Goal: Task Accomplishment & Management: Manage account settings

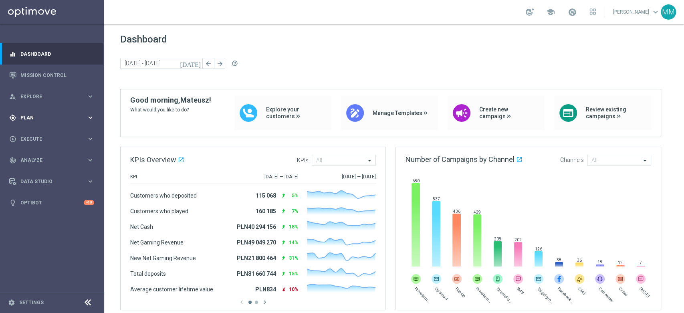
click at [65, 119] on span "Plan" at bounding box center [53, 117] width 66 height 5
click at [51, 133] on link "Target Groups" at bounding box center [52, 134] width 63 height 6
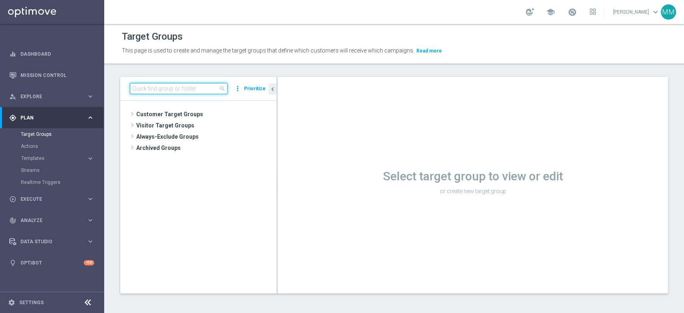
click at [133, 88] on input at bounding box center [179, 88] width 98 height 11
click at [169, 91] on input at bounding box center [179, 88] width 98 height 11
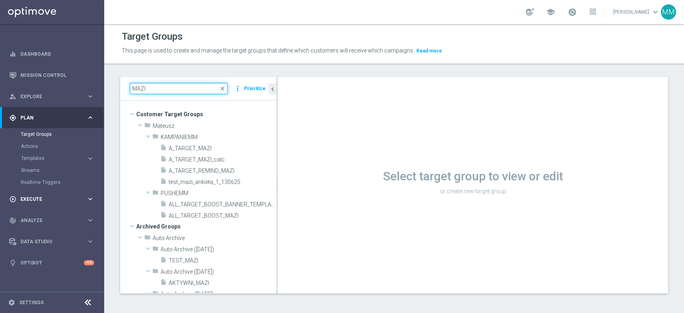
type input "MAZI"
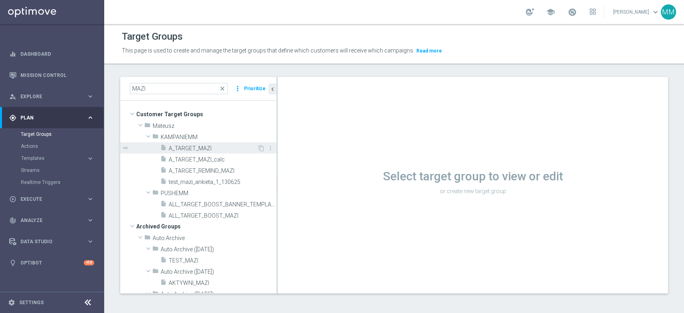
click at [202, 149] on span "A_TARGET_MAZI" at bounding box center [213, 148] width 89 height 7
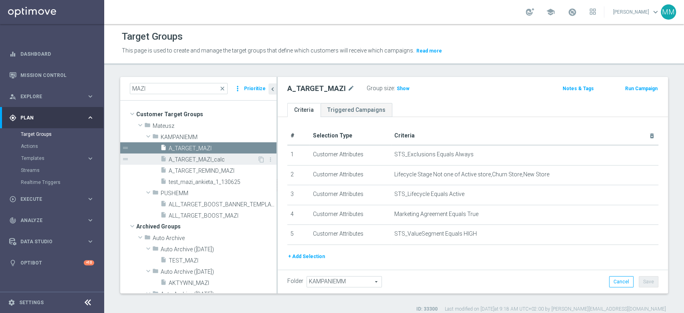
click at [241, 158] on span "A_TARGET_MAZI_calc" at bounding box center [213, 159] width 89 height 7
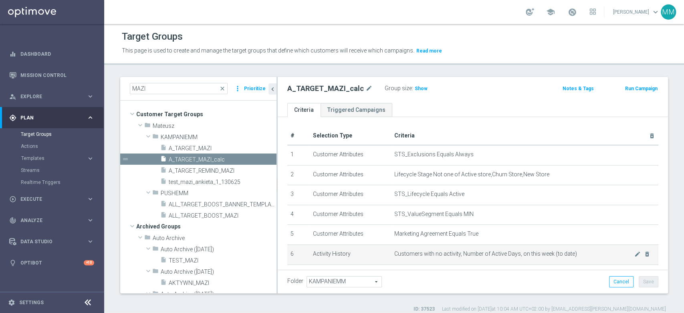
scroll to position [44, 0]
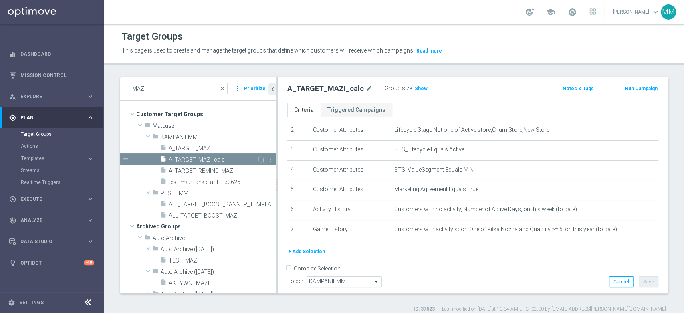
drag, startPoint x: 209, startPoint y: 150, endPoint x: 218, endPoint y: 154, distance: 10.6
click at [209, 150] on span "A_TARGET_MAZI" at bounding box center [223, 148] width 108 height 7
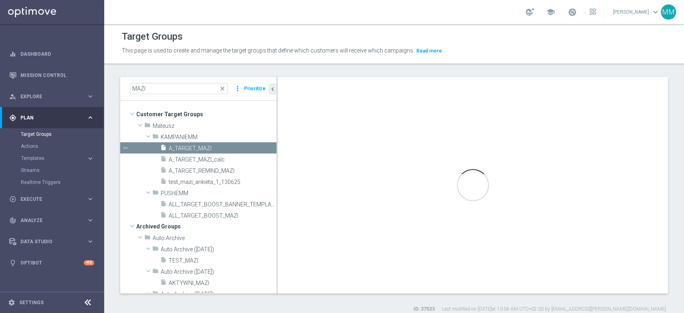
scroll to position [20, 0]
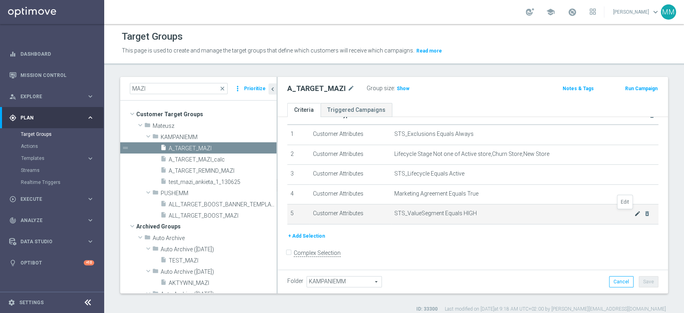
click at [635, 212] on icon "mode_edit" at bounding box center [638, 213] width 6 height 6
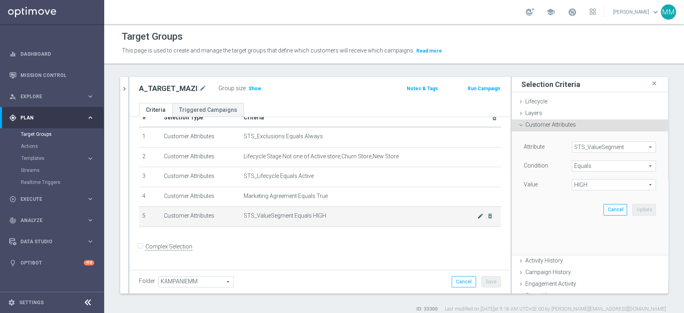
scroll to position [12, 0]
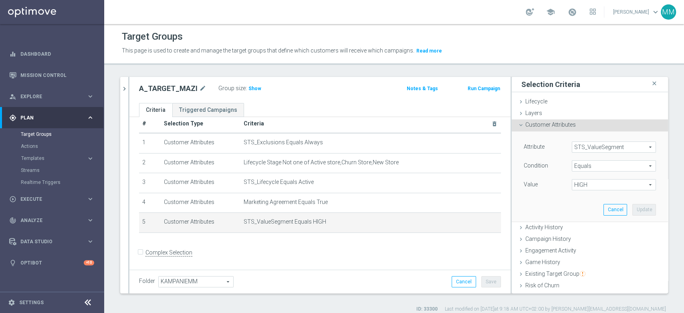
click at [577, 187] on span "HIGH" at bounding box center [613, 185] width 83 height 10
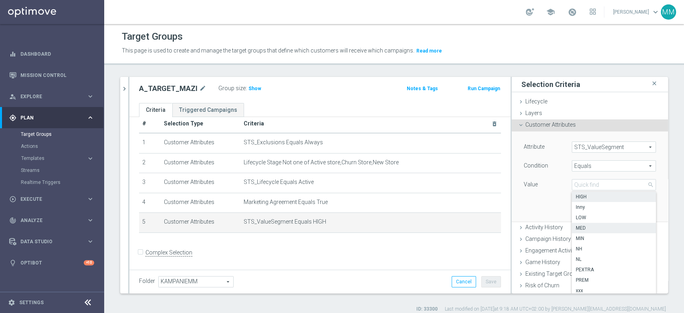
click at [590, 228] on span "MED" at bounding box center [614, 228] width 76 height 6
type input "MED"
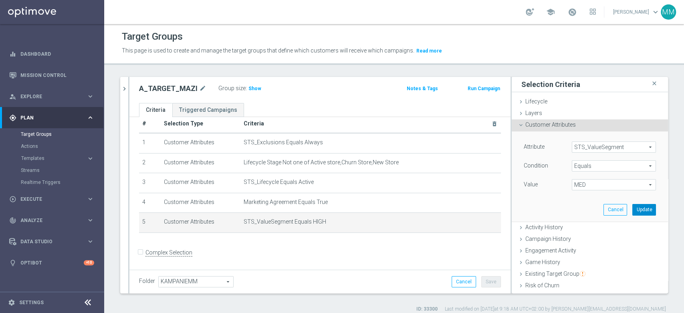
click at [633, 215] on button "Update" at bounding box center [645, 209] width 24 height 11
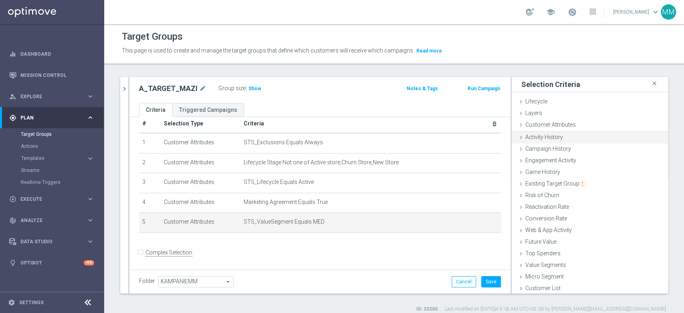
click at [632, 212] on ul "Lifecycle done Cancel Update Layers done Cancel Update Customer Attributes" at bounding box center [590, 195] width 156 height 199
click at [481, 277] on button "Save" at bounding box center [491, 281] width 20 height 11
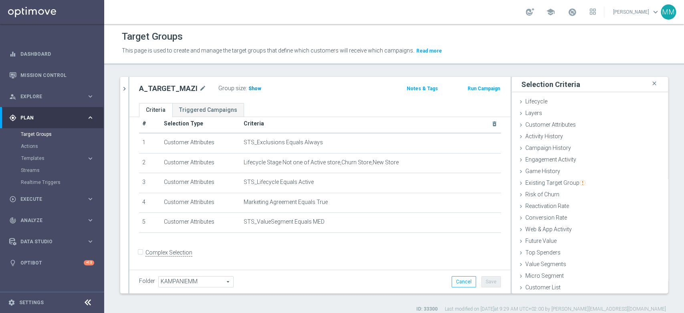
click at [248, 92] on h3 "Show" at bounding box center [255, 88] width 14 height 9
click at [121, 89] on icon "chevron_right" at bounding box center [125, 89] width 8 height 8
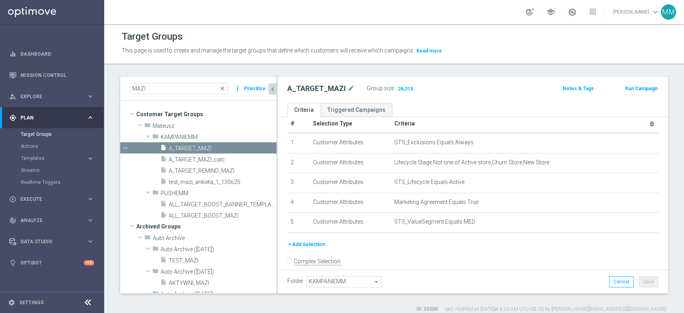
scroll to position [20, 0]
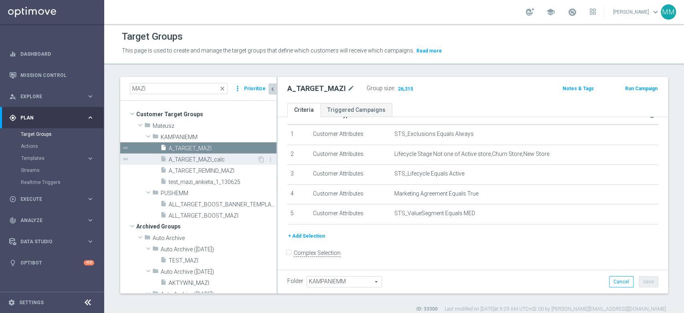
click at [196, 160] on span "A_TARGET_MAZI_calc" at bounding box center [213, 159] width 89 height 7
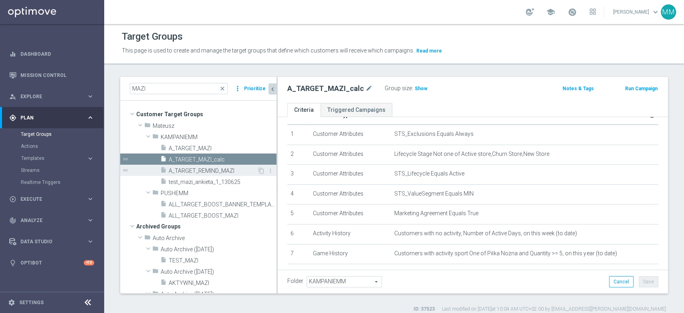
scroll to position [44, 0]
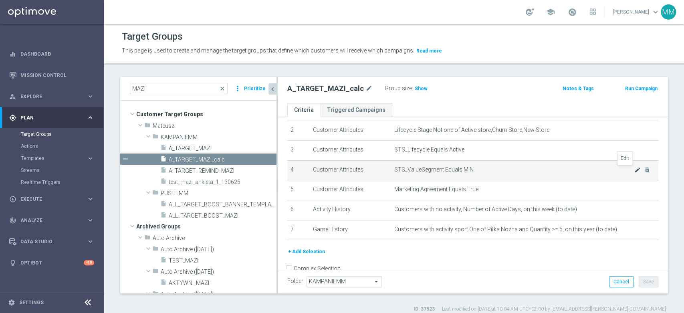
click at [635, 171] on icon "mode_edit" at bounding box center [638, 170] width 6 height 6
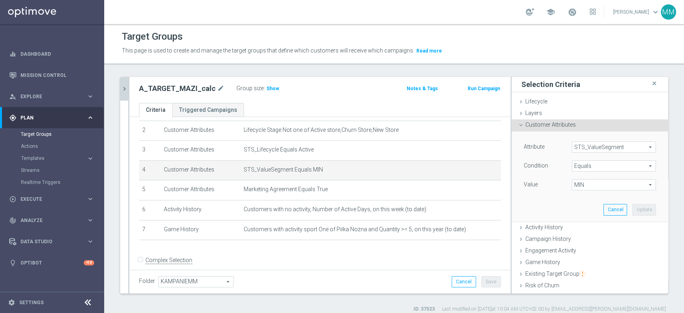
click at [577, 182] on span "MIN" at bounding box center [613, 185] width 83 height 10
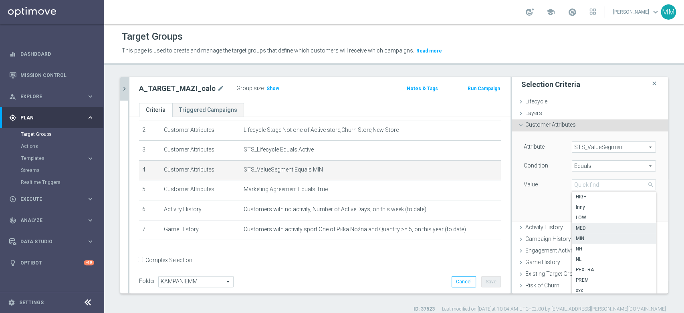
click at [583, 231] on label "MED" at bounding box center [614, 228] width 84 height 10
type input "MED"
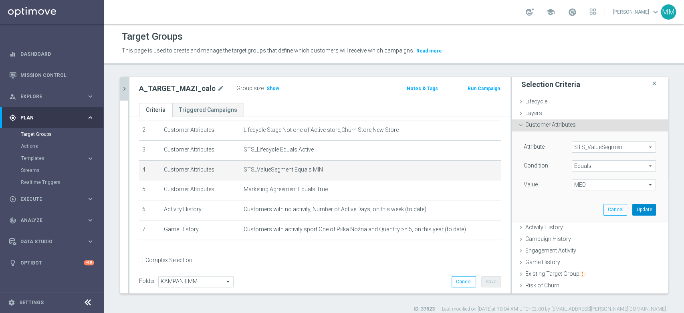
click at [633, 210] on button "Update" at bounding box center [645, 209] width 24 height 11
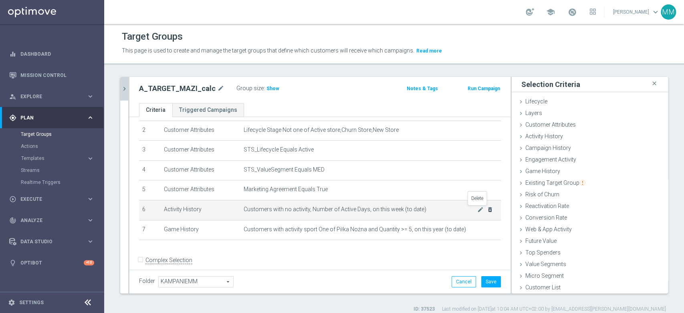
click at [487, 211] on icon "delete_forever" at bounding box center [490, 209] width 6 height 6
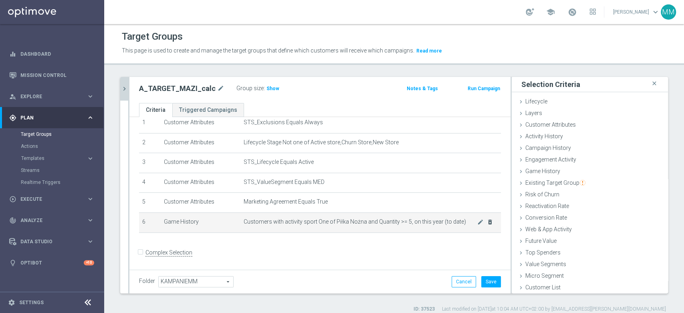
click at [487, 220] on icon "delete_forever" at bounding box center [490, 222] width 6 height 6
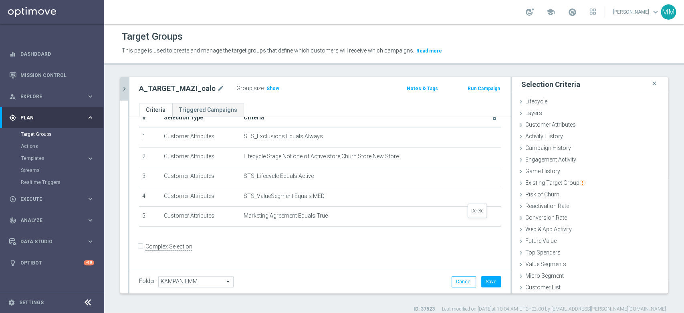
scroll to position [12, 0]
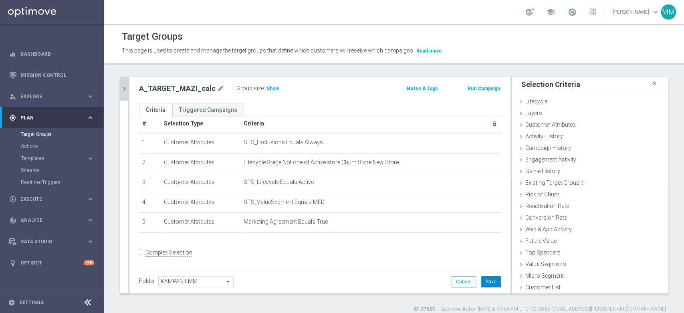
click at [484, 280] on button "Save" at bounding box center [491, 281] width 20 height 11
click at [266, 92] on h3 "Show" at bounding box center [273, 88] width 14 height 9
click at [545, 128] on div "Customer Attributes done selection updated" at bounding box center [590, 125] width 156 height 12
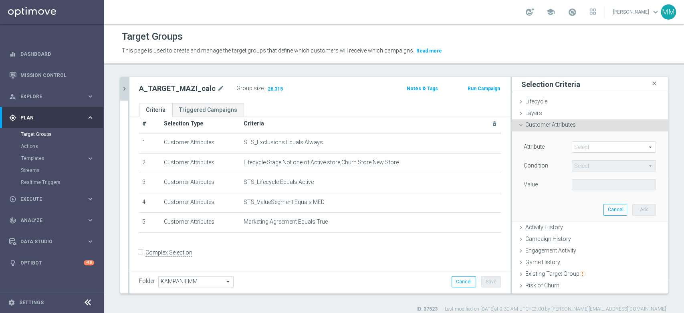
click at [572, 144] on span at bounding box center [613, 147] width 83 height 10
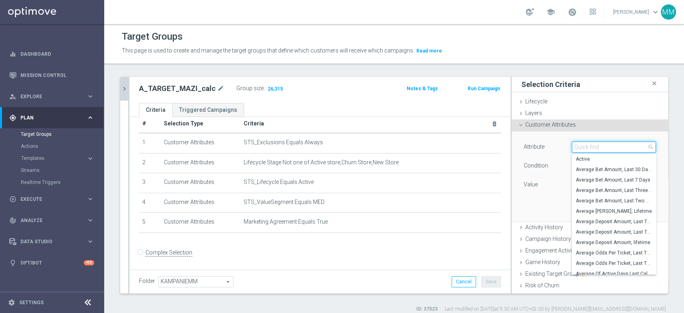
click at [572, 144] on input "search" at bounding box center [614, 146] width 84 height 11
click at [574, 145] on input "search" at bounding box center [614, 146] width 84 height 11
click at [572, 148] on input "search" at bounding box center [614, 146] width 84 height 11
click at [526, 259] on span "Game History" at bounding box center [542, 262] width 35 height 6
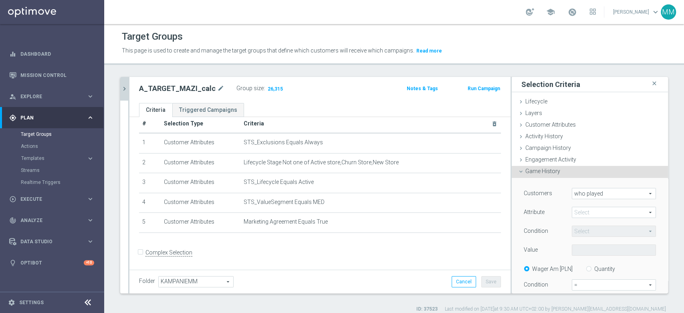
click at [582, 190] on span "who played" at bounding box center [613, 193] width 83 height 10
click at [579, 204] on span "who played" at bounding box center [613, 205] width 75 height 6
click at [576, 211] on span at bounding box center [613, 212] width 83 height 10
click at [582, 226] on span "sport" at bounding box center [614, 224] width 76 height 6
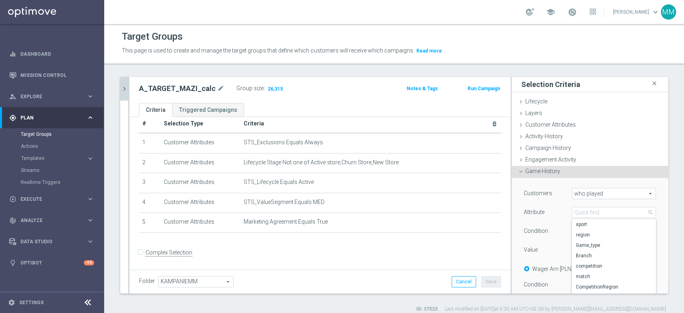
type input "sport"
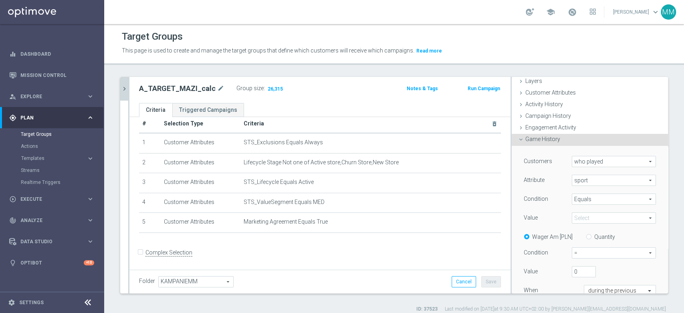
scroll to position [44, 0]
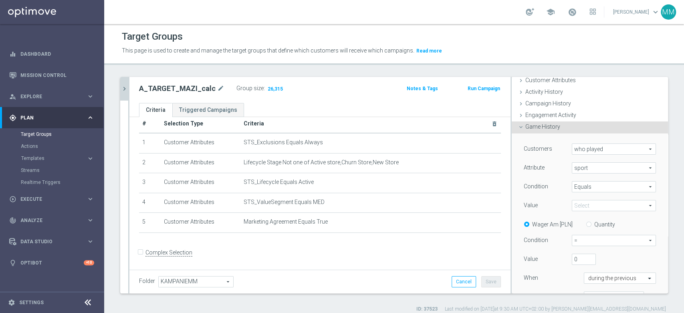
click at [577, 184] on span "Equals" at bounding box center [613, 187] width 83 height 10
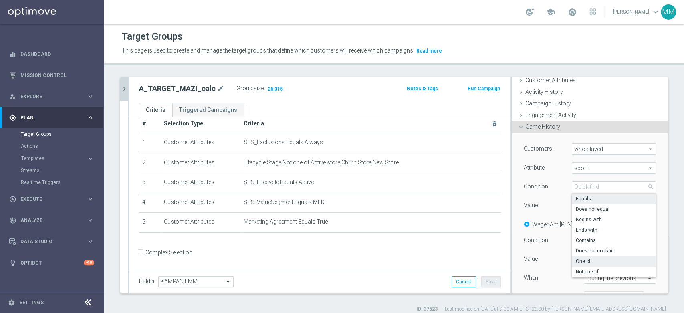
click at [586, 256] on label "One of" at bounding box center [614, 261] width 84 height 10
type input "One of"
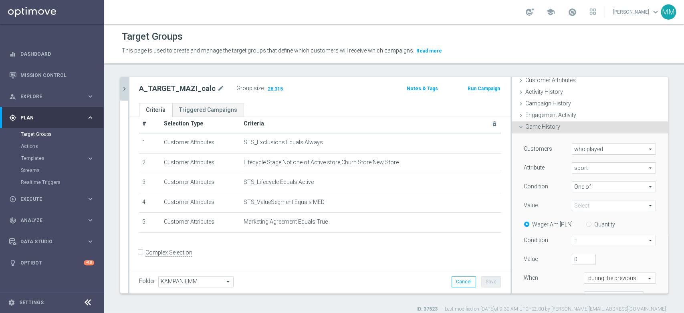
click at [583, 204] on span at bounding box center [613, 205] width 83 height 10
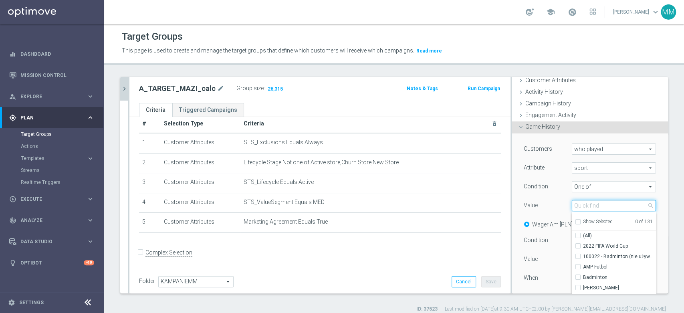
click at [577, 204] on input "search" at bounding box center [614, 205] width 84 height 11
type input "Piłka"
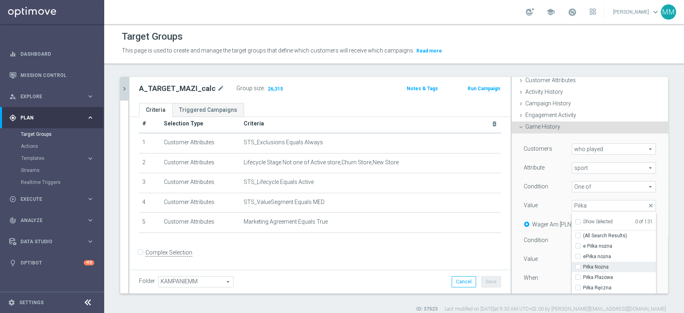
click at [600, 267] on span "Piłka Nożna" at bounding box center [619, 267] width 73 height 6
click at [583, 267] on input "Piłka Nożna" at bounding box center [580, 267] width 5 height 5
checkbox input "true"
type input "Piłka Nożna"
click at [555, 250] on div "Customers who played who played arrow_drop_down search Attribute sport sport ar…" at bounding box center [590, 226] width 132 height 166
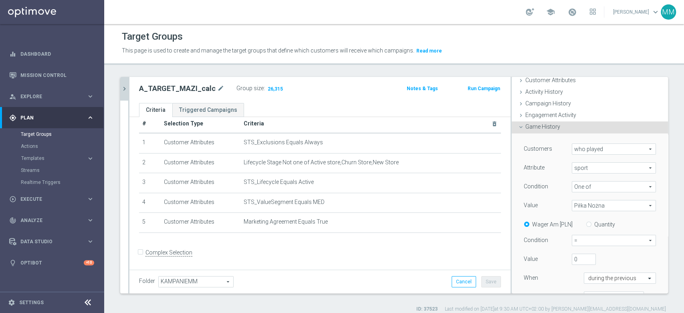
click at [588, 224] on input "Quantity" at bounding box center [590, 222] width 5 height 5
radio input "true"
click at [584, 243] on span "=" at bounding box center [613, 240] width 83 height 10
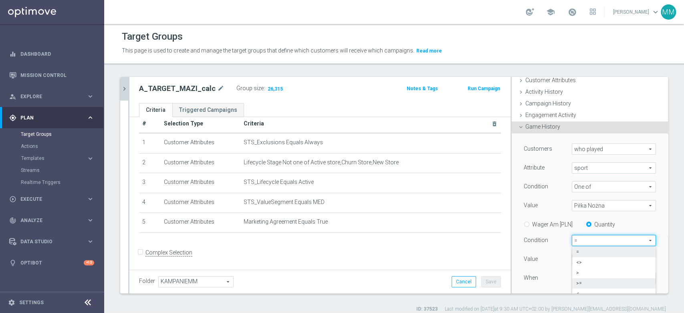
click at [581, 282] on span ">=" at bounding box center [613, 283] width 75 height 6
type input ">="
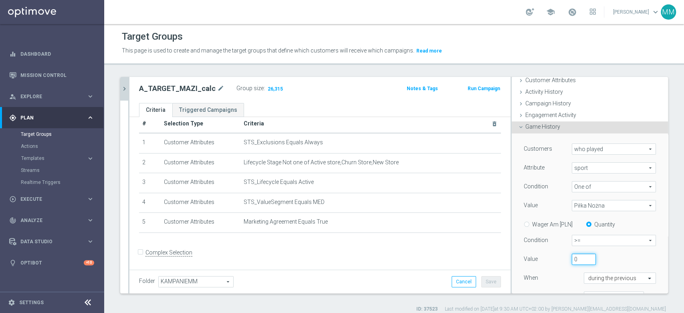
drag, startPoint x: 572, startPoint y: 264, endPoint x: 561, endPoint y: 261, distance: 10.8
click at [566, 261] on div "0" at bounding box center [584, 259] width 36 height 11
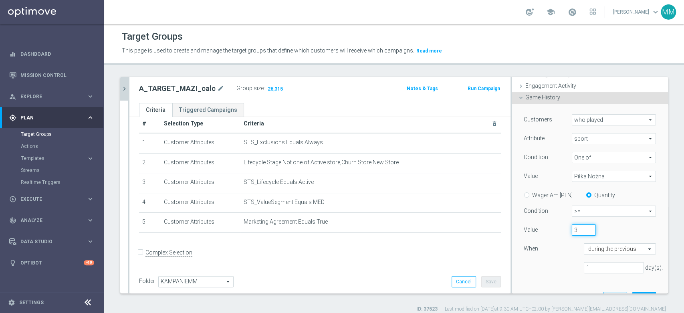
scroll to position [89, 0]
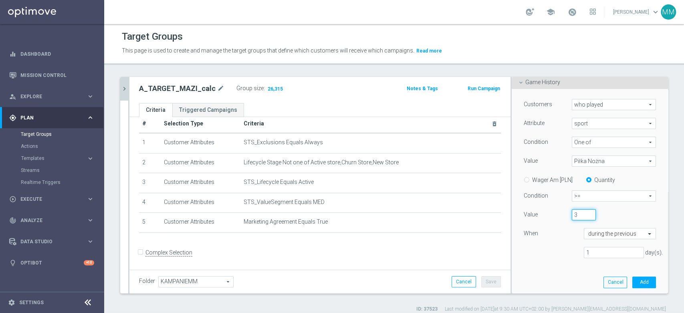
type input "3"
drag, startPoint x: 588, startPoint y: 252, endPoint x: 558, endPoint y: 253, distance: 30.1
click at [558, 253] on div "1 day(s)." at bounding box center [590, 253] width 144 height 12
type input "30"
click at [633, 285] on button "Add" at bounding box center [645, 282] width 24 height 11
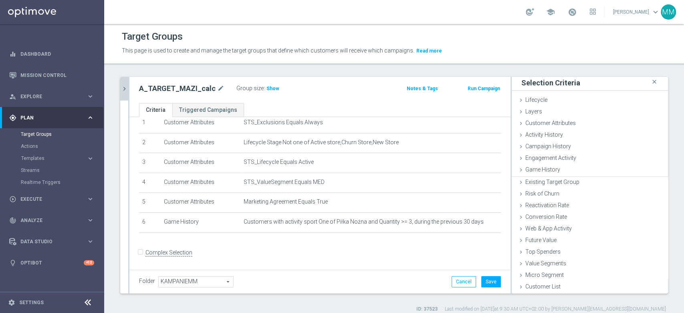
scroll to position [0, 0]
click at [267, 89] on span "Show" at bounding box center [273, 89] width 13 height 6
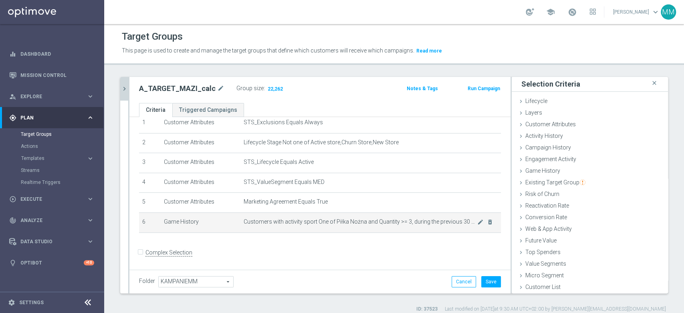
scroll to position [6, 0]
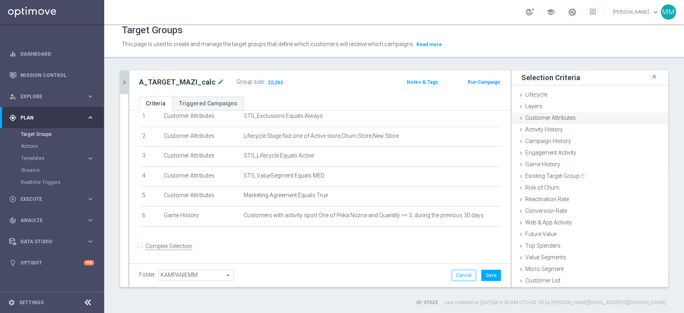
click at [548, 118] on span "Customer Attributes" at bounding box center [550, 118] width 51 height 6
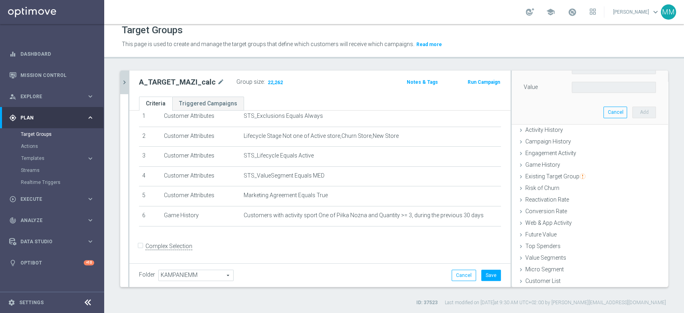
scroll to position [46, 0]
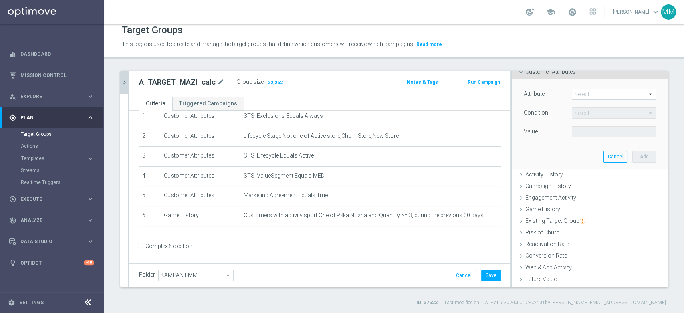
click at [572, 94] on span at bounding box center [613, 94] width 83 height 10
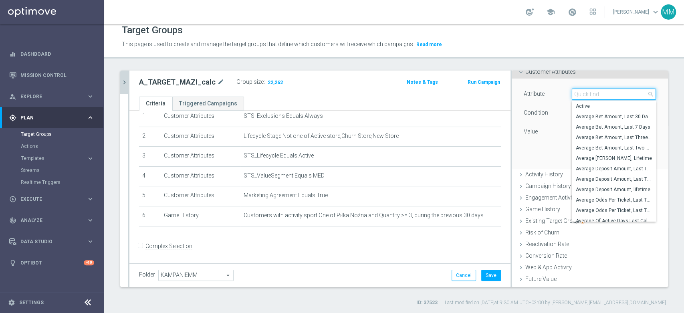
click at [572, 94] on input "search" at bounding box center [614, 94] width 84 height 11
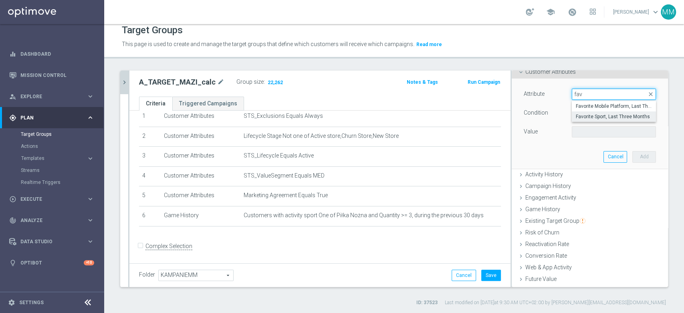
type input "fav"
click at [596, 118] on span "Favorite Sport, Last Three Months" at bounding box center [614, 116] width 76 height 6
type input "Favorite Sport, Last Three Months"
type input "Equals"
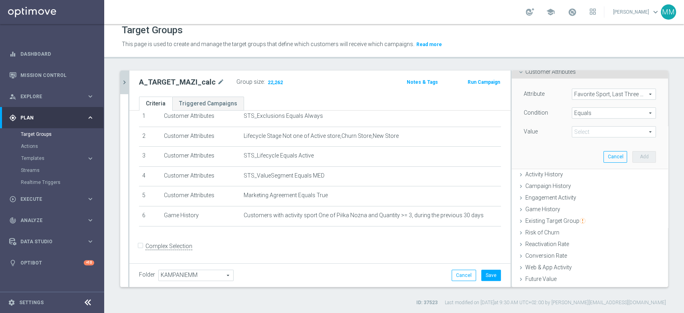
click at [589, 127] on span at bounding box center [613, 132] width 83 height 10
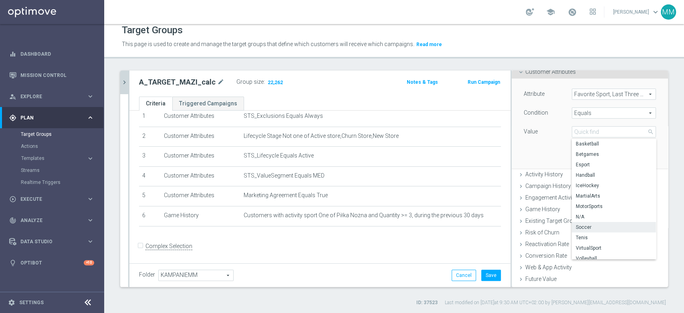
click at [587, 225] on span "Soccer" at bounding box center [614, 227] width 76 height 6
type input "Soccer"
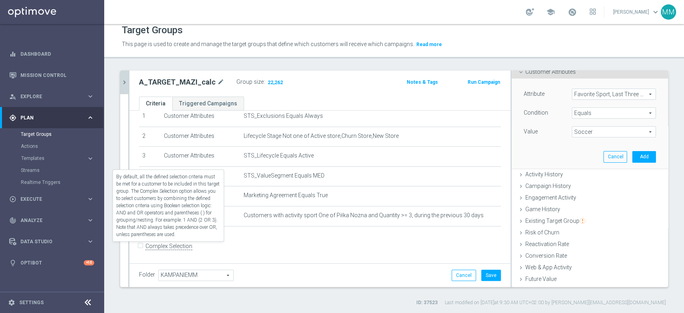
click at [163, 247] on label "Complex Selection" at bounding box center [169, 247] width 47 height 8
click at [144, 247] on input "Complex Selection" at bounding box center [141, 247] width 5 height 11
checkbox input "true"
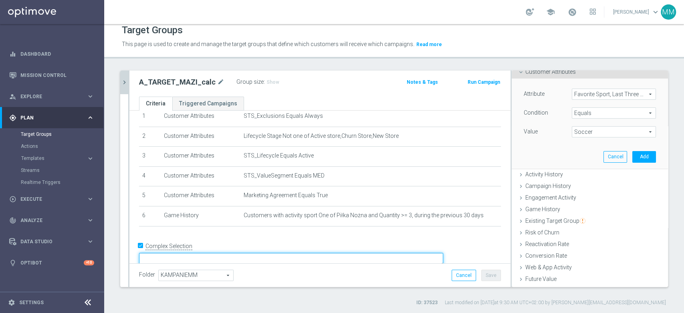
click at [249, 253] on textarea at bounding box center [291, 260] width 304 height 14
paste textarea "AND"
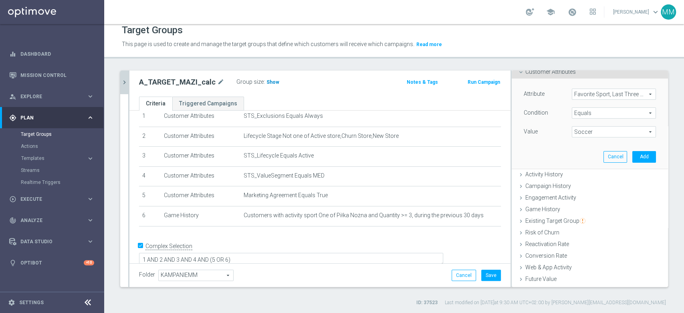
click at [271, 85] on h3 "Show" at bounding box center [273, 82] width 14 height 9
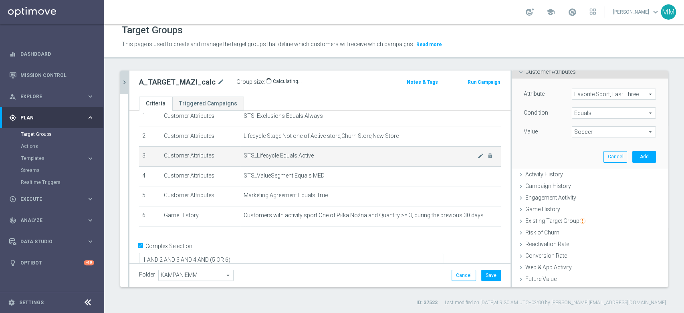
scroll to position [33, 0]
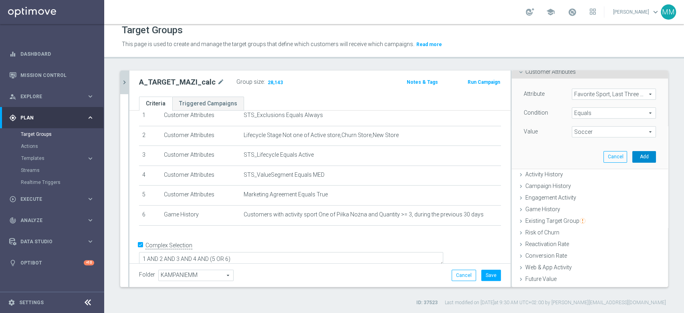
click at [633, 155] on button "Add" at bounding box center [645, 156] width 24 height 11
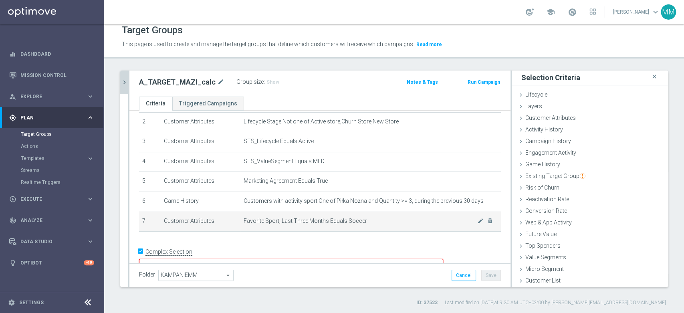
scroll to position [54, 0]
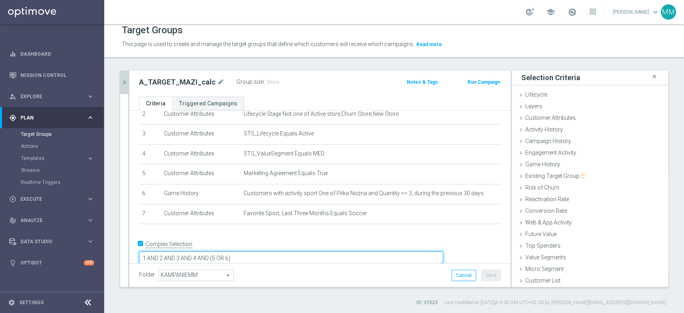
click at [269, 251] on textarea "1 AND 2 AND 3 AND 4 AND (5 OR 6)" at bounding box center [291, 258] width 304 height 14
paste textarea "AND"
type textarea "1 AND 2 AND 3 AND 4 AND 5 AND (6 OR 7)"
click at [271, 86] on div "Group size : Show" at bounding box center [276, 82] width 80 height 11
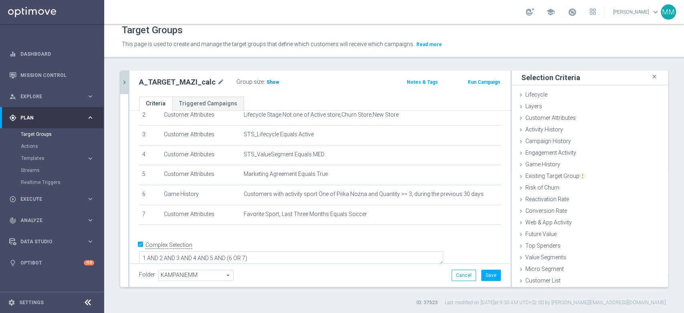
click at [267, 81] on span "Show" at bounding box center [273, 82] width 13 height 6
click at [484, 276] on button "Save" at bounding box center [491, 275] width 20 height 11
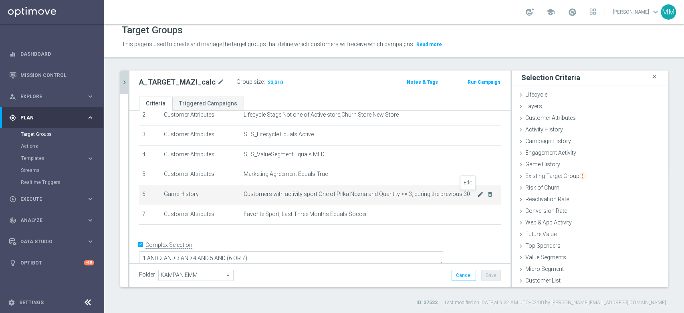
click at [477, 194] on icon "mode_edit" at bounding box center [480, 194] width 6 height 6
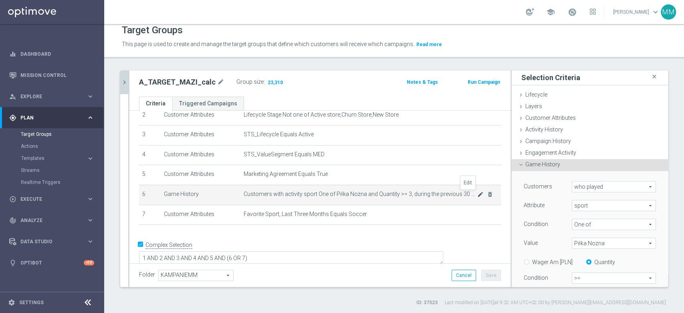
scroll to position [46, 0]
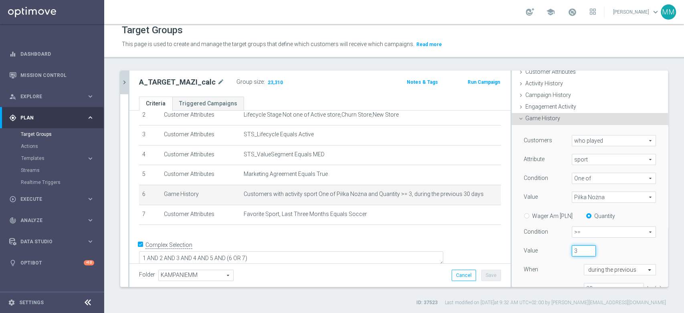
drag, startPoint x: 575, startPoint y: 249, endPoint x: 554, endPoint y: 247, distance: 21.0
click at [554, 247] on div "Value 3" at bounding box center [590, 251] width 144 height 13
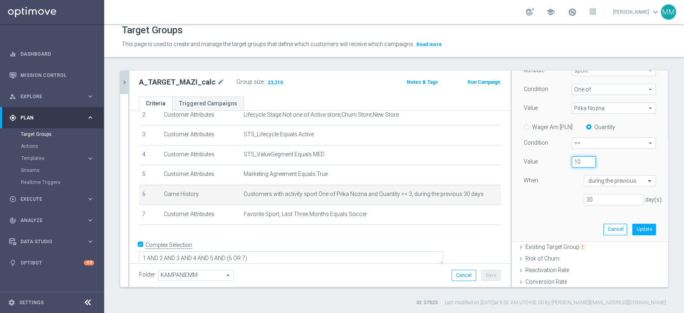
type input "10"
click at [628, 234] on div "Customers who played who played arrow_drop_down search Attribute sport sport ar…" at bounding box center [590, 138] width 144 height 205
click at [633, 227] on button "Update" at bounding box center [645, 229] width 24 height 11
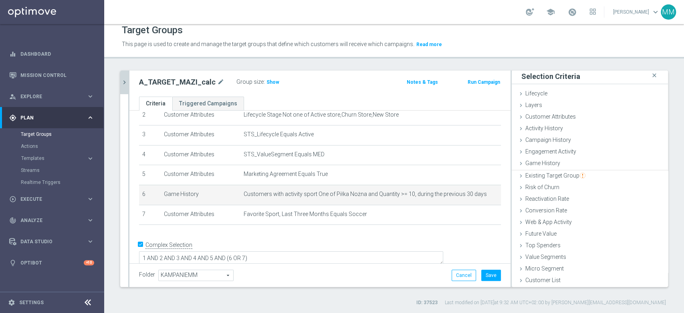
scroll to position [0, 0]
click at [273, 86] on div "Group size : Show" at bounding box center [276, 82] width 80 height 11
click at [271, 85] on h3 "Show" at bounding box center [273, 82] width 14 height 9
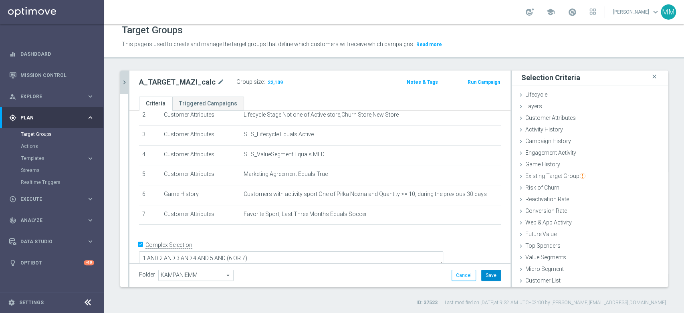
click at [489, 275] on button "Save" at bounding box center [491, 275] width 20 height 11
click at [560, 118] on span "Customer Attributes" at bounding box center [550, 118] width 51 height 6
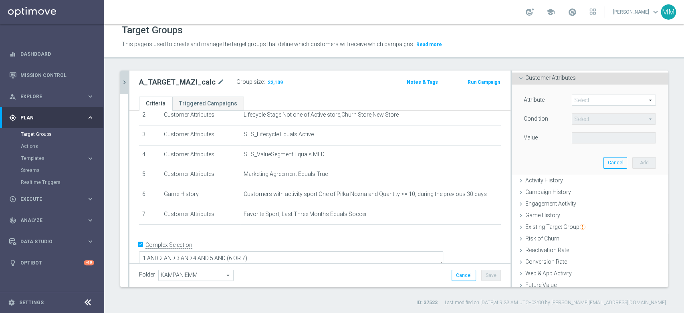
scroll to position [2, 0]
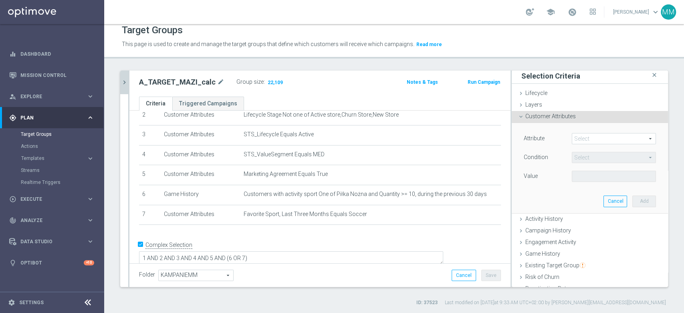
click at [582, 133] on span at bounding box center [613, 138] width 83 height 10
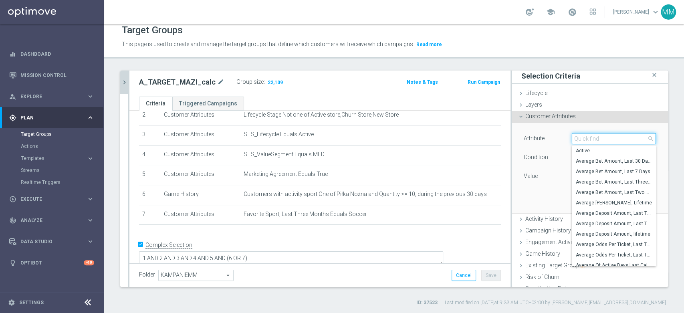
click at [582, 133] on input "search" at bounding box center [614, 138] width 84 height 11
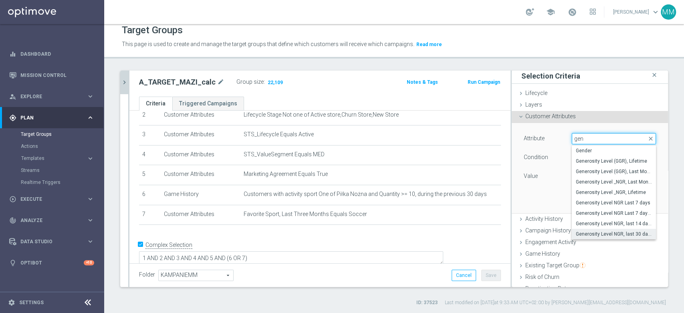
type input "gen"
click at [600, 235] on span "Generosity Level NGR, last 30 days" at bounding box center [614, 234] width 76 height 6
type input "Generosity Level NGR, last 30 days"
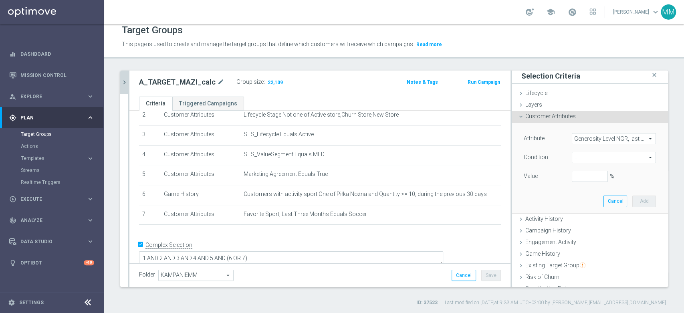
click at [581, 158] on span "=" at bounding box center [613, 157] width 83 height 10
click at [589, 230] on span "between" at bounding box center [614, 232] width 76 height 6
type input "between"
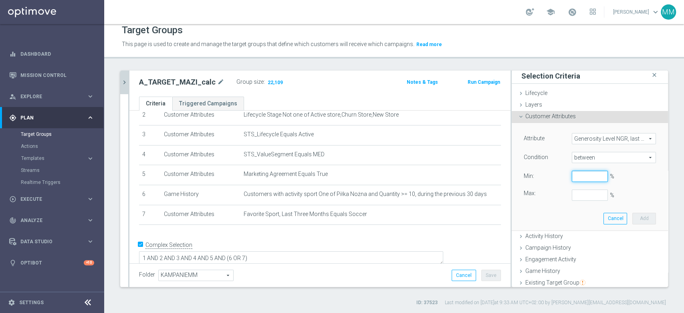
click at [580, 173] on input "%" at bounding box center [590, 176] width 36 height 11
type input "0"
click at [635, 215] on button "Add" at bounding box center [645, 218] width 24 height 11
type input "0.4"
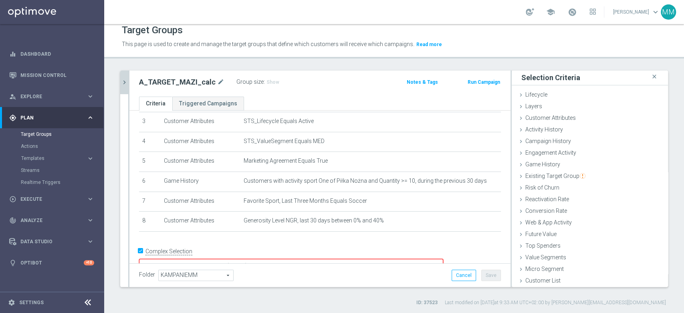
scroll to position [74, 0]
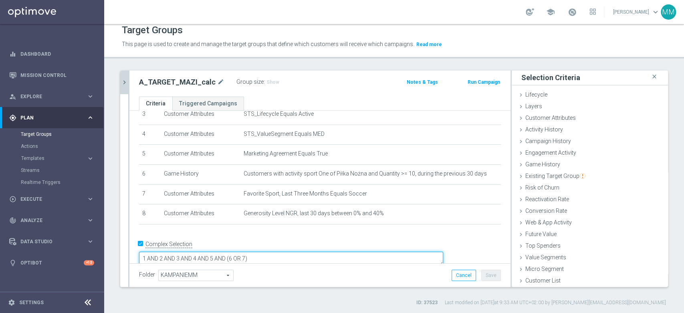
click at [374, 252] on textarea "1 AND 2 AND 3 AND 4 AND 5 AND (6 OR 7)" at bounding box center [291, 259] width 304 height 14
type textarea "1 AND 2 AND 3 AND 4 AND 5 AND (6 OR 7) AND 8"
click at [270, 79] on span "Show" at bounding box center [273, 82] width 13 height 6
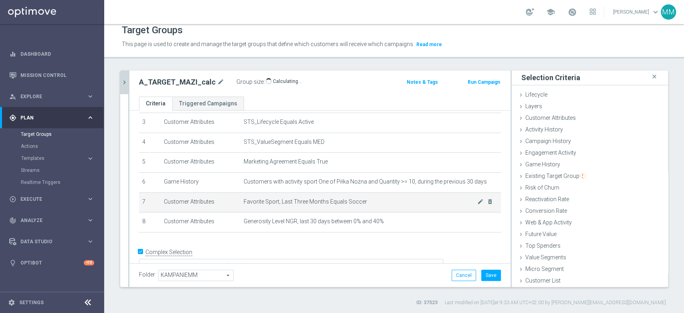
scroll to position [73, 0]
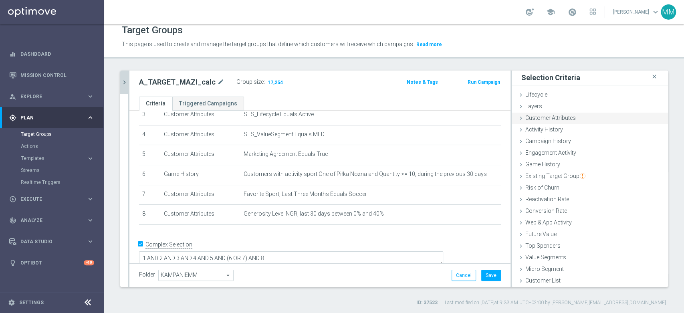
click at [574, 117] on div "Customer Attributes done selection saved" at bounding box center [590, 119] width 156 height 12
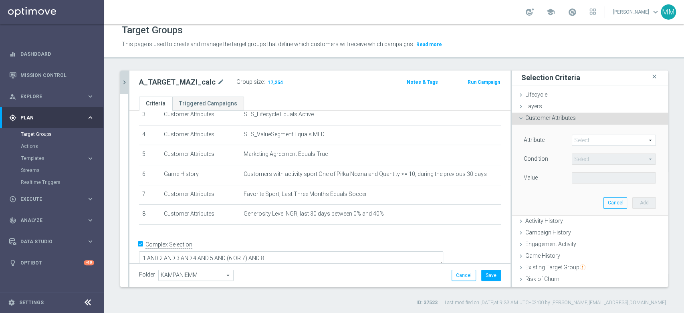
scroll to position [2, 0]
click at [574, 134] on span at bounding box center [613, 138] width 83 height 10
click at [0, 0] on input "search" at bounding box center [0, 0] width 0 height 0
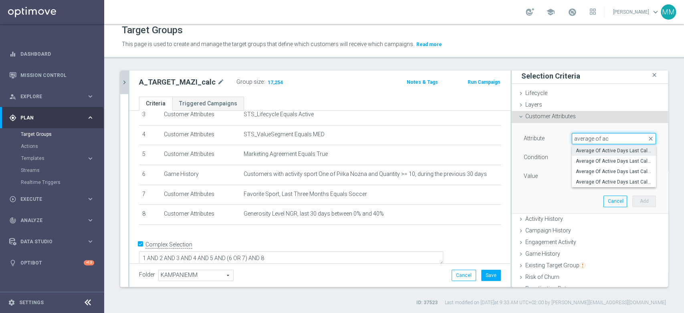
type input "average of ac"
click at [605, 150] on span "Average Of Active Days Last Calender 12 Weeks" at bounding box center [614, 151] width 76 height 6
type input "Average Of Active Days Last Calender 12 Weeks"
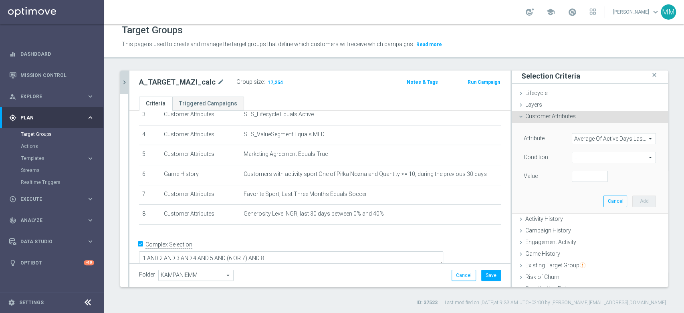
click at [603, 158] on span "=" at bounding box center [613, 157] width 83 height 10
click at [578, 218] on span ">=" at bounding box center [614, 221] width 76 height 6
type input ">="
click at [576, 175] on input "number" at bounding box center [590, 176] width 36 height 11
type input "1"
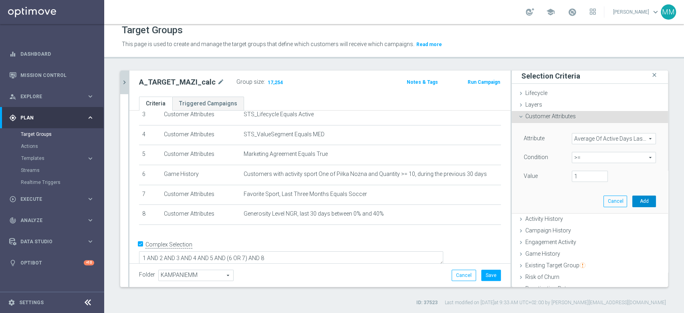
click at [633, 201] on button "Add" at bounding box center [645, 201] width 24 height 11
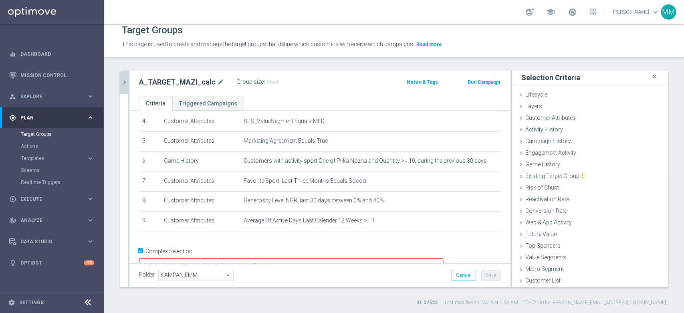
scroll to position [94, 0]
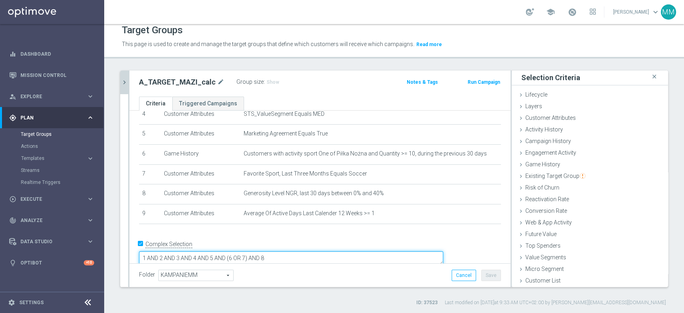
click at [344, 251] on textarea "1 AND 2 AND 3 AND 4 AND 5 AND (6 OR 7) AND 8" at bounding box center [291, 258] width 304 height 14
type textarea "1 AND 2 AND 3 AND 4 AND 5 AND (6 OR 7) AND 8 AND 9"
click at [270, 84] on span "Show" at bounding box center [273, 82] width 13 height 6
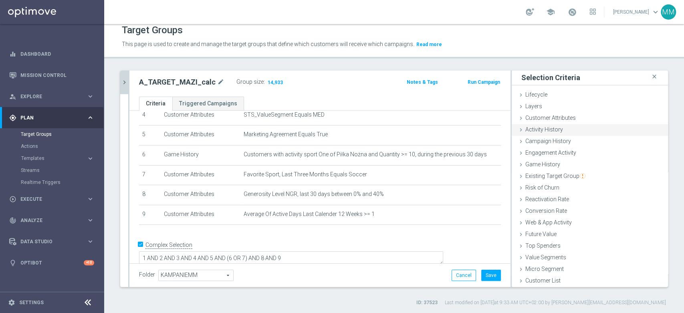
click at [532, 126] on span "Activity History" at bounding box center [544, 129] width 38 height 6
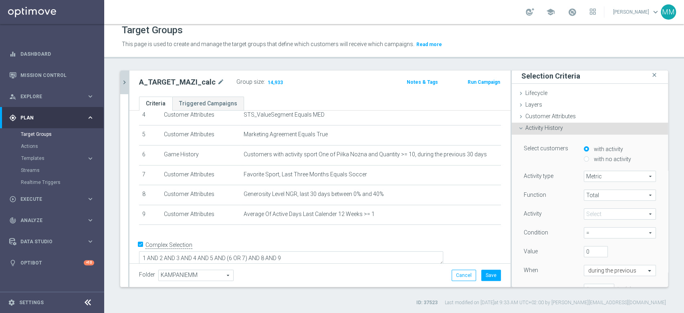
scroll to position [46, 0]
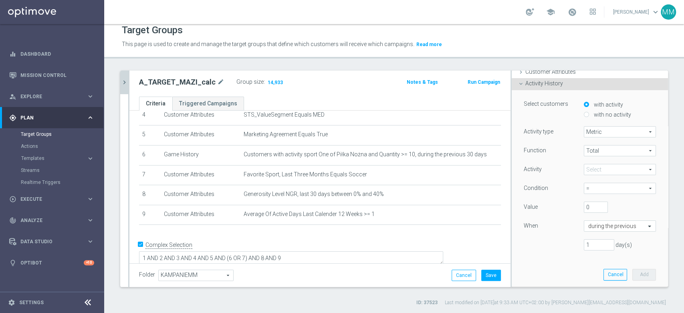
click at [594, 174] on div "Select arrow_drop_down search" at bounding box center [620, 169] width 72 height 11
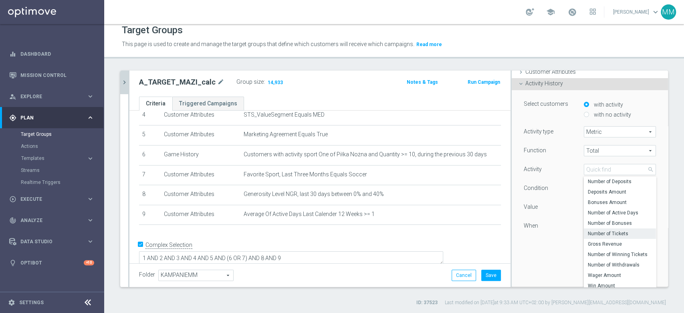
click at [588, 230] on span "Number of Tickets" at bounding box center [620, 233] width 64 height 6
type input "Number of Tickets"
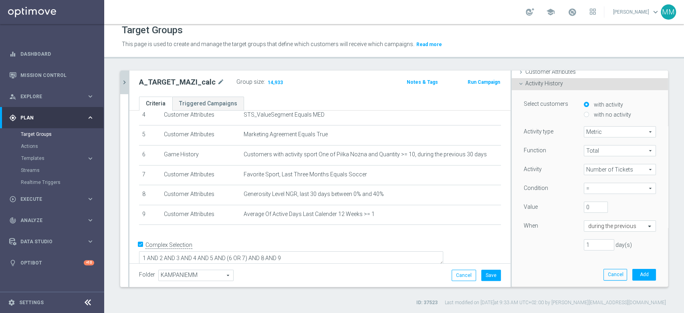
click at [589, 192] on span "=" at bounding box center [619, 188] width 71 height 10
drag, startPoint x: 588, startPoint y: 231, endPoint x: 589, endPoint y: 226, distance: 5.7
click at [589, 231] on span ">=" at bounding box center [620, 231] width 64 height 6
type input ">="
drag, startPoint x: 583, startPoint y: 206, endPoint x: 572, endPoint y: 206, distance: 11.2
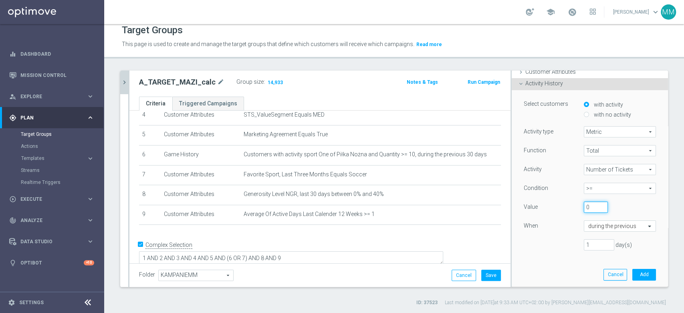
click at [578, 206] on div "0" at bounding box center [596, 207] width 36 height 11
type input "3"
click at [585, 245] on input "1" at bounding box center [599, 244] width 30 height 11
drag, startPoint x: 591, startPoint y: 247, endPoint x: 559, endPoint y: 243, distance: 32.8
click at [559, 243] on div "1 day(s)" at bounding box center [590, 244] width 144 height 11
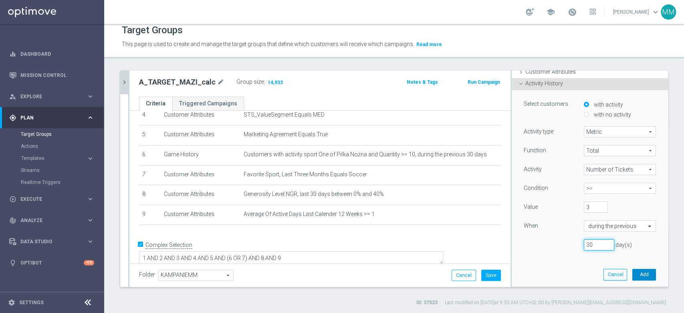
type input "30"
click at [633, 274] on button "Add" at bounding box center [645, 274] width 24 height 11
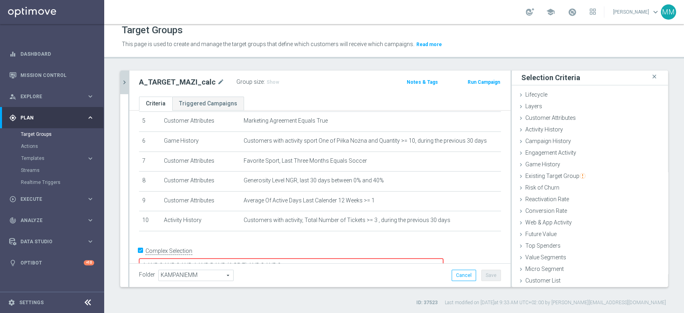
scroll to position [114, 0]
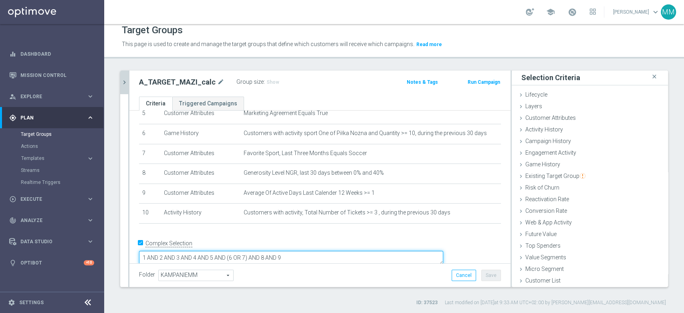
click at [359, 251] on textarea "1 AND 2 AND 3 AND 4 AND 5 AND (6 OR 7) AND 8 AND 9" at bounding box center [291, 258] width 304 height 14
type textarea "1 AND 2 AND 3 AND 4 AND 5 AND (6 OR 7) AND 8 AND 9 AND 10"
drag, startPoint x: 261, startPoint y: 76, endPoint x: 263, endPoint y: 83, distance: 7.2
click at [261, 77] on div "Group size : Show" at bounding box center [276, 82] width 80 height 10
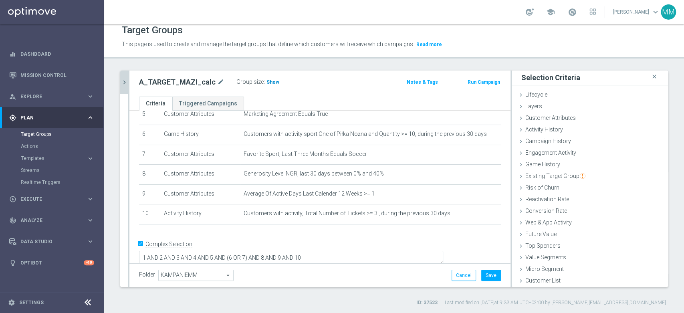
click at [267, 83] on span "Show" at bounding box center [273, 82] width 13 height 6
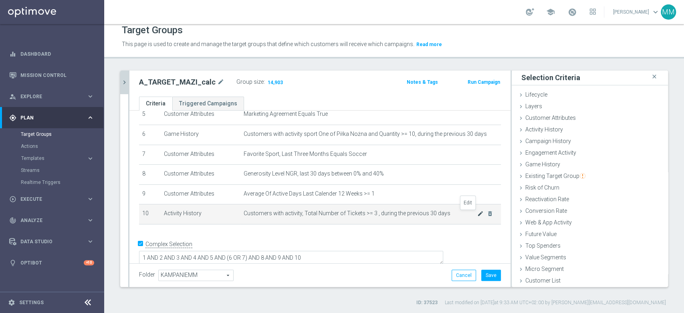
click at [477, 214] on icon "mode_edit" at bounding box center [480, 213] width 6 height 6
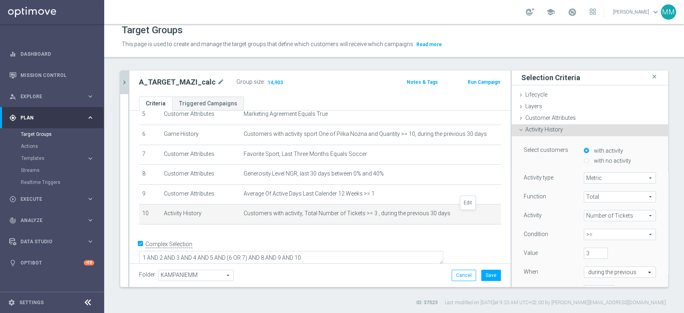
scroll to position [46, 0]
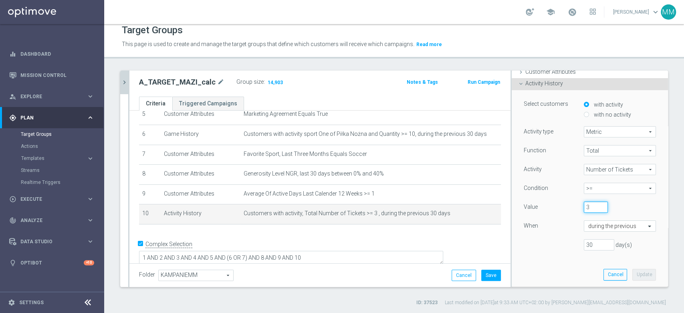
click at [593, 202] on input "3" at bounding box center [596, 207] width 24 height 11
click at [592, 203] on input "4" at bounding box center [596, 207] width 24 height 11
type input "5"
click at [592, 203] on input "5" at bounding box center [596, 207] width 24 height 11
click at [633, 276] on button "Update" at bounding box center [645, 274] width 24 height 11
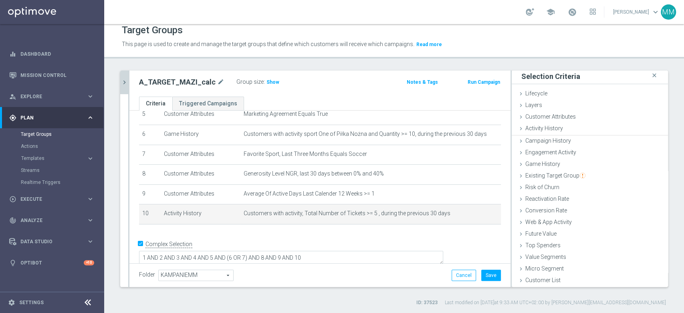
scroll to position [0, 0]
click at [267, 81] on span "Show" at bounding box center [273, 82] width 13 height 6
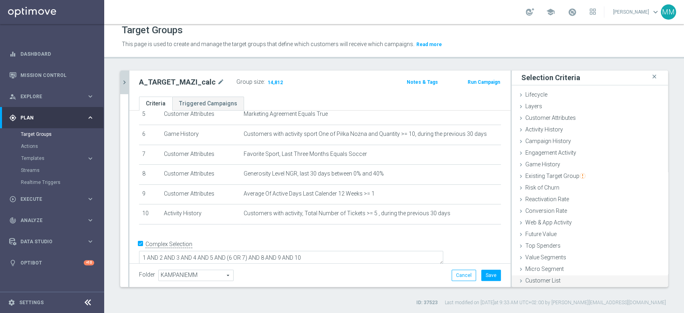
click at [566, 275] on div "Customer List done" at bounding box center [590, 281] width 156 height 12
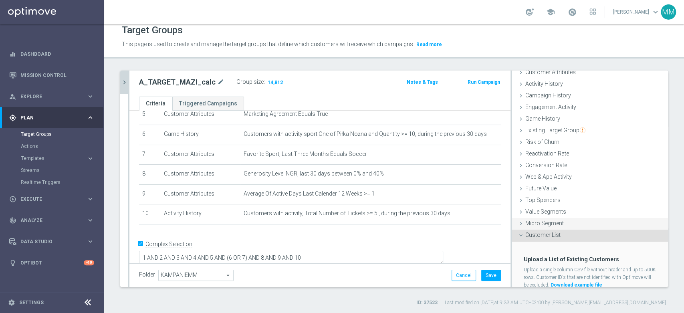
scroll to position [72, 0]
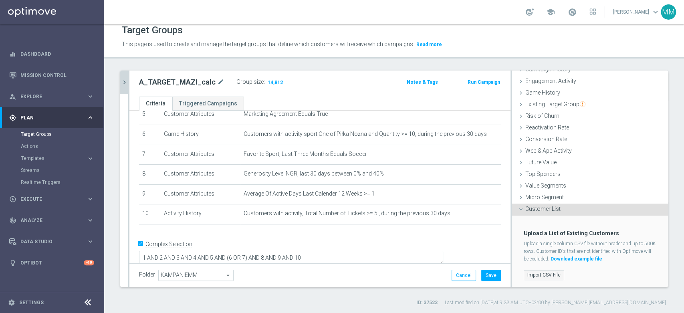
click at [541, 275] on label "Import CSV File" at bounding box center [544, 275] width 40 height 10
click at [0, 0] on input "Import CSV File" at bounding box center [0, 0] width 0 height 0
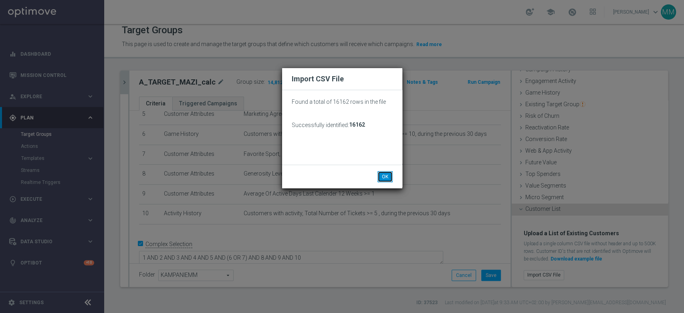
click at [378, 178] on button "OK" at bounding box center [385, 176] width 15 height 11
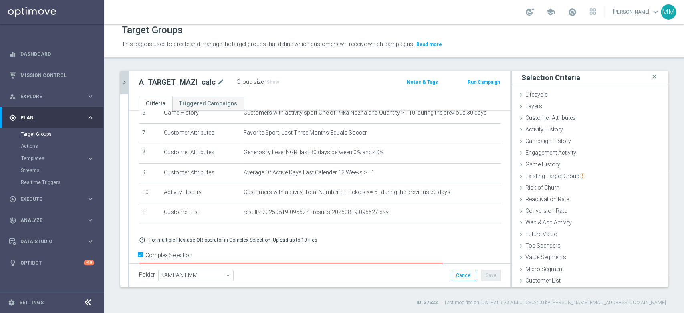
scroll to position [147, 0]
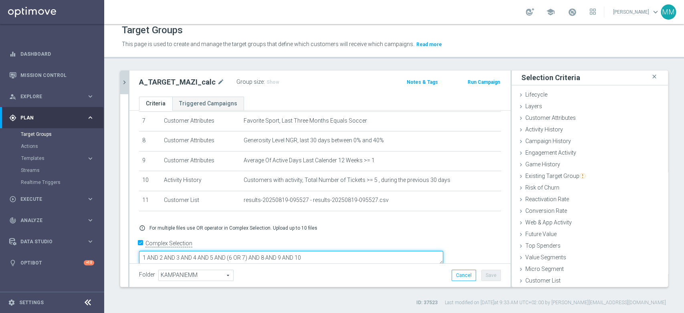
click at [383, 251] on textarea "1 AND 2 AND 3 AND 4 AND 5 AND (6 OR 7) AND 8 AND 9 AND 10" at bounding box center [291, 258] width 304 height 14
click at [269, 83] on span "Show" at bounding box center [273, 82] width 13 height 6
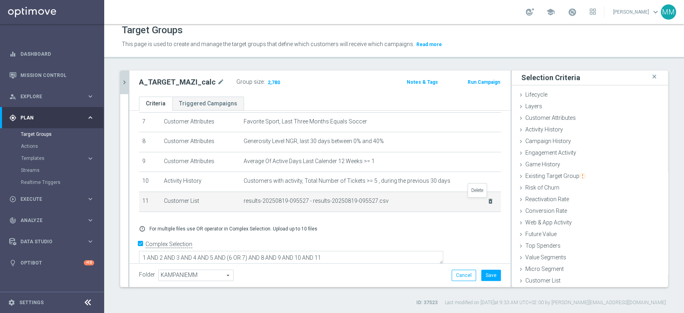
click at [487, 200] on icon "delete_forever" at bounding box center [490, 201] width 6 height 6
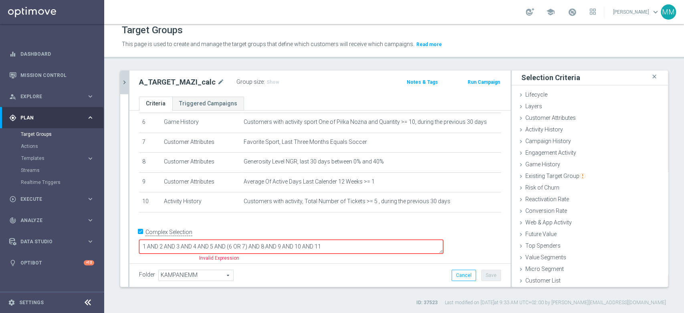
scroll to position [114, 0]
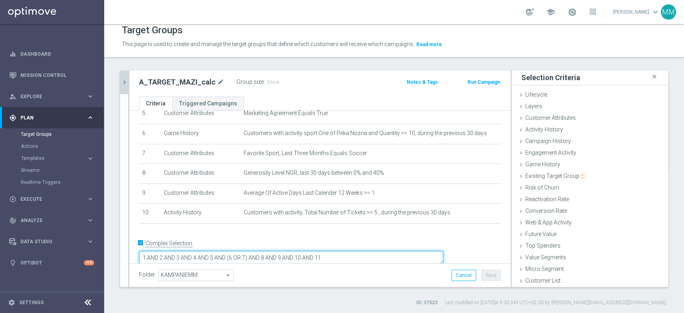
click at [435, 251] on textarea "1 AND 2 AND 3 AND 4 AND 5 AND (6 OR 7) AND 8 AND 9 AND 10 AND 11" at bounding box center [291, 258] width 304 height 14
drag, startPoint x: 435, startPoint y: 248, endPoint x: 366, endPoint y: 244, distance: 69.1
click at [366, 251] on textarea "1 AND 2 AND 3 AND 4 AND 5 AND (6 OR 7) AND 8 AND 9 AND 10 AND 11" at bounding box center [291, 258] width 304 height 14
type textarea "1 AND 2 AND 3 AND 4 AND 5 AND (6 OR 7) AND 8 AND 9 AND 10"
click at [269, 86] on h3 "Show" at bounding box center [273, 82] width 14 height 9
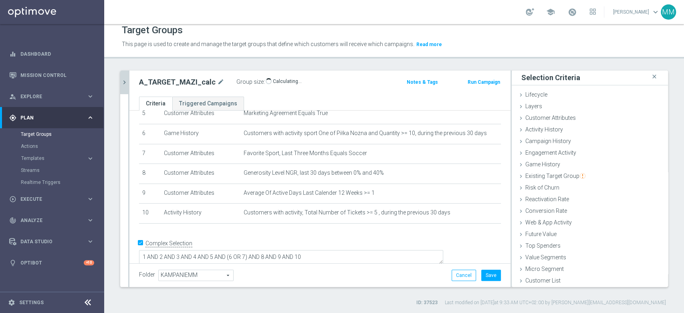
scroll to position [113, 0]
click at [626, 130] on span "selection updated" at bounding box center [644, 130] width 36 height 6
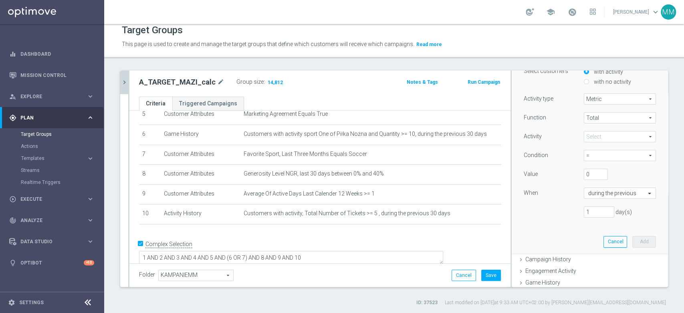
scroll to position [64, 0]
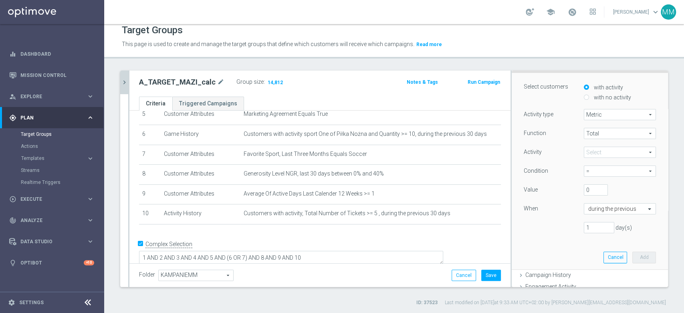
click at [593, 150] on span at bounding box center [619, 152] width 71 height 10
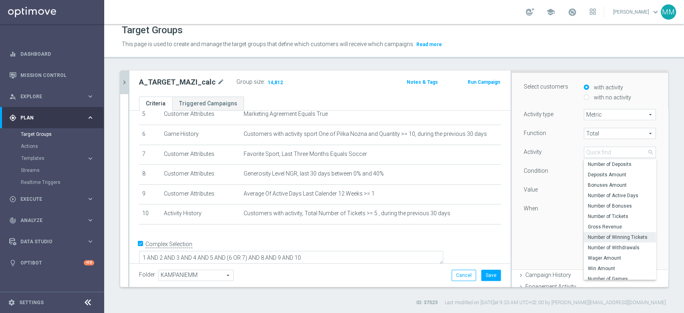
click at [609, 234] on span "Number of Winning Tickets" at bounding box center [620, 237] width 64 height 6
type input "Number of Winning Tickets"
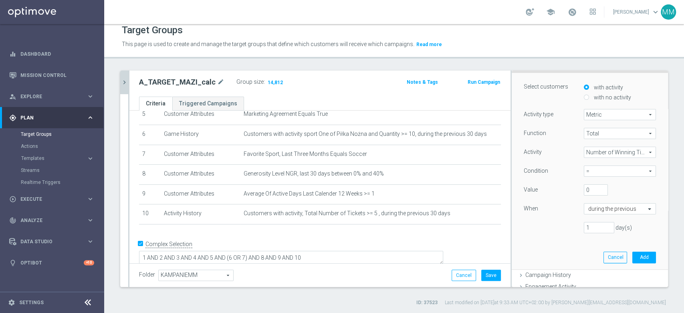
click at [595, 173] on span "=" at bounding box center [619, 171] width 71 height 10
drag, startPoint x: 588, startPoint y: 213, endPoint x: 588, endPoint y: 206, distance: 6.8
click at [588, 214] on span ">=" at bounding box center [620, 214] width 64 height 6
type input ">="
drag, startPoint x: 585, startPoint y: 184, endPoint x: 579, endPoint y: 191, distance: 9.1
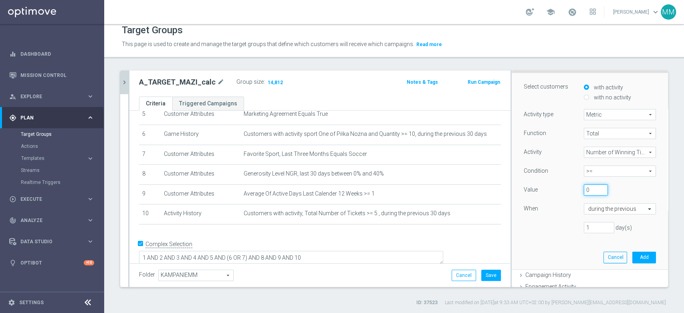
click at [584, 187] on input "0" at bounding box center [596, 189] width 24 height 11
drag, startPoint x: 581, startPoint y: 186, endPoint x: 577, endPoint y: 194, distance: 9.7
click at [584, 187] on input "01" at bounding box center [596, 189] width 24 height 11
type input "1"
drag, startPoint x: 586, startPoint y: 225, endPoint x: 571, endPoint y: 224, distance: 15.2
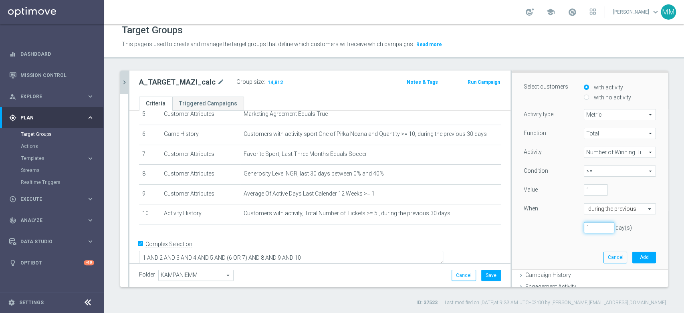
click at [578, 224] on div "1 day(s)" at bounding box center [614, 227] width 72 height 11
type input "30"
click at [633, 254] on button "Add" at bounding box center [645, 257] width 24 height 11
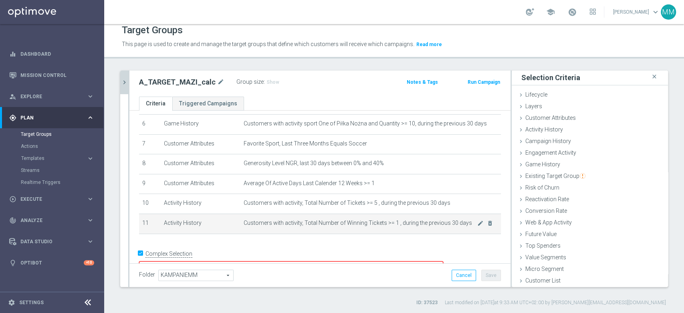
scroll to position [134, 0]
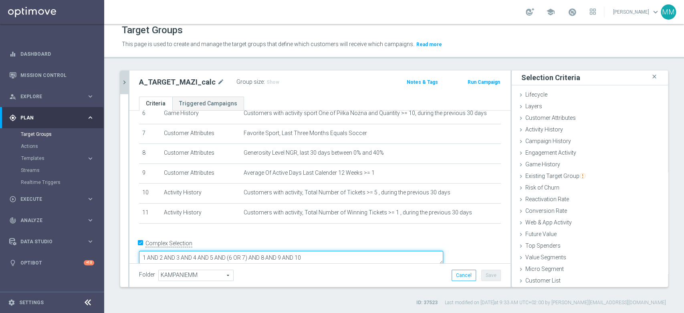
click at [364, 251] on textarea "1 AND 2 AND 3 AND 4 AND 5 AND (6 OR 7) AND 8 AND 9 AND 10" at bounding box center [291, 258] width 304 height 14
click at [264, 81] on label ":" at bounding box center [264, 82] width 1 height 7
click at [267, 83] on span "Show" at bounding box center [273, 82] width 13 height 6
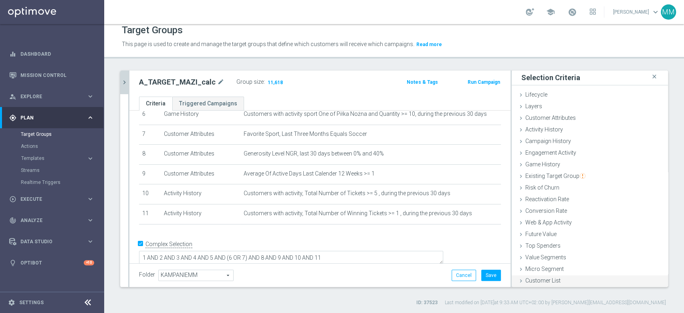
click at [549, 278] on span "Customer List" at bounding box center [542, 280] width 35 height 6
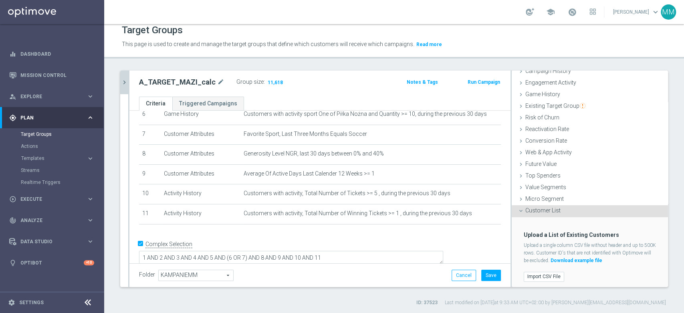
scroll to position [72, 0]
click at [544, 277] on label "Import CSV File" at bounding box center [544, 275] width 40 height 10
click at [0, 0] on input "Import CSV File" at bounding box center [0, 0] width 0 height 0
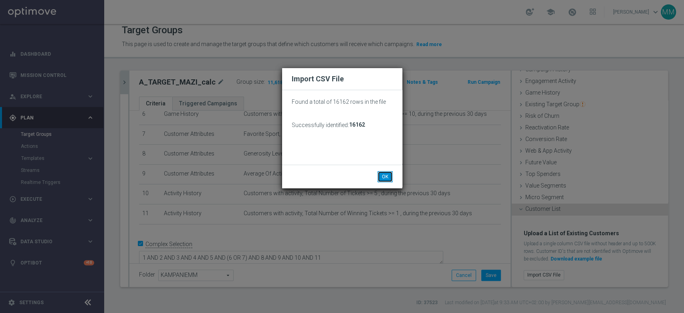
click at [382, 179] on button "OK" at bounding box center [385, 176] width 15 height 11
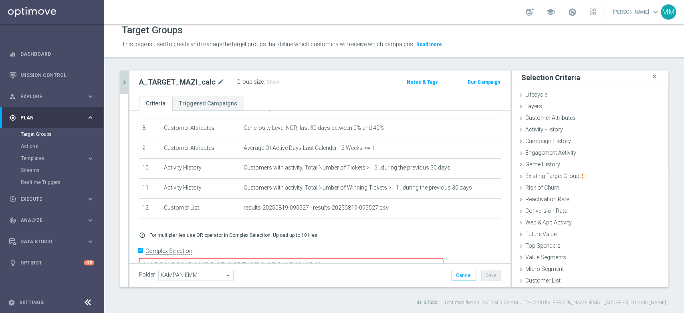
scroll to position [167, 0]
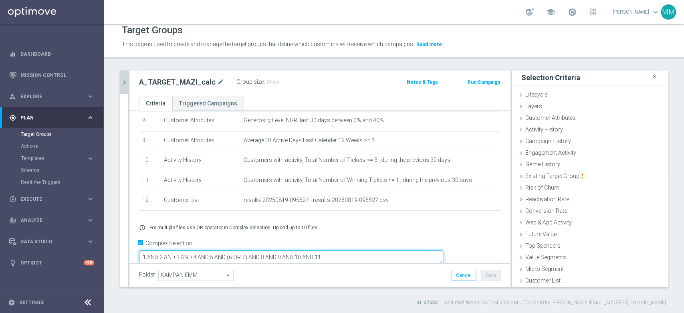
click at [392, 251] on textarea "1 AND 2 AND 3 AND 4 AND 5 AND (6 OR 7) AND 8 AND 9 AND 10 AND 11" at bounding box center [291, 258] width 304 height 14
click at [274, 80] on div "Group size : Show" at bounding box center [276, 82] width 80 height 10
click at [273, 80] on h3 "Show" at bounding box center [273, 82] width 14 height 9
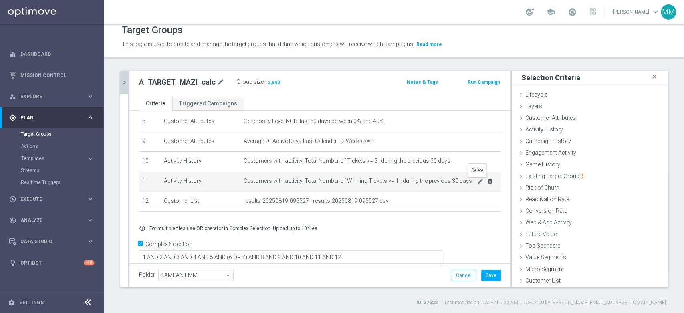
click at [487, 184] on icon "delete_forever" at bounding box center [490, 181] width 6 height 6
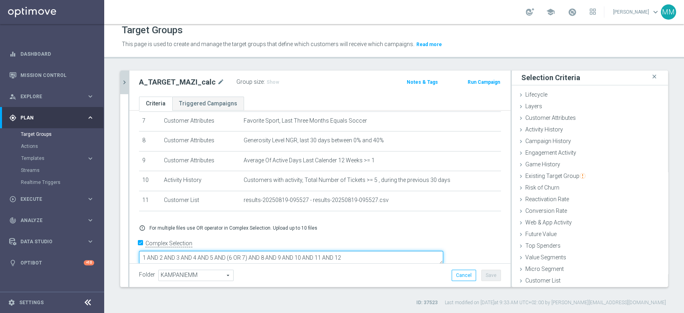
drag, startPoint x: 414, startPoint y: 248, endPoint x: 379, endPoint y: 247, distance: 34.9
click at [379, 251] on textarea "1 AND 2 AND 3 AND 4 AND 5 AND (6 OR 7) AND 8 AND 9 AND 10 AND 11 AND 12" at bounding box center [291, 258] width 304 height 14
click at [268, 83] on span "Show" at bounding box center [273, 82] width 13 height 6
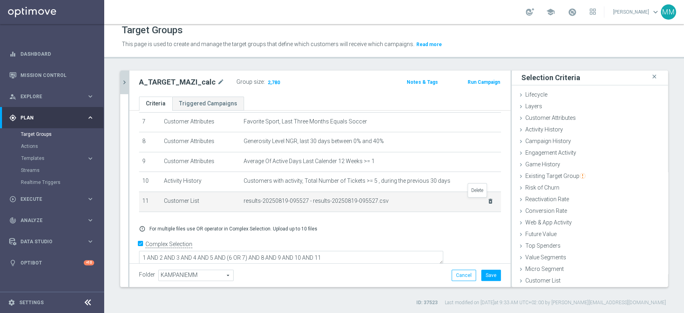
click at [487, 204] on icon "delete_forever" at bounding box center [490, 201] width 6 height 6
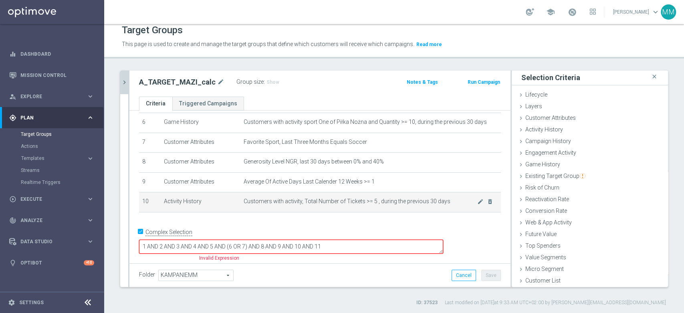
scroll to position [114, 0]
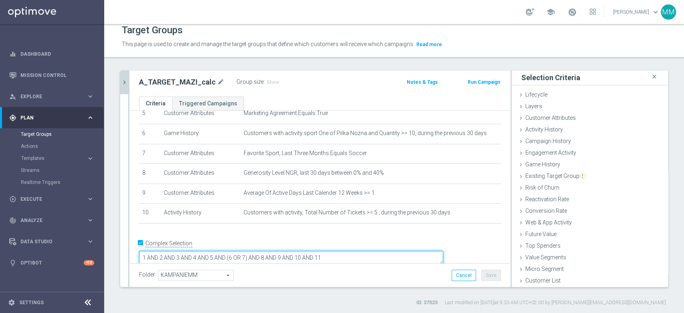
drag, startPoint x: 373, startPoint y: 248, endPoint x: 359, endPoint y: 245, distance: 14.8
click at [359, 251] on textarea "1 AND 2 AND 3 AND 4 AND 5 AND (6 OR 7) AND 8 AND 9 AND 10 AND 11" at bounding box center [291, 258] width 304 height 14
type textarea "1 AND 2 AND 3 AND 4 AND 5 AND (6 OR 7) AND 8 AND 9 AND 10"
click at [269, 79] on span "Show" at bounding box center [273, 82] width 13 height 6
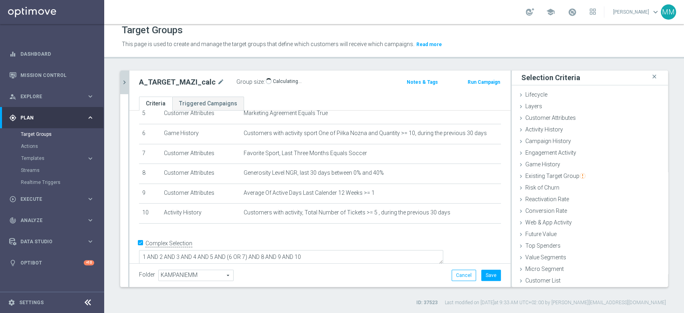
scroll to position [113, 0]
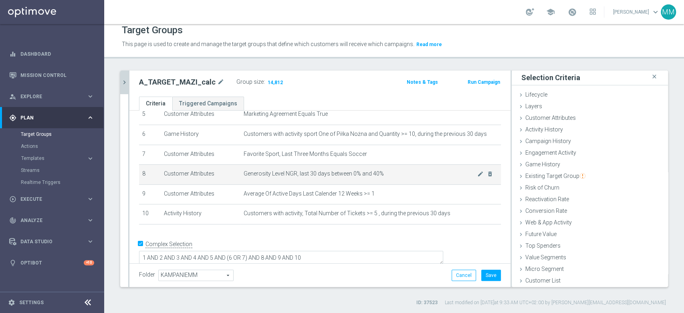
click at [397, 176] on span "Generosity Level NGR, last 30 days between 0% and 40%" at bounding box center [361, 173] width 234 height 7
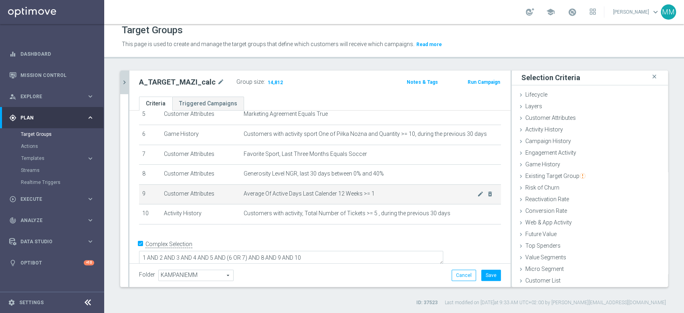
click at [406, 196] on span "Average Of Active Days Last Calender 12 Weeks >= 1" at bounding box center [361, 193] width 234 height 7
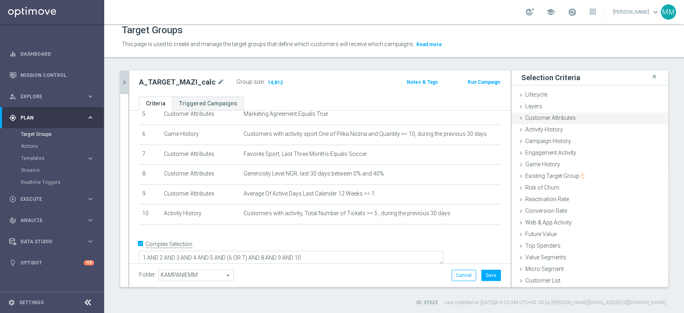
click at [548, 117] on span "Customer Attributes" at bounding box center [550, 118] width 51 height 6
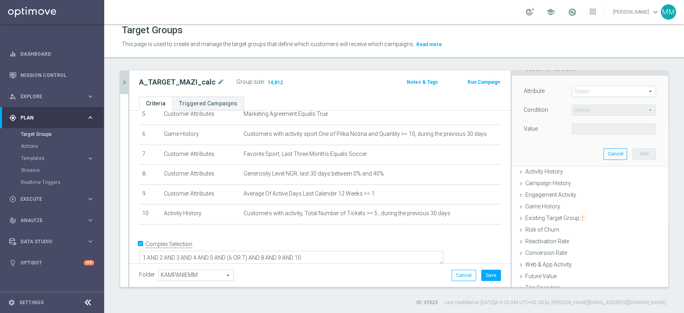
scroll to position [2, 0]
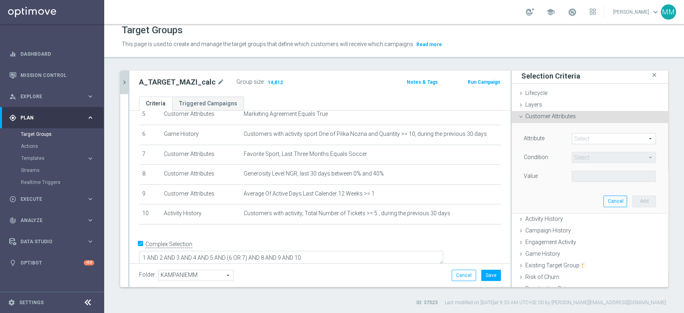
click at [583, 131] on div "Attribute Select arrow_drop_down search Condition Select arrow_drop_down search…" at bounding box center [590, 168] width 144 height 90
click at [583, 135] on span at bounding box center [613, 138] width 83 height 10
click at [0, 0] on input "search" at bounding box center [0, 0] width 0 height 0
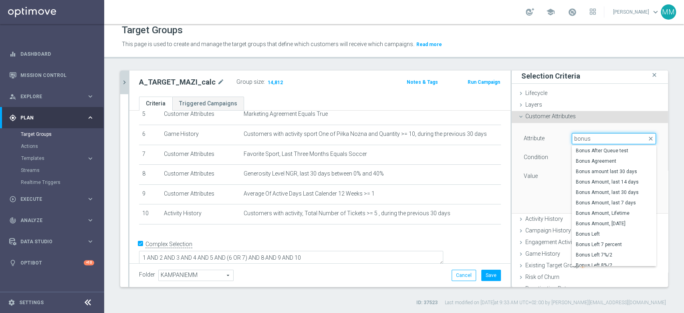
click at [586, 137] on input "bonus" at bounding box center [614, 138] width 84 height 11
click at [588, 138] on input "bonus" at bounding box center [614, 138] width 84 height 11
type input "bonus q"
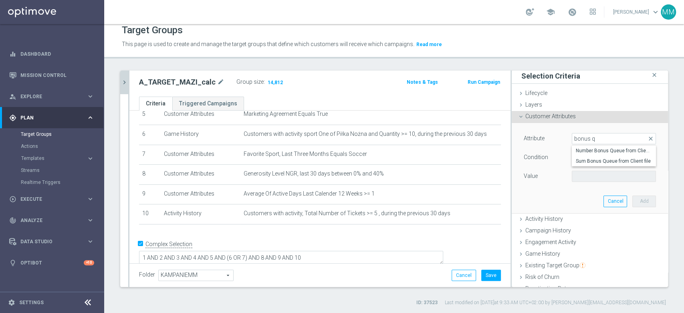
click at [600, 153] on span "Number Bonus Queue from Client file" at bounding box center [614, 151] width 76 height 6
type input "Number Bonus Queue from Client file"
type input "="
click at [586, 176] on input "number" at bounding box center [590, 176] width 36 height 11
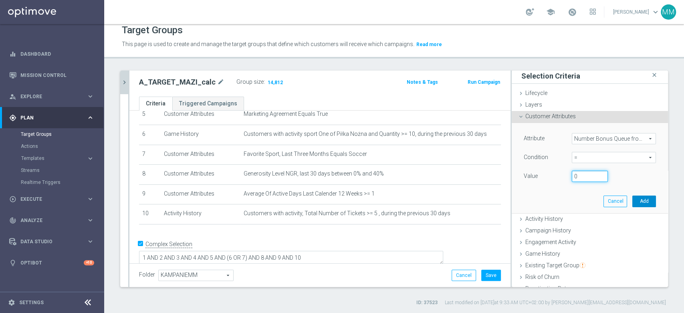
type input "0"
click at [633, 200] on button "Add" at bounding box center [645, 201] width 24 height 11
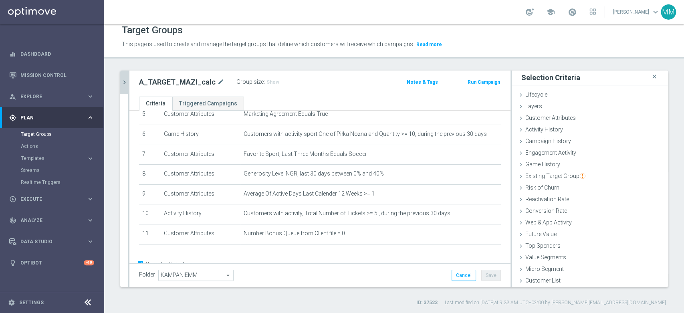
scroll to position [134, 0]
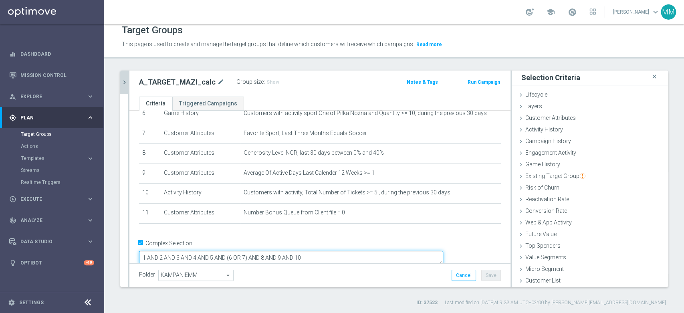
click at [374, 251] on textarea "1 AND 2 AND 3 AND 4 AND 5 AND (6 OR 7) AND 8 AND 9 AND 10" at bounding box center [291, 258] width 304 height 14
type textarea "1 AND 2 AND 3 AND 4 AND 5 AND (6 OR 7) AND 8 AND 9 AND 10 AND 11"
click at [266, 78] on h3 "Show" at bounding box center [273, 82] width 14 height 9
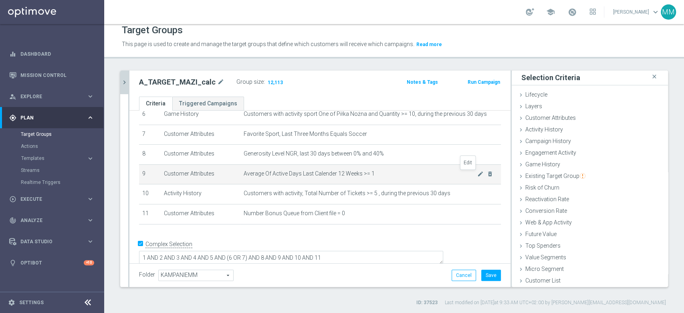
click at [477, 175] on icon "mode_edit" at bounding box center [480, 174] width 6 height 6
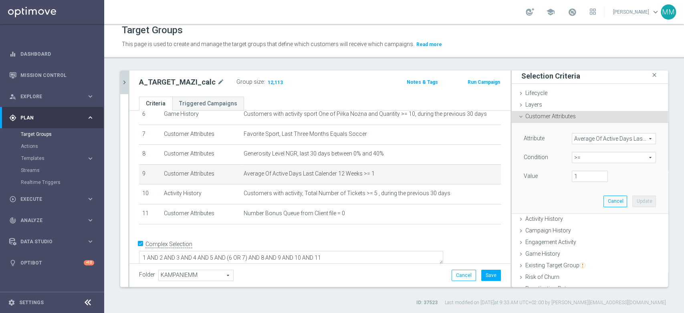
scroll to position [2, 0]
click at [578, 178] on input "1" at bounding box center [590, 176] width 36 height 11
type input "1.5"
click at [633, 200] on button "Update" at bounding box center [645, 201] width 24 height 11
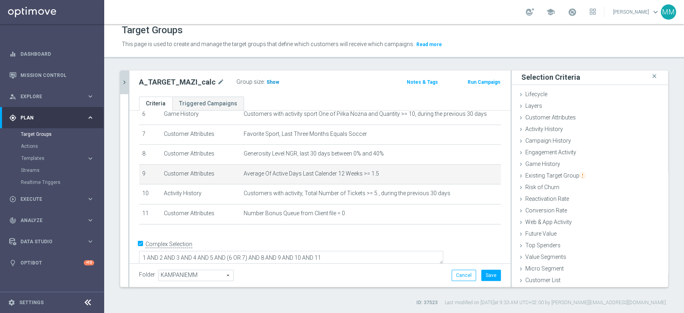
scroll to position [0, 0]
click at [269, 84] on span "Show" at bounding box center [273, 82] width 13 height 6
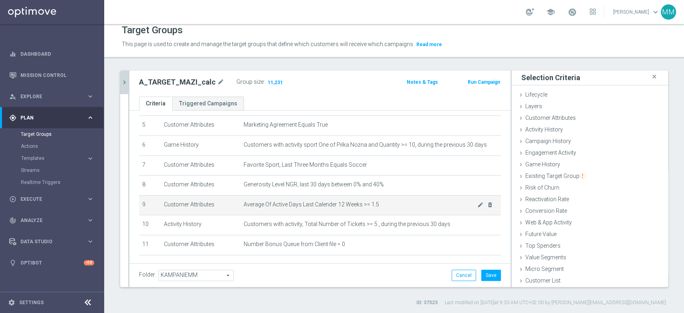
scroll to position [89, 0]
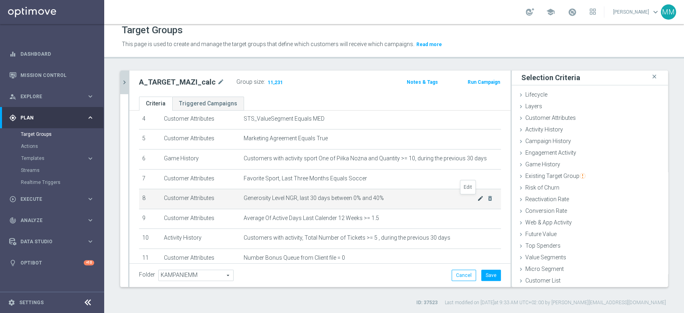
click at [477, 199] on icon "mode_edit" at bounding box center [480, 198] width 6 height 6
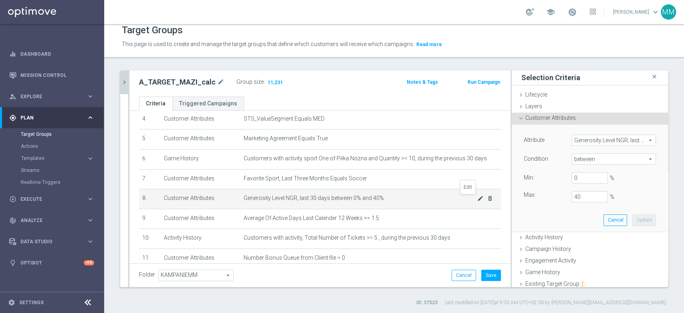
scroll to position [2, 0]
drag, startPoint x: 570, startPoint y: 194, endPoint x: 556, endPoint y: 191, distance: 14.3
click at [566, 191] on div "40 %" at bounding box center [590, 195] width 48 height 11
click at [633, 215] on button "Update" at bounding box center [645, 218] width 24 height 11
type input "0.3"
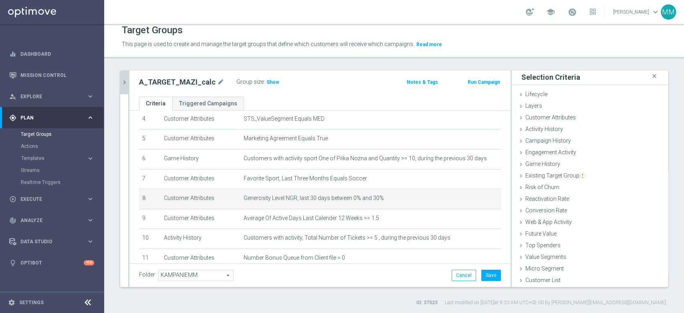
scroll to position [0, 0]
click at [267, 83] on span "Show" at bounding box center [273, 82] width 13 height 6
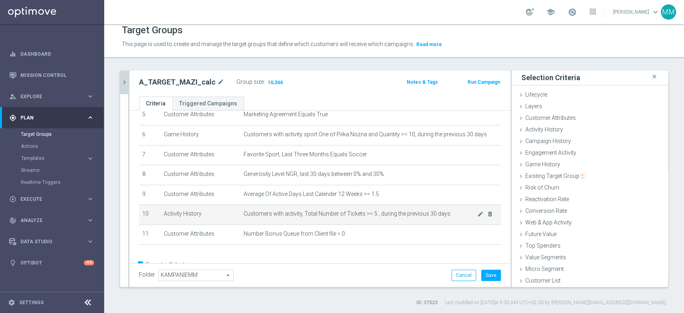
scroll to position [133, 0]
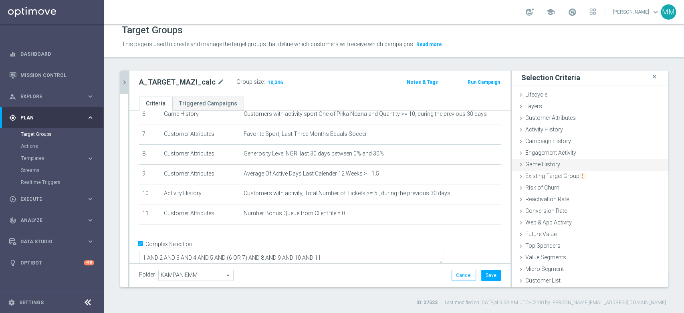
click at [565, 166] on div "Game History done selection updated" at bounding box center [590, 165] width 156 height 12
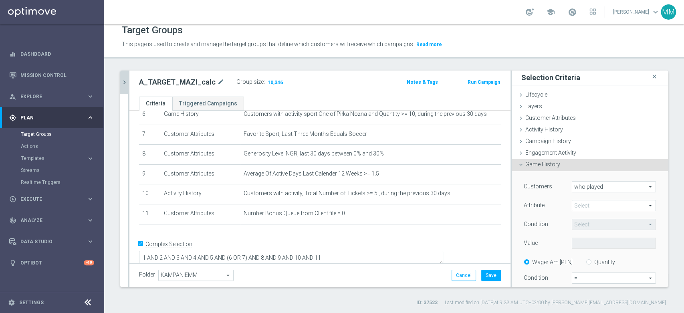
scroll to position [2, 0]
click at [558, 148] on span "Engagement Activity" at bounding box center [550, 151] width 51 height 6
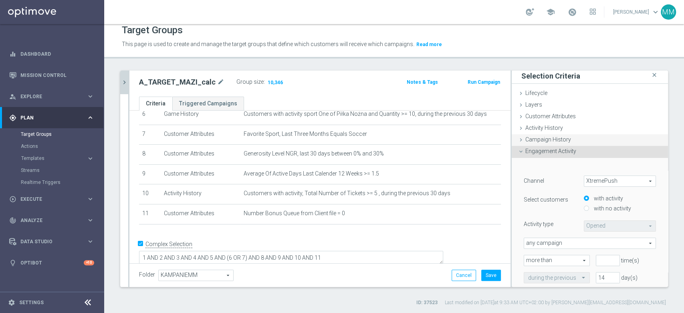
click at [552, 142] on div "Campaign History done" at bounding box center [590, 140] width 156 height 12
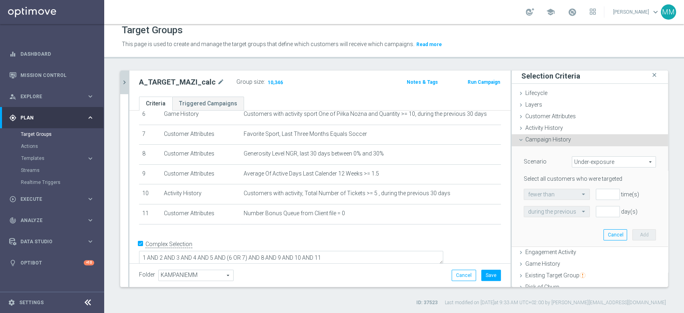
click at [574, 158] on span "Under-exposure" at bounding box center [613, 162] width 83 height 10
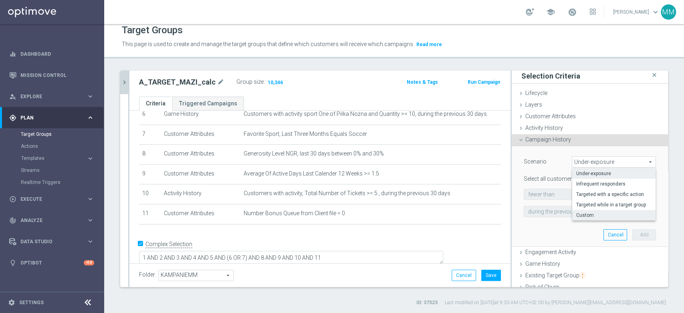
click at [577, 213] on span "Custom" at bounding box center [613, 215] width 75 height 6
type input "Custom"
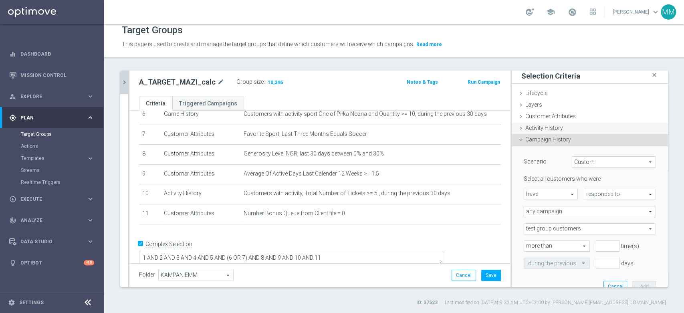
click at [549, 131] on div "Activity History done selection saved" at bounding box center [590, 129] width 156 height 12
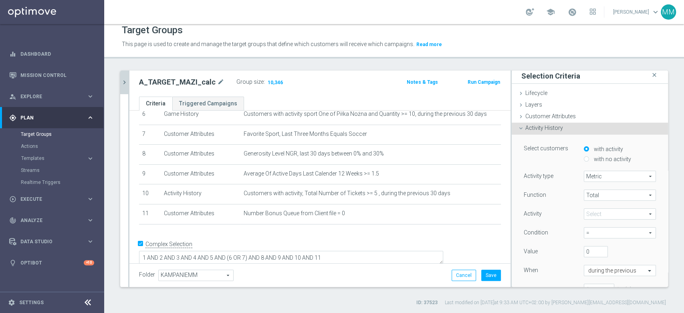
click at [544, 123] on div "Activity History done selection saved" at bounding box center [590, 129] width 156 height 12
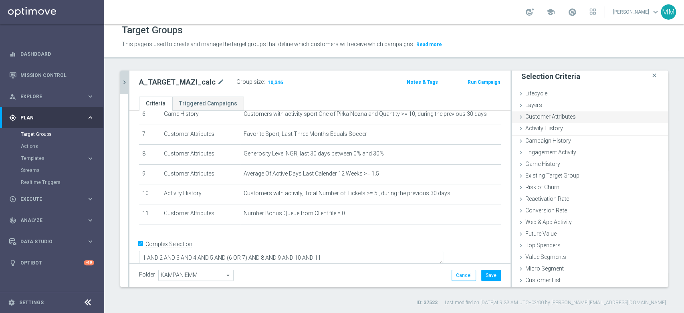
click at [545, 116] on span "Customer Attributes" at bounding box center [550, 116] width 51 height 6
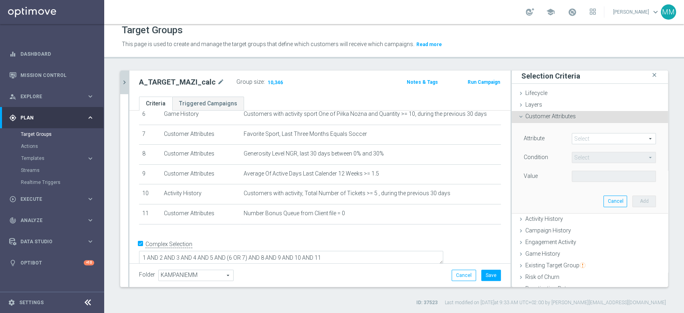
click at [603, 138] on span at bounding box center [613, 138] width 83 height 10
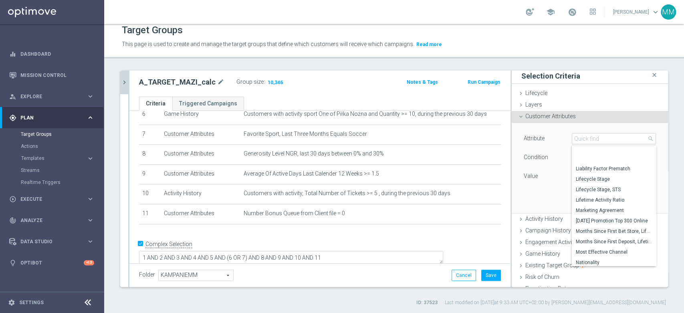
scroll to position [1756, 0]
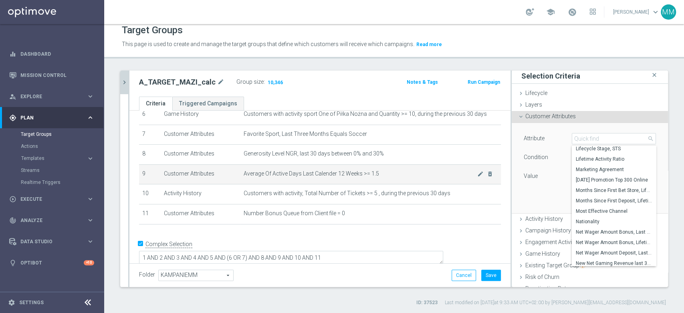
click at [329, 182] on td "Average Of Active Days Last Calender 12 Weeks >= 1.5 mode_edit delete_forever" at bounding box center [370, 174] width 261 height 20
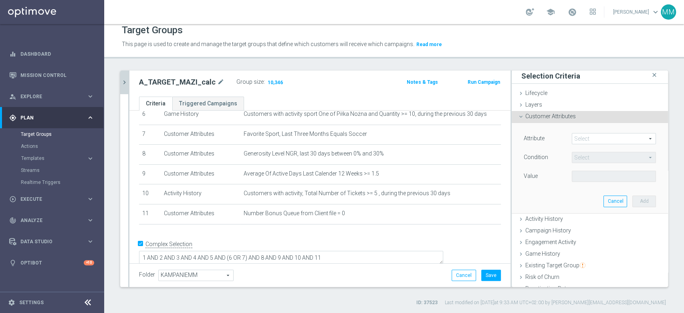
click at [590, 130] on div "Attribute Select arrow_drop_down search Condition Select arrow_drop_down search…" at bounding box center [590, 168] width 144 height 90
click at [590, 137] on span at bounding box center [613, 138] width 83 height 10
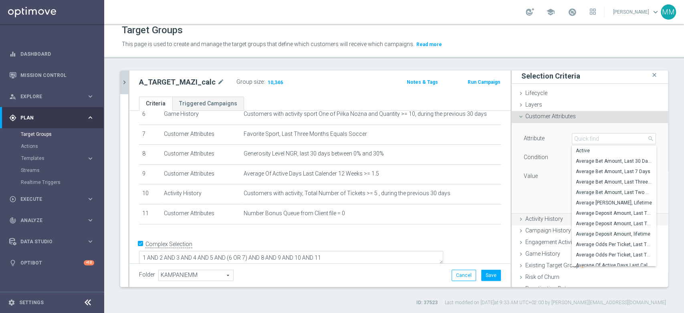
click at [549, 220] on span "Activity History" at bounding box center [544, 219] width 38 height 6
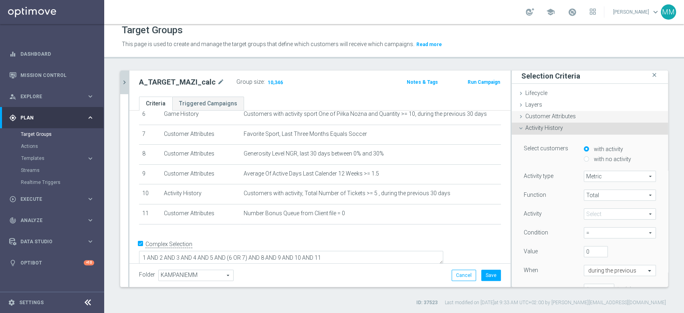
click at [561, 117] on span "Customer Attributes" at bounding box center [550, 116] width 51 height 6
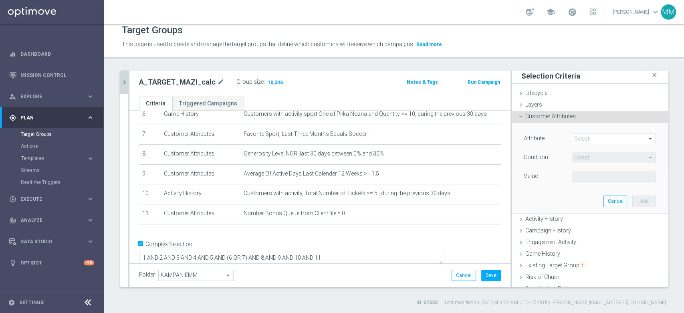
click at [585, 134] on span at bounding box center [613, 138] width 83 height 10
click at [0, 0] on input "search" at bounding box center [0, 0] width 0 height 0
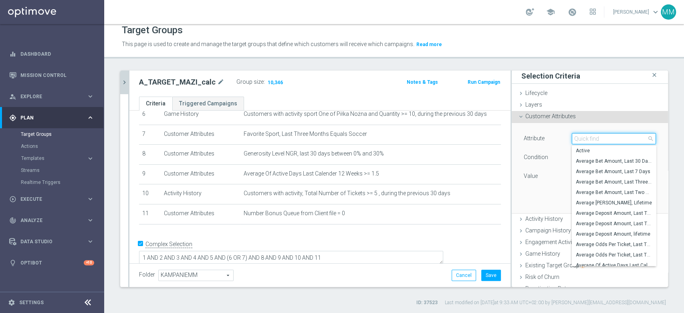
type input "n"
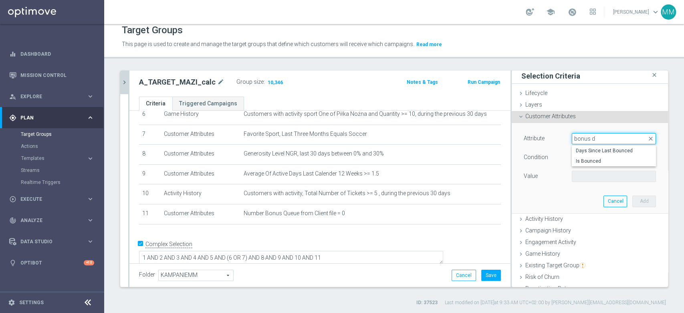
type input "bonus da"
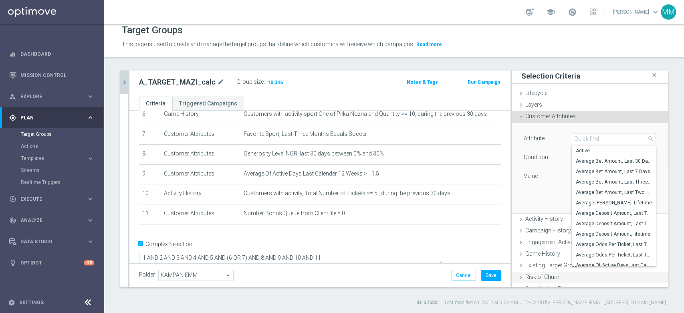
click at [545, 216] on span "Activity History" at bounding box center [544, 219] width 38 height 6
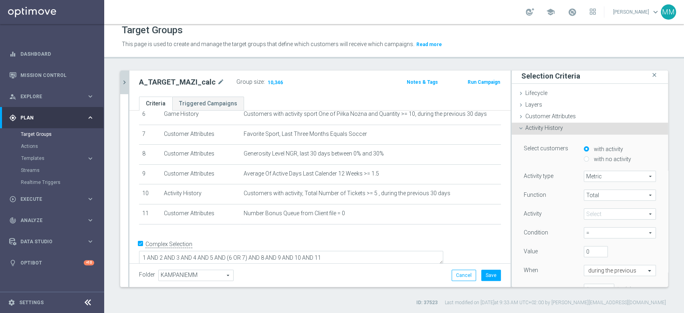
scroll to position [46, 0]
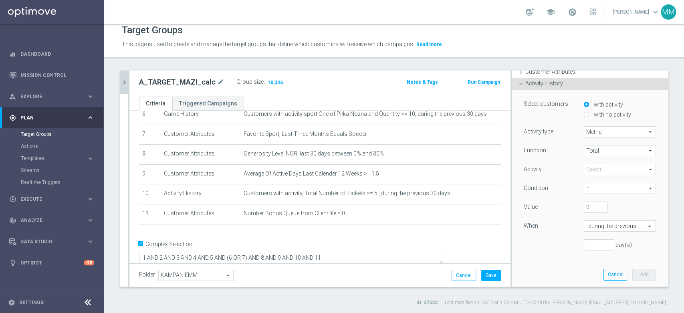
click at [592, 113] on label "with no activity" at bounding box center [611, 114] width 39 height 7
click at [589, 113] on input "with no activity" at bounding box center [586, 114] width 5 height 5
radio input "true"
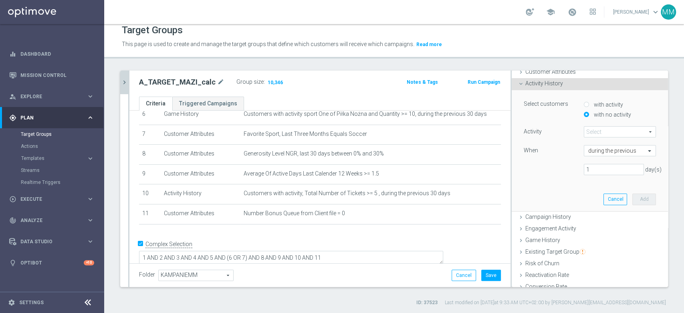
click at [599, 132] on span at bounding box center [619, 132] width 71 height 10
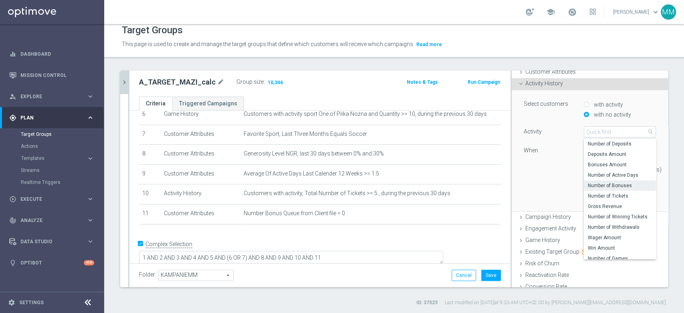
click at [611, 186] on span "Number of Bonuses" at bounding box center [620, 185] width 64 height 6
type input "Number of Bonuses"
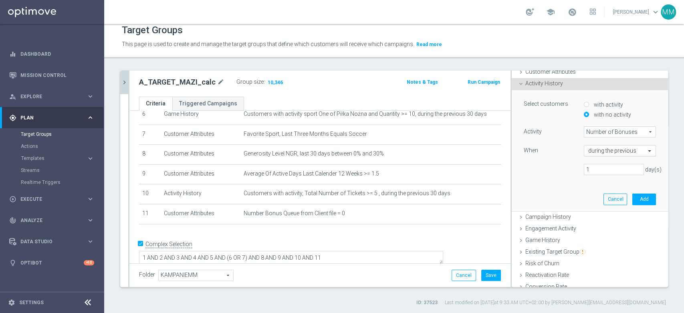
click at [592, 150] on input "text" at bounding box center [611, 151] width 47 height 7
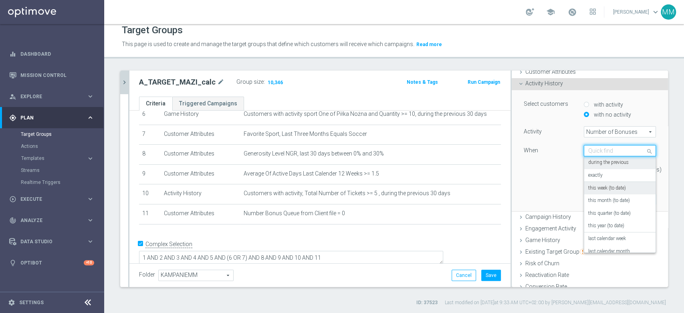
click at [604, 192] on div "this week (to date)" at bounding box center [619, 188] width 63 height 13
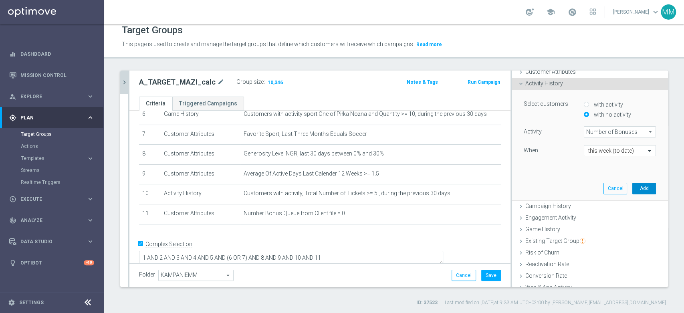
click at [633, 187] on button "Add" at bounding box center [645, 188] width 24 height 11
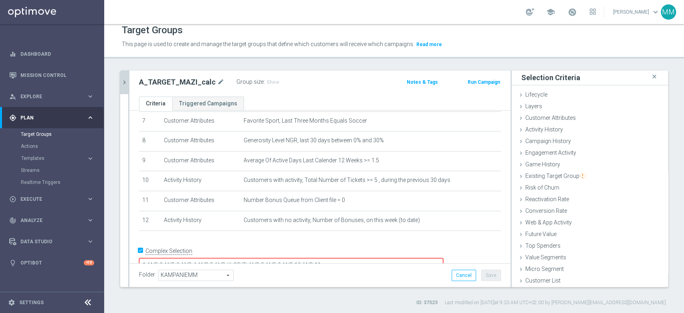
scroll to position [154, 0]
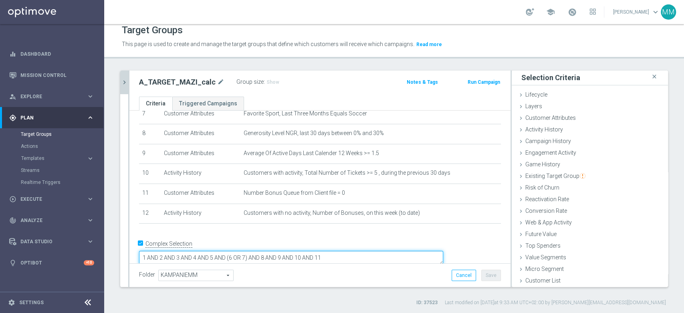
click at [403, 251] on textarea "1 AND 2 AND 3 AND 4 AND 5 AND (6 OR 7) AND 8 AND 9 AND 10 AND 11" at bounding box center [291, 258] width 304 height 14
click at [266, 78] on h3 "Show" at bounding box center [273, 82] width 14 height 9
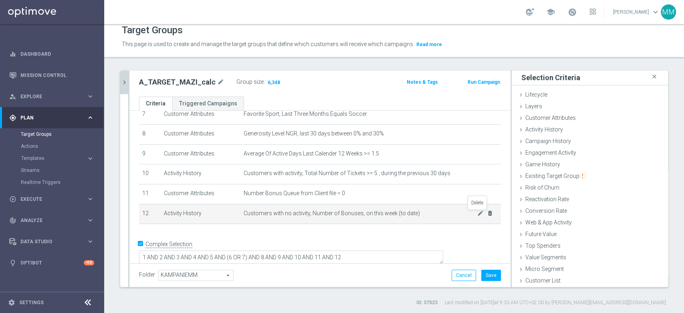
click at [487, 216] on icon "delete_forever" at bounding box center [490, 213] width 6 height 6
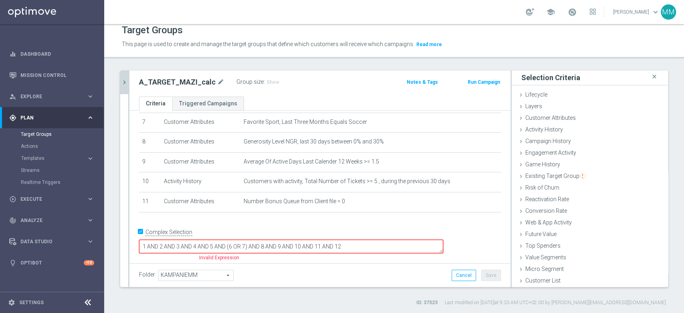
scroll to position [134, 0]
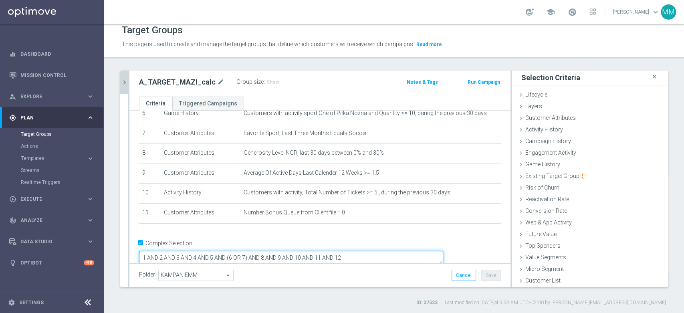
drag, startPoint x: 403, startPoint y: 250, endPoint x: 381, endPoint y: 249, distance: 22.5
click at [381, 251] on textarea "1 AND 2 AND 3 AND 4 AND 5 AND (6 OR 7) AND 8 AND 9 AND 10 AND 11 AND 12" at bounding box center [291, 258] width 304 height 14
type textarea "1 AND 2 AND 3 AND 4 AND 5 AND (6 OR 7) AND 8 AND 9 AND 10 AND 11"
click at [267, 83] on span "Show" at bounding box center [273, 82] width 13 height 6
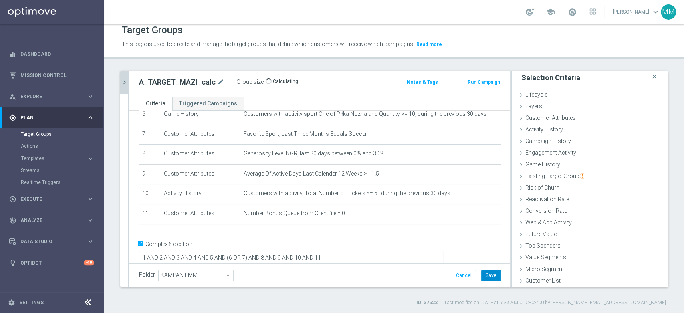
click at [485, 274] on button "Save" at bounding box center [491, 275] width 20 height 11
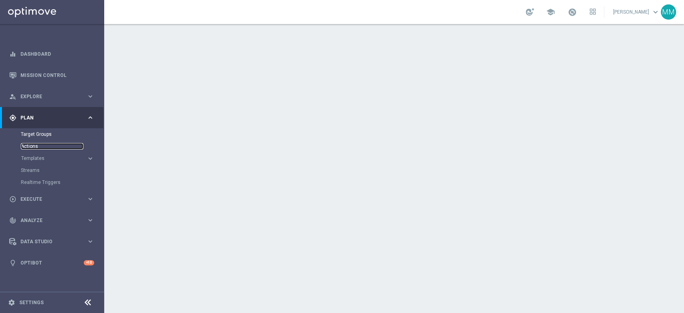
click at [49, 143] on link "Actions" at bounding box center [52, 146] width 63 height 6
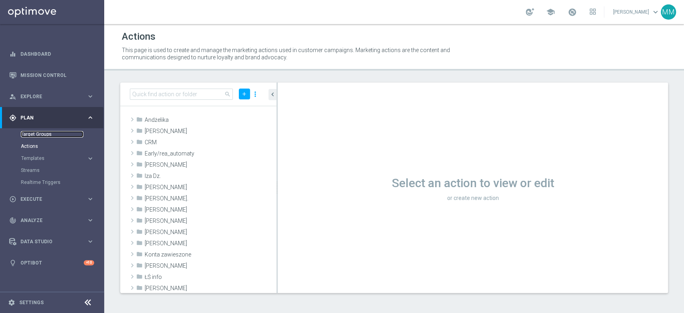
click at [48, 133] on link "Target Groups" at bounding box center [52, 134] width 63 height 6
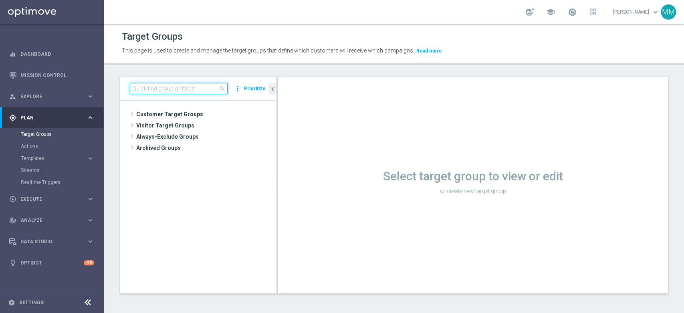
click at [151, 87] on input at bounding box center [179, 88] width 98 height 11
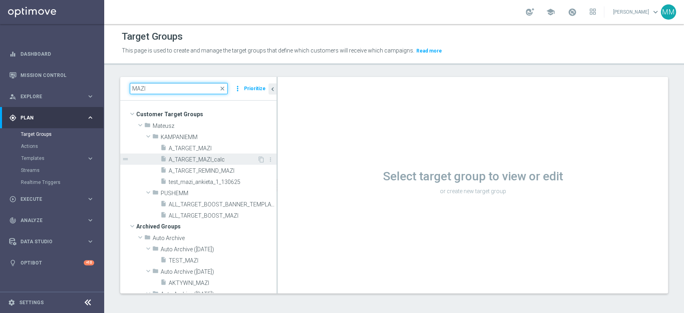
type input "MAZI"
click at [214, 161] on span "A_TARGET_MAZI_calc" at bounding box center [213, 159] width 89 height 7
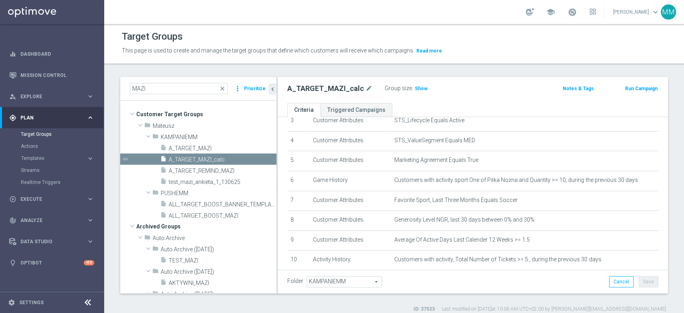
scroll to position [142, 0]
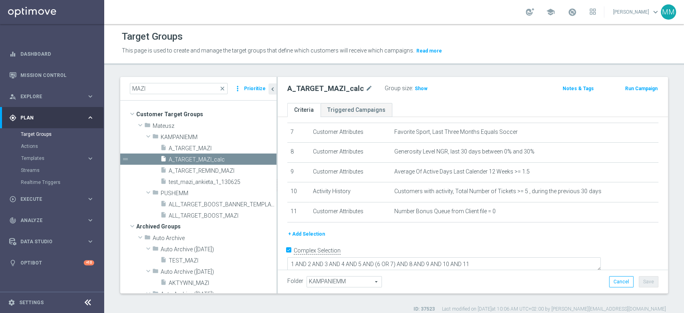
drag, startPoint x: 417, startPoint y: 91, endPoint x: 411, endPoint y: 95, distance: 7.7
click at [417, 90] on span "Show" at bounding box center [421, 89] width 13 height 6
click at [306, 234] on button "+ Add Selection" at bounding box center [306, 234] width 38 height 9
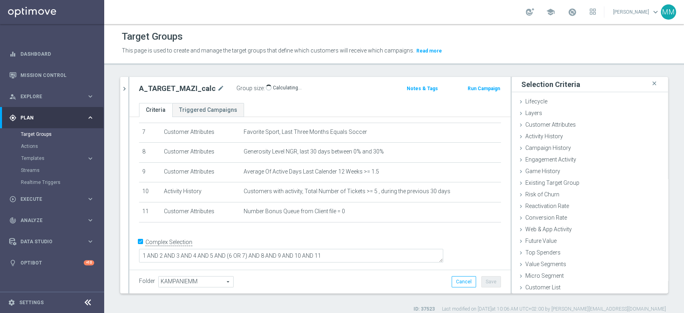
scroll to position [133, 0]
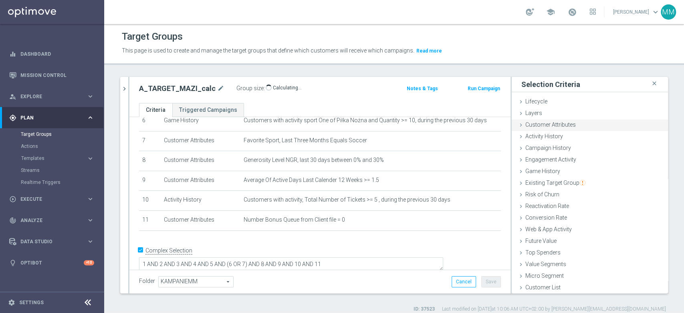
click at [532, 129] on div "Customer Attributes done" at bounding box center [590, 125] width 156 height 12
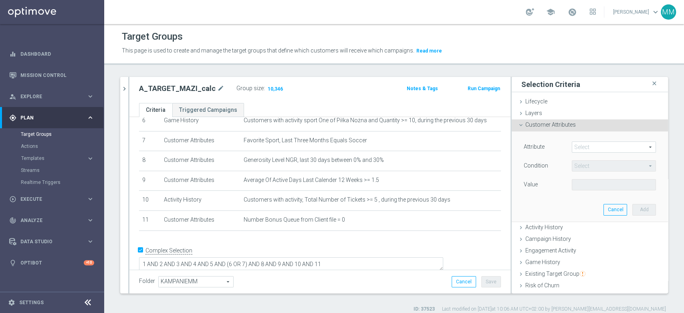
click at [574, 148] on span at bounding box center [613, 147] width 83 height 10
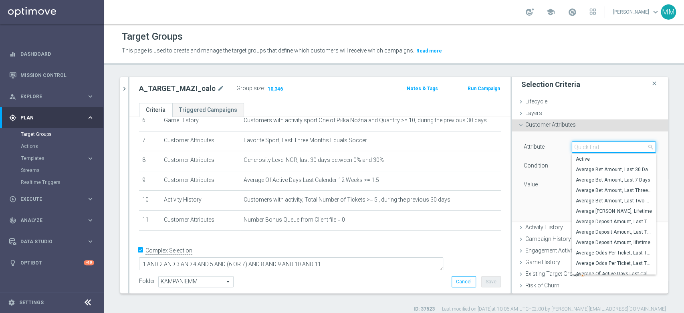
click at [574, 148] on input "search" at bounding box center [614, 146] width 84 height 11
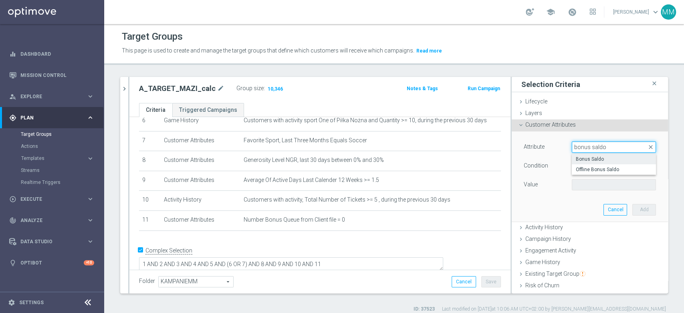
type input "bonus saldo"
drag, startPoint x: 578, startPoint y: 158, endPoint x: 580, endPoint y: 169, distance: 11.7
click at [579, 158] on span "Bonus Saldo" at bounding box center [614, 159] width 76 height 6
type input "Bonus Saldo"
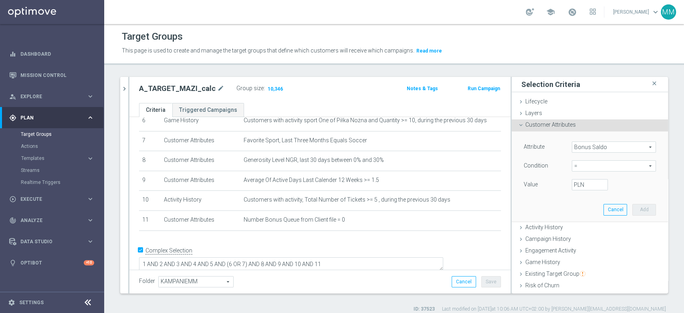
click at [575, 163] on span "=" at bounding box center [613, 166] width 83 height 10
click at [578, 244] on label "between" at bounding box center [614, 240] width 84 height 10
type input "between"
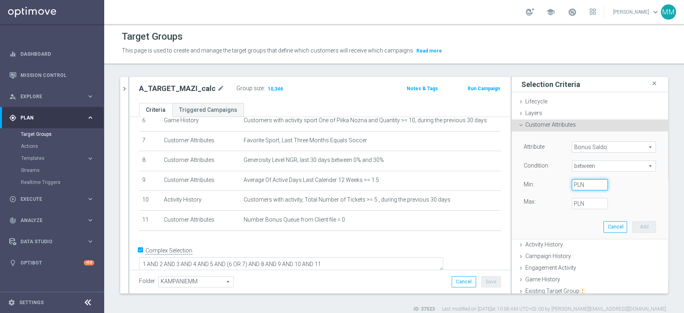
click at [578, 185] on input "PLN" at bounding box center [590, 184] width 36 height 11
type input "0"
type input "2"
click at [633, 227] on button "Add" at bounding box center [645, 226] width 24 height 11
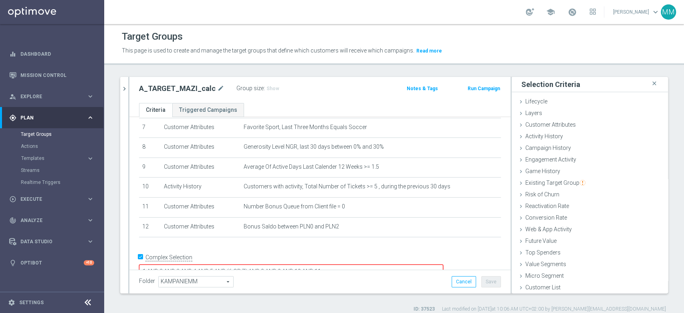
scroll to position [154, 0]
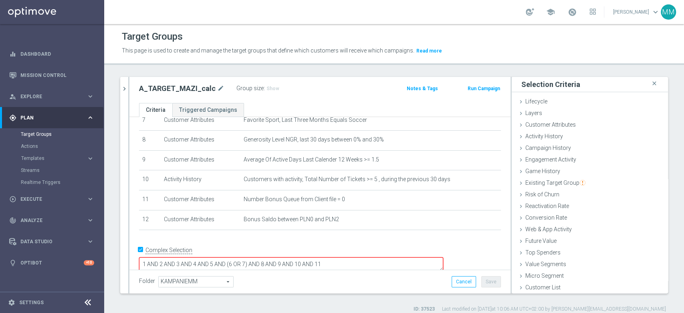
click at [386, 257] on textarea "1 AND 2 AND 3 AND 4 AND 5 AND (6 OR 7) AND 8 AND 9 AND 10 AND 11" at bounding box center [291, 264] width 304 height 14
type textarea "1 AND 2 AND 3 AND 4 AND 5 AND (6 OR 7) AND 8 AND 9 AND 10 AND 11 AND 12"
click at [276, 87] on div "Group size : Show" at bounding box center [276, 88] width 80 height 10
click at [271, 87] on span "Show" at bounding box center [273, 89] width 13 height 6
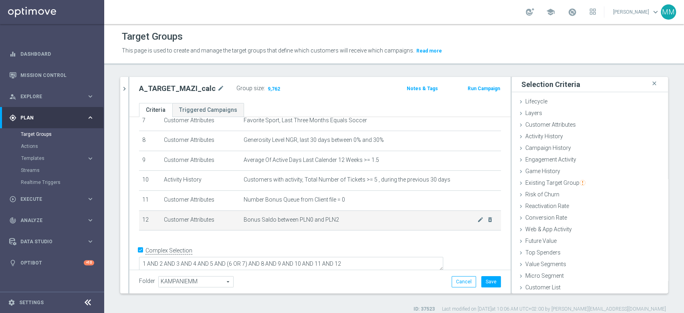
click at [304, 218] on span "Bonus Saldo between PLN0 and PLN2" at bounding box center [361, 219] width 234 height 7
click at [303, 218] on span "Bonus Saldo between PLN0 and PLN2" at bounding box center [361, 219] width 234 height 7
click at [319, 220] on span "Bonus Saldo between PLN0 and PLN2" at bounding box center [361, 219] width 234 height 7
click at [317, 221] on span "Bonus Saldo between PLN0 and PLN2" at bounding box center [361, 219] width 234 height 7
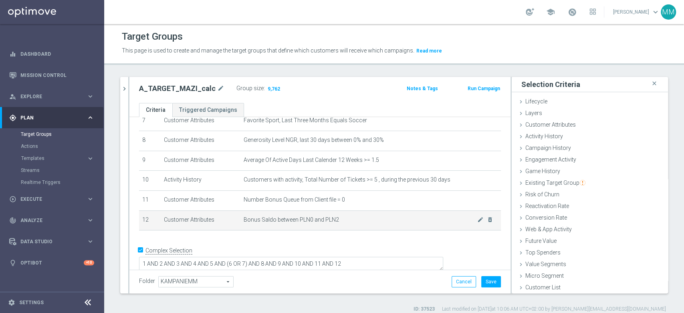
click at [318, 221] on span "Bonus Saldo between PLN0 and PLN2" at bounding box center [361, 219] width 234 height 7
click at [323, 220] on span "Bonus Saldo between PLN0 and PLN2" at bounding box center [361, 219] width 234 height 7
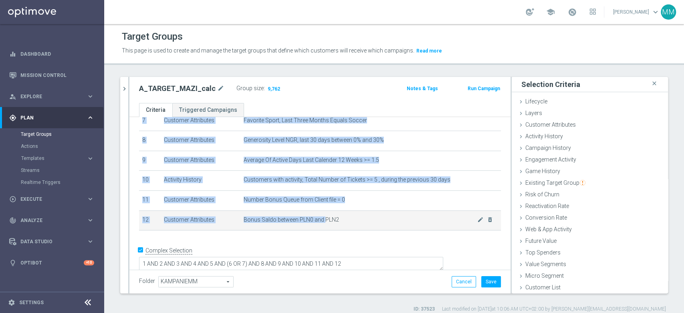
click at [323, 220] on span "Bonus Saldo between PLN0 and PLN2" at bounding box center [361, 219] width 234 height 7
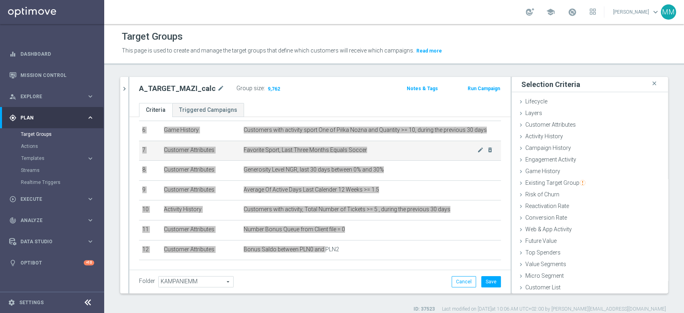
scroll to position [109, 0]
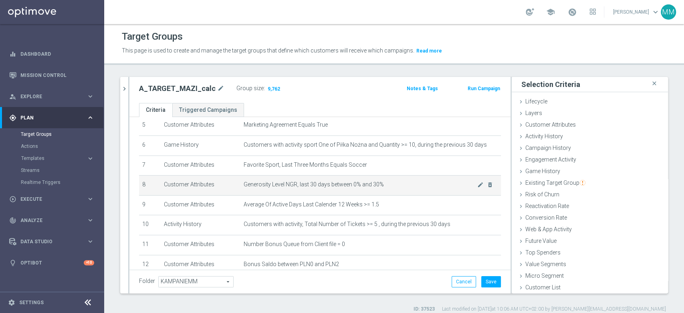
click at [295, 186] on span "Generosity Level NGR, last 30 days between 0% and 30%" at bounding box center [361, 184] width 234 height 7
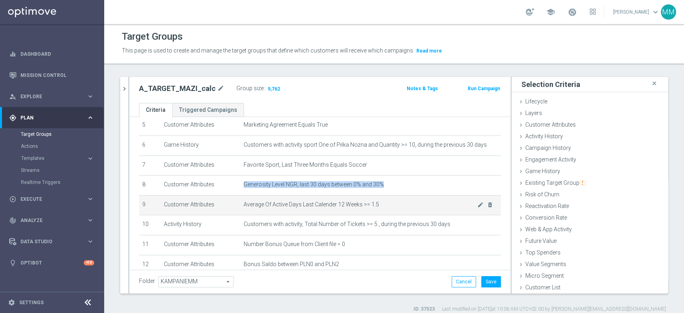
copy tbody "Generosity Level NGR, last 30 days between 0% and 30% mode_edit delete_forever"
click at [319, 208] on span "Average Of Active Days Last Calender 12 Weeks >= 1.5" at bounding box center [361, 204] width 234 height 7
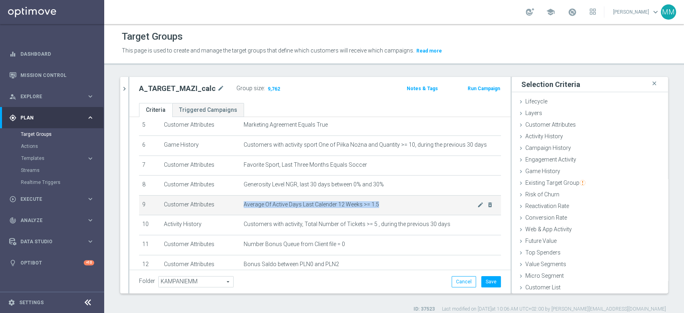
click at [319, 207] on span "Average Of Active Days Last Calender 12 Weeks >= 1.5" at bounding box center [361, 204] width 234 height 7
copy tbody "Average Of Active Days Last Calender 12 Weeks >= 1.5 mode_edit delete_forever"
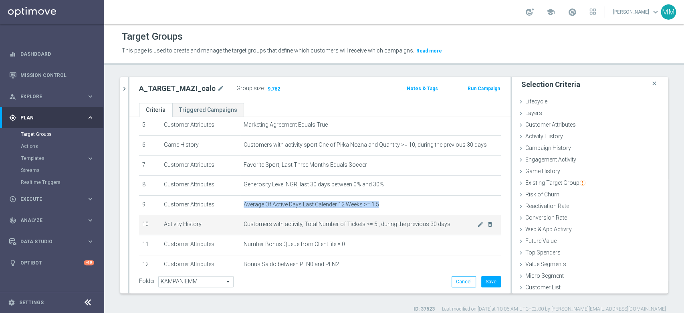
click at [351, 226] on span "Customers with activity, Total Number of Tickets >= 5 , during the previous 30 …" at bounding box center [361, 224] width 234 height 7
click at [272, 225] on span "Customers with activity, Total Number of Tickets >= 5 , during the previous 30 …" at bounding box center [361, 224] width 234 height 7
drag, startPoint x: 272, startPoint y: 225, endPoint x: 373, endPoint y: 225, distance: 101.0
click at [373, 225] on span "Customers with activity, Total Number of Tickets >= 5 , during the previous 30 …" at bounding box center [361, 224] width 234 height 7
copy span "with activity, Total Number of Tickets >= 5 ,"
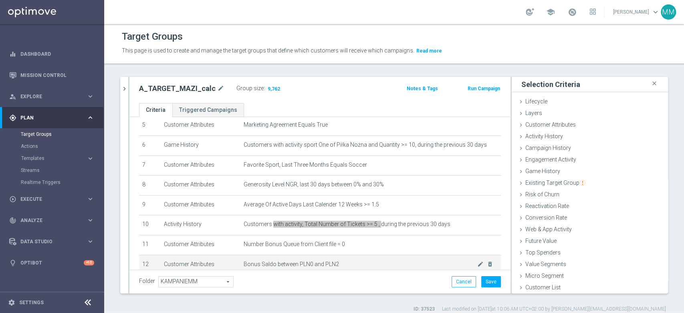
scroll to position [154, 0]
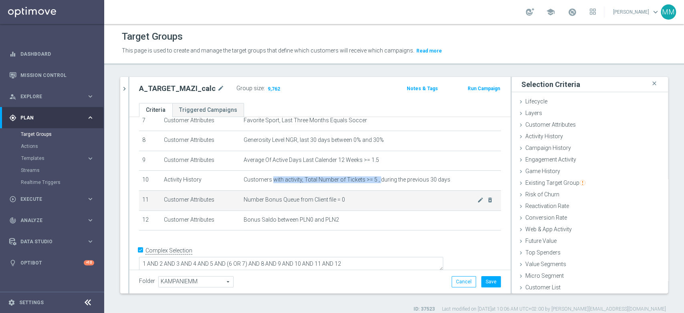
click at [300, 198] on span "Number Bonus Queue from Client file = 0" at bounding box center [361, 199] width 234 height 7
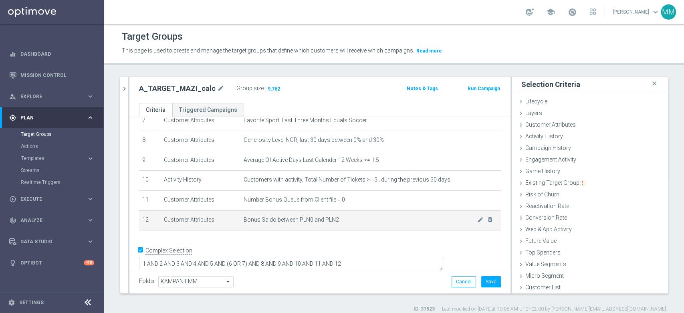
click at [253, 222] on span "Bonus Saldo between PLN0 and PLN2" at bounding box center [361, 219] width 234 height 7
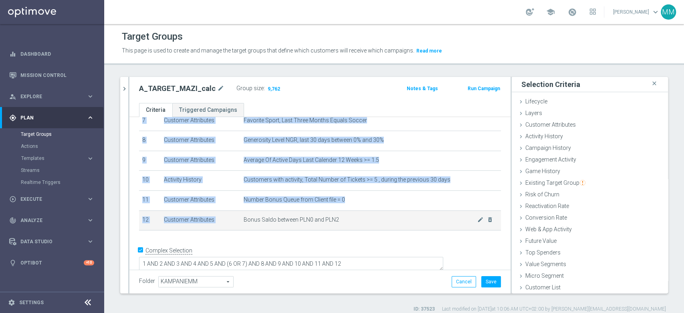
click at [253, 222] on span "Bonus Saldo between PLN0 and PLN2" at bounding box center [361, 219] width 234 height 7
copy table "# Selection Type Criteria delete_forever 1 Customer Attributes STS_Exclusions E…"
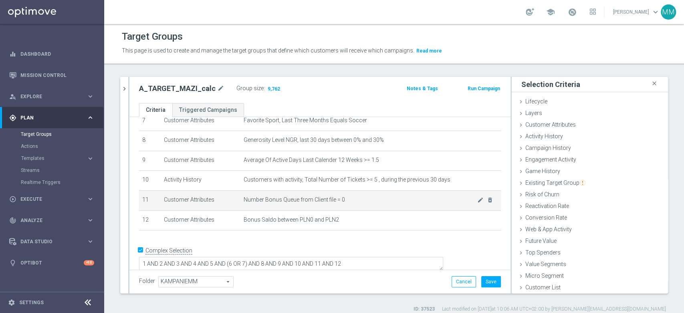
click at [276, 195] on td "Number Bonus Queue from Client file = 0 mode_edit delete_forever" at bounding box center [370, 200] width 261 height 20
click at [274, 199] on span "Number Bonus Queue from Client file = 0" at bounding box center [361, 199] width 234 height 7
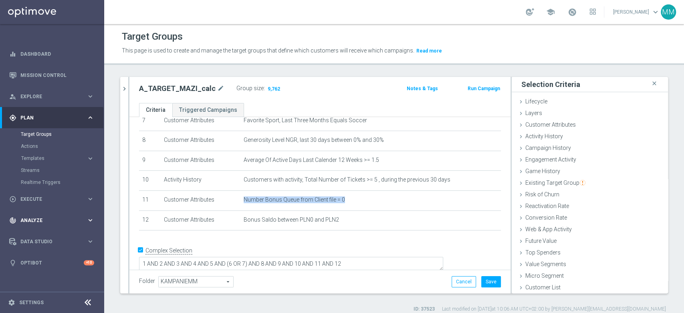
copy tbody "Number Bonus Queue from Client file = 0 mode_edit delete_forever"
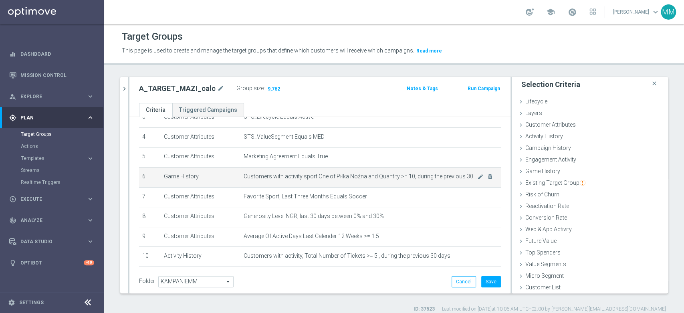
scroll to position [64, 0]
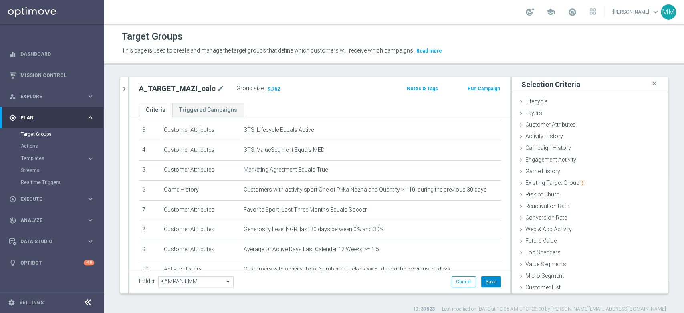
click at [487, 285] on button "Save" at bounding box center [491, 281] width 20 height 11
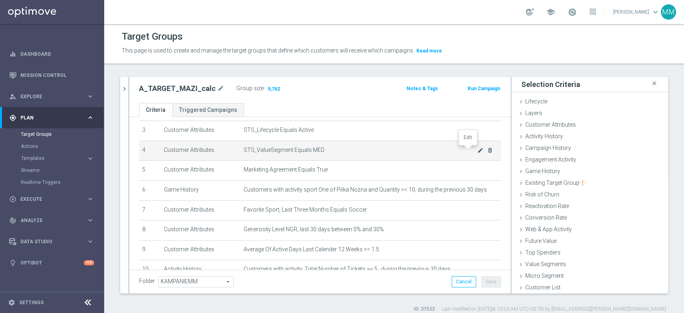
click at [477, 149] on icon "mode_edit" at bounding box center [480, 150] width 6 height 6
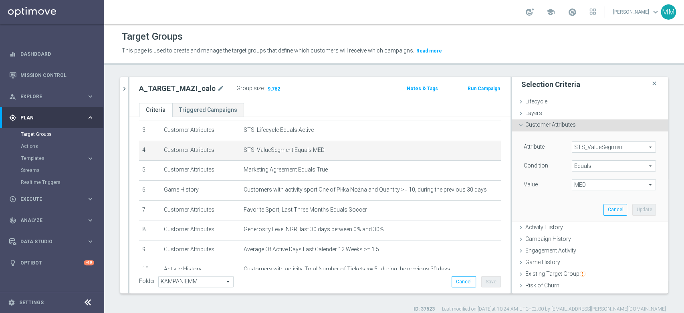
click at [572, 182] on span "MED" at bounding box center [613, 185] width 83 height 10
click at [584, 202] on label "Inny" at bounding box center [614, 207] width 84 height 10
click at [584, 182] on span "Inny" at bounding box center [613, 185] width 83 height 10
click at [584, 196] on span "HIGH" at bounding box center [614, 197] width 76 height 6
type input "HIGH"
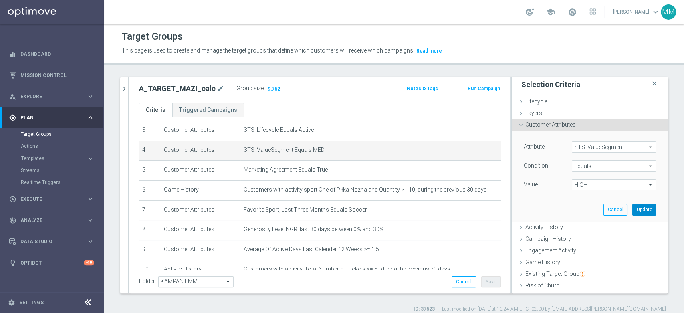
click at [633, 204] on button "Update" at bounding box center [645, 209] width 24 height 11
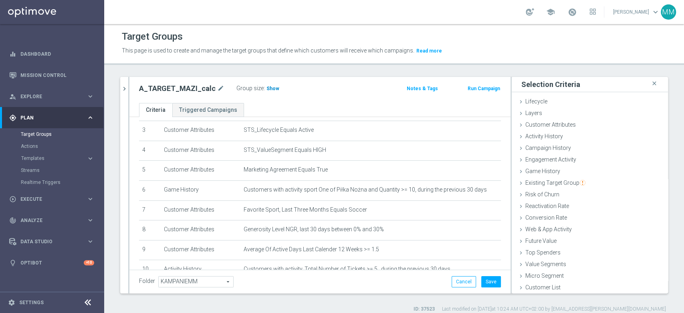
click at [267, 90] on span "Show" at bounding box center [273, 89] width 13 height 6
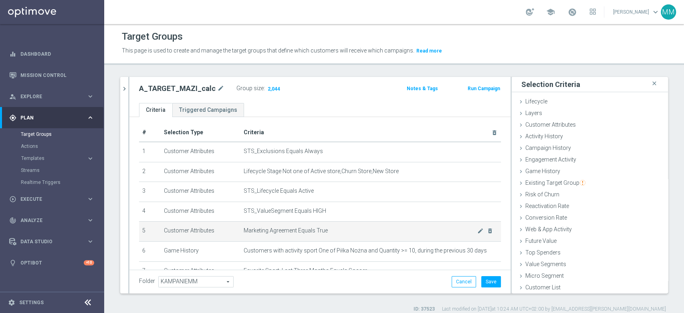
scroll to position [0, 0]
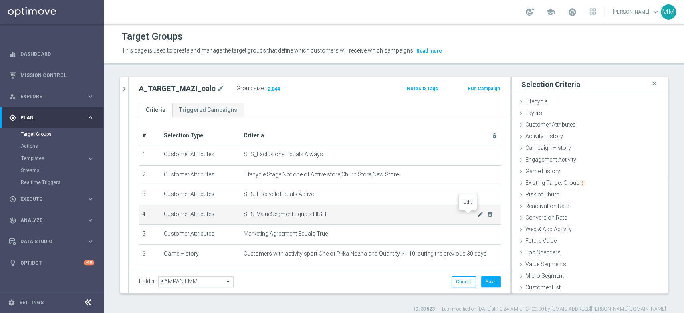
click at [477, 214] on icon "mode_edit" at bounding box center [480, 214] width 6 height 6
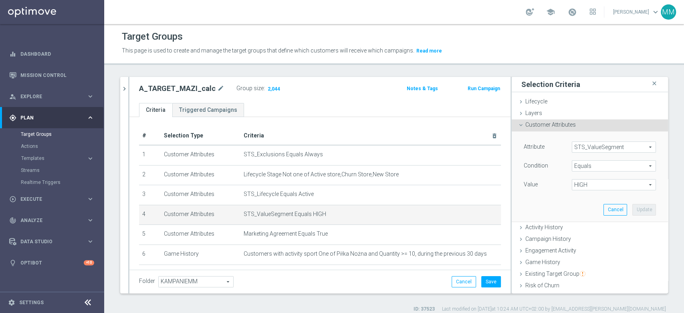
click at [572, 187] on span "HIGH" at bounding box center [613, 185] width 83 height 10
click at [590, 216] on span "LOW" at bounding box center [614, 217] width 76 height 6
type input "LOW"
click at [633, 211] on button "Update" at bounding box center [645, 209] width 24 height 11
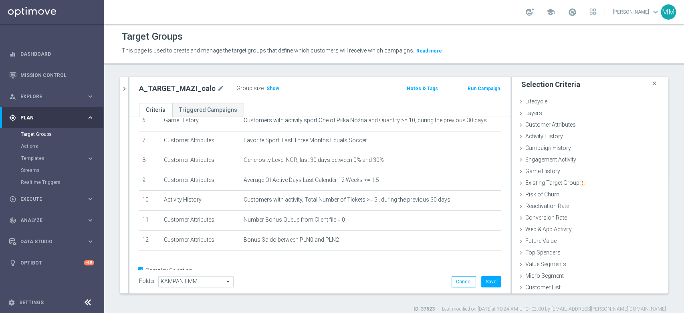
scroll to position [154, 0]
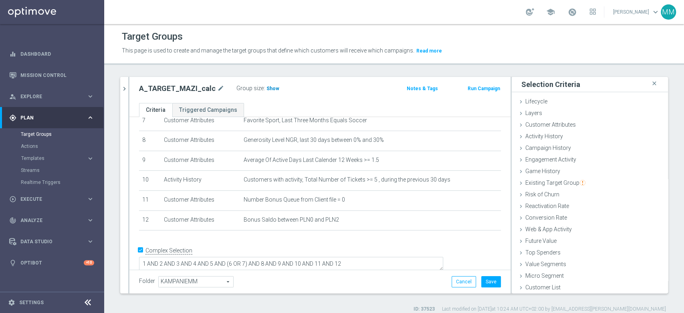
click at [266, 89] on h3 "Show" at bounding box center [273, 88] width 14 height 9
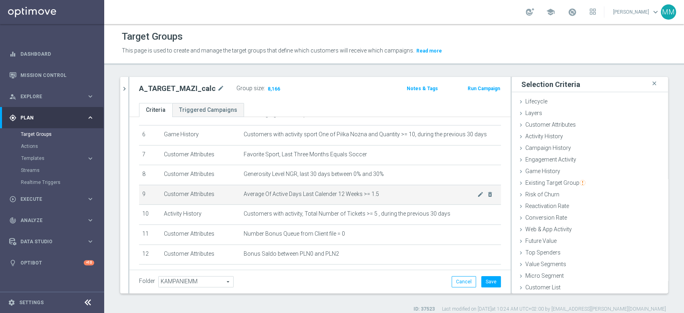
scroll to position [0, 0]
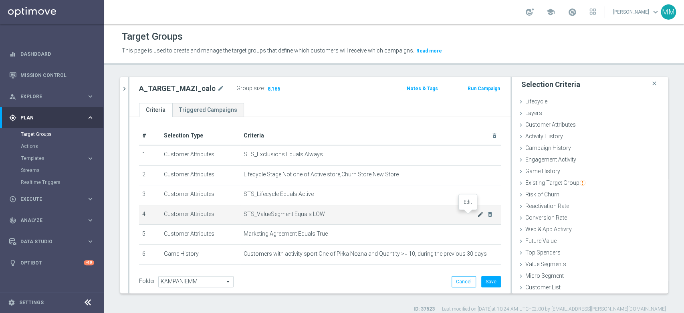
click at [477, 215] on icon "mode_edit" at bounding box center [480, 214] width 6 height 6
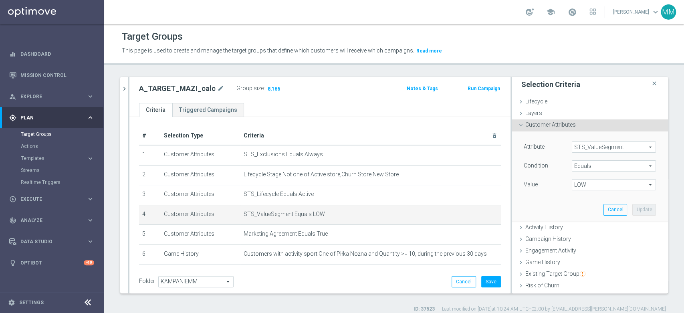
click at [582, 180] on span "LOW" at bounding box center [613, 185] width 83 height 10
click at [588, 236] on span "MIN" at bounding box center [614, 238] width 76 height 6
type input "MIN"
click at [633, 210] on button "Update" at bounding box center [645, 209] width 24 height 11
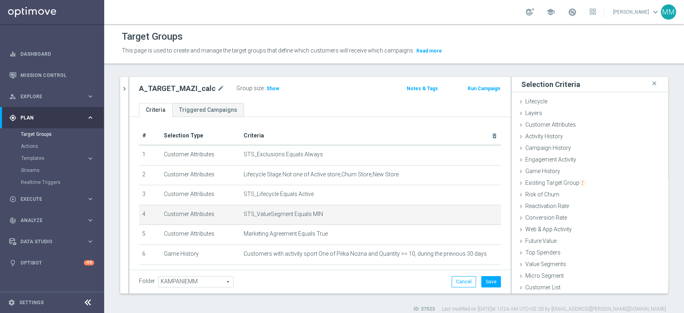
click at [275, 89] on div "Group size : Show" at bounding box center [276, 88] width 80 height 10
click at [272, 89] on span "Show" at bounding box center [273, 89] width 13 height 6
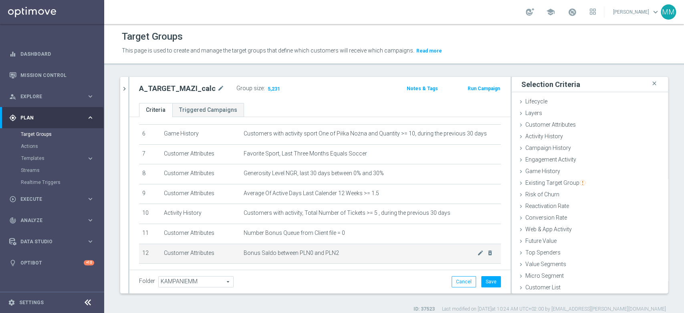
scroll to position [133, 0]
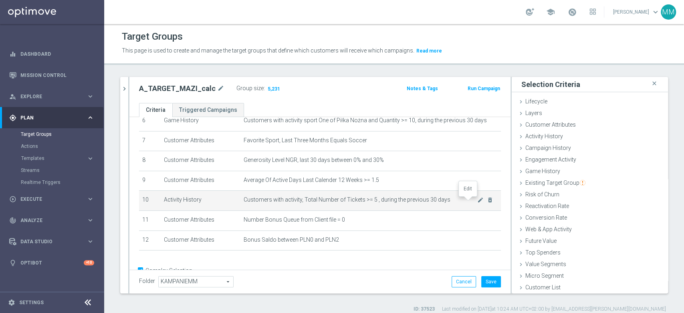
click at [477, 201] on icon "mode_edit" at bounding box center [480, 200] width 6 height 6
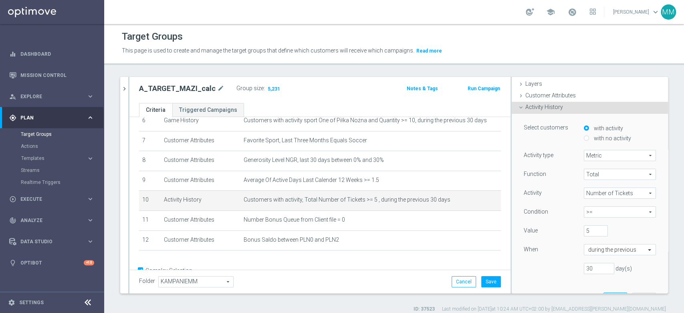
scroll to position [44, 0]
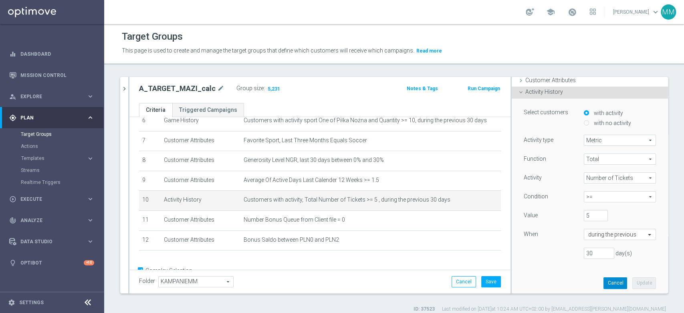
click at [604, 279] on button "Cancel" at bounding box center [616, 282] width 24 height 11
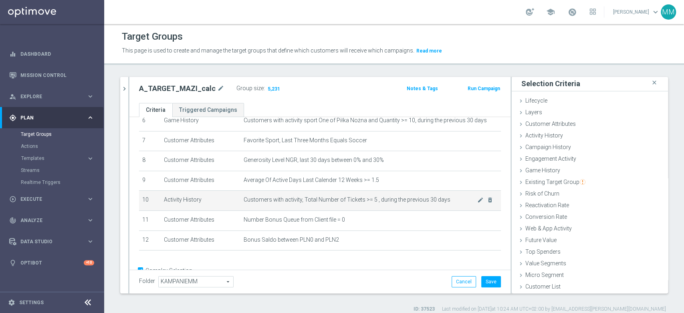
scroll to position [0, 0]
click at [487, 202] on icon "delete_forever" at bounding box center [490, 200] width 6 height 6
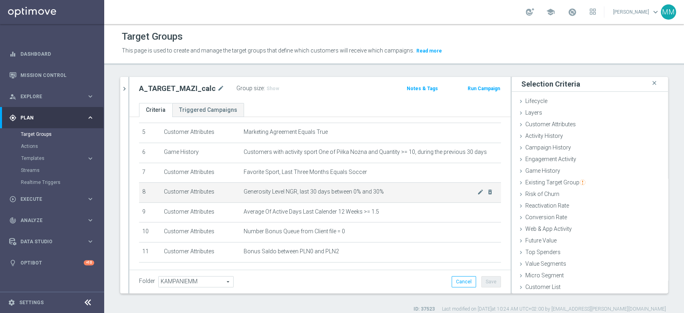
scroll to position [89, 0]
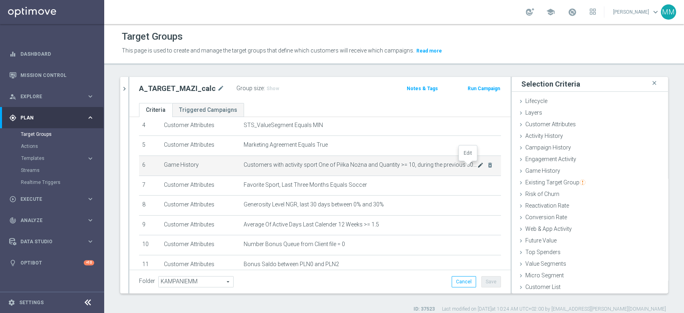
click at [477, 167] on icon "mode_edit" at bounding box center [480, 165] width 6 height 6
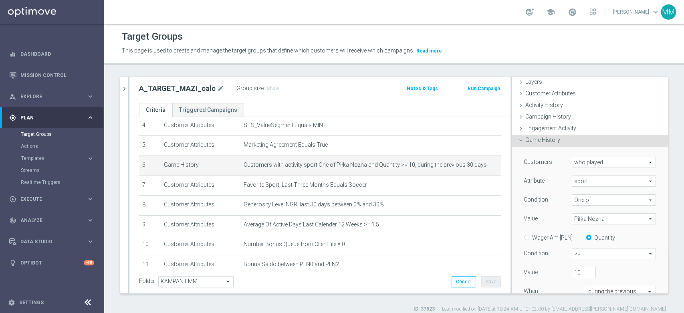
scroll to position [45, 0]
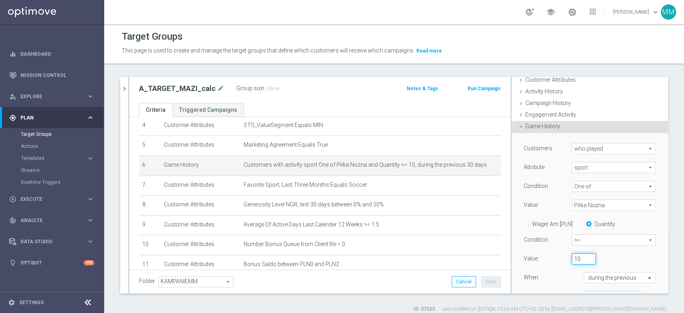
drag, startPoint x: 571, startPoint y: 258, endPoint x: 558, endPoint y: 258, distance: 13.2
click at [566, 258] on div "10" at bounding box center [584, 258] width 36 height 11
type input "3"
click at [602, 256] on div "3" at bounding box center [602, 258] width 72 height 11
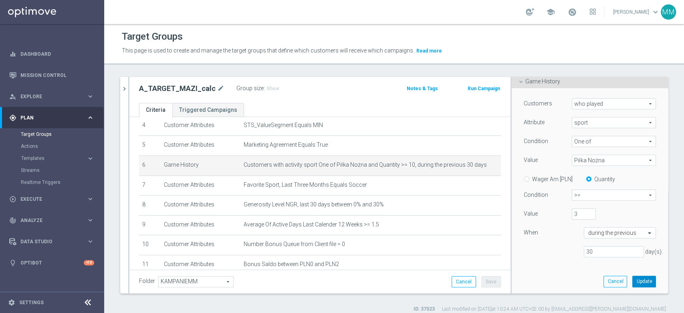
click at [635, 278] on button "Update" at bounding box center [645, 281] width 24 height 11
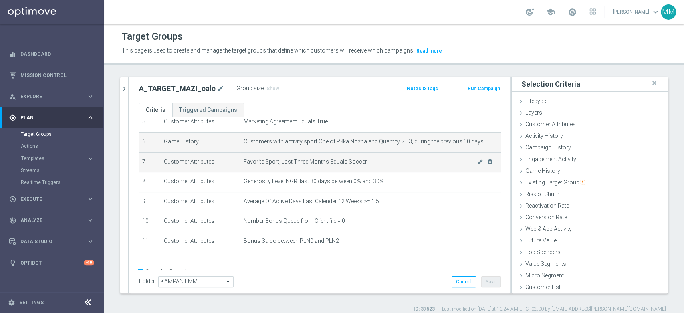
scroll to position [134, 0]
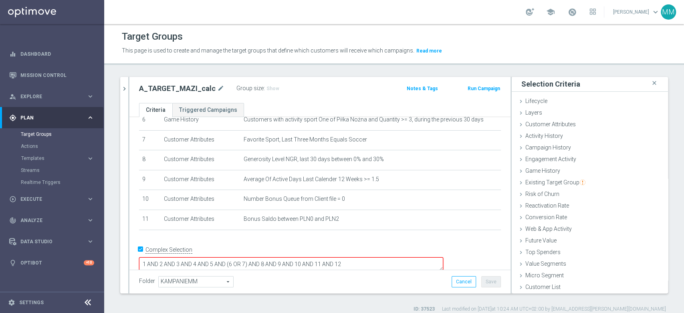
drag, startPoint x: 404, startPoint y: 255, endPoint x: 380, endPoint y: 256, distance: 24.1
click at [380, 257] on textarea "1 AND 2 AND 3 AND 4 AND 5 AND (6 OR 7) AND 8 AND 9 AND 10 AND 11 AND 12" at bounding box center [291, 264] width 304 height 14
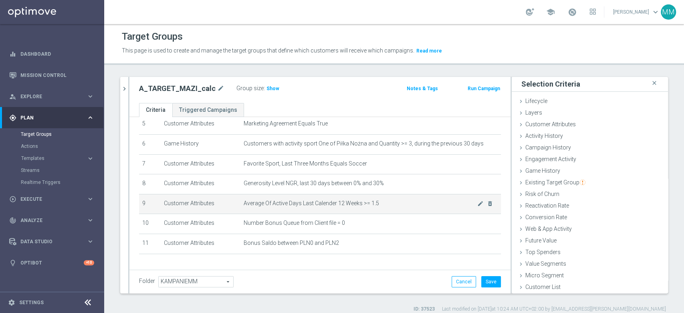
scroll to position [90, 0]
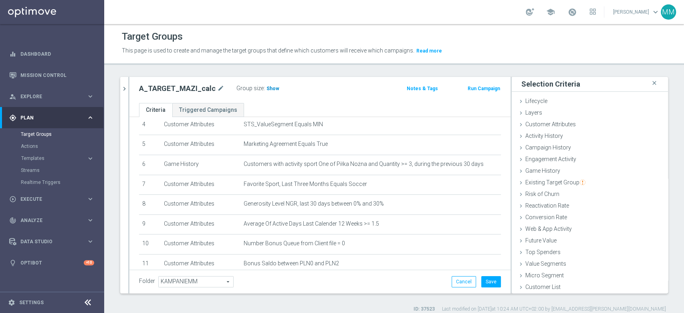
type textarea "1 AND 2 AND 3 AND 4 AND 5 AND (6 OR 7) AND 8 AND 9 AND 10 AND 11"
click at [267, 89] on span "Show" at bounding box center [273, 89] width 13 height 6
click at [465, 282] on button "Cancel" at bounding box center [464, 281] width 24 height 11
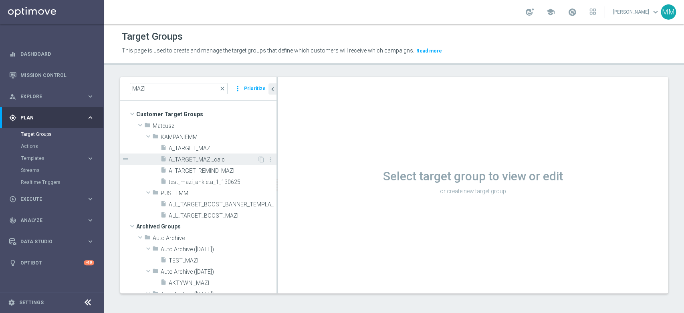
click at [217, 159] on span "A_TARGET_MAZI_calc" at bounding box center [213, 159] width 89 height 7
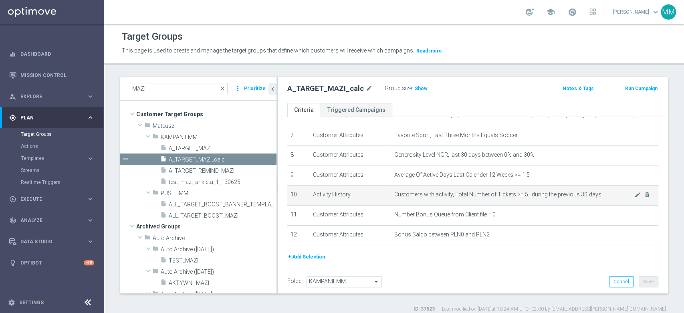
scroll to position [117, 0]
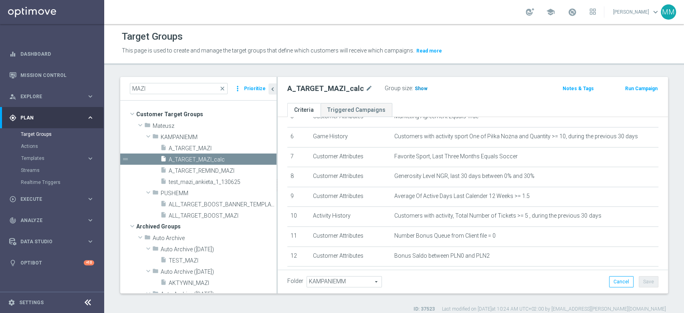
click at [419, 89] on span "Show" at bounding box center [421, 89] width 13 height 6
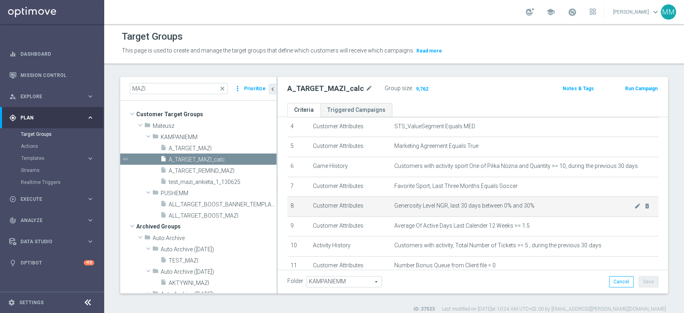
scroll to position [73, 0]
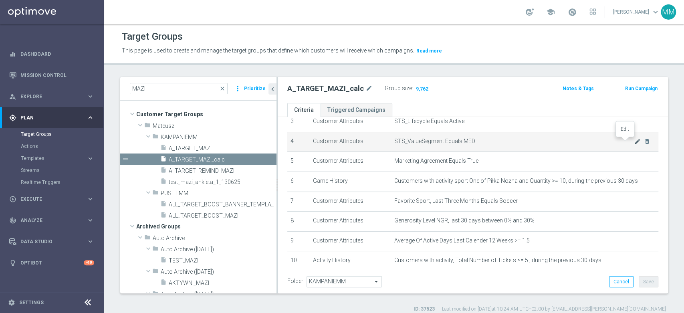
click at [635, 143] on icon "mode_edit" at bounding box center [638, 141] width 6 height 6
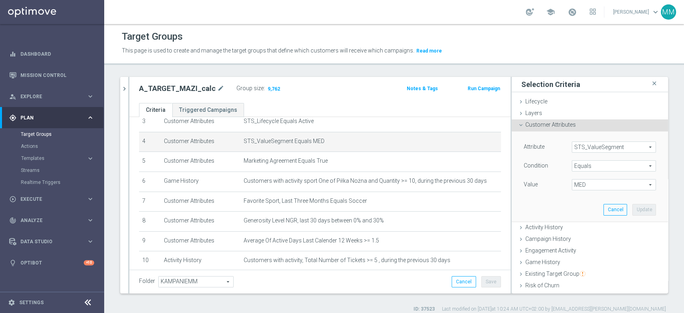
click at [603, 189] on span "MED" at bounding box center [613, 185] width 83 height 10
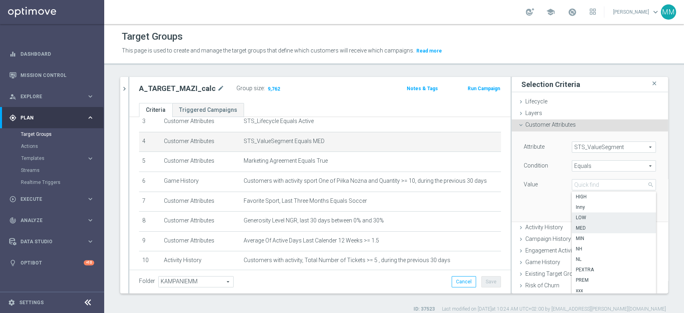
click at [593, 215] on span "LOW" at bounding box center [614, 217] width 76 height 6
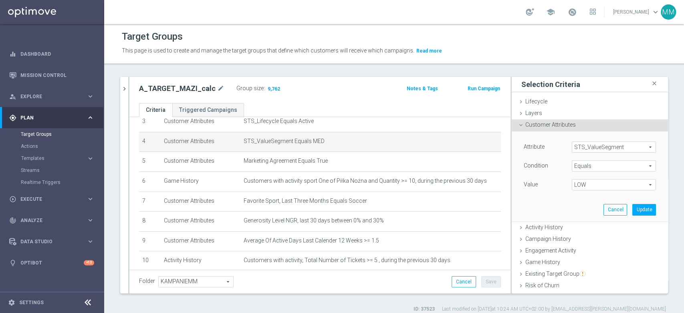
click at [611, 181] on span "LOW" at bounding box center [613, 185] width 83 height 10
click at [600, 236] on span "MIN" at bounding box center [614, 238] width 76 height 6
type input "MIN"
click at [632, 199] on div "Attribute STS_ValueSegment STS_ValueSegment arrow_drop_down search Condition Eq…" at bounding box center [590, 176] width 144 height 90
click at [633, 206] on button "Update" at bounding box center [645, 209] width 24 height 11
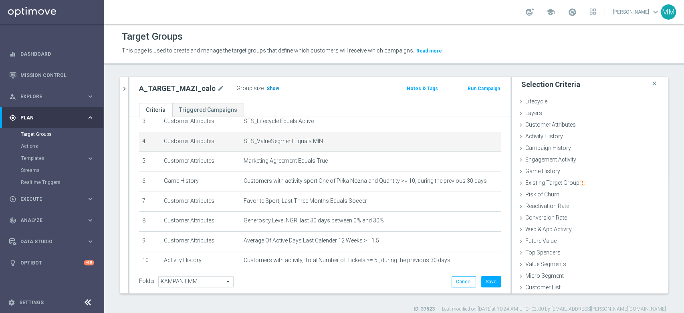
click at [272, 89] on span "Show" at bounding box center [273, 89] width 13 height 6
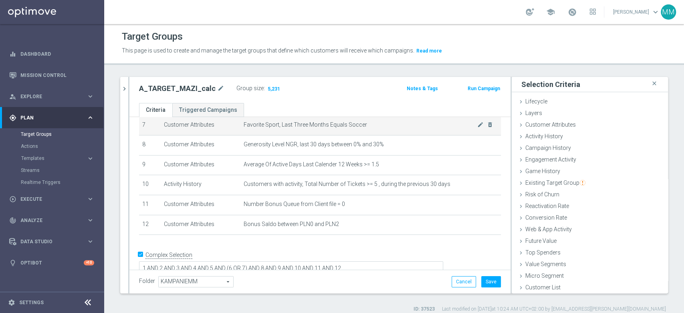
scroll to position [154, 0]
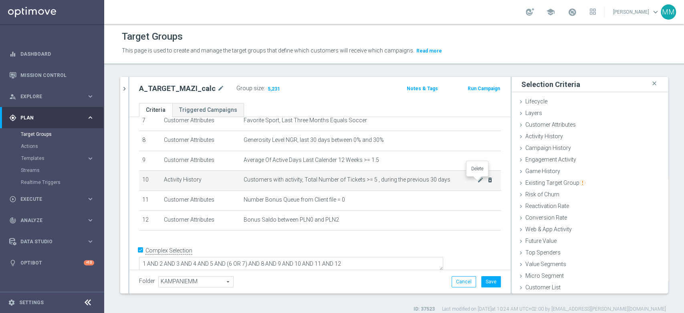
click at [487, 180] on icon "delete_forever" at bounding box center [490, 180] width 6 height 6
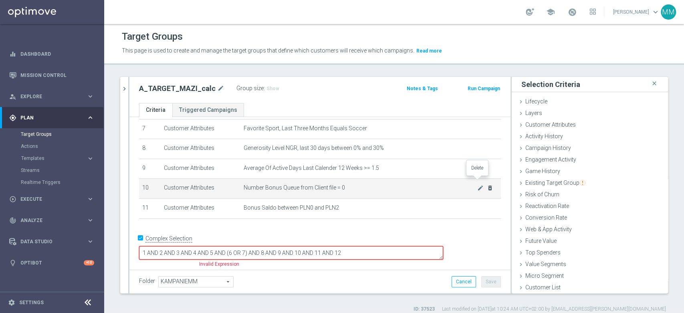
scroll to position [134, 0]
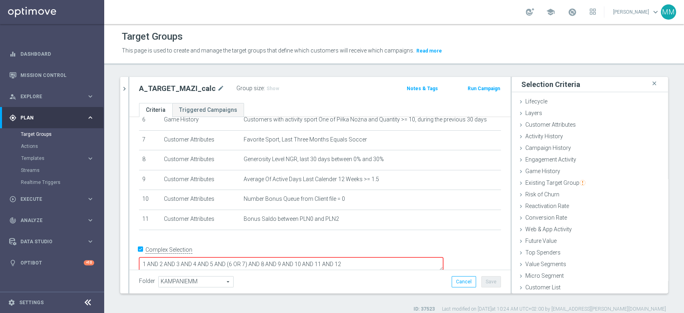
drag, startPoint x: 405, startPoint y: 257, endPoint x: 379, endPoint y: 256, distance: 25.7
click at [379, 257] on textarea "1 AND 2 AND 3 AND 4 AND 5 AND (6 OR 7) AND 8 AND 9 AND 10 AND 11 AND 12" at bounding box center [291, 264] width 304 height 14
type textarea "1 AND 2 AND 3 AND 4 AND 5 AND (6 OR 7) AND 8 AND 9 AND 10 AND 11"
click at [270, 91] on span "Show" at bounding box center [273, 89] width 13 height 6
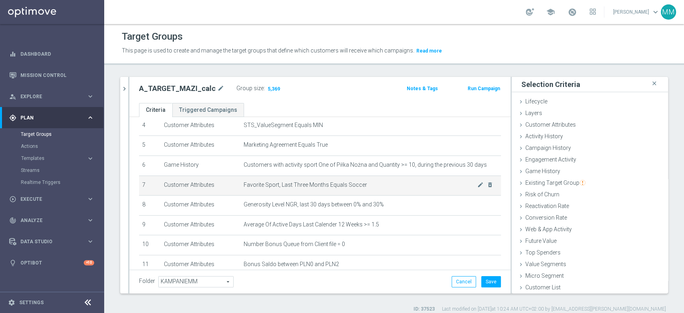
scroll to position [44, 0]
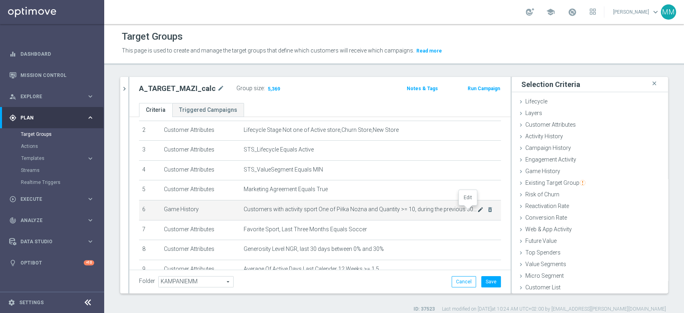
click at [477, 211] on icon "mode_edit" at bounding box center [480, 209] width 6 height 6
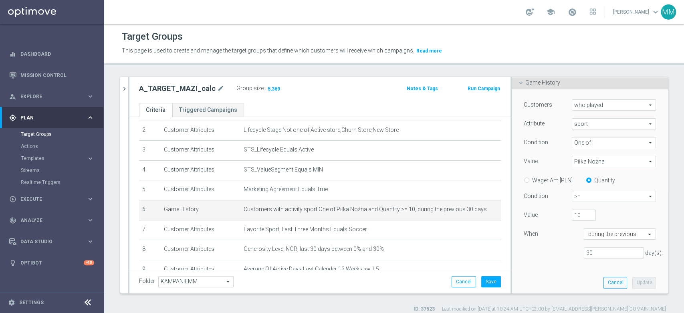
scroll to position [89, 0]
drag, startPoint x: 572, startPoint y: 220, endPoint x: 565, endPoint y: 220, distance: 7.3
click at [566, 216] on div "10" at bounding box center [584, 214] width 36 height 11
type input "3"
click at [633, 282] on button "Update" at bounding box center [645, 282] width 24 height 11
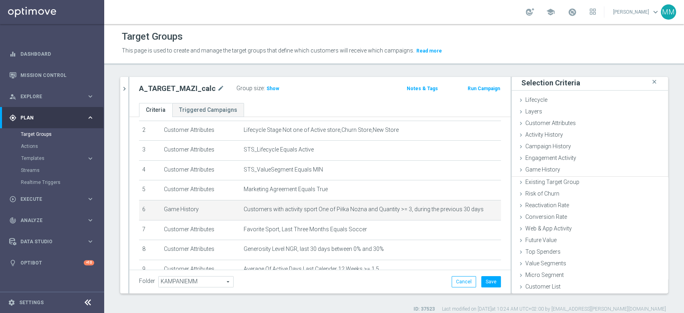
scroll to position [0, 0]
click at [266, 91] on h3 "Show" at bounding box center [273, 88] width 14 height 9
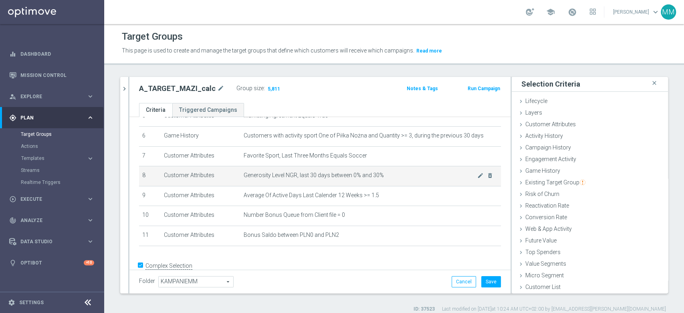
scroll to position [133, 0]
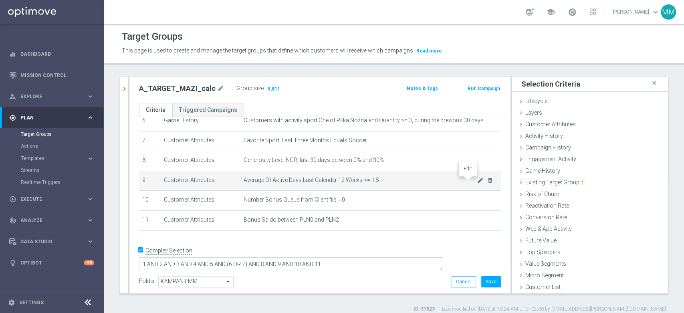
click at [477, 181] on icon "mode_edit" at bounding box center [480, 180] width 6 height 6
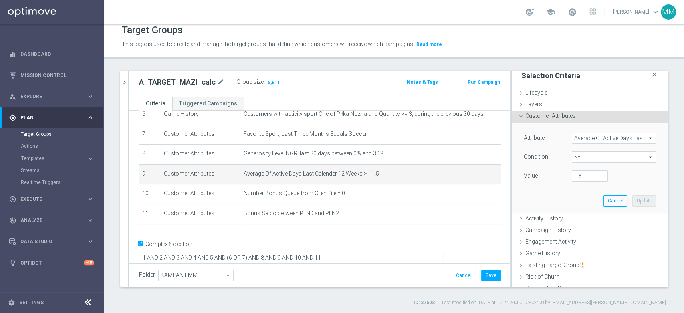
scroll to position [2, 0]
click at [572, 175] on input "1.5" at bounding box center [590, 176] width 36 height 11
type input "1"
click at [633, 198] on button "Update" at bounding box center [645, 201] width 24 height 11
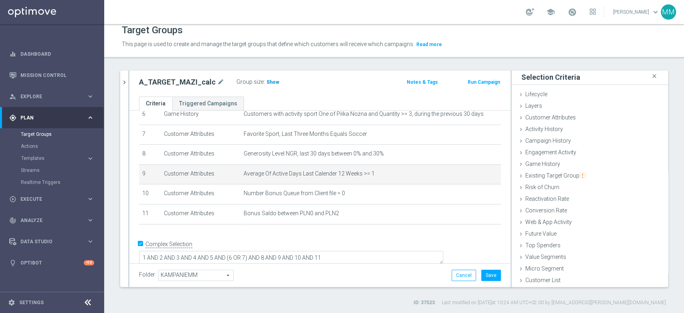
scroll to position [0, 0]
click at [268, 84] on span "Show" at bounding box center [273, 82] width 13 height 6
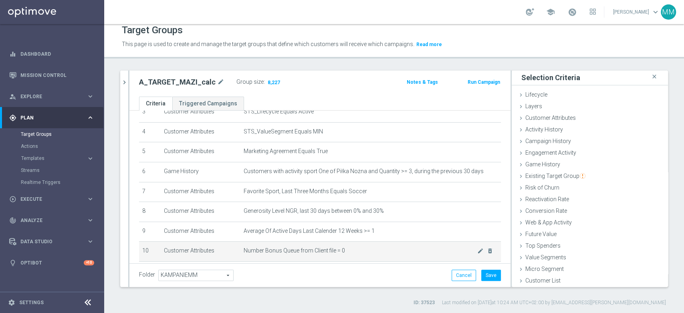
scroll to position [44, 0]
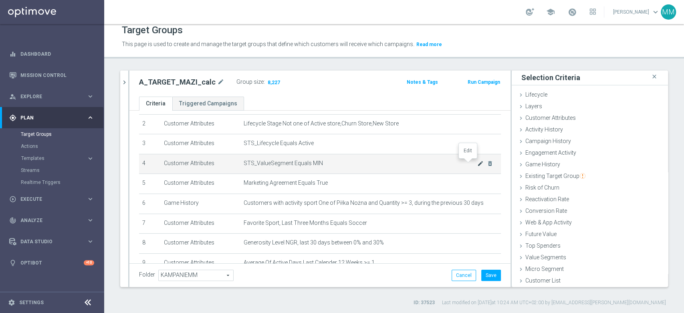
click at [477, 166] on icon "mode_edit" at bounding box center [480, 163] width 6 height 6
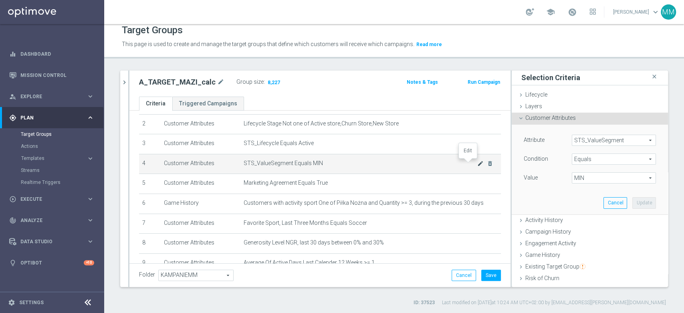
scroll to position [2, 0]
click at [586, 176] on span "MIN" at bounding box center [613, 176] width 83 height 10
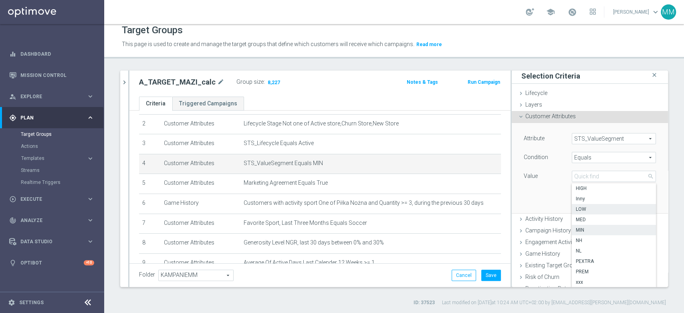
click at [584, 210] on span "LOW" at bounding box center [614, 209] width 76 height 6
type input "LOW"
click at [634, 204] on button "Update" at bounding box center [645, 201] width 24 height 11
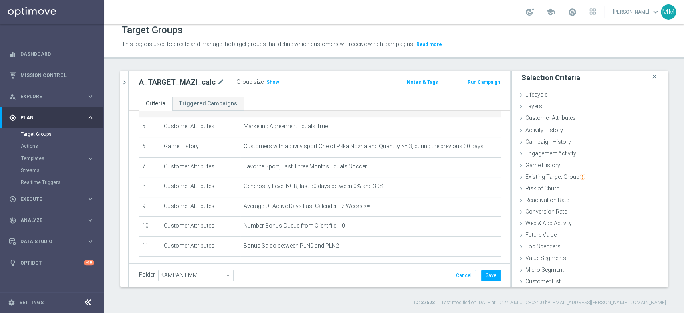
scroll to position [133, 0]
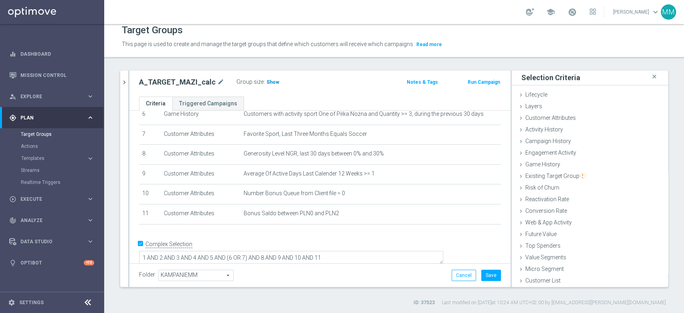
click at [266, 85] on h3 "Show" at bounding box center [273, 82] width 14 height 9
click at [481, 275] on button "Save" at bounding box center [491, 275] width 20 height 11
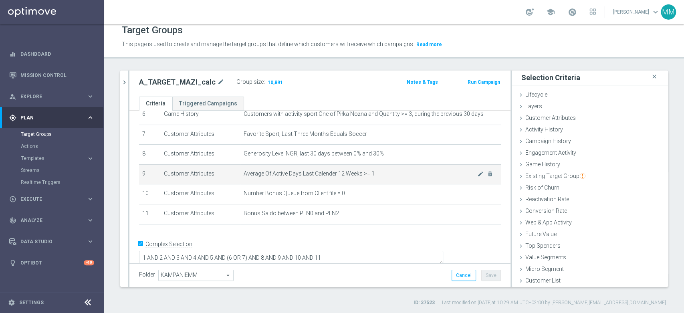
scroll to position [89, 0]
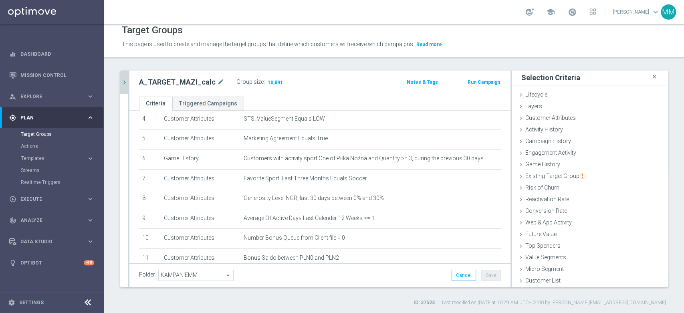
click at [126, 79] on icon "chevron_right" at bounding box center [125, 83] width 8 height 8
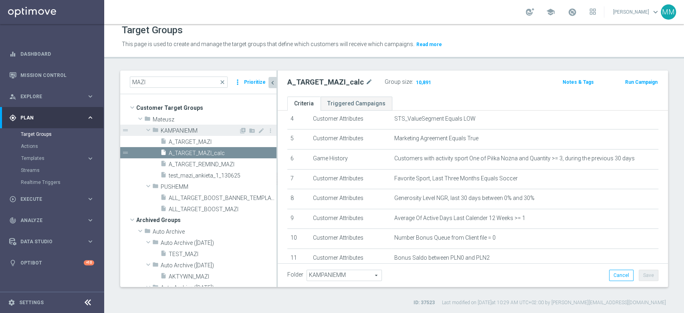
scroll to position [2, 0]
click at [258, 152] on icon "content_copy" at bounding box center [261, 153] width 6 height 6
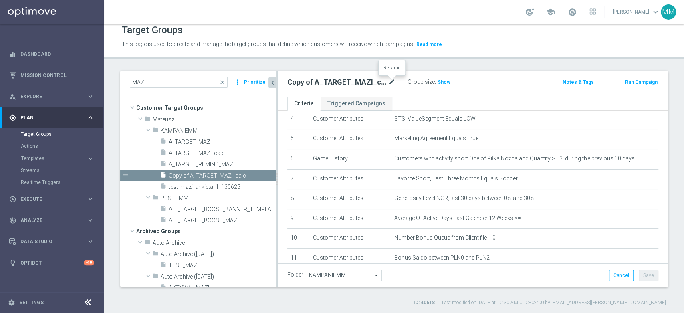
click at [392, 80] on icon "mode_edit" at bounding box center [391, 82] width 7 height 10
type input "A_LOW_TARGET_WAGER_WIN_BETBUILDER_100DO50_190825"
click at [404, 97] on ul "Criteria Triggered Campaigns" at bounding box center [473, 104] width 390 height 14
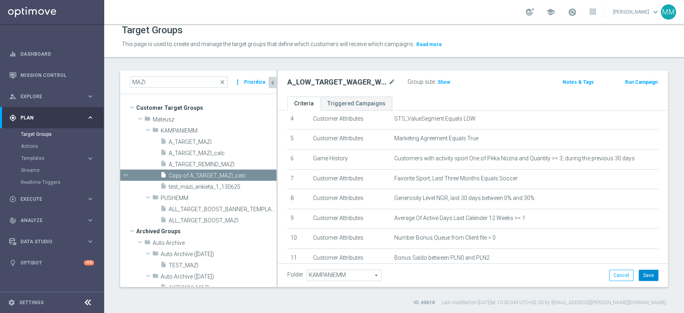
click at [639, 272] on button "Save" at bounding box center [649, 275] width 20 height 11
click at [259, 176] on icon "content_copy" at bounding box center [262, 175] width 6 height 6
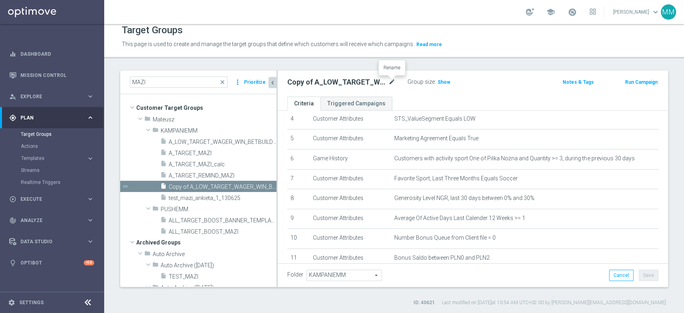
click at [390, 83] on icon "mode_edit" at bounding box center [391, 82] width 7 height 10
type input "A_MIN_TARGET_WAGER_WIN_BETBUILDER_100DO30_190825"
click at [398, 97] on ul "Criteria Triggered Campaigns" at bounding box center [473, 104] width 390 height 14
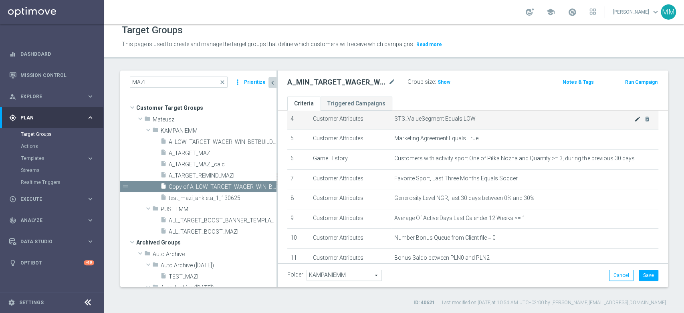
click at [635, 121] on icon "mode_edit" at bounding box center [638, 119] width 6 height 6
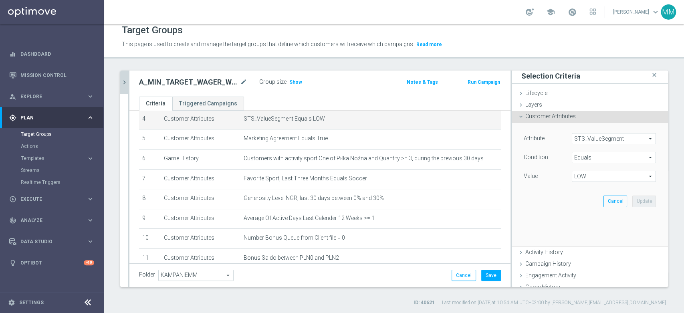
scroll to position [2, 0]
click at [600, 178] on span "LOW" at bounding box center [613, 176] width 83 height 10
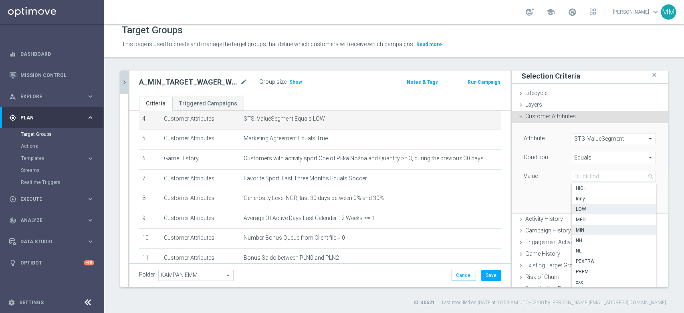
click at [590, 227] on span "MIN" at bounding box center [614, 230] width 76 height 6
type input "MIN"
click at [633, 198] on button "Update" at bounding box center [645, 201] width 24 height 11
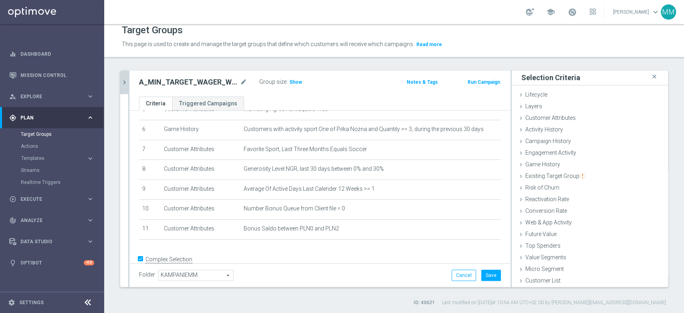
scroll to position [133, 0]
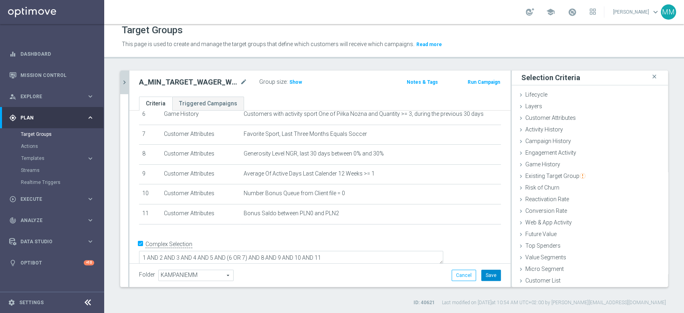
click at [481, 275] on button "Save" at bounding box center [491, 275] width 20 height 11
click at [293, 81] on span "Show" at bounding box center [295, 82] width 13 height 6
click at [122, 83] on icon "chevron_right" at bounding box center [125, 83] width 8 height 8
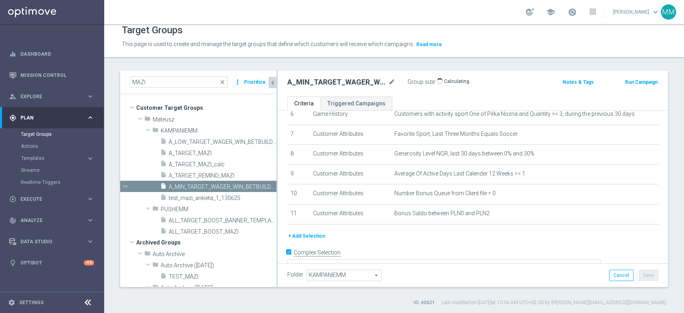
scroll to position [2, 0]
click at [218, 141] on span "A_LOW_TARGET_WAGER_WIN_BETBUILDER_100DO50_190825" at bounding box center [214, 142] width 90 height 7
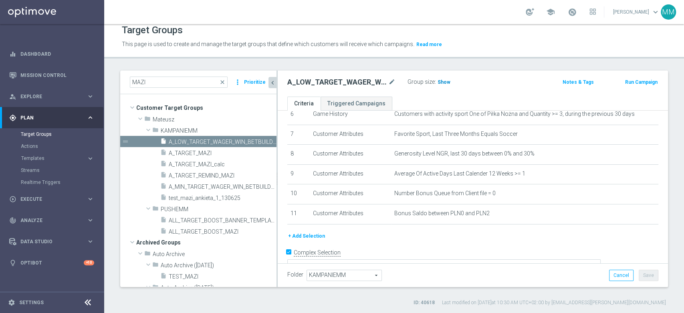
click at [446, 83] on span "Show" at bounding box center [444, 82] width 13 height 6
click at [212, 189] on span "A_MIN_TARGET_WAGER_WIN_BETBUILDER_100DO30_190825" at bounding box center [214, 187] width 90 height 7
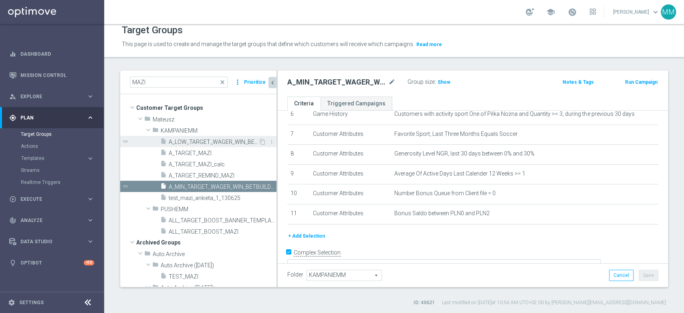
click at [216, 141] on span "A_LOW_TARGET_WAGER_WIN_BETBUILDER_100DO50_190825" at bounding box center [214, 142] width 90 height 7
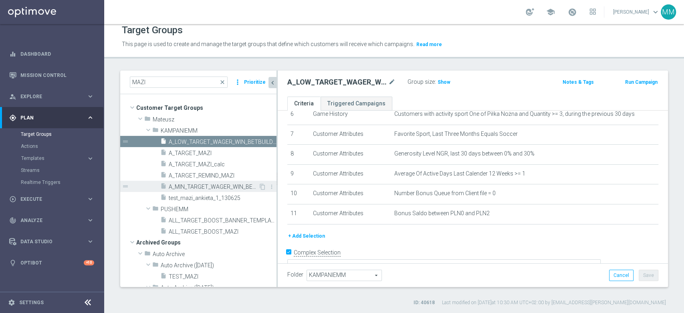
click at [226, 187] on span "A_MIN_TARGET_WAGER_WIN_BETBUILDER_100DO30_190825" at bounding box center [214, 187] width 90 height 7
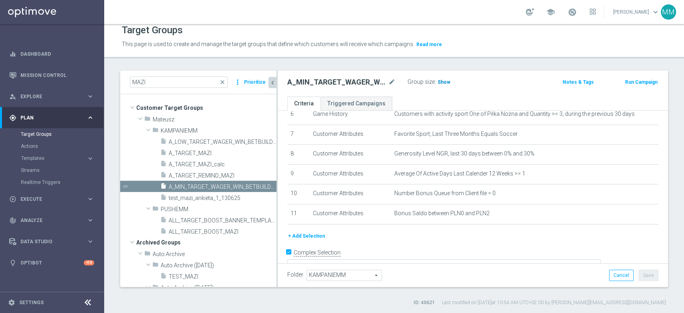
click at [443, 81] on span "Show" at bounding box center [444, 82] width 13 height 6
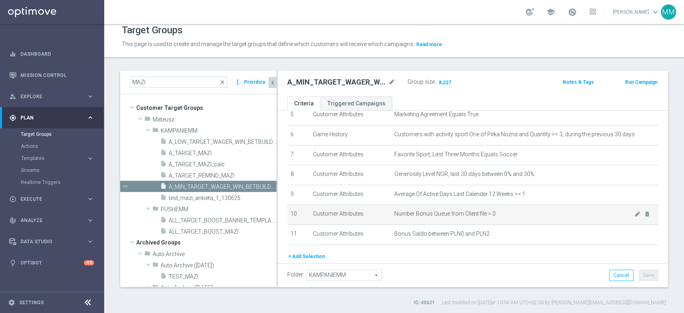
scroll to position [97, 0]
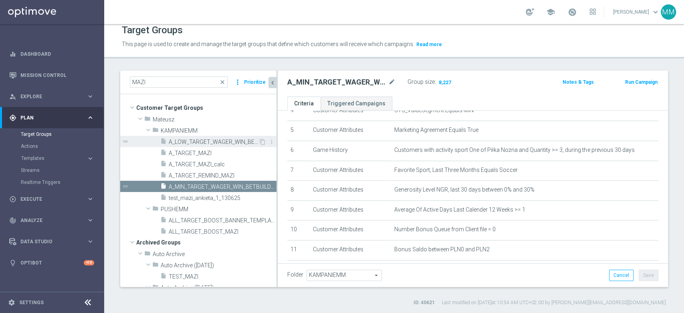
click at [196, 144] on span "A_LOW_TARGET_WAGER_WIN_BETBUILDER_100DO50_190825" at bounding box center [214, 142] width 90 height 7
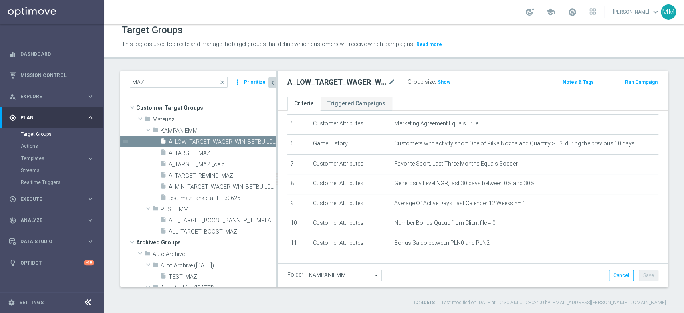
scroll to position [142, 0]
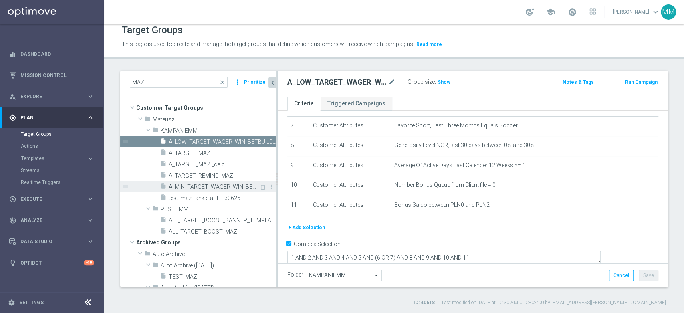
click at [214, 185] on span "A_MIN_TARGET_WAGER_WIN_BETBUILDER_100DO30_190825" at bounding box center [214, 187] width 90 height 7
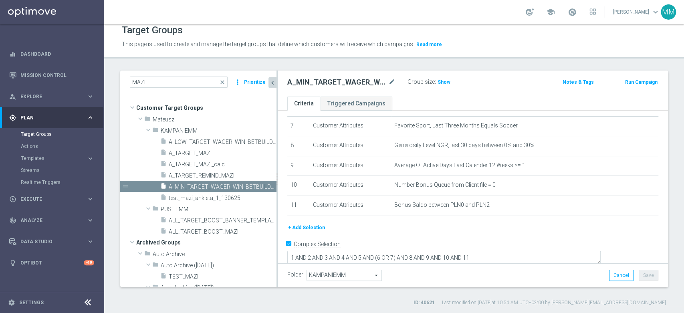
click at [332, 84] on h2 "A_MIN_TARGET_WAGER_WIN_BETBUILDER_100DO30_190825" at bounding box center [336, 82] width 99 height 10
copy h2 "A_MIN_TARGET_WAGER_WIN_BETBUILDER_100DO30_190825"
click at [53, 204] on div "play_circle_outline Execute keyboard_arrow_right" at bounding box center [51, 198] width 103 height 21
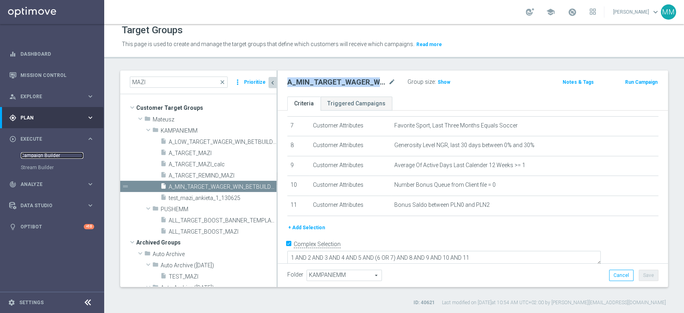
click at [55, 155] on link "Campaign Builder" at bounding box center [52, 155] width 63 height 6
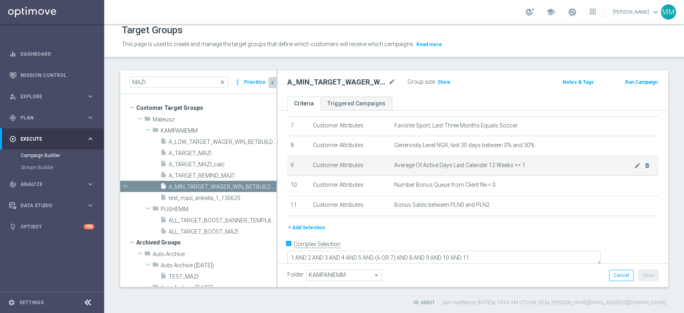
click at [414, 162] on span "Average Of Active Days Last Calender 12 Weeks >= 1" at bounding box center [514, 165] width 240 height 7
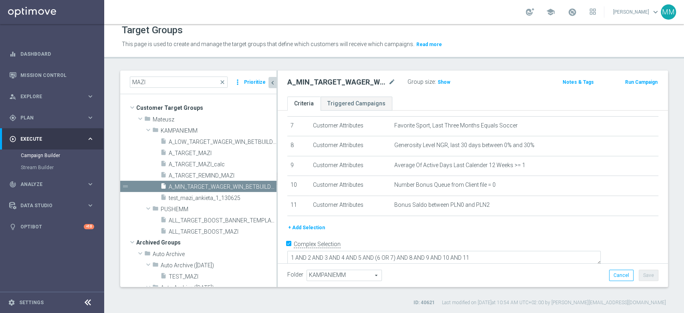
click at [334, 80] on h2 "A_MIN_TARGET_WAGER_WIN_BETBUILDER_100DO30_190825" at bounding box center [336, 82] width 99 height 10
click at [334, 79] on h2 "A_MIN_TARGET_WAGER_WIN_BETBUILDER_100DO30_190825" at bounding box center [336, 82] width 99 height 10
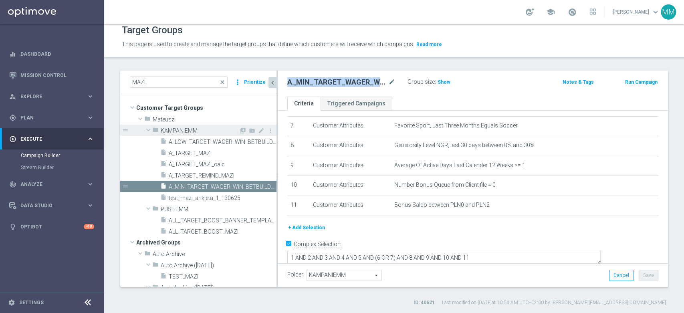
copy div "A_MIN_TARGET_WAGER_WIN_BETBUILDER_100DO30_190825"
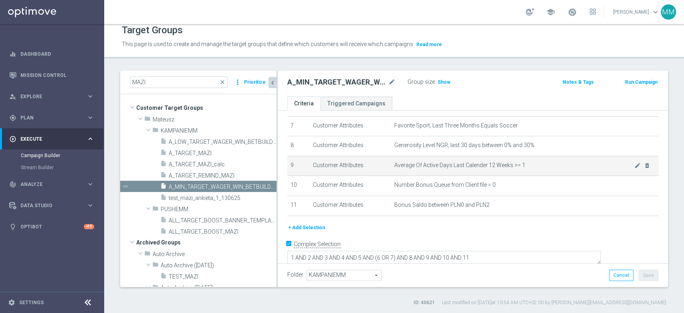
click at [424, 172] on td "Average Of Active Days Last Calender 12 Weeks >= 1 mode_edit delete_forever" at bounding box center [524, 166] width 267 height 20
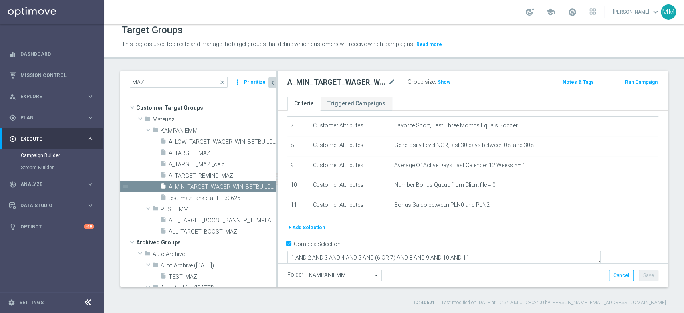
click at [364, 81] on h2 "A_MIN_TARGET_WAGER_WIN_BETBUILDER_100DO30_190825" at bounding box center [336, 82] width 99 height 10
copy div "A_MIN_TARGET_WAGER_WIN_BETBUILDER_100DO30_190825"
click at [631, 80] on button "Run Campaign" at bounding box center [641, 82] width 34 height 9
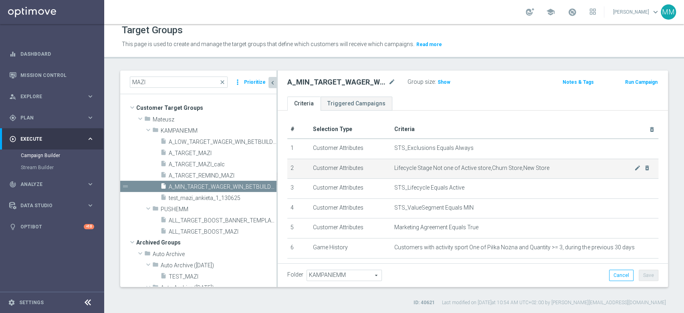
click at [449, 162] on td "Lifecycle Stage Not one of Active store,Churn Store,New Store mode_edit delete_…" at bounding box center [524, 169] width 267 height 20
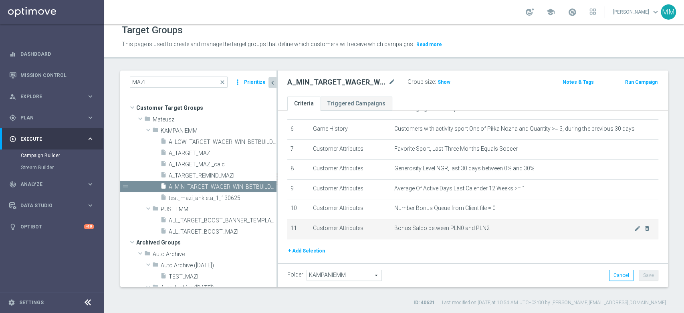
scroll to position [133, 0]
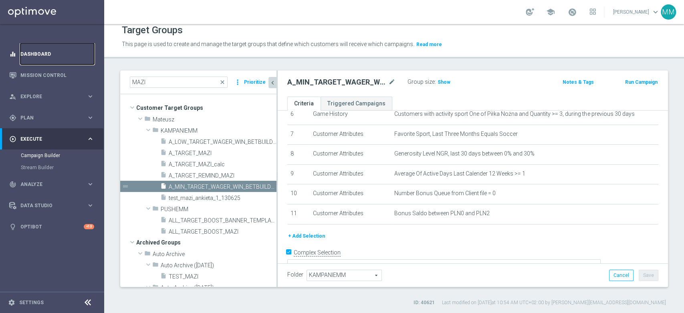
click at [63, 53] on link "Dashboard" at bounding box center [57, 53] width 74 height 21
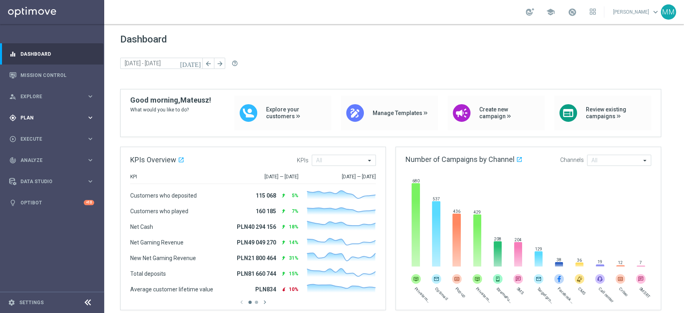
click at [67, 114] on div "gps_fixed Plan keyboard_arrow_right" at bounding box center [51, 117] width 103 height 21
click at [54, 135] on link "Target Groups" at bounding box center [52, 134] width 63 height 6
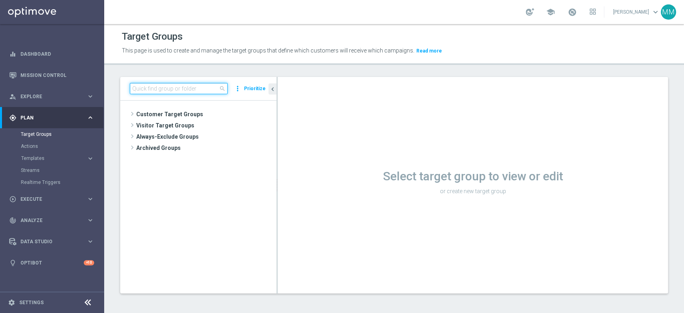
click at [168, 86] on input at bounding box center [179, 88] width 98 height 11
click at [167, 85] on input at bounding box center [179, 88] width 98 height 11
click at [194, 89] on input at bounding box center [179, 88] width 98 height 11
click at [133, 92] on input at bounding box center [179, 88] width 98 height 11
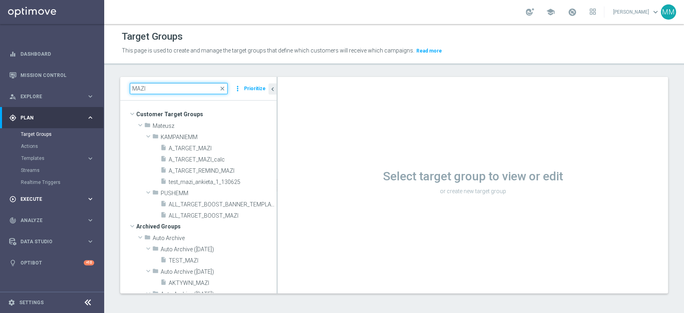
type input "MAZI"
click at [40, 201] on span "Execute" at bounding box center [53, 199] width 66 height 5
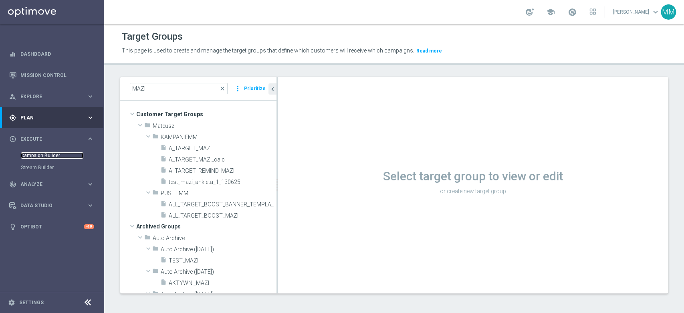
click at [51, 155] on link "Campaign Builder" at bounding box center [52, 155] width 63 height 6
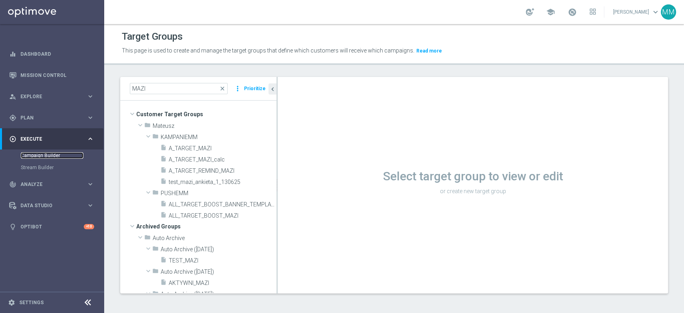
click at [32, 158] on link "Campaign Builder" at bounding box center [52, 155] width 63 height 6
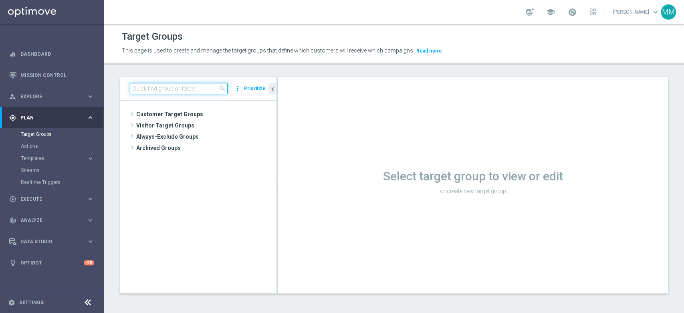
click at [153, 90] on input at bounding box center [179, 88] width 98 height 11
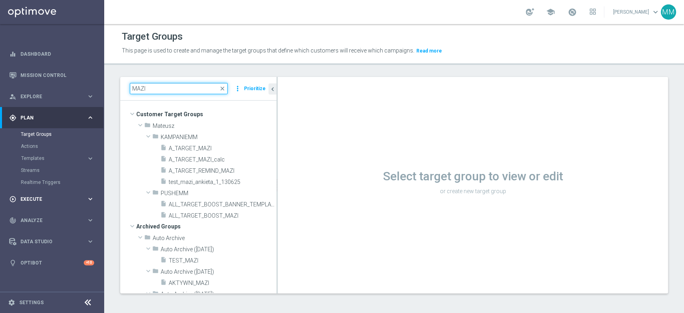
type input "MAZI"
click at [45, 198] on span "Execute" at bounding box center [53, 199] width 66 height 5
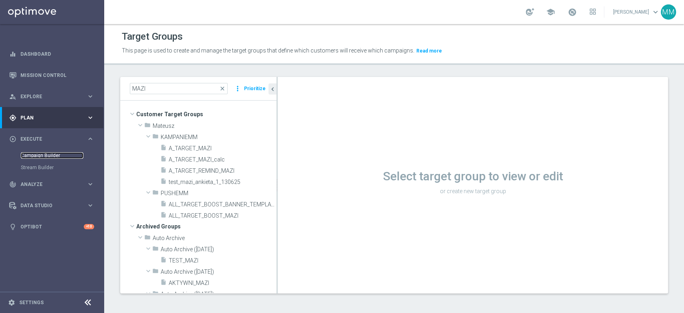
click at [42, 156] on link "Campaign Builder" at bounding box center [52, 155] width 63 height 6
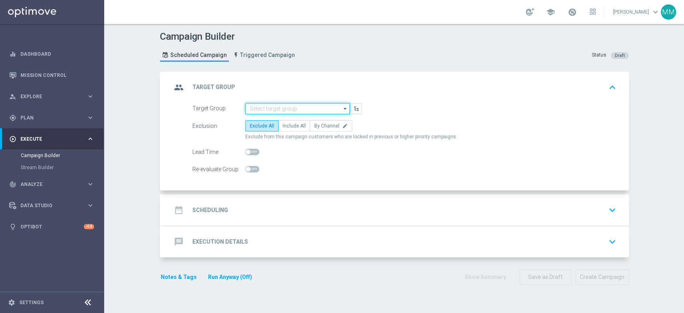
click at [314, 108] on input at bounding box center [297, 108] width 105 height 11
paste input "A_MIN_TARGET_WAGER_WIN_BETBUILDER_100DO30_190825"
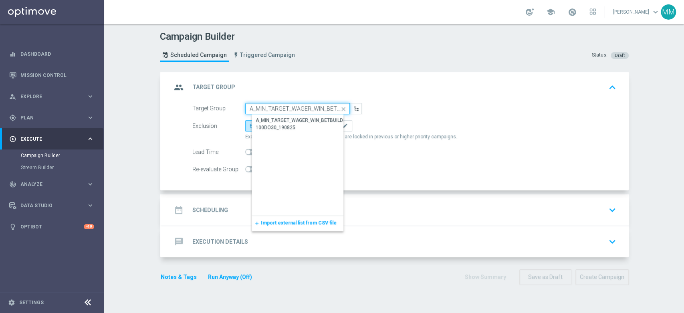
scroll to position [0, 62]
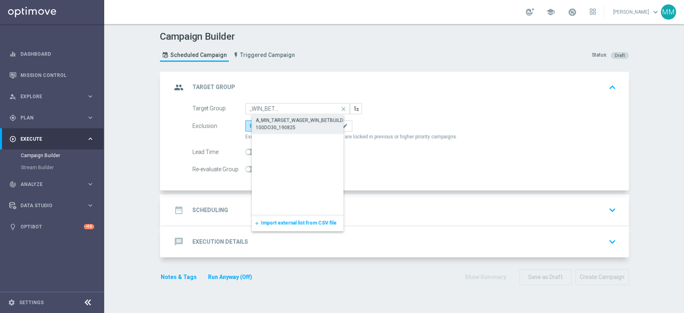
click at [300, 123] on div "A_MIN_TARGET_WAGER_WIN_BETBUILDER_100DO30_190825" at bounding box center [304, 124] width 97 height 14
type input "A_MIN_TARGET_WAGER_WIN_BETBUILDER_100DO30_190825"
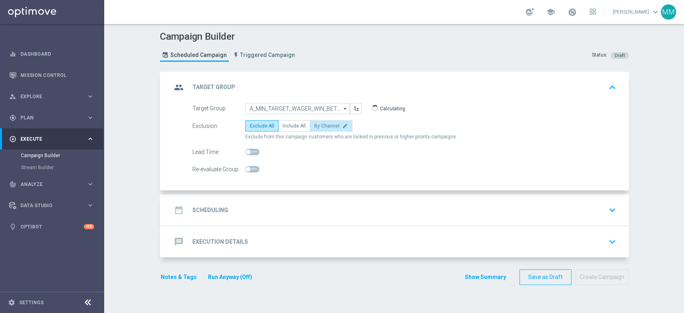
click at [321, 127] on span "By Channel" at bounding box center [326, 126] width 25 height 6
click at [319, 127] on input "By Channel edit" at bounding box center [316, 127] width 5 height 5
radio input "true"
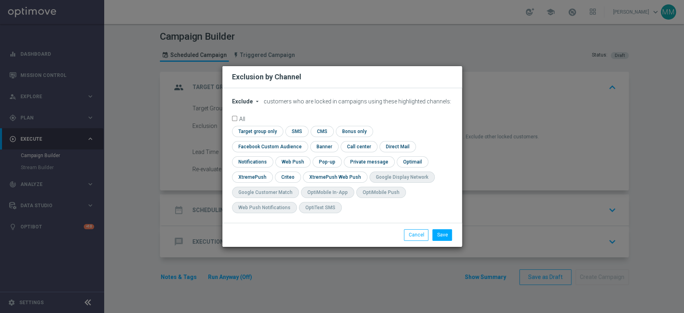
click at [249, 105] on span "Exclude" at bounding box center [242, 101] width 21 height 6
click at [0, 0] on span "Include" at bounding box center [0, 0] width 0 height 0
click at [266, 135] on input "checkbox" at bounding box center [256, 131] width 49 height 11
checkbox input "true"
click at [272, 148] on input "checkbox" at bounding box center [268, 146] width 73 height 11
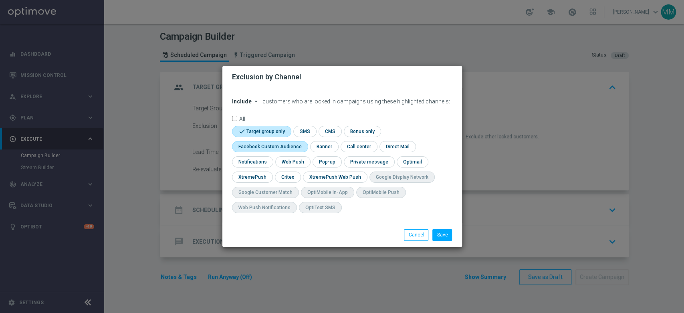
checkbox input "true"
click at [288, 176] on input "checkbox" at bounding box center [287, 177] width 25 height 11
checkbox input "true"
click at [435, 233] on button "Save" at bounding box center [442, 234] width 20 height 11
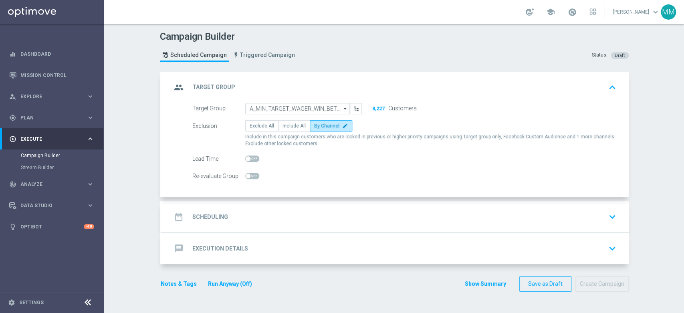
click at [245, 216] on div "date_range Scheduling keyboard_arrow_down" at bounding box center [396, 216] width 448 height 15
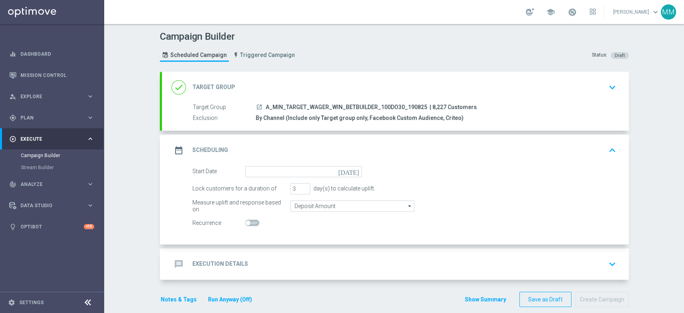
click at [260, 164] on div "date_range Scheduling keyboard_arrow_up" at bounding box center [395, 150] width 467 height 31
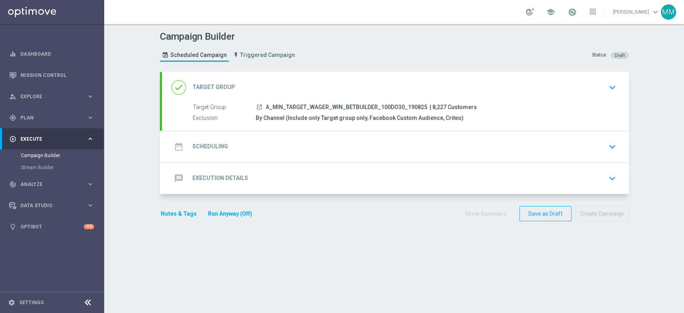
click at [253, 151] on div "date_range Scheduling keyboard_arrow_down" at bounding box center [396, 146] width 448 height 15
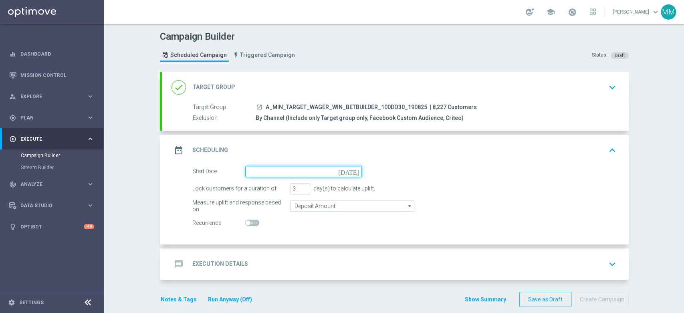
click at [268, 173] on input at bounding box center [303, 171] width 117 height 11
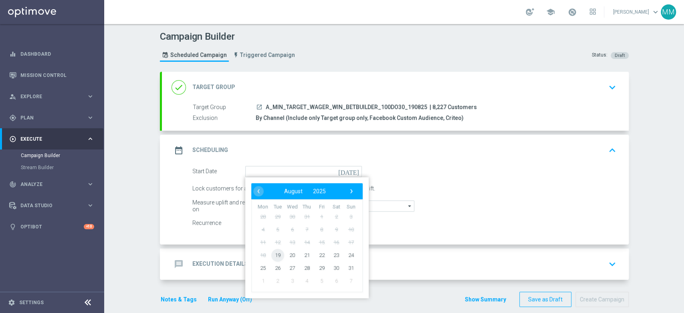
click at [271, 252] on span "19" at bounding box center [277, 255] width 13 height 13
type input "19 Aug 2025"
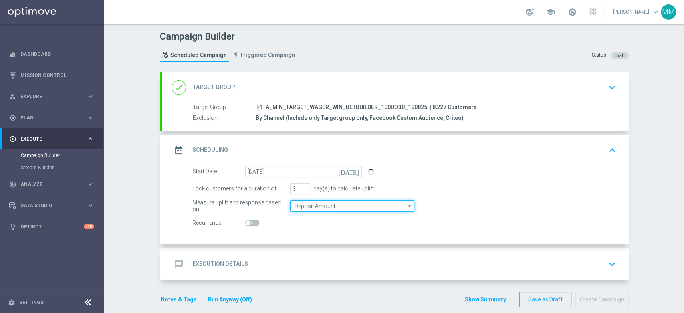
click at [301, 209] on input "Deposit Amount" at bounding box center [352, 205] width 124 height 11
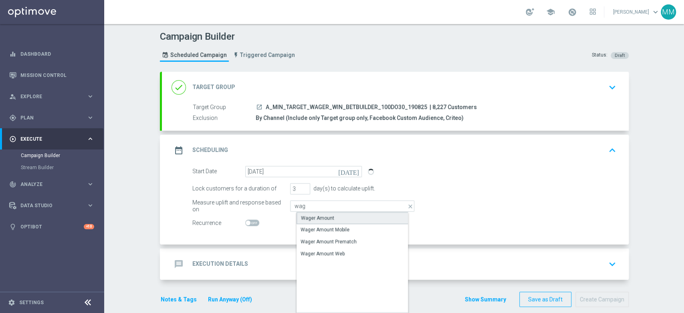
click at [314, 218] on div "Wager Amount" at bounding box center [317, 217] width 33 height 7
type input "Wager Amount"
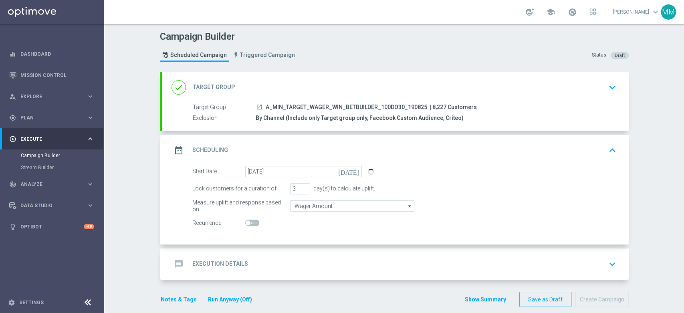
click at [272, 265] on div "message Execution Details keyboard_arrow_down" at bounding box center [396, 264] width 448 height 15
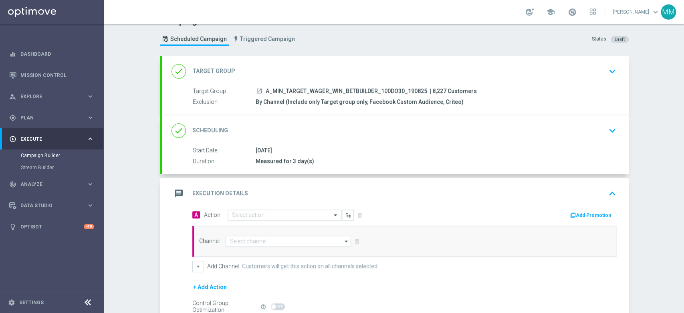
scroll to position [44, 0]
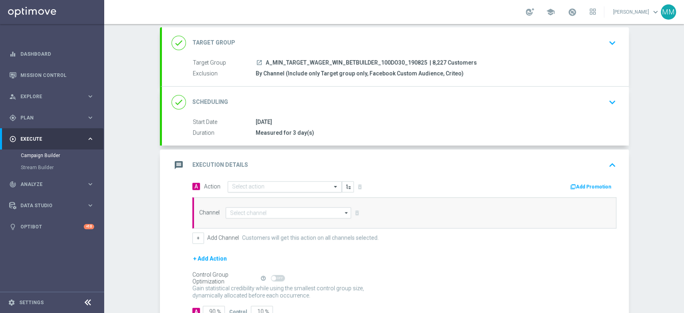
click at [246, 187] on input "text" at bounding box center [276, 187] width 89 height 7
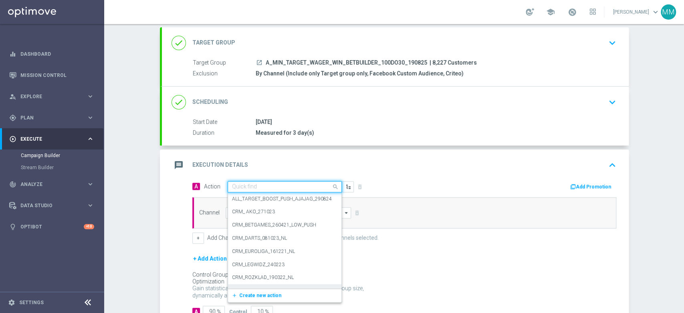
click at [250, 300] on div "add_new Create new action" at bounding box center [284, 296] width 113 height 14
click at [251, 297] on span "Create new action" at bounding box center [260, 296] width 42 height 6
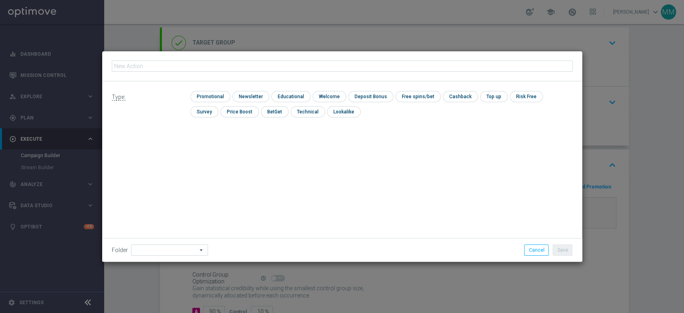
type input "A_MIN_TARGET_WAGER_WIN_BETBUILDER_100DO30_190825"
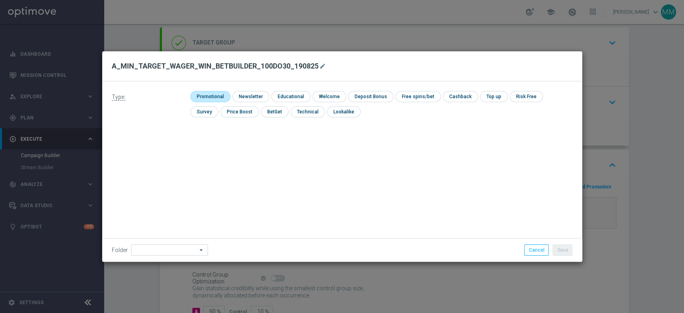
click at [207, 96] on input "checkbox" at bounding box center [209, 96] width 38 height 11
checkbox input "true"
drag, startPoint x: 187, startPoint y: 238, endPoint x: 186, endPoint y: 249, distance: 11.3
click at [186, 249] on div "Folder arrow_drop_down Show Selected 0 of 475 !ARCHIVE" at bounding box center [342, 250] width 480 height 24
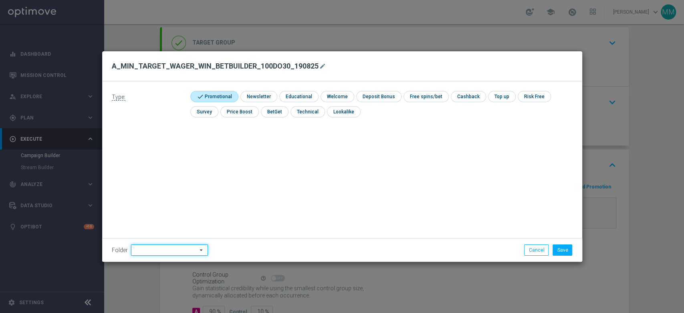
click at [186, 250] on input at bounding box center [169, 250] width 77 height 11
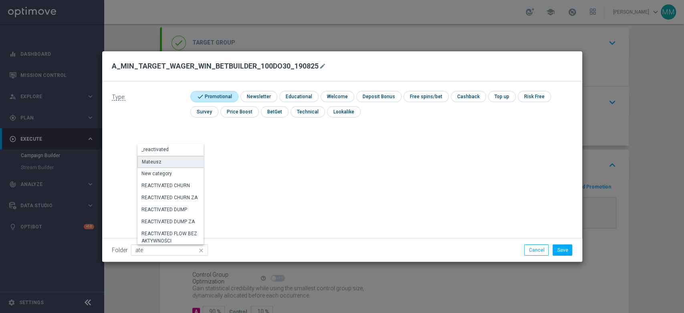
click at [169, 163] on div "Mateusz" at bounding box center [171, 162] width 68 height 12
type input "Mateusz"
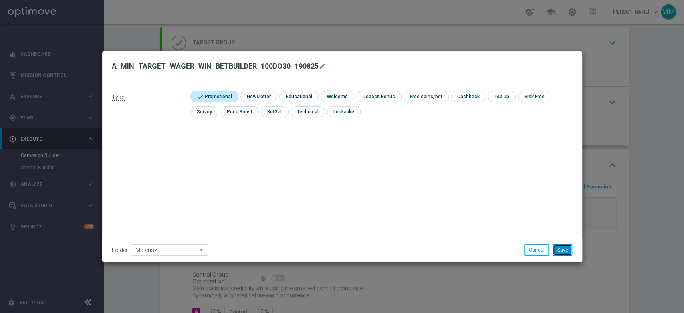
click at [570, 251] on button "Save" at bounding box center [563, 250] width 20 height 11
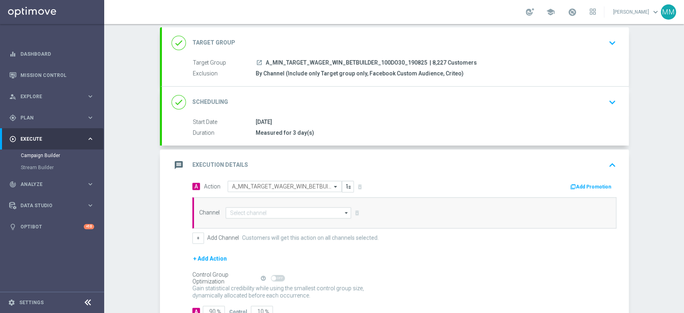
scroll to position [100, 0]
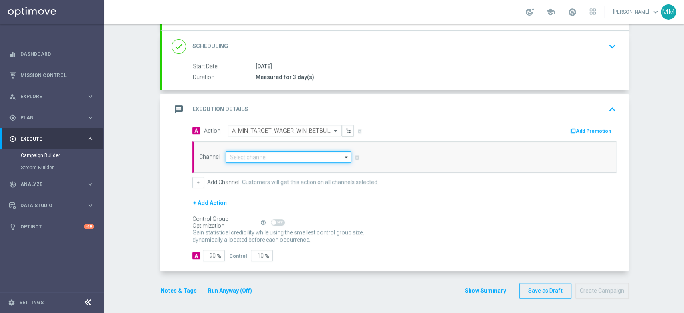
click at [258, 152] on input at bounding box center [289, 157] width 126 height 11
type input "wag"
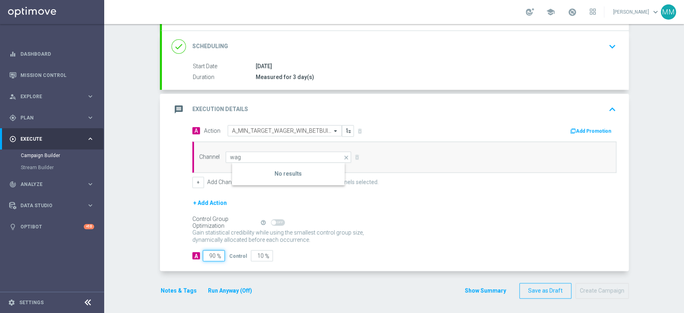
drag, startPoint x: 208, startPoint y: 254, endPoint x: 230, endPoint y: 256, distance: 22.5
click at [228, 257] on div "A 90 % Control 10 %" at bounding box center [404, 255] width 424 height 11
type input "98"
type input "2"
type input "98"
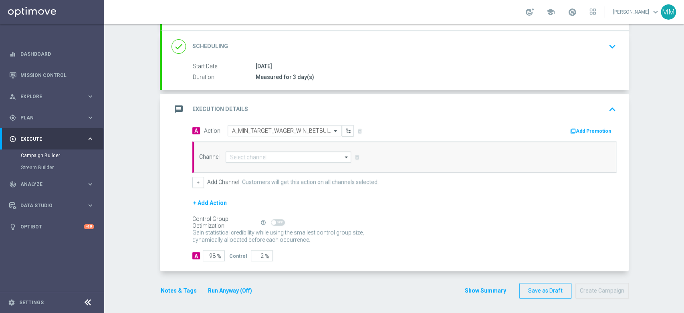
click at [172, 287] on button "Notes & Tags" at bounding box center [179, 291] width 38 height 10
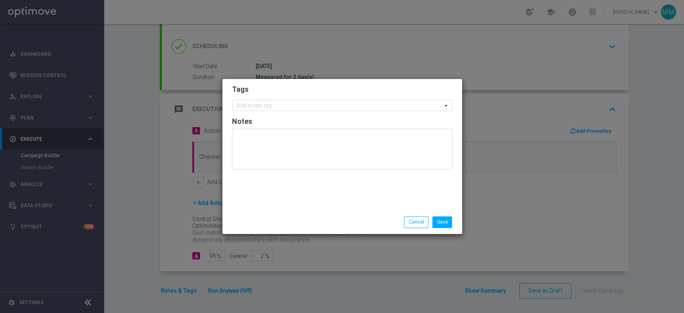
click at [270, 97] on form "Tags Add a new tag Notes" at bounding box center [342, 129] width 220 height 93
click at [271, 103] on input "text" at bounding box center [339, 106] width 206 height 7
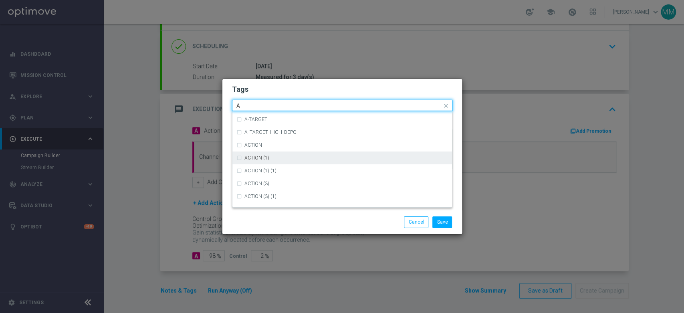
scroll to position [980, 0]
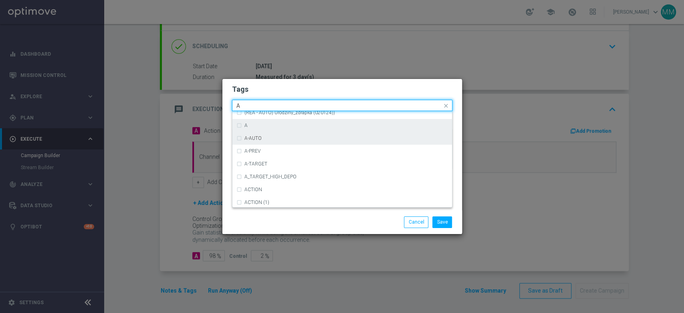
click at [257, 126] on div "A" at bounding box center [347, 125] width 204 height 5
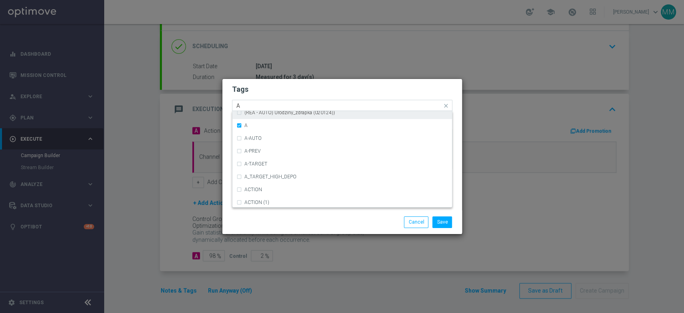
click at [257, 107] on input "A" at bounding box center [339, 106] width 206 height 7
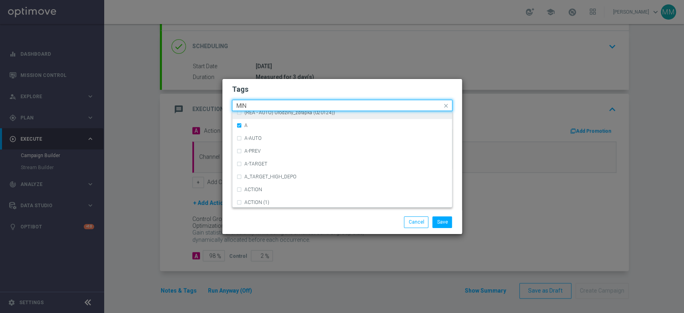
scroll to position [0, 0]
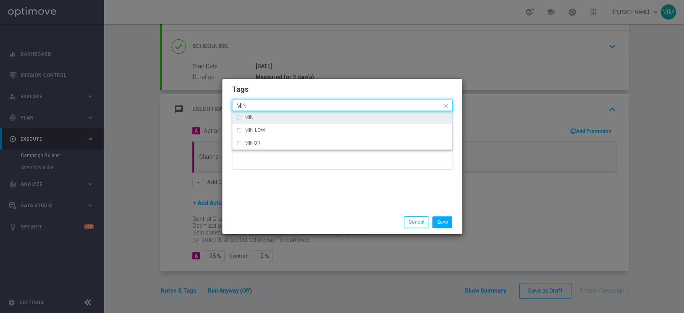
click at [264, 116] on div "MIN" at bounding box center [347, 117] width 204 height 5
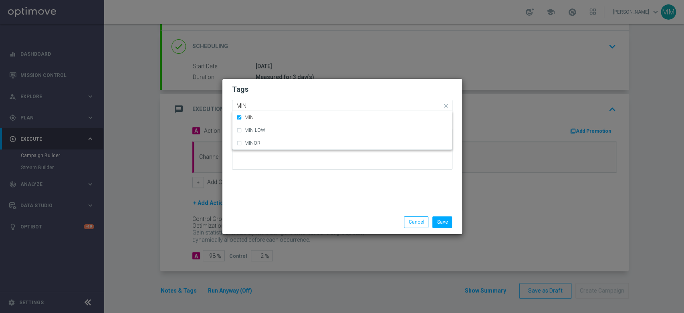
click at [265, 107] on input "MIN" at bounding box center [339, 106] width 206 height 7
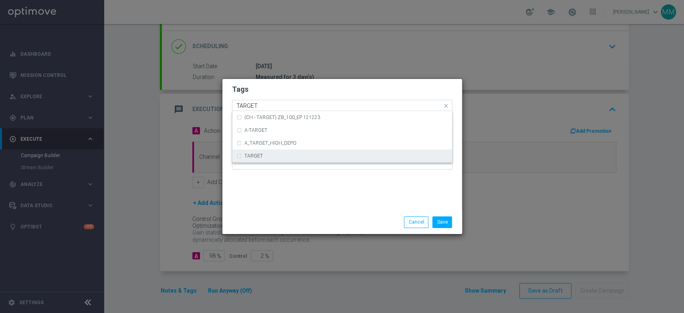
click at [273, 154] on div "TARGET" at bounding box center [347, 156] width 204 height 5
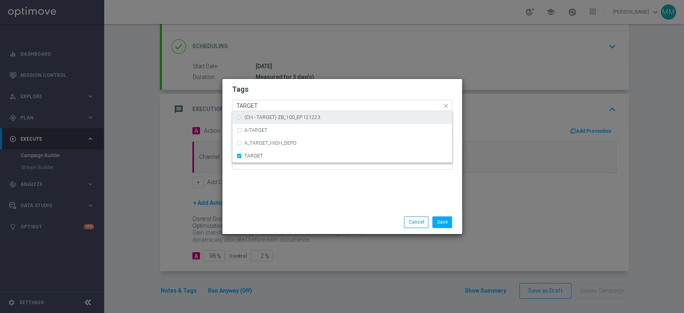
click at [259, 107] on input "TARGET" at bounding box center [339, 106] width 206 height 7
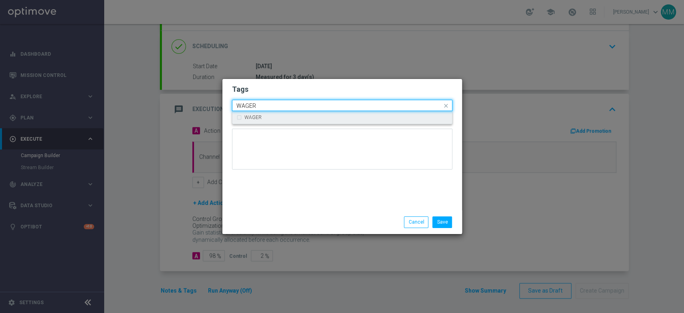
click at [271, 117] on div "WAGER" at bounding box center [347, 117] width 204 height 5
type input "WAGER"
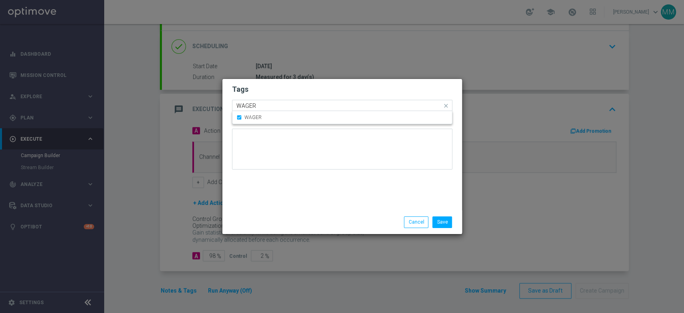
click at [269, 103] on input "WAGER" at bounding box center [339, 106] width 206 height 7
click at [274, 89] on h2 "Tags" at bounding box center [342, 90] width 220 height 10
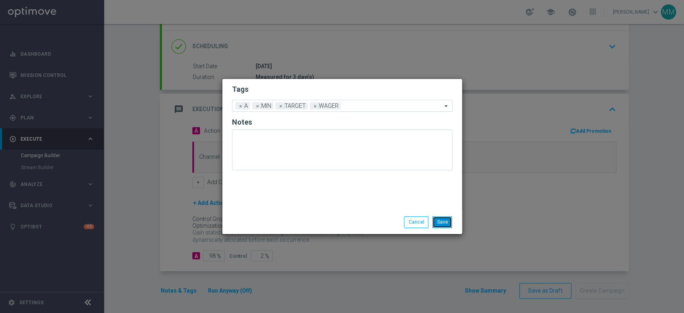
click at [436, 220] on button "Save" at bounding box center [442, 221] width 20 height 11
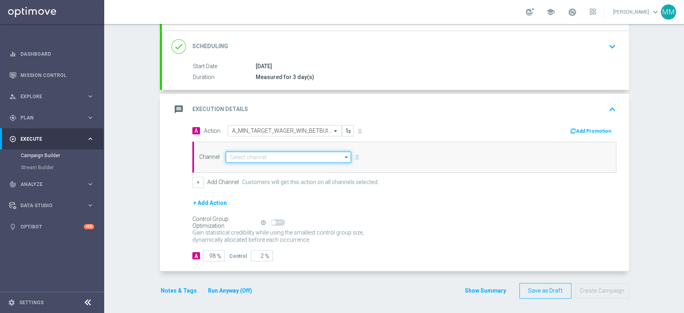
click at [237, 154] on input at bounding box center [289, 157] width 126 height 11
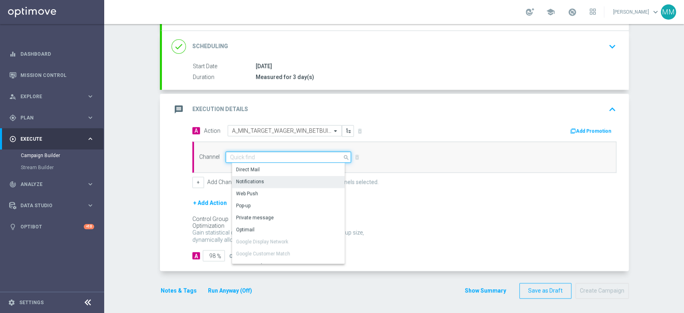
scroll to position [89, 0]
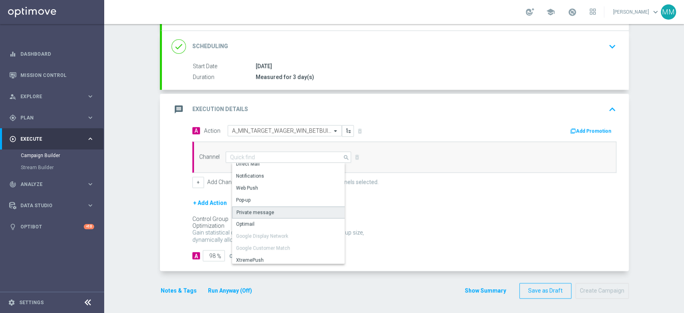
click at [260, 213] on div "Private message" at bounding box center [255, 212] width 38 height 7
type input "Private message"
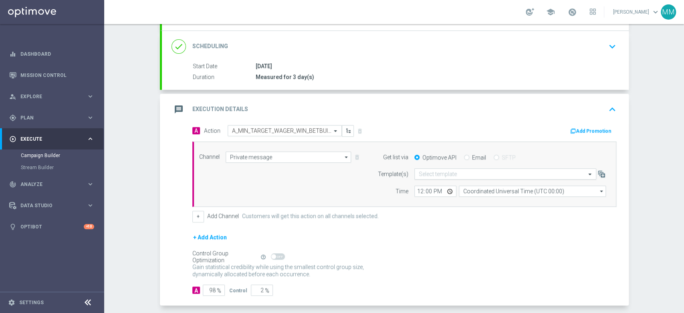
click at [419, 172] on input "text" at bounding box center [497, 174] width 157 height 7
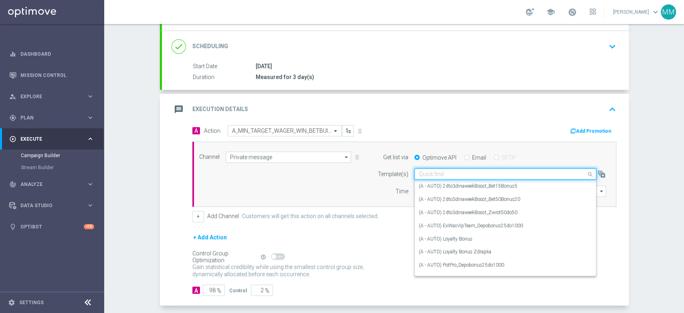
paste input "A_MIN_TARGET_WAGER_WIN_BETBUILDER_100DO30_190825"
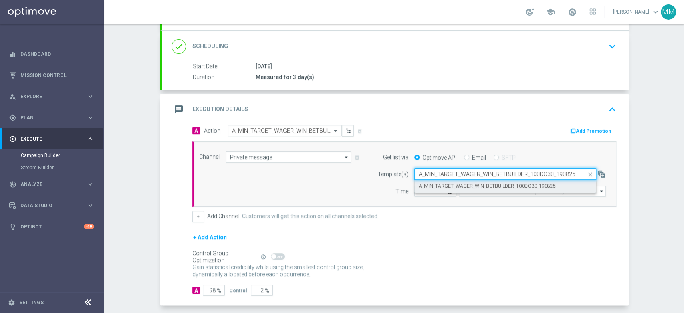
click at [429, 184] on label "A_MIN_TARGET_WAGER_WIN_BETBUILDER_100DO30_190825" at bounding box center [487, 186] width 137 height 7
type input "A_MIN_TARGET_WAGER_WIN_BETBUILDER_100DO30_190825"
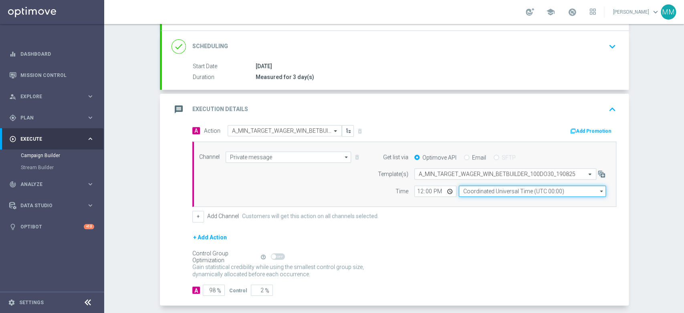
click at [466, 194] on input "Coordinated Universal Time (UTC 00:00)" at bounding box center [532, 191] width 147 height 11
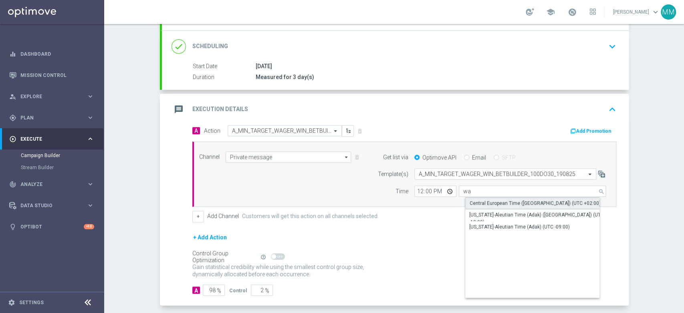
click at [470, 202] on div "Central European Time (Warsaw) (UTC +02:00)" at bounding box center [535, 203] width 131 height 7
type input "Central European Time (Warsaw) (UTC +02:00)"
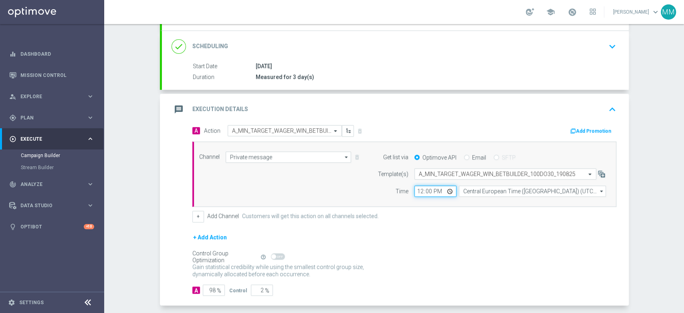
click at [421, 192] on input "12:00" at bounding box center [435, 191] width 42 height 11
type input "12:08"
click at [600, 127] on button "Add Promotion" at bounding box center [592, 131] width 44 height 9
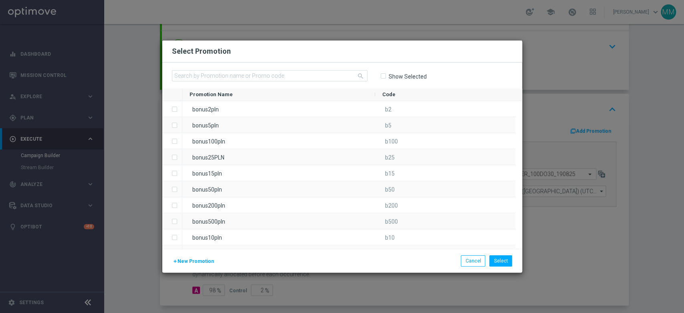
click at [196, 262] on span "New Promotion" at bounding box center [196, 262] width 36 height 6
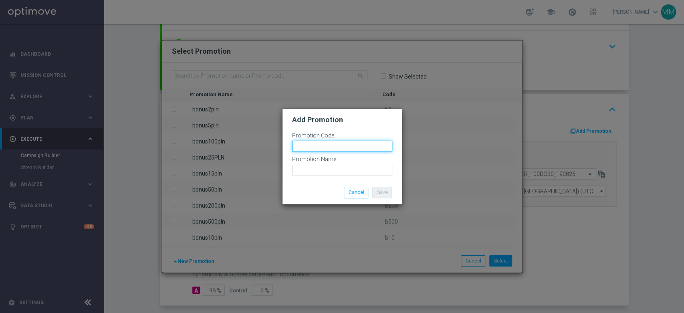
click at [306, 150] on input "text" at bounding box center [342, 146] width 100 height 11
click at [341, 150] on input "bonusapi_tg-" at bounding box center [342, 146] width 100 height 11
paste input "169298"
type input "bonusapi_tg-169298"
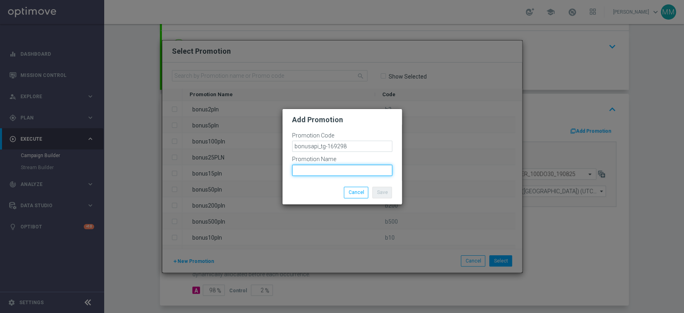
click at [340, 169] on input "text" at bounding box center [342, 170] width 100 height 11
paste input "bonusapi_tg-169298"
type input "bonusapi_tg-169298"
click at [379, 192] on button "Save" at bounding box center [382, 192] width 20 height 11
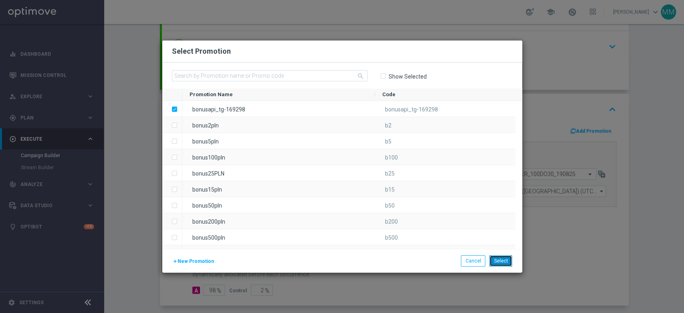
click at [497, 260] on button "Select" at bounding box center [500, 260] width 23 height 11
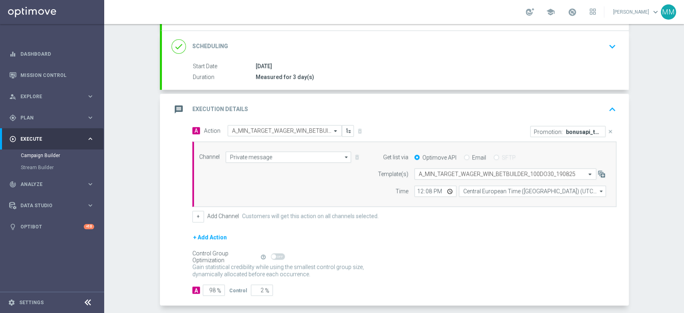
scroll to position [135, 0]
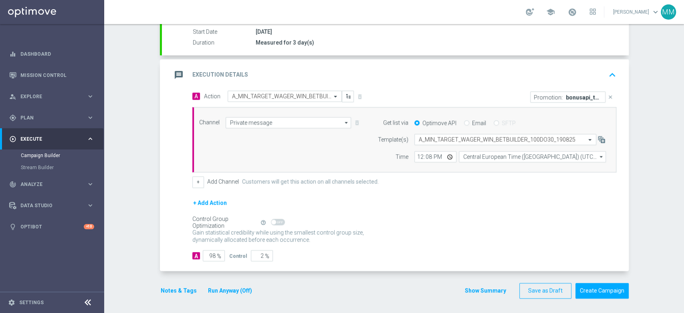
click at [181, 291] on button "Notes & Tags" at bounding box center [179, 291] width 38 height 10
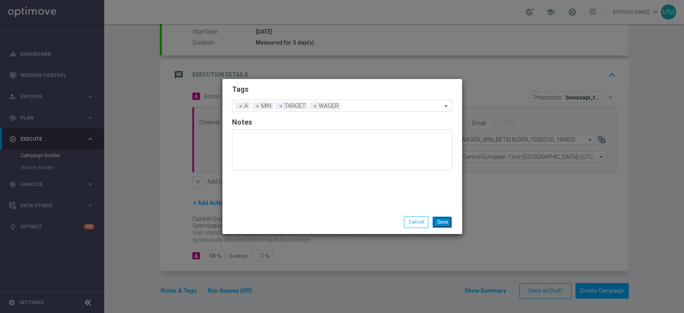
click at [448, 219] on button "Save" at bounding box center [442, 221] width 20 height 11
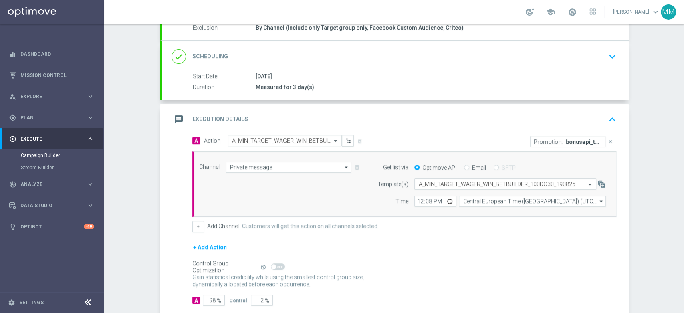
click at [374, 107] on div "message Execution Details keyboard_arrow_up" at bounding box center [395, 119] width 467 height 31
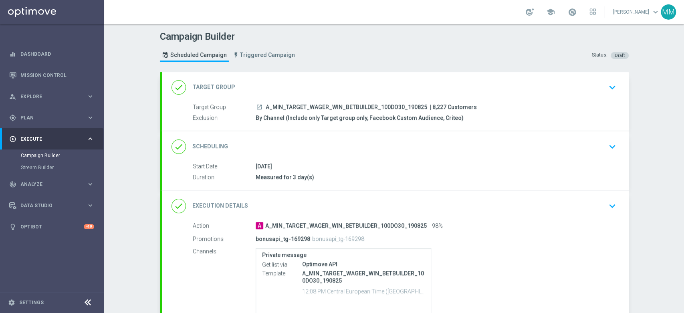
scroll to position [0, 0]
click at [295, 80] on div "done Target Group keyboard_arrow_down" at bounding box center [396, 87] width 448 height 15
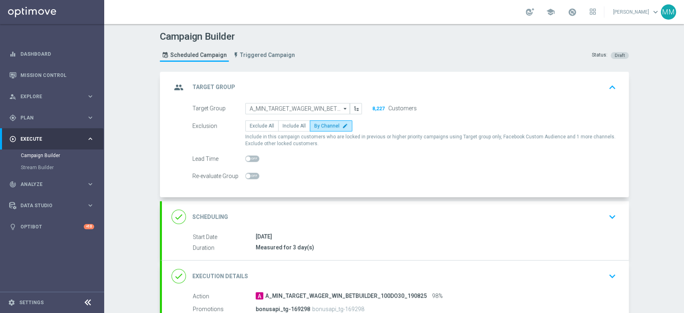
click at [295, 217] on div "done Scheduling keyboard_arrow_down" at bounding box center [396, 216] width 448 height 15
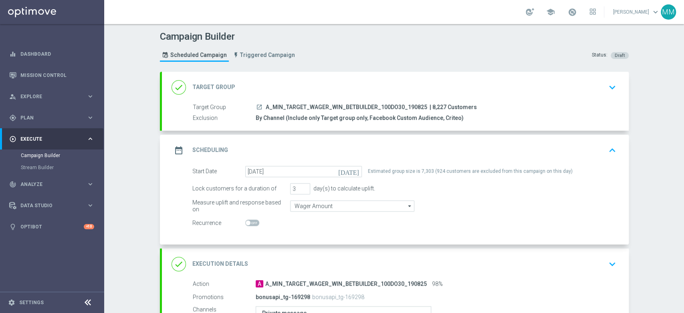
click at [284, 90] on div "done Target Group keyboard_arrow_down" at bounding box center [396, 87] width 448 height 15
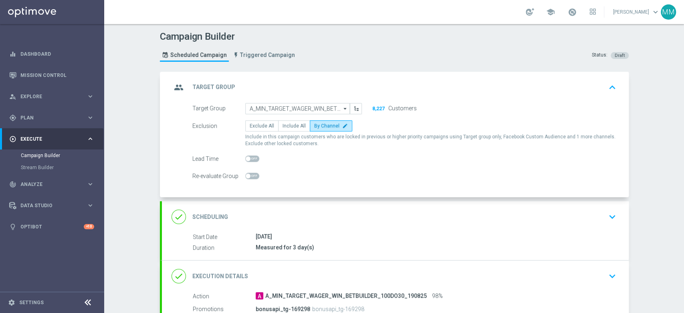
click at [291, 80] on div "group Target Group keyboard_arrow_up" at bounding box center [396, 87] width 448 height 15
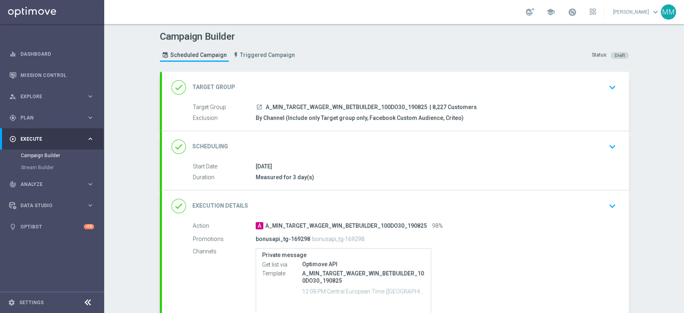
click at [311, 93] on div "done Target Group keyboard_arrow_down" at bounding box center [396, 87] width 448 height 15
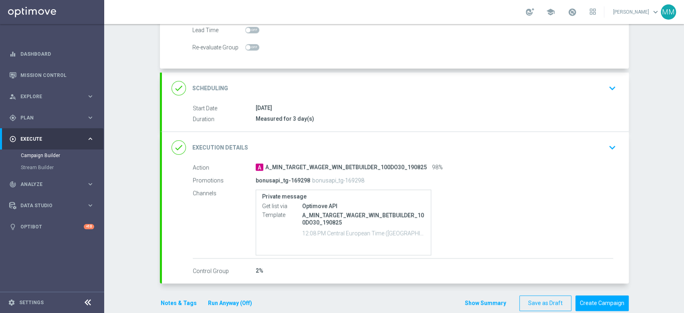
scroll to position [133, 0]
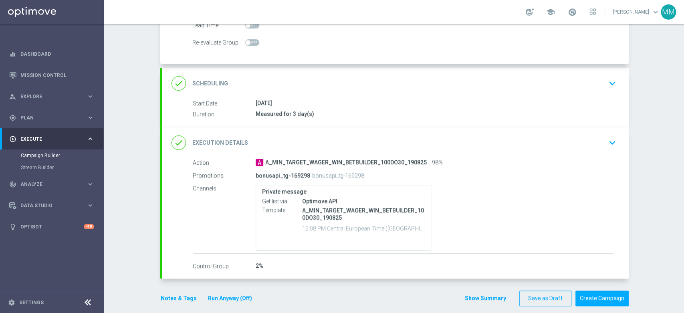
click at [164, 302] on button "Notes & Tags" at bounding box center [179, 298] width 38 height 10
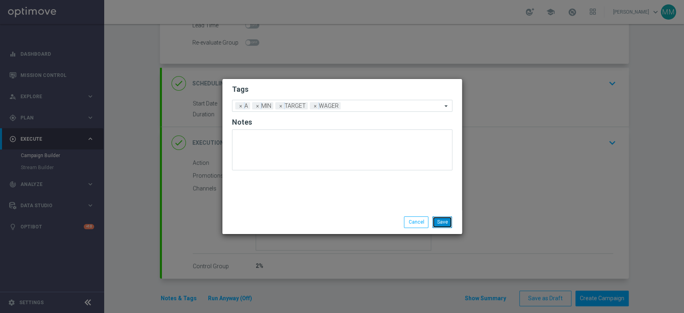
click at [443, 217] on button "Save" at bounding box center [442, 221] width 20 height 11
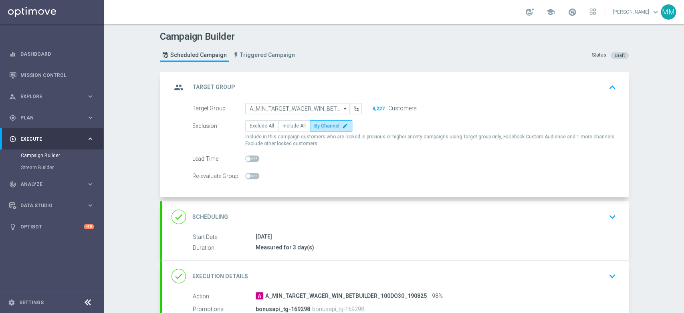
scroll to position [0, 0]
click at [279, 80] on div "group Target Group keyboard_arrow_up" at bounding box center [396, 87] width 448 height 15
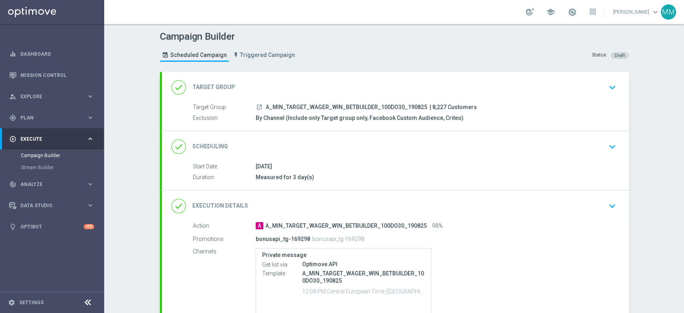
click at [317, 154] on div "done Scheduling keyboard_arrow_down" at bounding box center [395, 146] width 467 height 31
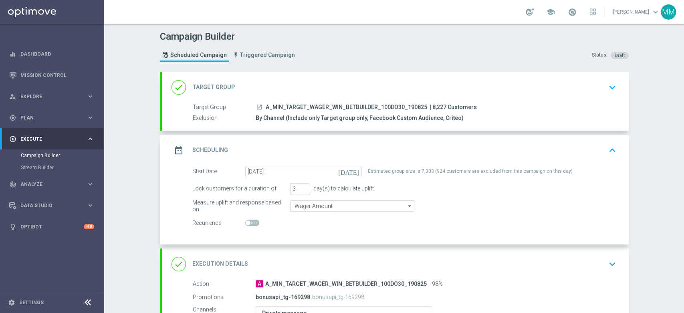
click at [311, 89] on div "done Target Group keyboard_arrow_down Target Group launch A_MIN_TARGET_WAGER_WI…" at bounding box center [395, 101] width 467 height 59
click at [334, 91] on div "done Target Group keyboard_arrow_down" at bounding box center [396, 87] width 448 height 15
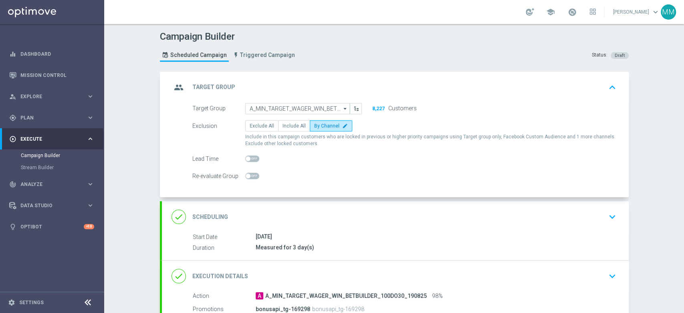
click at [324, 81] on div "group Target Group keyboard_arrow_up" at bounding box center [396, 87] width 448 height 15
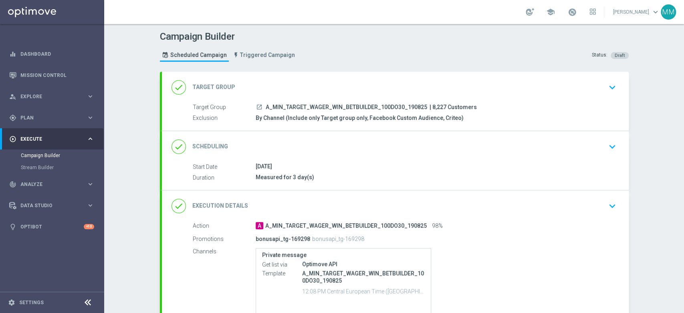
click at [296, 150] on div "done Scheduling keyboard_arrow_down" at bounding box center [396, 146] width 448 height 15
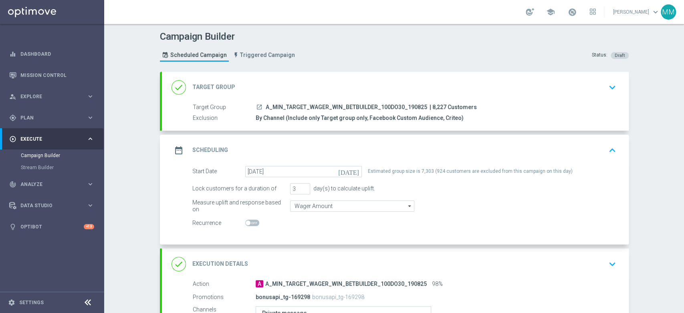
click at [276, 155] on div "date_range Scheduling keyboard_arrow_up" at bounding box center [396, 150] width 448 height 15
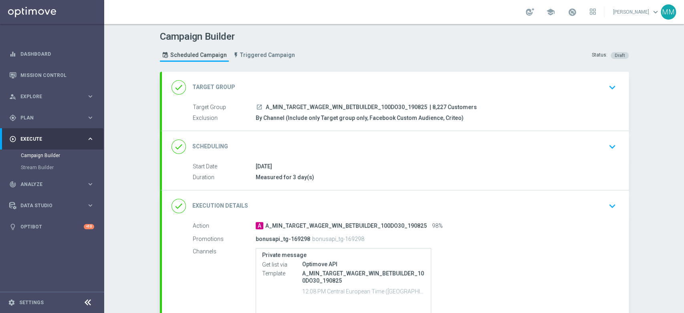
click at [298, 145] on div "done Scheduling keyboard_arrow_down" at bounding box center [396, 146] width 448 height 15
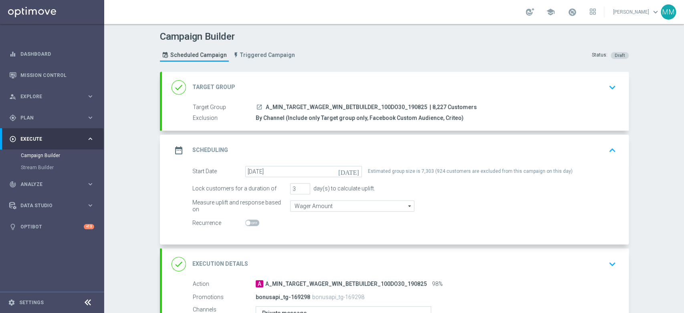
click at [367, 148] on div "date_range Scheduling keyboard_arrow_up" at bounding box center [396, 150] width 448 height 15
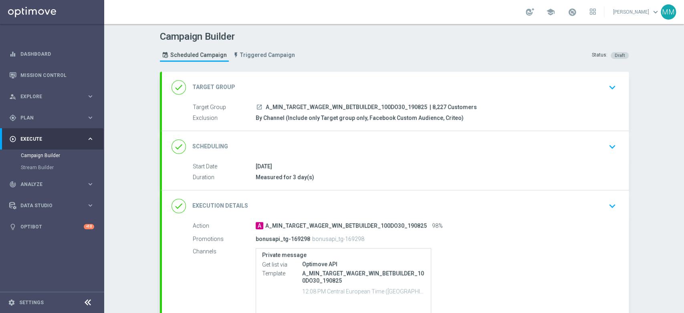
click at [274, 204] on div "done Execution Details keyboard_arrow_down" at bounding box center [396, 205] width 448 height 15
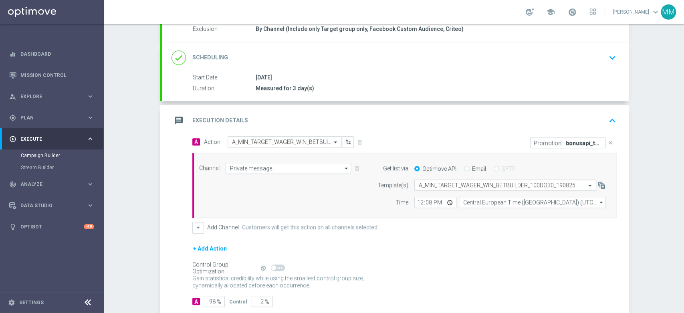
click at [366, 111] on div "message Execution Details keyboard_arrow_up" at bounding box center [395, 120] width 467 height 31
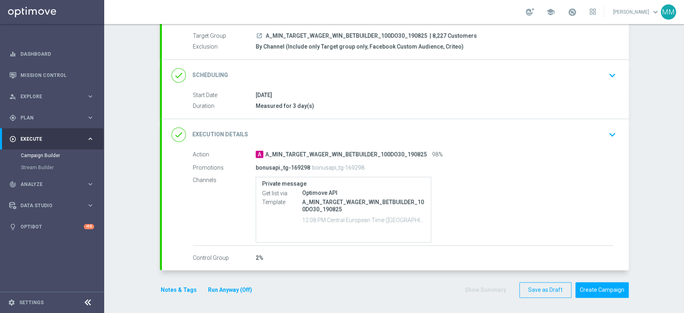
scroll to position [71, 0]
click at [327, 135] on div "done Execution Details keyboard_arrow_down" at bounding box center [396, 134] width 448 height 15
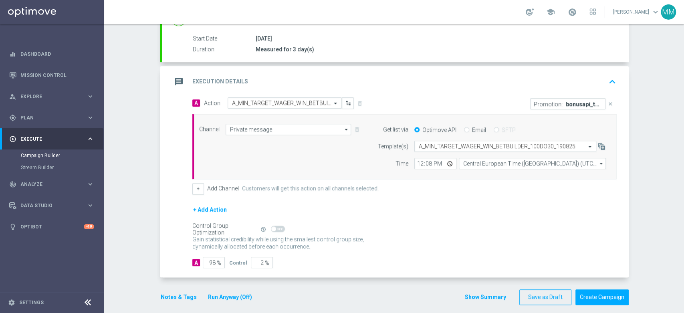
scroll to position [129, 0]
drag, startPoint x: 208, startPoint y: 261, endPoint x: 224, endPoint y: 261, distance: 16.0
click at [224, 261] on div "A 98 %" at bounding box center [210, 261] width 37 height 11
type input "95"
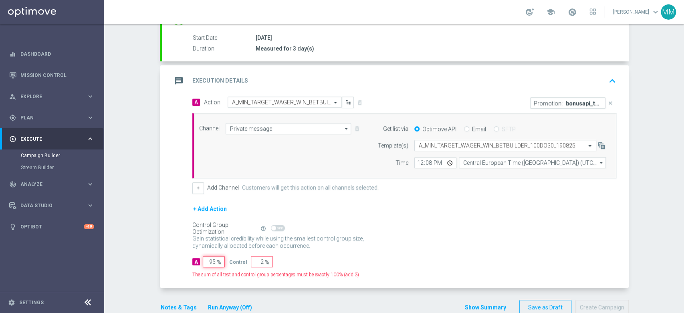
type input "5"
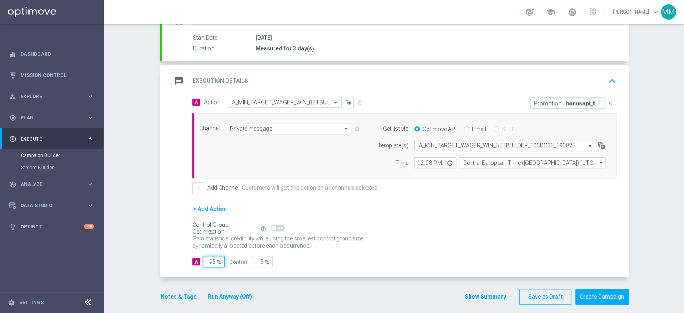
drag, startPoint x: 208, startPoint y: 259, endPoint x: 218, endPoint y: 259, distance: 9.6
click at [218, 259] on input "95" at bounding box center [214, 261] width 22 height 11
type input "95"
click at [261, 226] on icon "help_outline" at bounding box center [264, 229] width 6 height 6
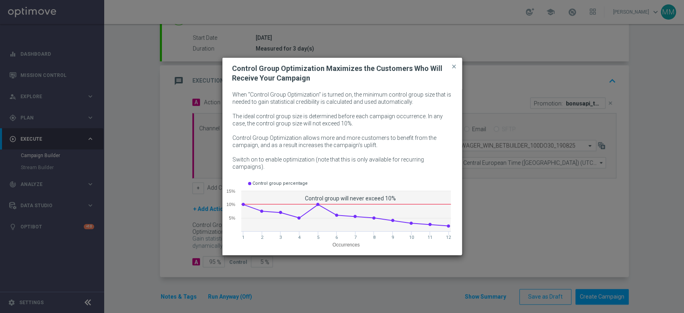
drag, startPoint x: 319, startPoint y: 201, endPoint x: 410, endPoint y: 219, distance: 93.2
click at [410, 219] on g at bounding box center [345, 215] width 208 height 25
click at [453, 70] on span "close" at bounding box center [454, 66] width 6 height 6
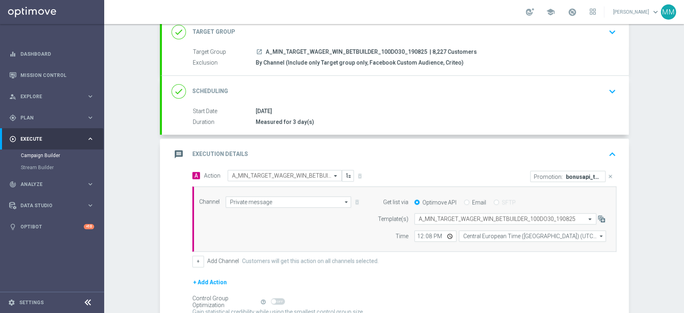
scroll to position [0, 0]
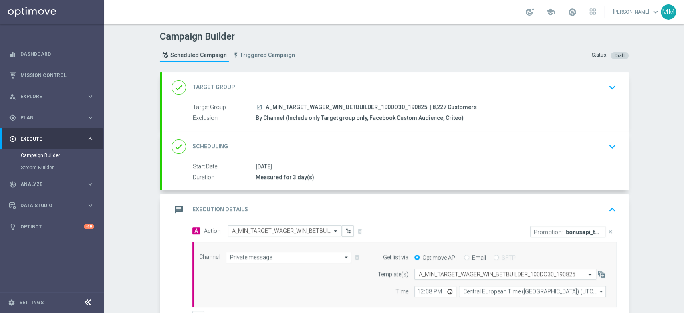
click at [269, 85] on div "done Target Group keyboard_arrow_down" at bounding box center [396, 87] width 448 height 15
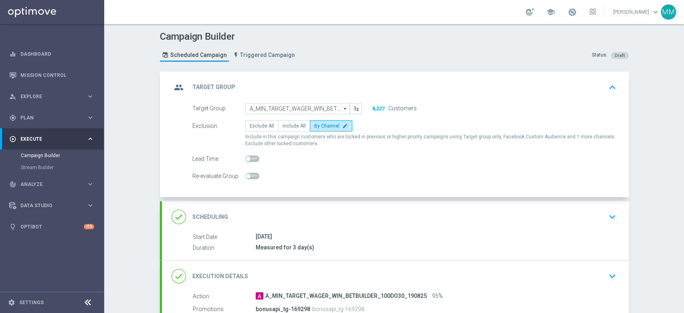
click at [311, 86] on div "group Target Group keyboard_arrow_up" at bounding box center [396, 87] width 448 height 15
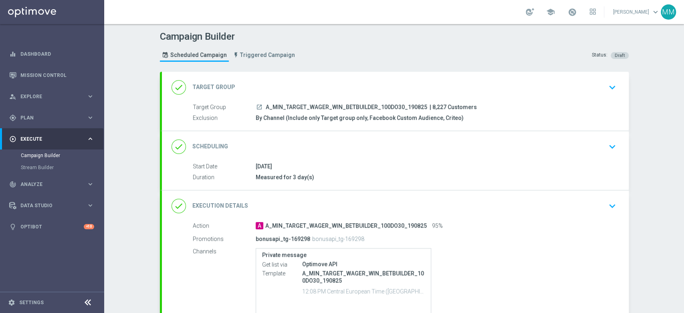
click at [329, 150] on div "done Scheduling keyboard_arrow_down" at bounding box center [396, 146] width 448 height 15
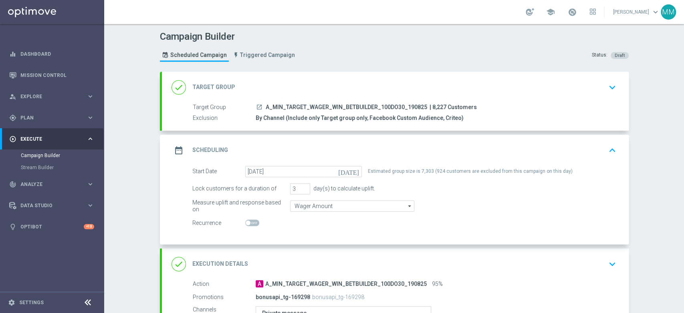
click at [323, 150] on div "date_range Scheduling keyboard_arrow_up" at bounding box center [396, 150] width 448 height 15
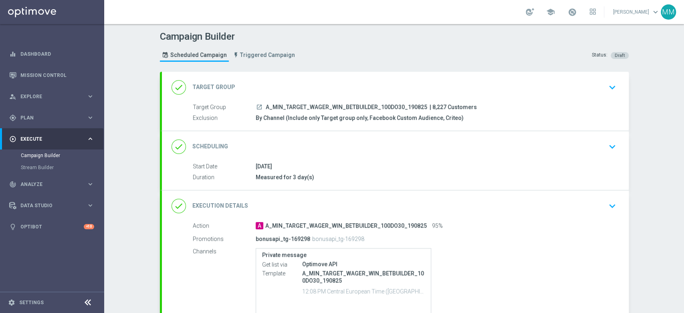
click at [328, 150] on div "done Scheduling keyboard_arrow_down" at bounding box center [396, 146] width 448 height 15
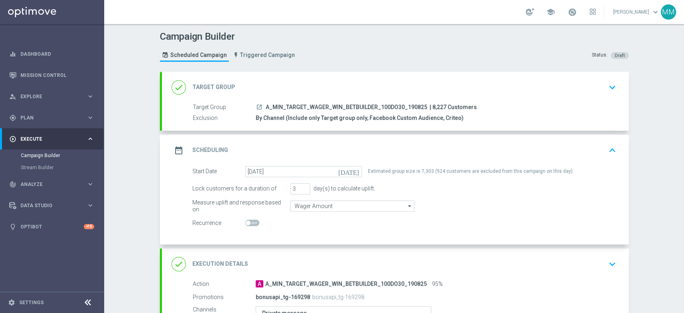
click at [322, 151] on div "date_range Scheduling keyboard_arrow_up" at bounding box center [396, 150] width 448 height 15
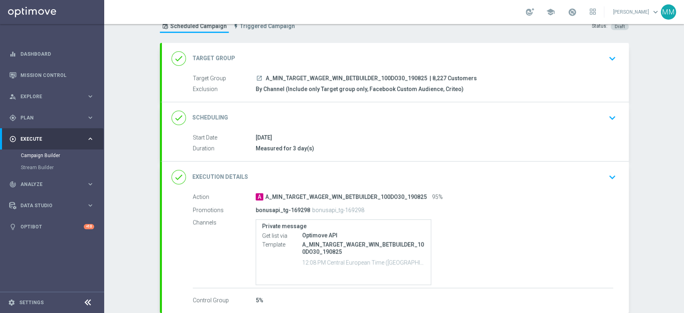
scroll to position [44, 0]
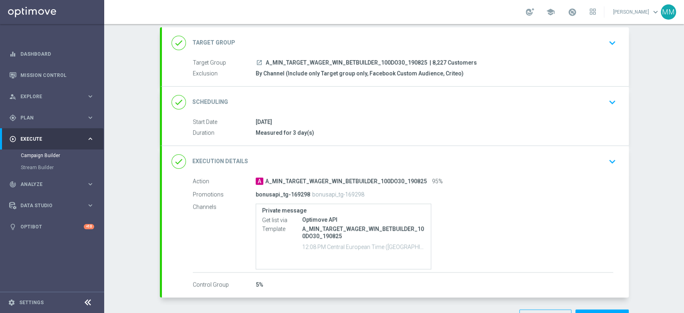
click at [344, 166] on div "done Execution Details keyboard_arrow_down" at bounding box center [396, 161] width 448 height 15
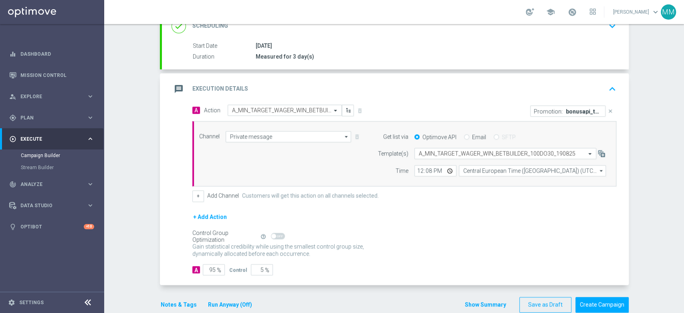
scroll to position [133, 0]
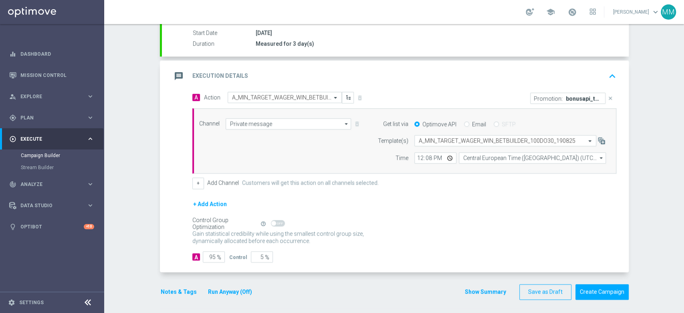
click at [272, 77] on div "message Execution Details keyboard_arrow_up" at bounding box center [396, 76] width 448 height 15
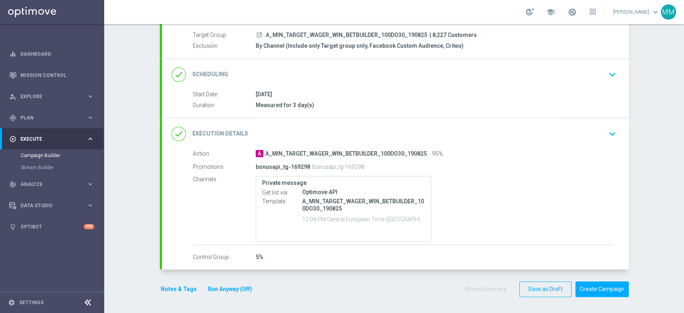
scroll to position [71, 0]
click at [160, 286] on button "Notes & Tags" at bounding box center [179, 291] width 38 height 10
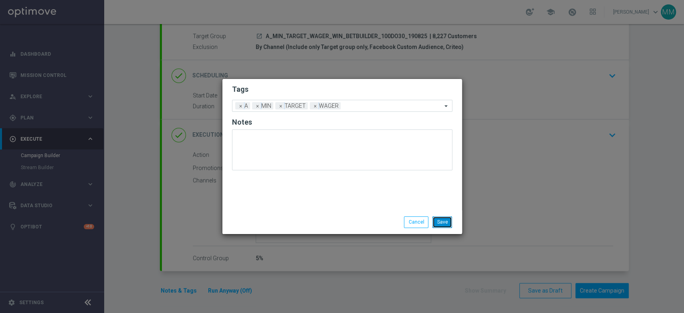
click at [446, 224] on button "Save" at bounding box center [442, 221] width 20 height 11
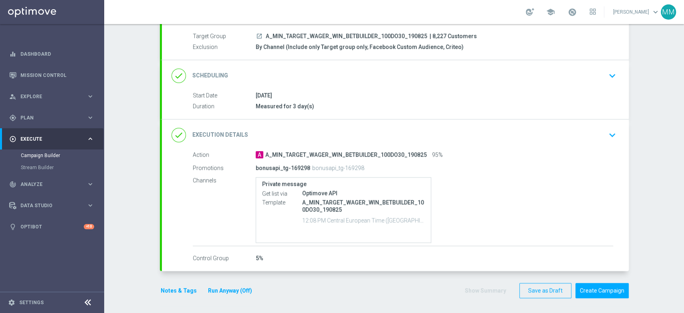
click at [182, 286] on button "Notes & Tags" at bounding box center [179, 291] width 38 height 10
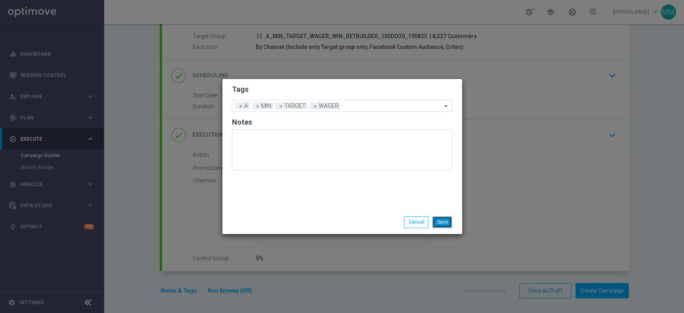
click at [445, 223] on button "Save" at bounding box center [442, 221] width 20 height 11
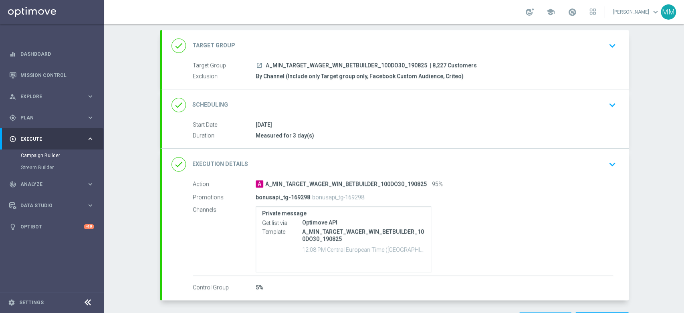
scroll to position [26, 0]
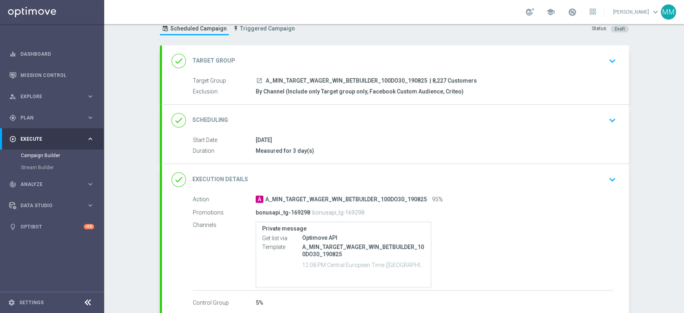
click at [314, 122] on div "done Scheduling keyboard_arrow_down" at bounding box center [396, 120] width 448 height 15
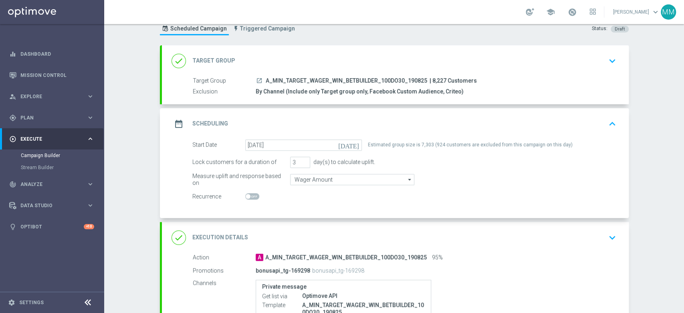
click at [352, 120] on div "date_range Scheduling keyboard_arrow_up" at bounding box center [396, 123] width 448 height 15
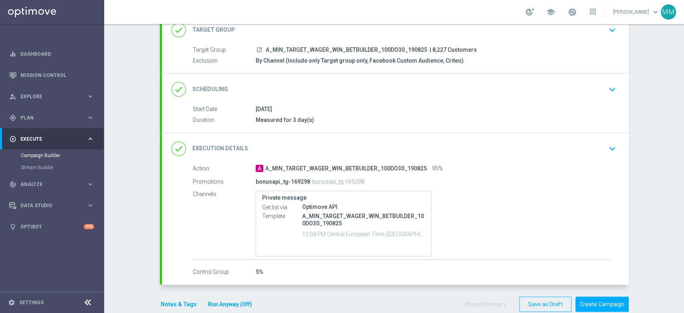
scroll to position [71, 0]
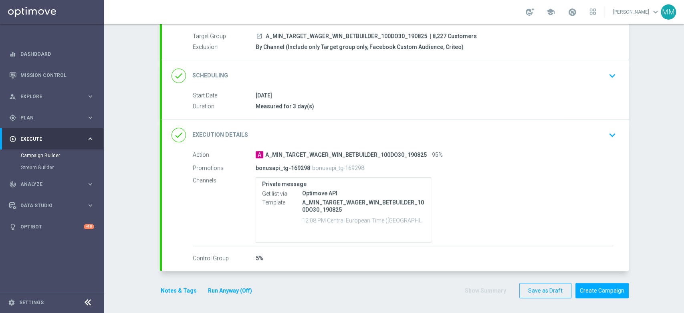
click at [188, 291] on button "Notes & Tags" at bounding box center [179, 291] width 38 height 10
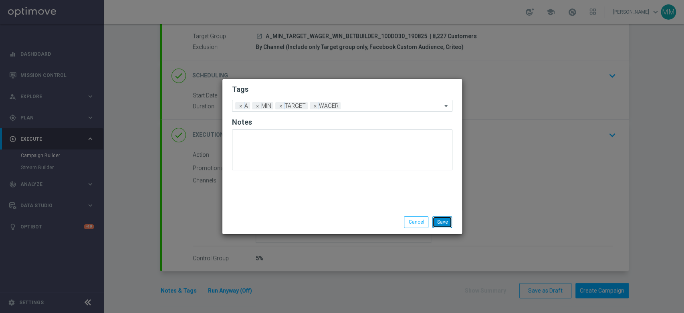
click at [442, 219] on button "Save" at bounding box center [442, 221] width 20 height 11
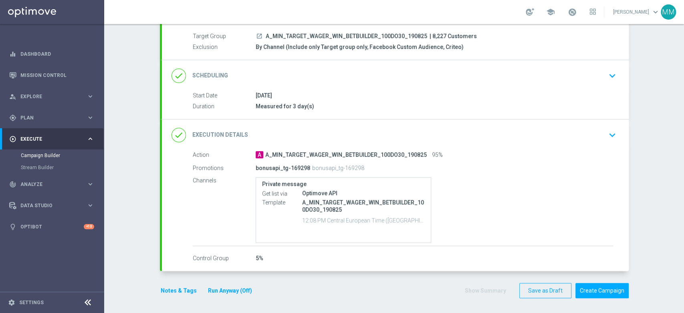
click at [456, 152] on div "A A_MIN_TARGET_WAGER_WIN_BETBUILDER_100DO30_190825 95%" at bounding box center [435, 155] width 358 height 8
click at [467, 129] on div "done Execution Details keyboard_arrow_down" at bounding box center [396, 134] width 448 height 15
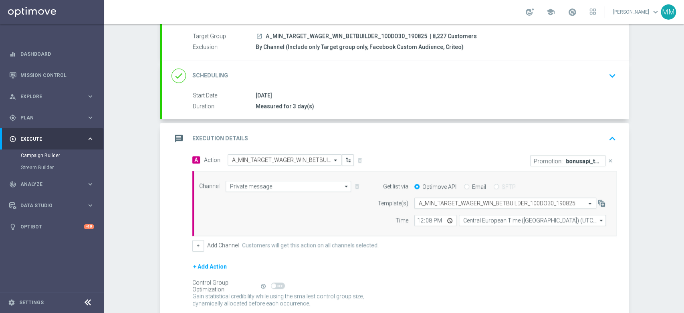
click at [461, 128] on div "message Execution Details keyboard_arrow_up" at bounding box center [395, 138] width 467 height 31
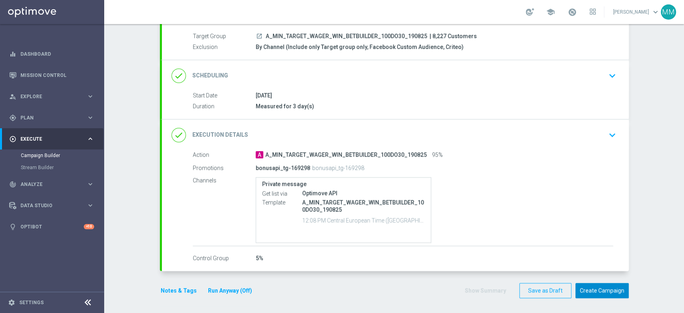
click at [584, 285] on button "Create Campaign" at bounding box center [602, 291] width 53 height 16
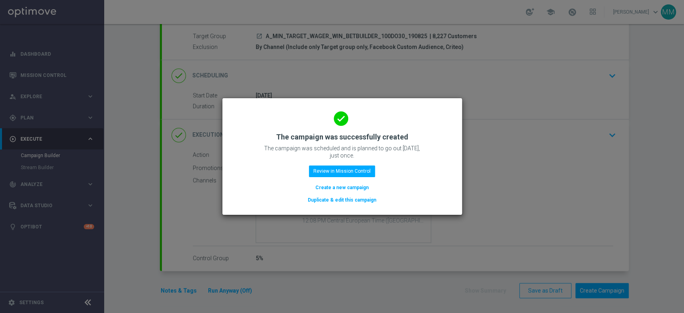
click at [352, 188] on button "Create a new campaign" at bounding box center [342, 187] width 55 height 9
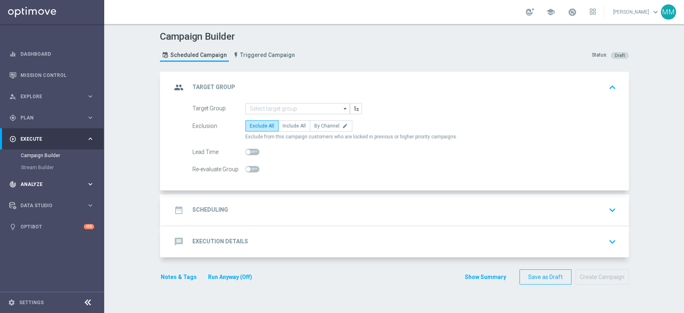
scroll to position [0, 0]
click at [287, 108] on input at bounding box center [297, 108] width 105 height 11
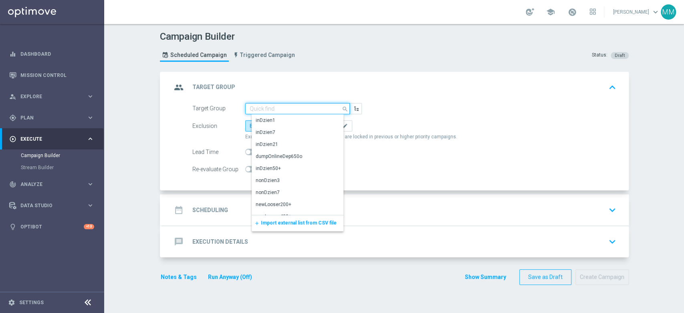
paste input "A_LOW_TARGET_WAGER_WIN_BETBUILDER_100DO50_190825"
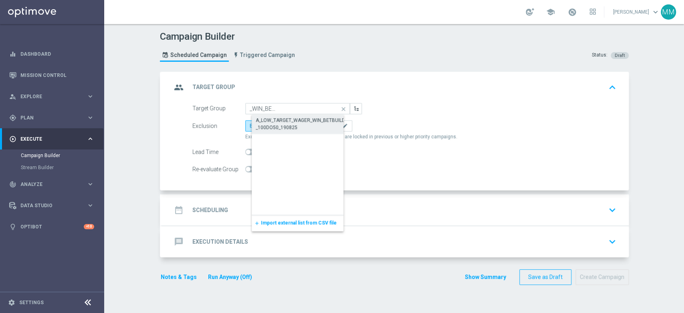
click at [287, 119] on div "A_LOW_TARGET_WAGER_WIN_BETBUILDER_100DO50_190825" at bounding box center [304, 124] width 97 height 14
type input "A_LOW_TARGET_WAGER_WIN_BETBUILDER_100DO50_190825"
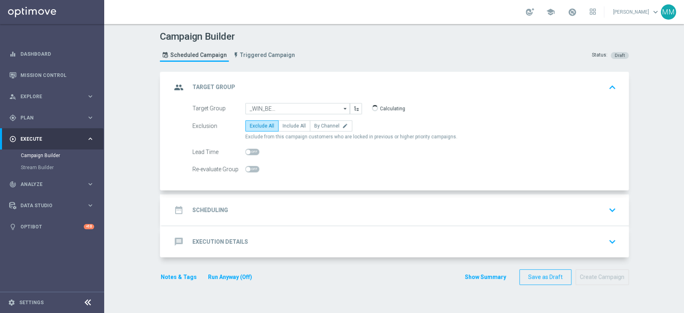
scroll to position [0, 0]
click at [321, 125] on span "By Channel" at bounding box center [326, 126] width 25 height 6
click at [319, 125] on input "By Channel edit" at bounding box center [316, 127] width 5 height 5
radio input "true"
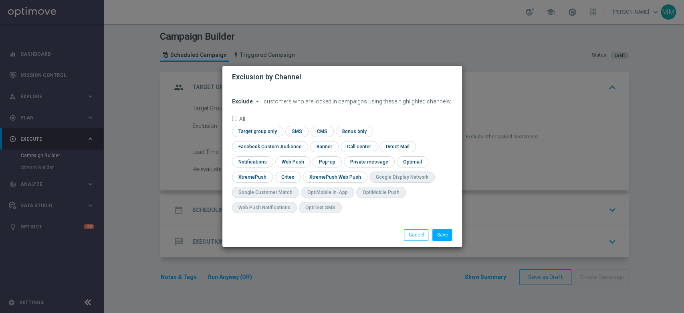
click at [242, 105] on div "Exclude arrow_drop_down × Exclude customers who are locked in campaigns using t…" at bounding box center [342, 155] width 240 height 135
click at [250, 105] on span "Exclude" at bounding box center [242, 101] width 21 height 6
click at [249, 115] on div "Exclude" at bounding box center [247, 110] width 30 height 10
click at [246, 105] on span "Exclude" at bounding box center [242, 101] width 21 height 6
click at [0, 0] on span "Include" at bounding box center [0, 0] width 0 height 0
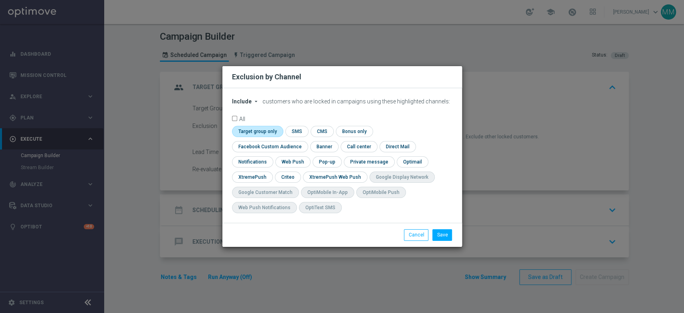
click at [257, 137] on input "checkbox" at bounding box center [256, 131] width 49 height 11
checkbox input "true"
click at [267, 150] on input "checkbox" at bounding box center [268, 146] width 73 height 11
checkbox input "true"
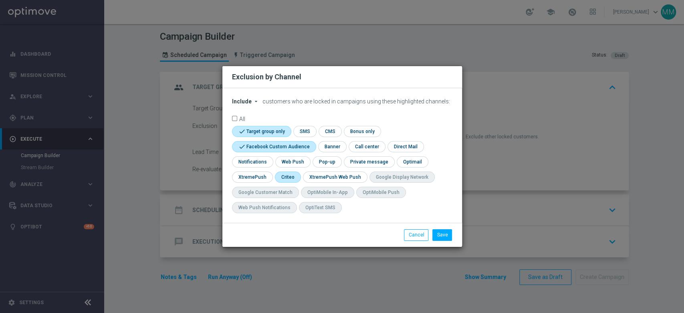
click at [291, 174] on input "checkbox" at bounding box center [287, 177] width 25 height 11
checkbox input "true"
click at [443, 237] on button "Save" at bounding box center [442, 234] width 20 height 11
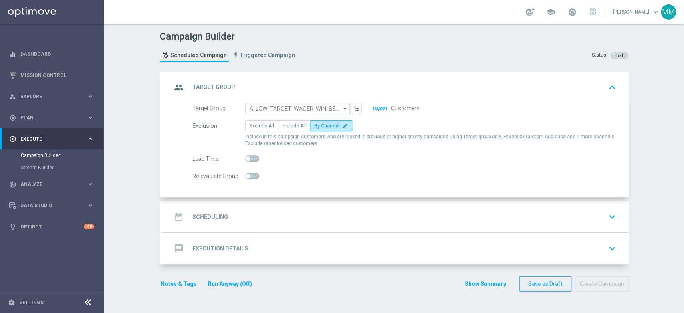
click at [315, 219] on div "date_range Scheduling keyboard_arrow_down" at bounding box center [396, 216] width 448 height 15
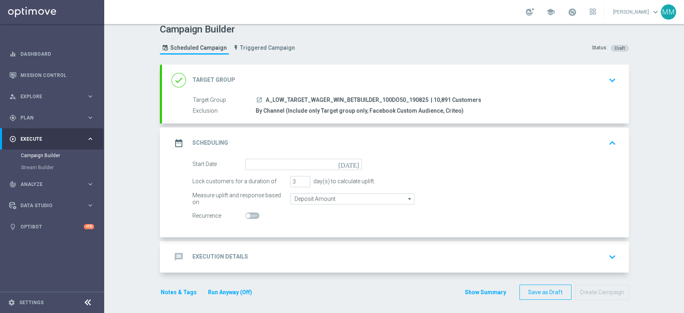
scroll to position [9, 0]
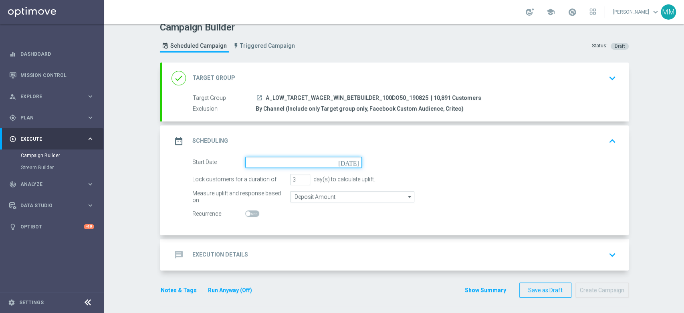
click at [253, 157] on input at bounding box center [303, 162] width 117 height 11
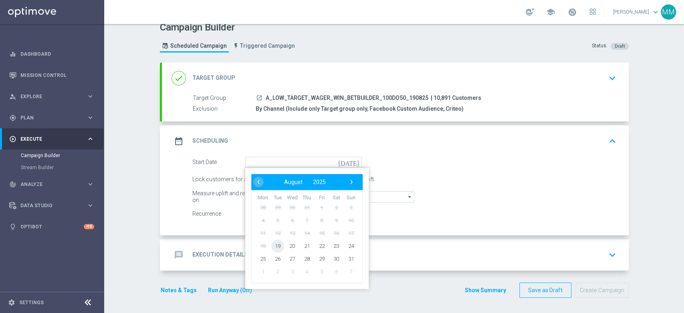
click at [277, 243] on span "19" at bounding box center [277, 245] width 13 height 13
type input "19 Aug 2025"
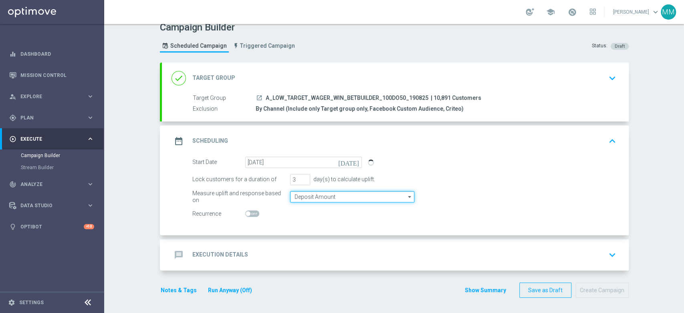
click at [298, 197] on input "Deposit Amount" at bounding box center [352, 196] width 124 height 11
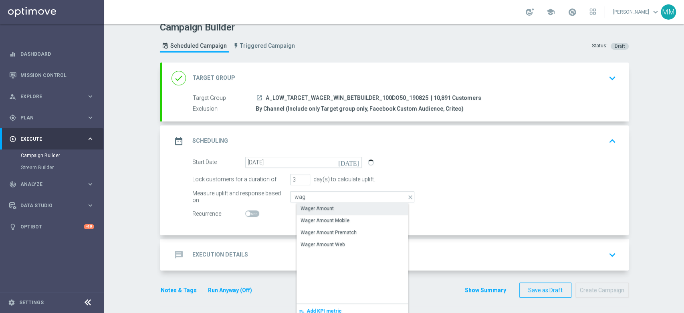
click at [305, 210] on div "Wager Amount" at bounding box center [317, 208] width 33 height 7
type input "Wager Amount"
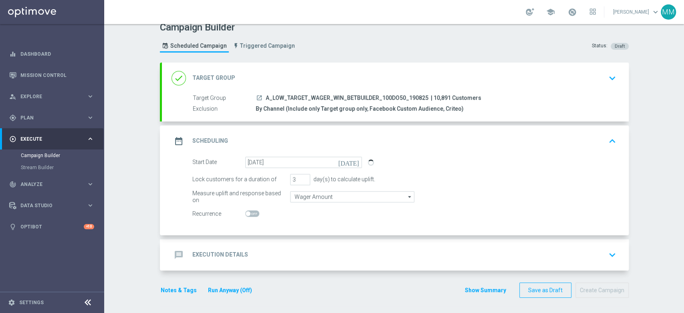
click at [290, 250] on div "message Execution Details keyboard_arrow_down" at bounding box center [396, 254] width 448 height 15
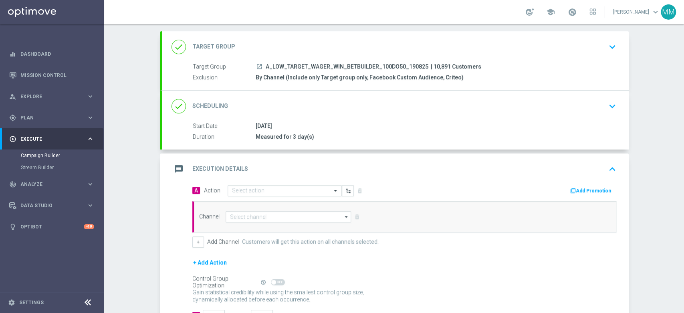
scroll to position [50, 0]
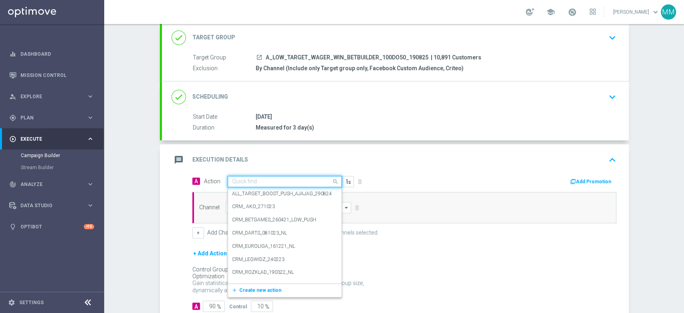
click at [244, 184] on input "text" at bounding box center [276, 181] width 89 height 7
click at [251, 294] on button "add_new Create new action" at bounding box center [283, 290] width 111 height 9
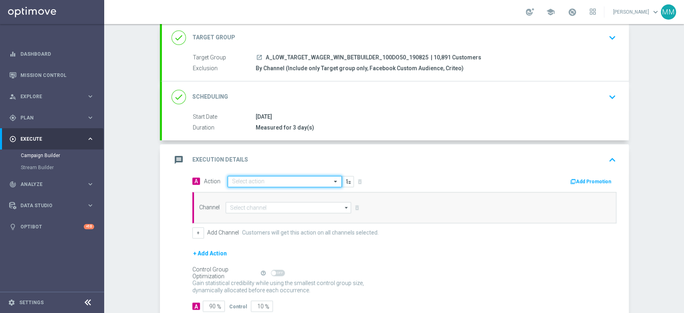
click at [250, 292] on p "Gain higher response rates by matching the most effective action with each cust…" at bounding box center [282, 290] width 180 height 22
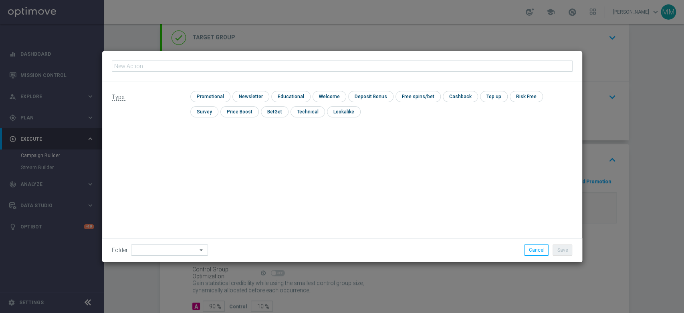
click at [252, 181] on div "Type: check Promotional check Newsletter check Educational check Welcome check …" at bounding box center [342, 171] width 480 height 180
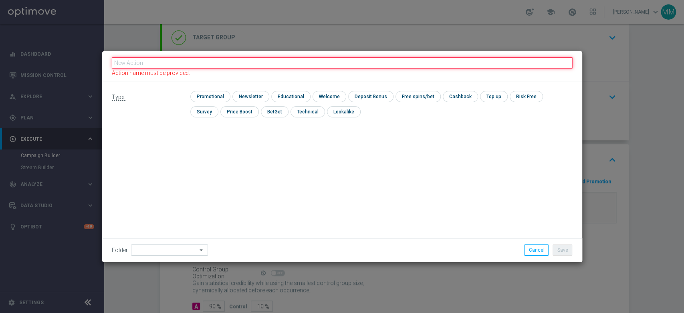
click at [232, 64] on input "text" at bounding box center [342, 62] width 461 height 11
paste input "A_LOW_TARGET_WAGER_WIN_BETBUILDER_100DO50_190825"
type input "A_LOW_TARGET_WAGER_WIN_BETBUILDER_100DO50_190825"
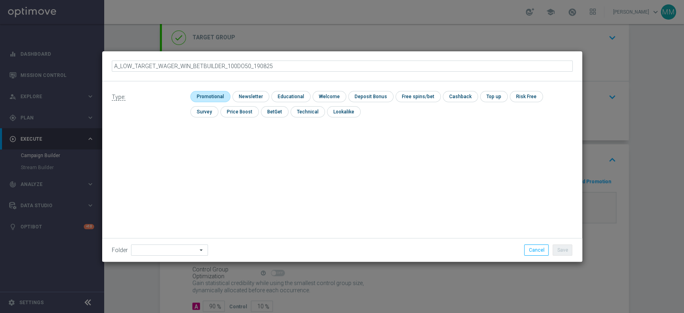
click at [205, 95] on input "checkbox" at bounding box center [209, 96] width 38 height 11
checkbox input "true"
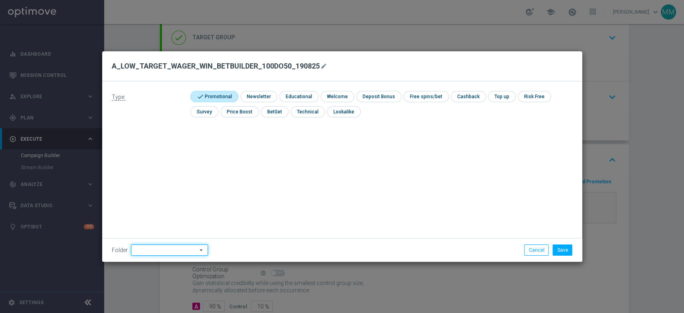
click at [153, 252] on input at bounding box center [169, 250] width 77 height 11
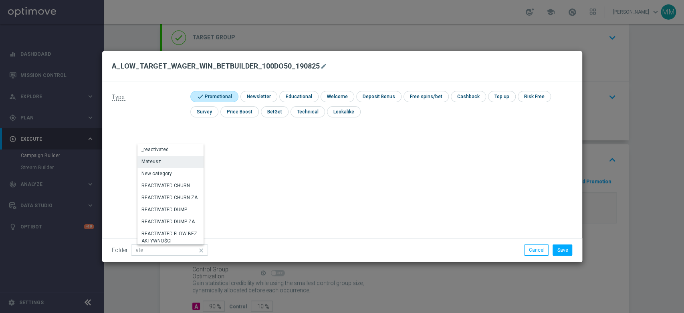
click at [169, 164] on div "Mateusz" at bounding box center [171, 161] width 68 height 11
type input "Mateusz"
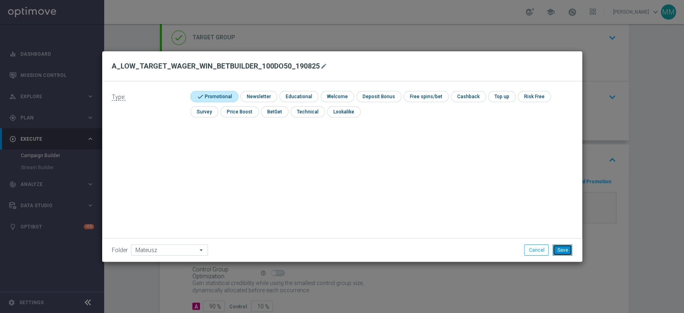
click at [563, 250] on button "Save" at bounding box center [563, 250] width 20 height 11
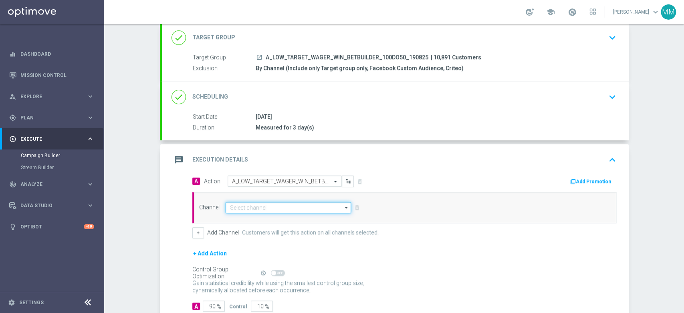
click at [263, 208] on input at bounding box center [289, 207] width 126 height 11
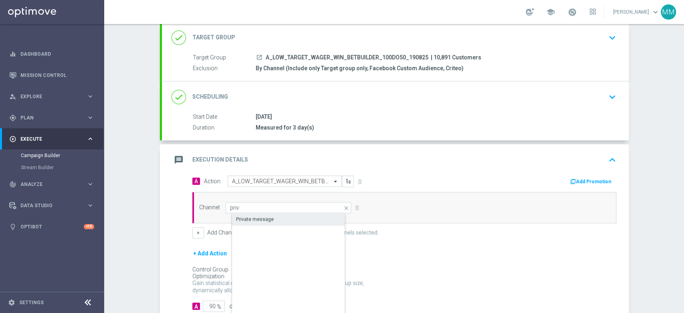
click at [255, 216] on div "Private message" at bounding box center [255, 219] width 38 height 7
type input "Private message"
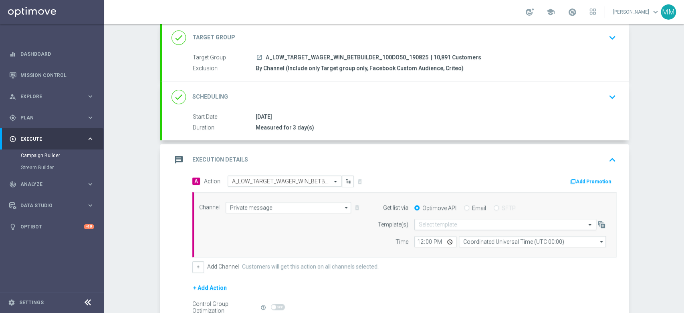
click at [436, 222] on input "text" at bounding box center [497, 224] width 157 height 7
paste input "A_LOW_TARGET_WAGER_WIN_BETBUILDER_100DO50_190825"
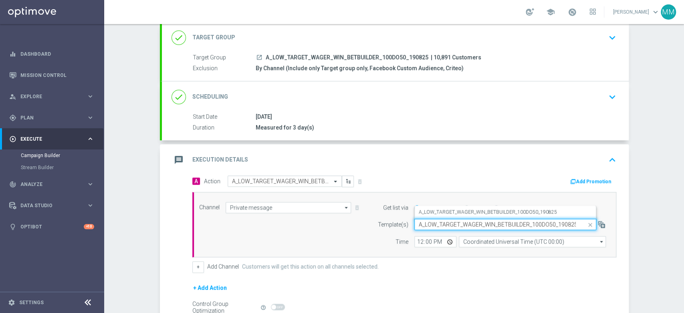
click at [437, 229] on div "Quick find A_LOW_TARGET_WAGER_WIN_BETBUILDER_100DO50_190825" at bounding box center [505, 224] width 182 height 11
click at [436, 213] on label "A_LOW_TARGET_WAGER_WIN_BETBUILDER_100DO50_190825" at bounding box center [488, 212] width 138 height 7
type input "A_LOW_TARGET_WAGER_WIN_BETBUILDER_100DO50_190825"
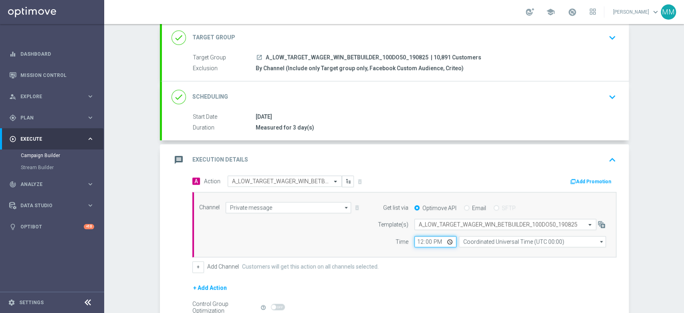
click at [418, 241] on input "12:00" at bounding box center [435, 241] width 42 height 11
type input "12:08"
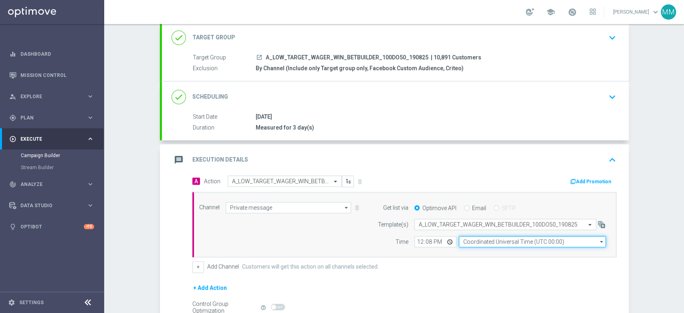
click at [477, 240] on input "Coordinated Universal Time (UTC 00:00)" at bounding box center [532, 241] width 147 height 11
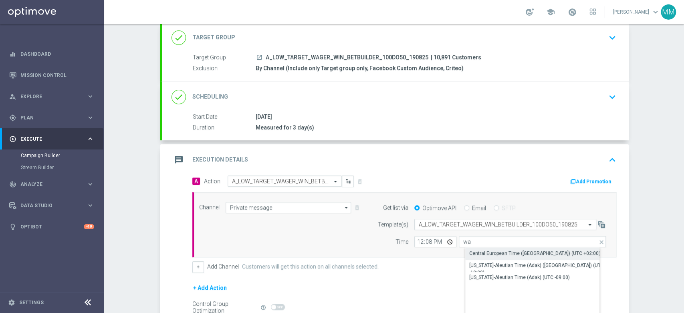
click at [475, 249] on div "Central European Time (Warsaw) (UTC +02:00)" at bounding box center [539, 253] width 148 height 11
type input "Central European Time (Warsaw) (UTC +02:00)"
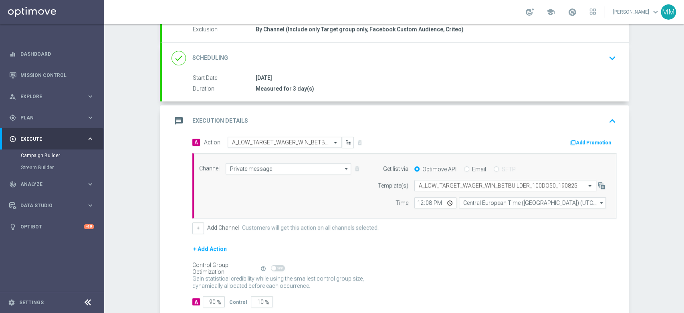
scroll to position [135, 0]
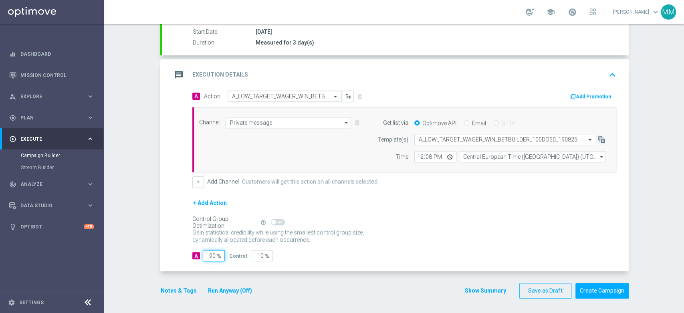
drag, startPoint x: 210, startPoint y: 253, endPoint x: 231, endPoint y: 252, distance: 21.3
click at [227, 252] on div "A 90 % Control 10 %" at bounding box center [404, 255] width 424 height 11
type input "95"
type input "5"
type input "95"
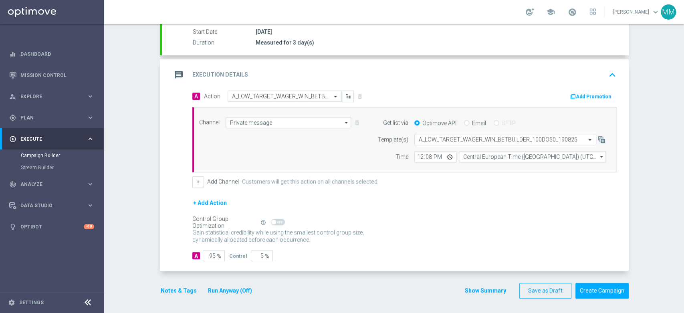
click at [176, 286] on button "Notes & Tags" at bounding box center [179, 291] width 38 height 10
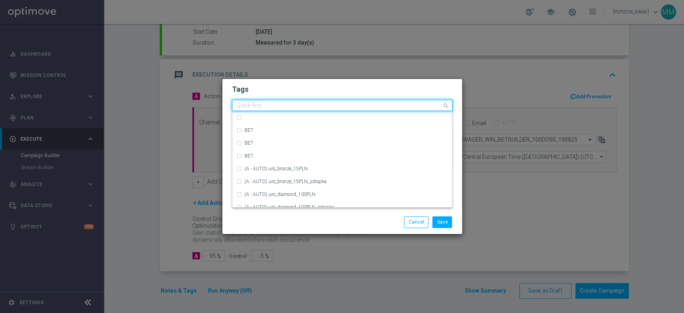
click at [294, 103] on input "text" at bounding box center [339, 106] width 206 height 7
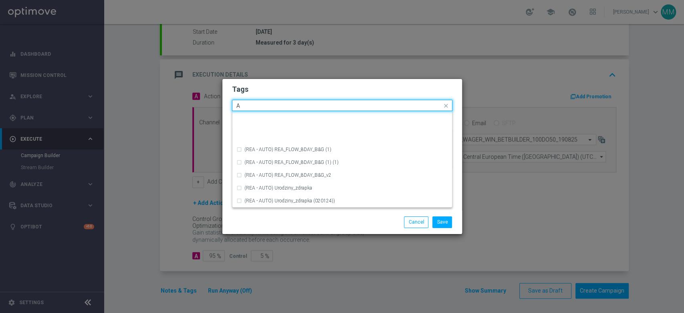
scroll to position [980, 0]
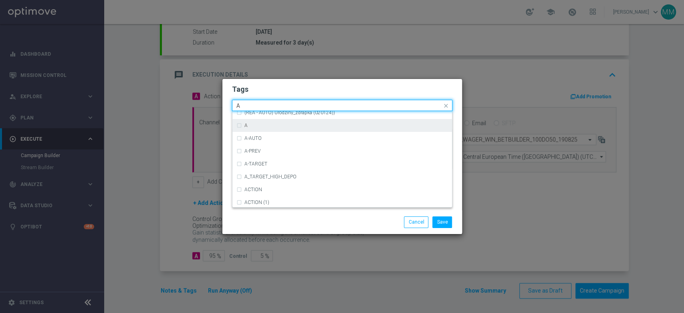
click at [259, 125] on div "A" at bounding box center [347, 125] width 204 height 5
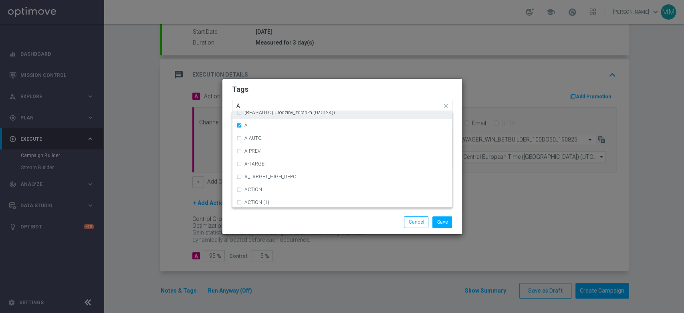
click at [251, 107] on input "A" at bounding box center [339, 106] width 206 height 7
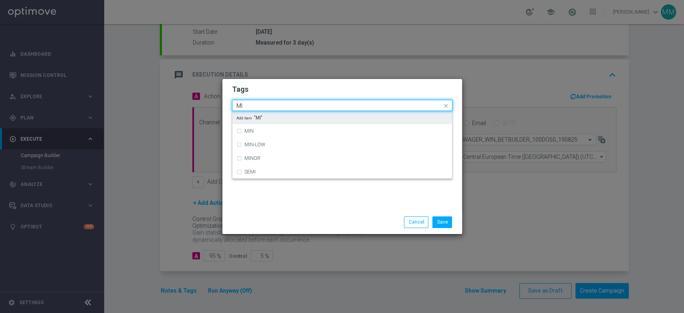
scroll to position [0, 0]
type input "M"
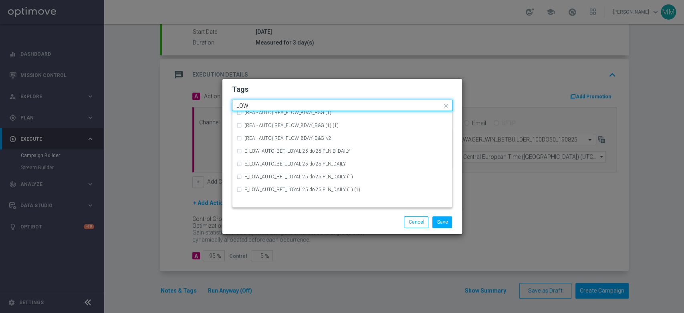
scroll to position [391, 0]
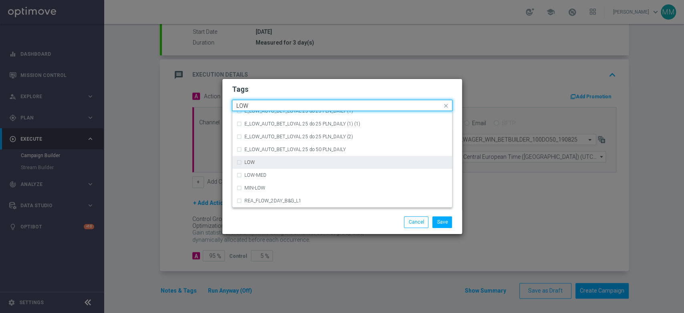
click at [267, 165] on div "LOW" at bounding box center [347, 162] width 204 height 5
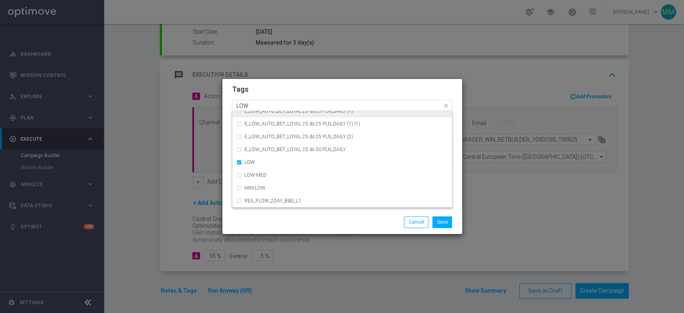
click at [252, 103] on input "LOW" at bounding box center [339, 106] width 206 height 7
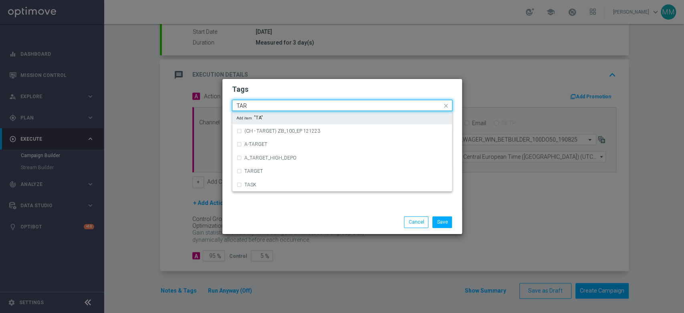
scroll to position [0, 0]
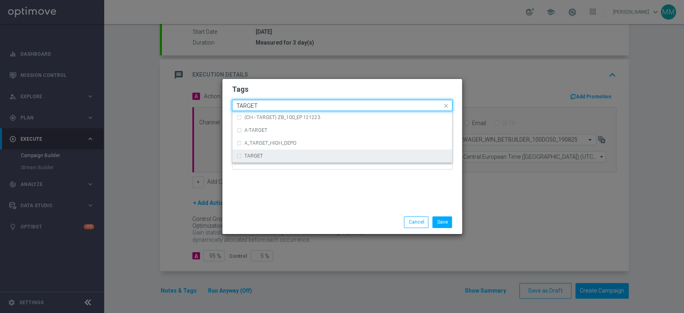
click at [273, 156] on div "TARGET" at bounding box center [347, 156] width 204 height 5
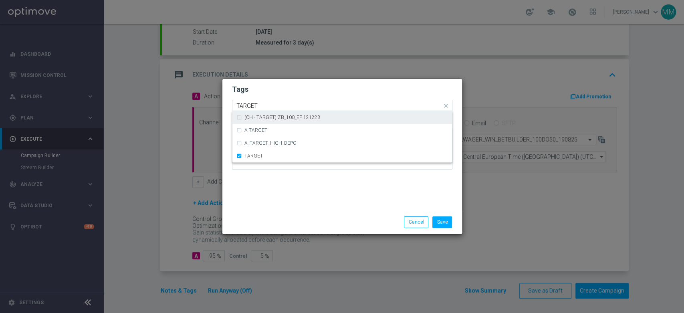
click at [268, 105] on input "TARGET" at bounding box center [339, 106] width 206 height 7
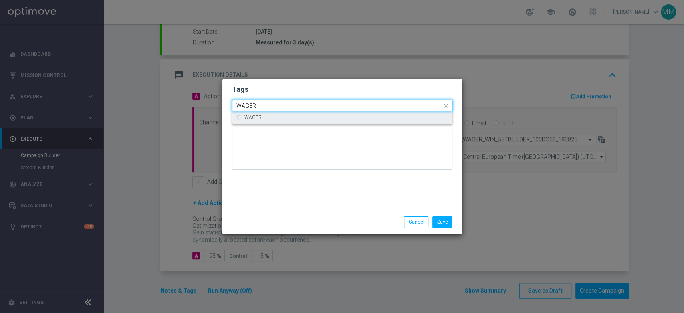
click at [266, 117] on div "WAGER" at bounding box center [347, 117] width 204 height 5
type input "WAGER"
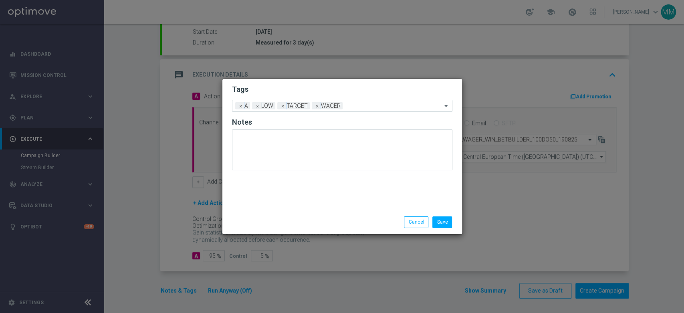
click at [275, 89] on h2 "Tags" at bounding box center [342, 90] width 220 height 10
click at [444, 222] on button "Save" at bounding box center [442, 221] width 20 height 11
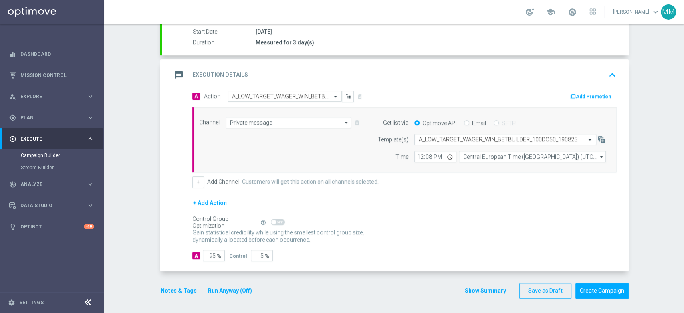
click at [588, 93] on button "Add Promotion" at bounding box center [592, 96] width 44 height 9
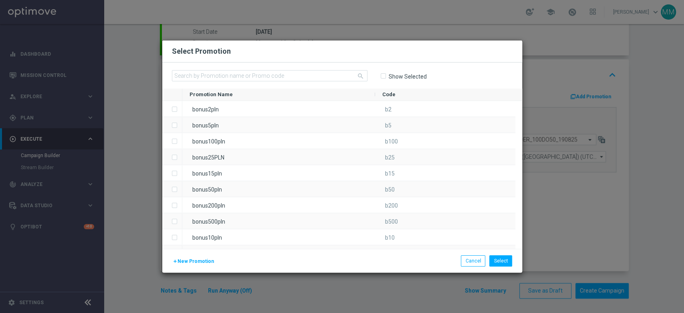
click at [180, 259] on span "New Promotion" at bounding box center [196, 262] width 36 height 6
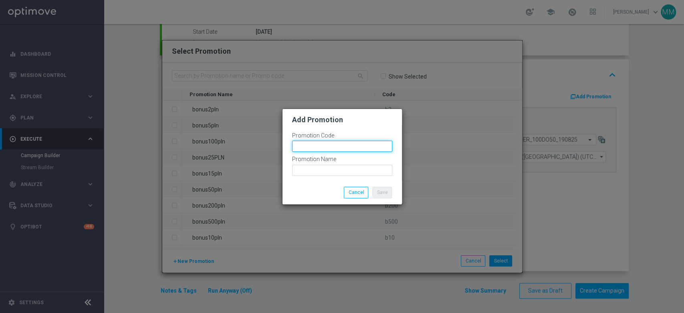
click at [322, 151] on input "text" at bounding box center [342, 146] width 100 height 11
click at [331, 148] on input "bonusapi_tg-" at bounding box center [342, 146] width 100 height 11
paste input "169299"
type input "bonusapi_tg-169299"
click at [337, 164] on div "Promotion Name" at bounding box center [342, 166] width 100 height 20
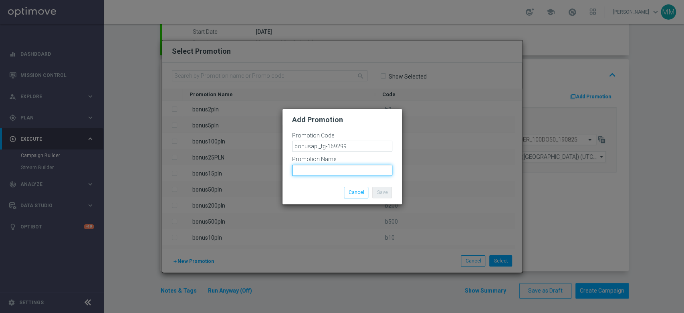
click at [344, 172] on input "text" at bounding box center [342, 170] width 100 height 11
paste input "bonusapi_tg-169299"
type input "bonusapi_tg-169299"
click at [392, 198] on li "Save" at bounding box center [382, 192] width 24 height 11
click at [386, 198] on button "Save" at bounding box center [382, 192] width 20 height 11
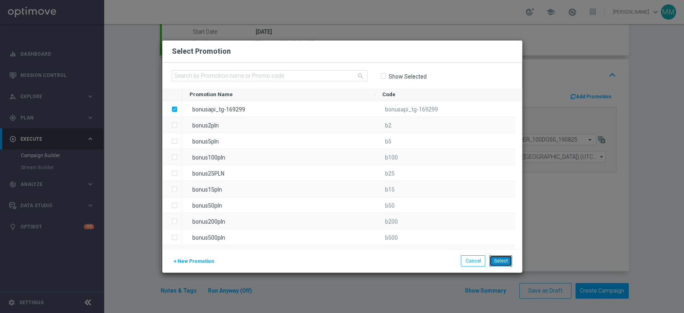
click at [493, 259] on button "Select" at bounding box center [500, 260] width 23 height 11
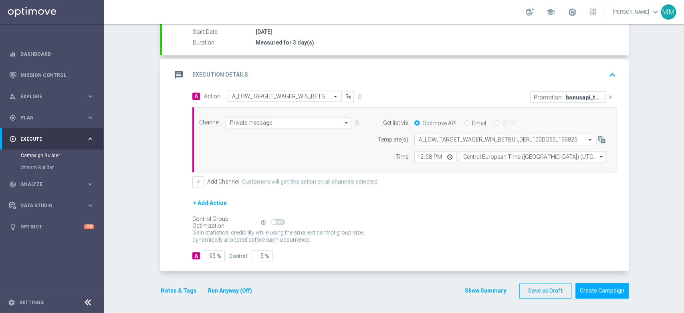
click at [183, 289] on button "Notes & Tags" at bounding box center [179, 291] width 38 height 10
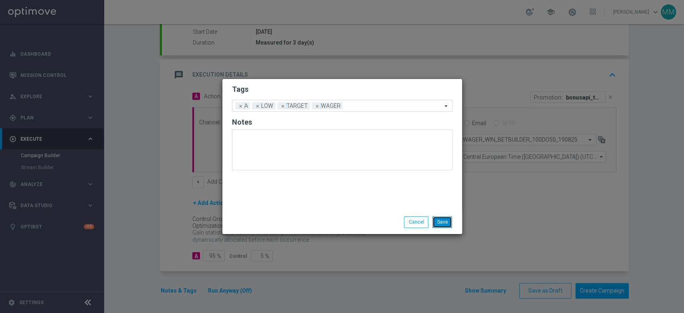
click at [435, 221] on button "Save" at bounding box center [442, 221] width 20 height 11
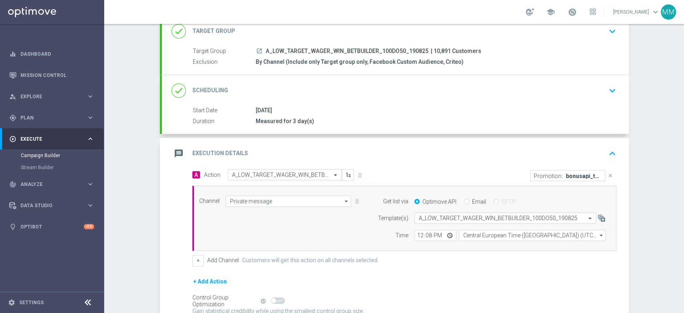
scroll to position [1, 0]
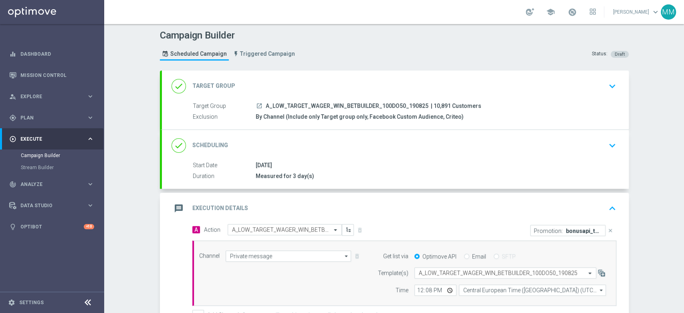
click at [365, 138] on div "done Scheduling keyboard_arrow_down" at bounding box center [396, 145] width 448 height 15
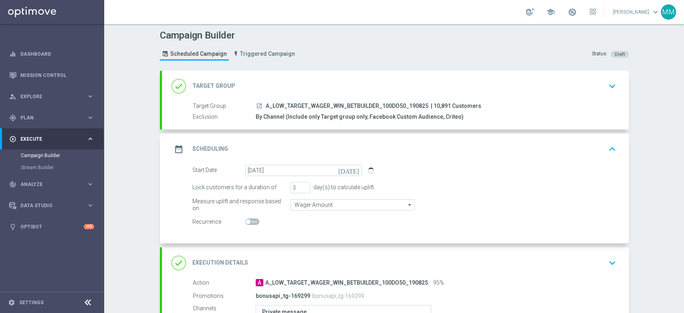
click at [352, 79] on div "done Target Group keyboard_arrow_down" at bounding box center [396, 86] width 448 height 15
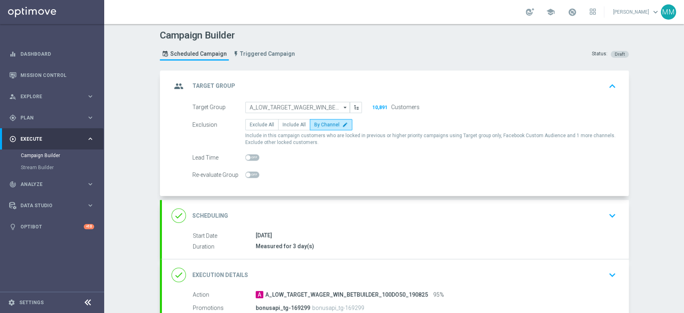
click at [356, 79] on div "group Target Group keyboard_arrow_up" at bounding box center [396, 86] width 448 height 15
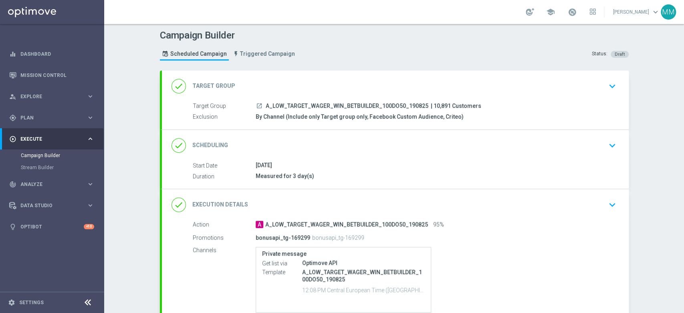
click at [356, 153] on div "done Scheduling keyboard_arrow_down" at bounding box center [395, 145] width 467 height 31
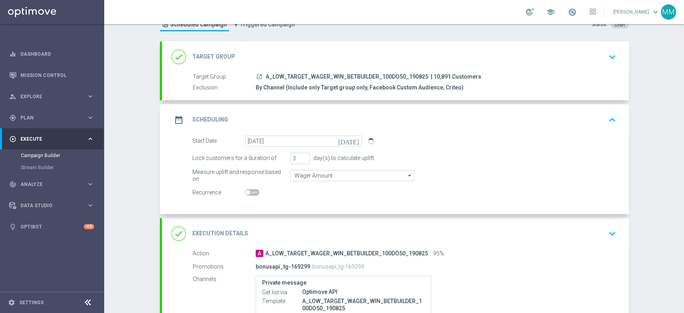
scroll to position [90, 0]
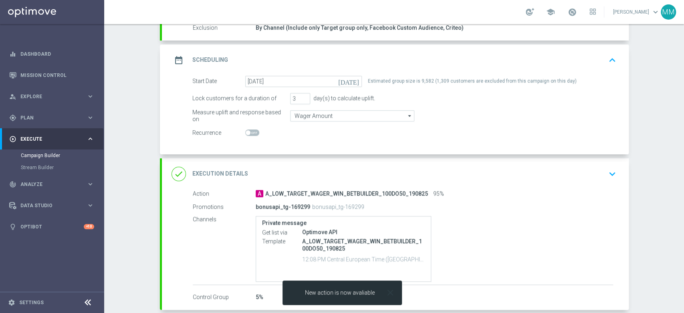
click at [385, 294] on icon "close" at bounding box center [390, 292] width 10 height 10
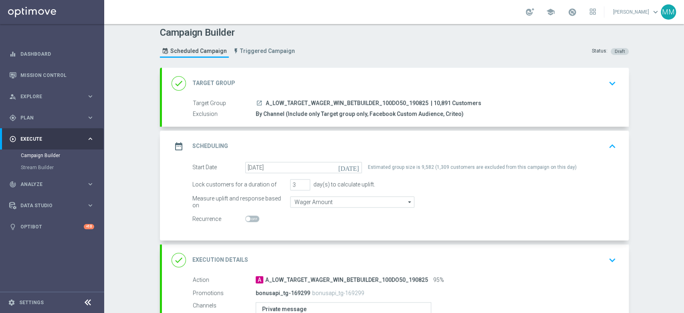
scroll to position [0, 0]
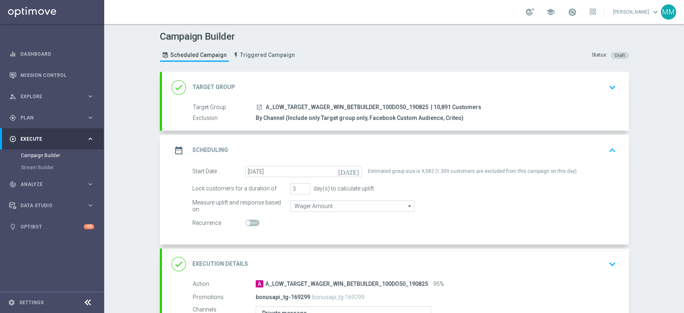
click at [324, 89] on div "done Target Group keyboard_arrow_down" at bounding box center [396, 87] width 448 height 15
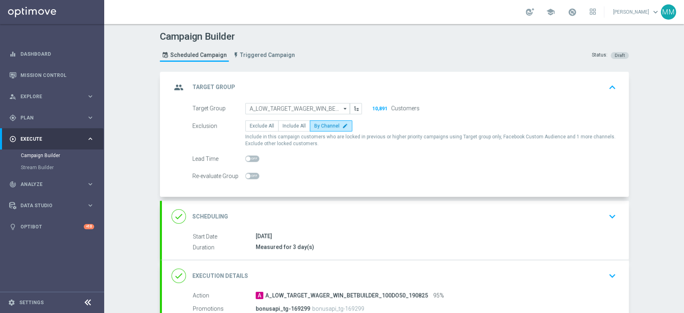
click at [347, 81] on div "group Target Group keyboard_arrow_up" at bounding box center [396, 87] width 448 height 15
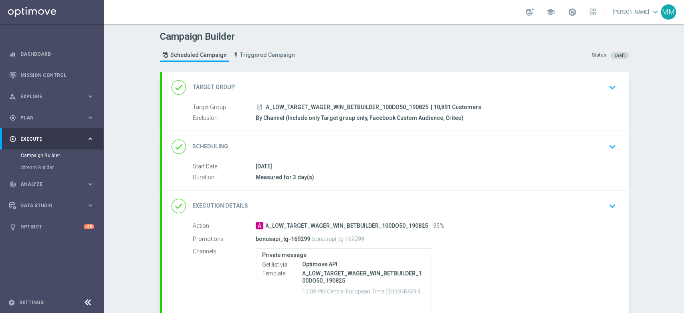
click at [329, 148] on div "done Scheduling keyboard_arrow_down" at bounding box center [396, 146] width 448 height 15
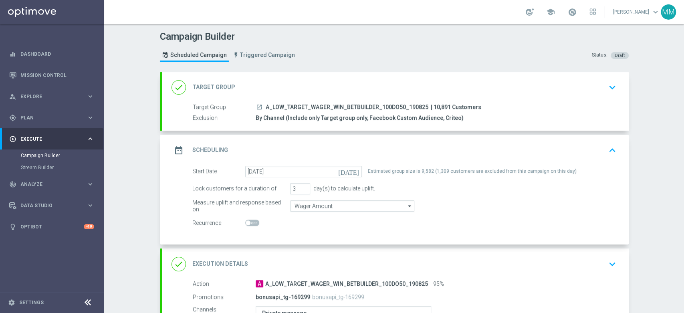
click at [315, 145] on div "date_range Scheduling keyboard_arrow_up" at bounding box center [396, 150] width 448 height 15
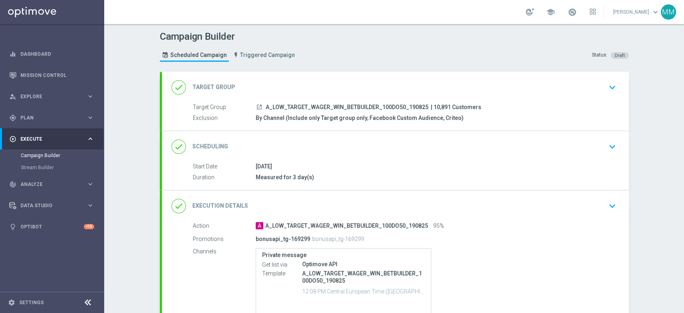
scroll to position [71, 0]
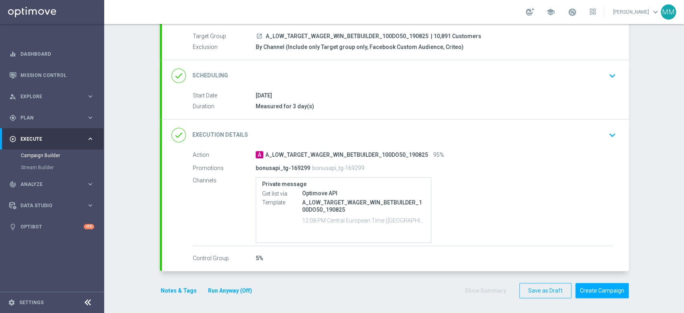
click at [174, 294] on div "Notes & Tags Run Anyway (Off)" at bounding box center [211, 291] width 103 height 16
click at [174, 292] on button "Notes & Tags" at bounding box center [179, 291] width 38 height 10
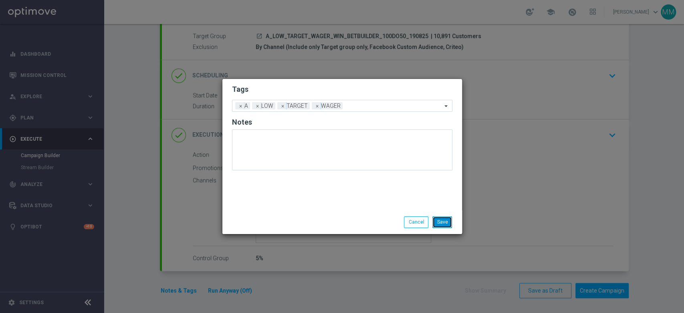
click at [443, 225] on button "Save" at bounding box center [442, 221] width 20 height 11
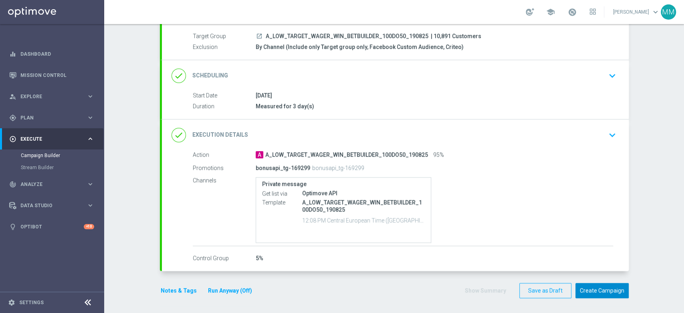
click at [596, 292] on button "Create Campaign" at bounding box center [602, 291] width 53 height 16
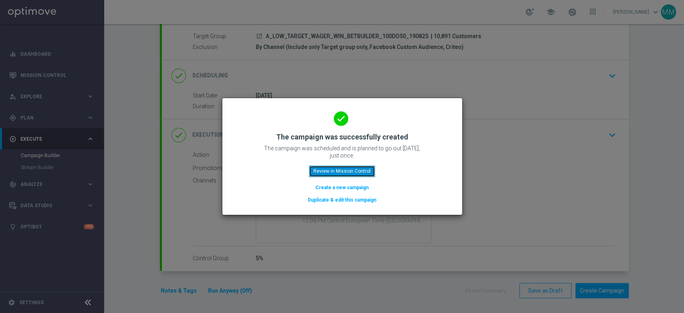
click at [346, 174] on button "Review in Mission Control" at bounding box center [342, 171] width 66 height 11
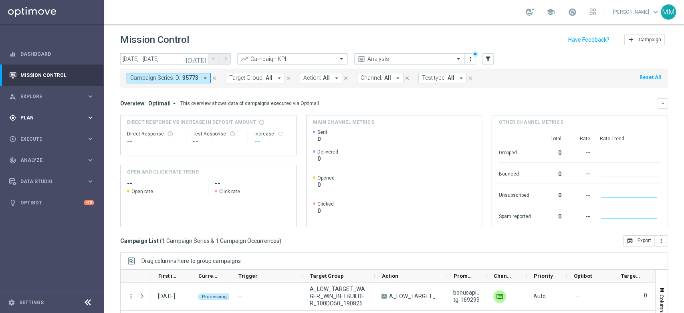
click at [48, 115] on span "Plan" at bounding box center [53, 117] width 66 height 5
click at [45, 134] on link "Target Groups" at bounding box center [52, 134] width 63 height 6
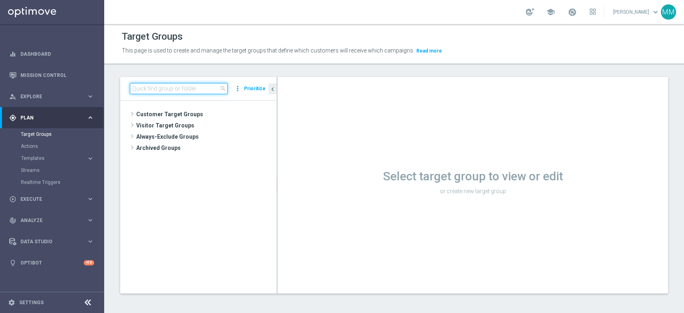
click at [168, 89] on input at bounding box center [179, 88] width 98 height 11
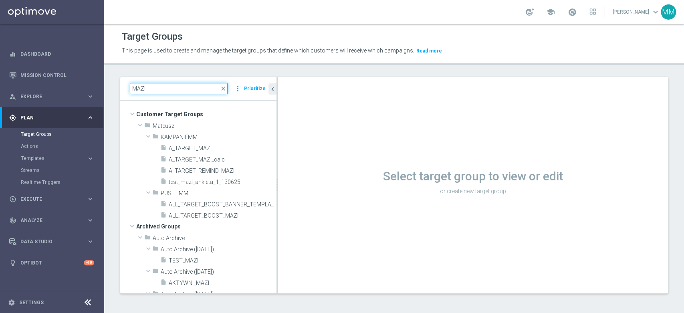
type input "MAZI"
click at [0, 0] on icon "library_add" at bounding box center [0, 0] width 0 height 0
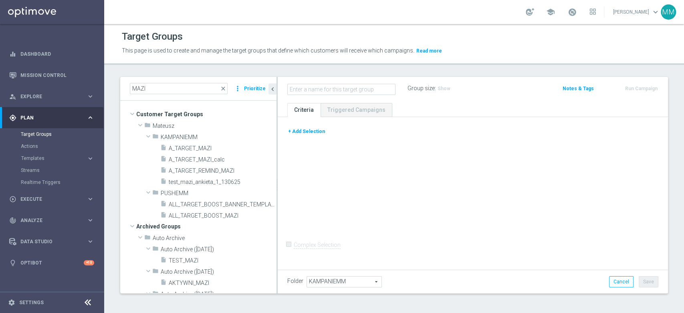
click at [317, 131] on button "+ Add Selection" at bounding box center [306, 131] width 38 height 9
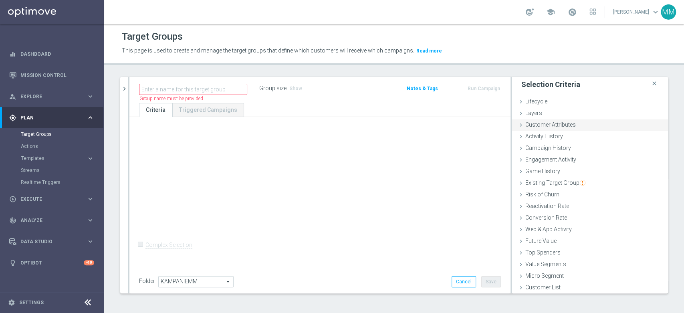
click at [561, 126] on span "Customer Attributes" at bounding box center [550, 124] width 51 height 6
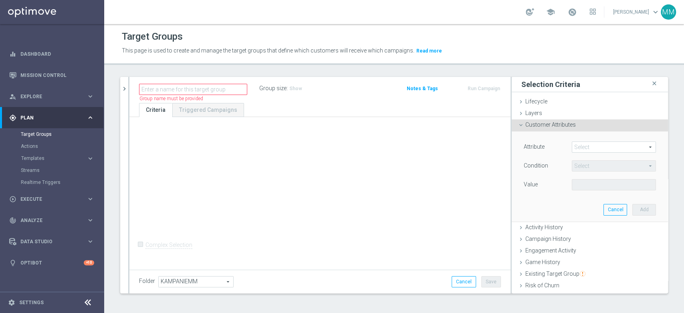
click at [575, 143] on span at bounding box center [613, 147] width 83 height 10
click at [0, 0] on input "search" at bounding box center [0, 0] width 0 height 0
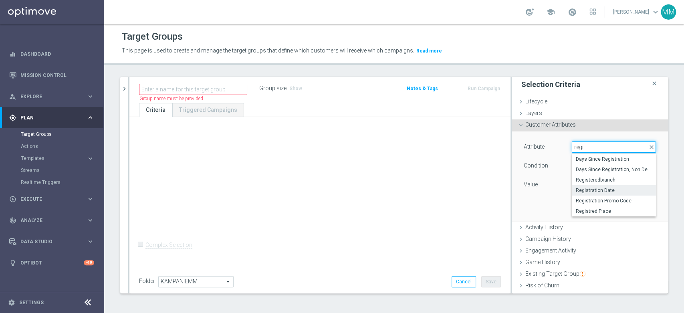
type input "regi"
click at [609, 190] on span "Registration Date" at bounding box center [614, 190] width 76 height 6
type input "Registration Date"
type input "Equals"
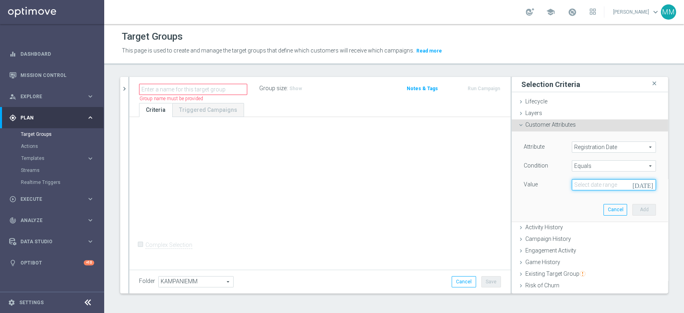
click at [586, 181] on input at bounding box center [614, 184] width 84 height 11
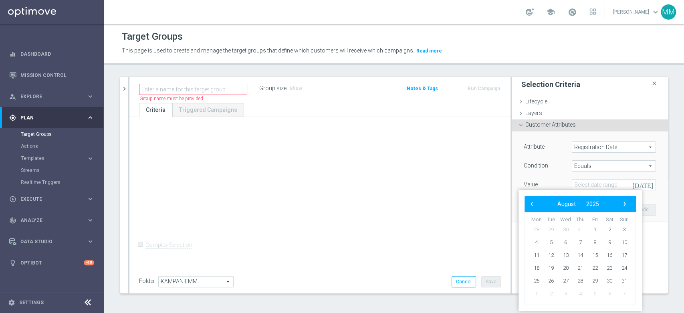
click at [600, 210] on div "‹ ​ August ​ 2025 ​ ›" at bounding box center [580, 204] width 111 height 16
click at [596, 204] on span "2025" at bounding box center [592, 204] width 13 height 6
click at [544, 223] on span "2018" at bounding box center [542, 225] width 18 height 18
click at [604, 227] on span "March" at bounding box center [612, 227] width 37 height 12
click at [582, 256] on span "15" at bounding box center [580, 255] width 13 height 13
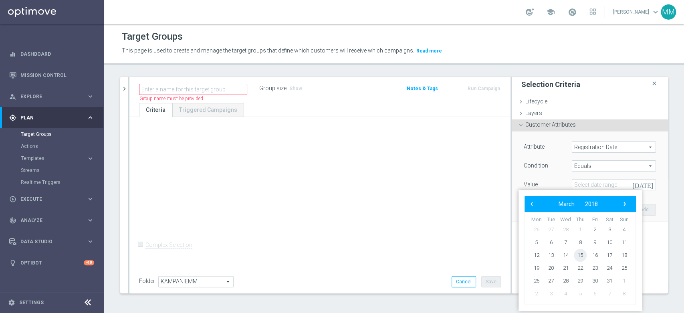
type input "15 Mar 2018"
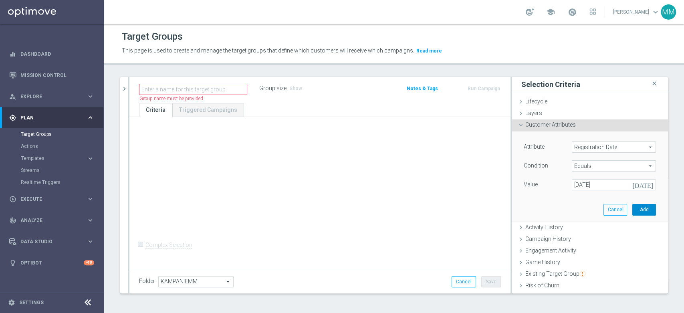
click at [633, 210] on button "Add" at bounding box center [645, 209] width 24 height 11
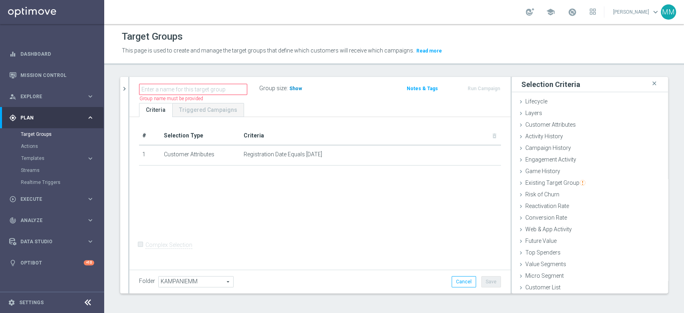
click at [294, 84] on h3 "Show" at bounding box center [296, 88] width 14 height 9
click at [577, 129] on div "Customer Attributes done selection saved" at bounding box center [590, 125] width 156 height 12
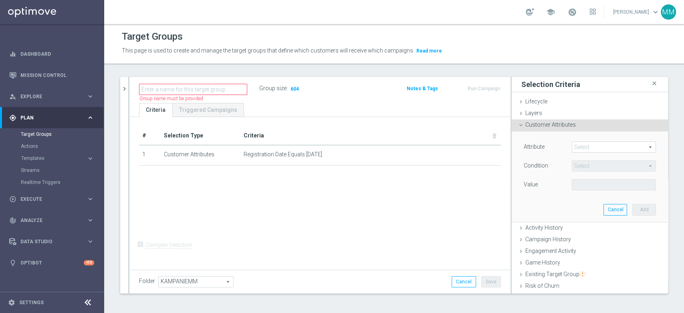
click at [577, 143] on span at bounding box center [613, 147] width 83 height 10
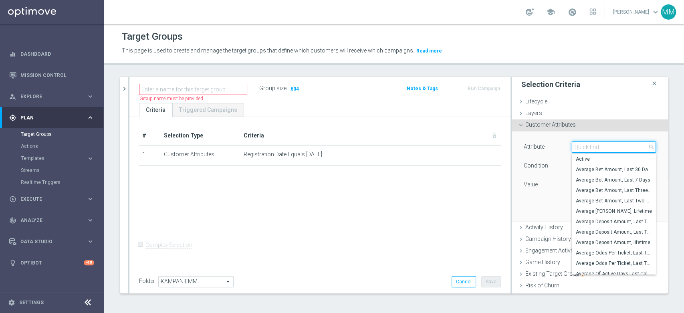
click at [577, 143] on input "search" at bounding box center [614, 146] width 84 height 11
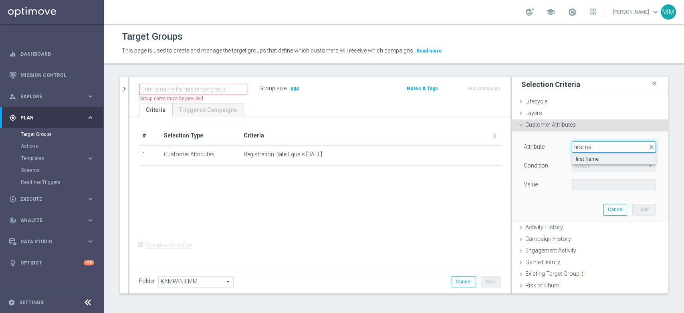
type input "first na"
click at [601, 161] on span "first Name" at bounding box center [614, 159] width 76 height 6
type input "first Name"
type input "Equals"
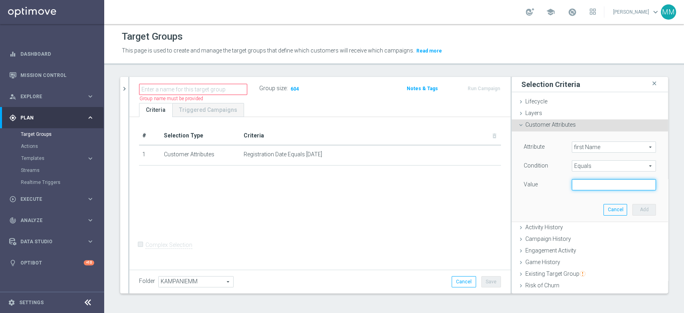
click at [592, 188] on input "text" at bounding box center [614, 184] width 84 height 11
type input "Dariusz"
click at [633, 208] on button "Add" at bounding box center [645, 209] width 24 height 11
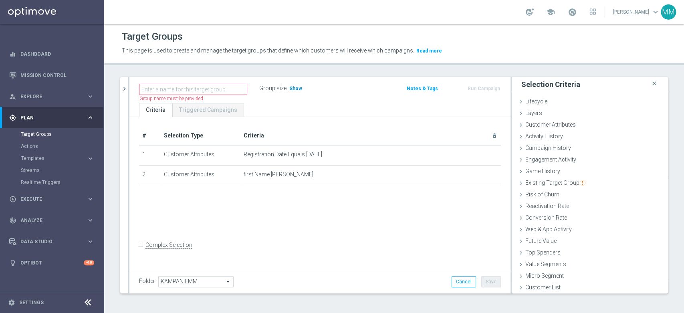
click at [298, 90] on span "Show" at bounding box center [295, 89] width 13 height 6
click at [545, 122] on span "Customer Attributes" at bounding box center [550, 124] width 51 height 6
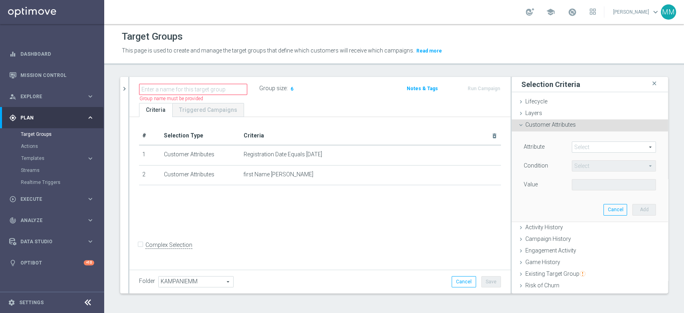
click at [586, 153] on div "Attribute Select arrow_drop_down search" at bounding box center [590, 147] width 144 height 13
click at [586, 149] on span at bounding box center [613, 147] width 83 height 10
click at [0, 0] on input "search" at bounding box center [0, 0] width 0 height 0
type input "Surn"
click at [578, 156] on span "surname" at bounding box center [614, 159] width 76 height 6
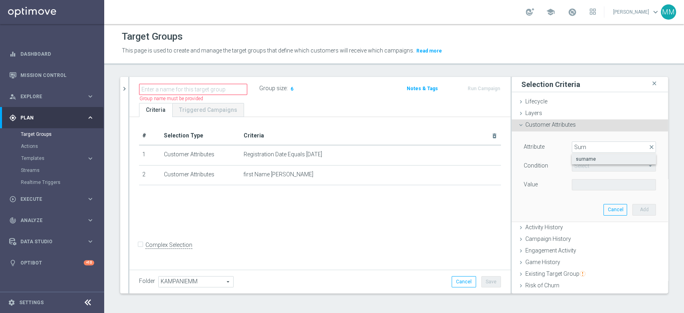
type input "surname"
click at [579, 164] on span "Equals" at bounding box center [613, 166] width 83 height 10
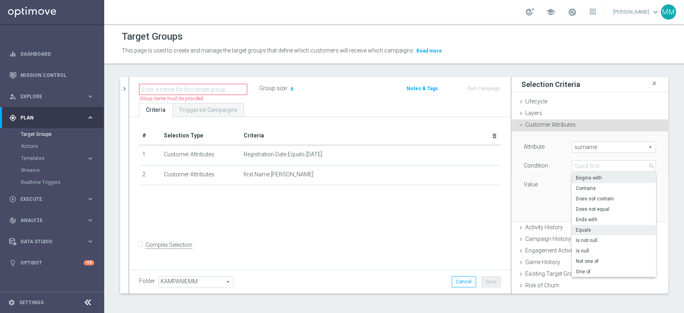
click at [591, 177] on span "Begins with" at bounding box center [614, 178] width 76 height 6
type input "Begins with"
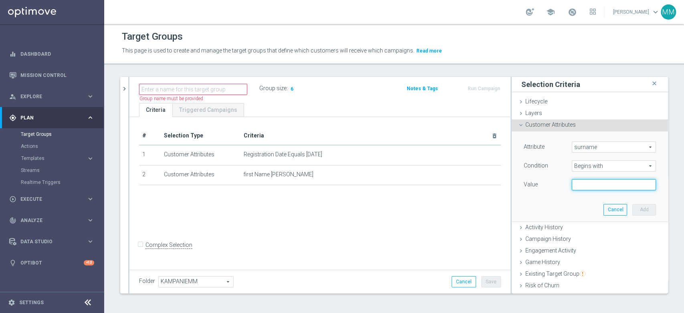
click at [585, 187] on input "text" at bounding box center [614, 184] width 84 height 11
type input "F"
click at [633, 209] on button "Add" at bounding box center [645, 209] width 24 height 11
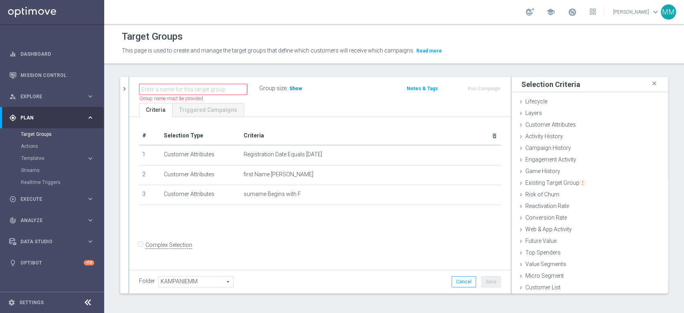
click at [298, 86] on span "Show" at bounding box center [295, 89] width 13 height 6
click at [208, 93] on input "text" at bounding box center [193, 89] width 108 height 11
type input "mazi_klientz_strefyinspiracji"
click at [238, 87] on icon "mode_edit" at bounding box center [241, 89] width 7 height 10
click at [168, 89] on input "mazi_klientz_strefyinspiracji" at bounding box center [193, 89] width 108 height 11
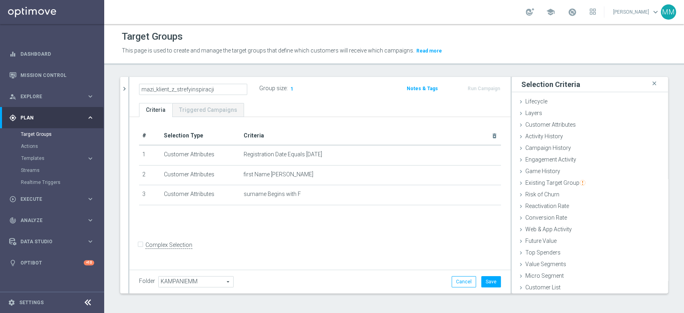
click at [191, 89] on input "mazi_klient_z_strefyinspiracji" at bounding box center [193, 89] width 108 height 11
type input "mazi_klient_z_strefy_inspiracji"
click at [254, 108] on ul "Criteria Triggered Campaigns" at bounding box center [319, 110] width 381 height 14
click at [486, 281] on button "Save" at bounding box center [491, 281] width 20 height 11
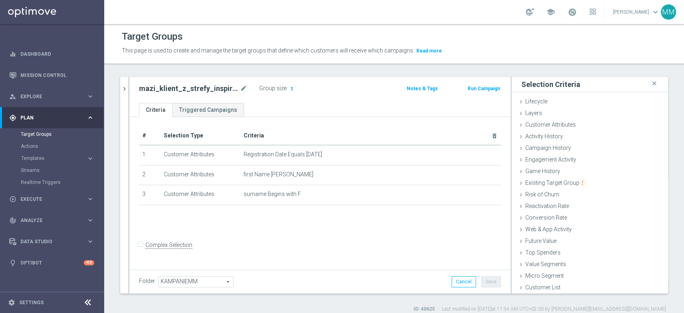
click at [290, 87] on span "1" at bounding box center [292, 90] width 4 height 8
click at [55, 77] on link "Mission Control" at bounding box center [57, 75] width 74 height 21
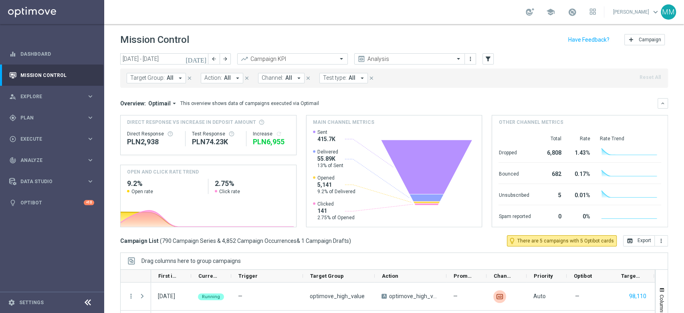
click at [207, 77] on span "Action:" at bounding box center [213, 78] width 18 height 7
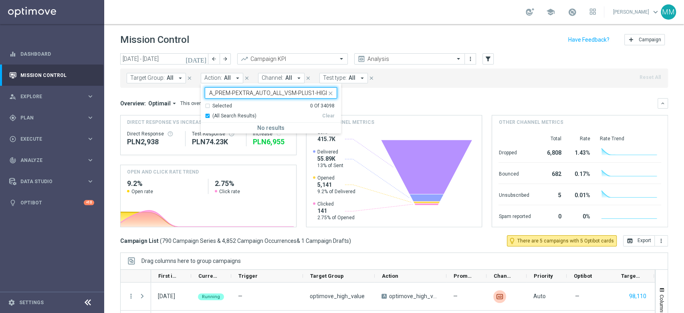
scroll to position [0, 48]
type input "A_PREM-PEXTRA_AUTO_ALL_VSM-PLUS1-HIGH-TO-PREM-PEXTRA"
click at [172, 82] on button "Target Group: All arrow_drop_down" at bounding box center [156, 78] width 59 height 10
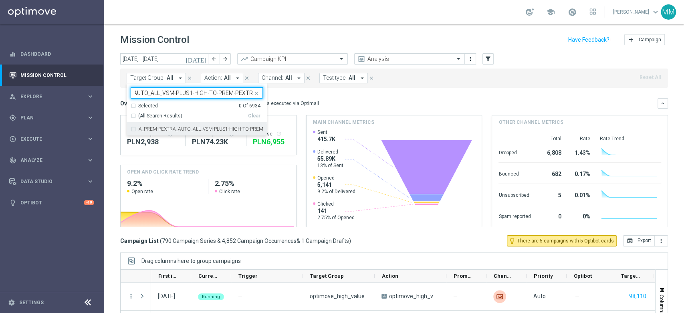
click at [189, 127] on label "A_PREM-PEXTRA_AUTO_ALL_VSM-PLUS1-HIGH-TO-PREM-PEXTRA" at bounding box center [201, 129] width 124 height 5
type input "A_PREM-PEXTRA_AUTO_ALL_VSM-PLUS1-HIGH-TO-PREM-PEXTRA"
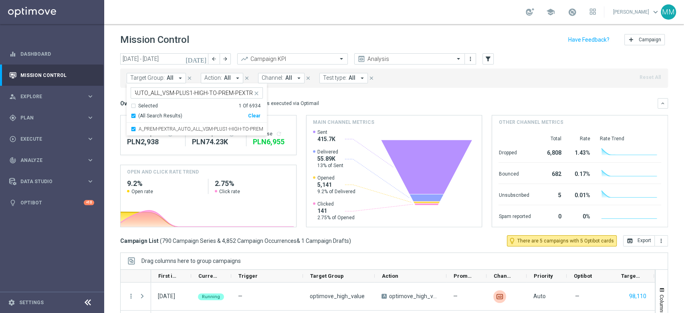
scroll to position [0, 0]
click at [331, 102] on div "Overview: Optimail arrow_drop_down This overview shows data of campaigns execut…" at bounding box center [389, 103] width 538 height 7
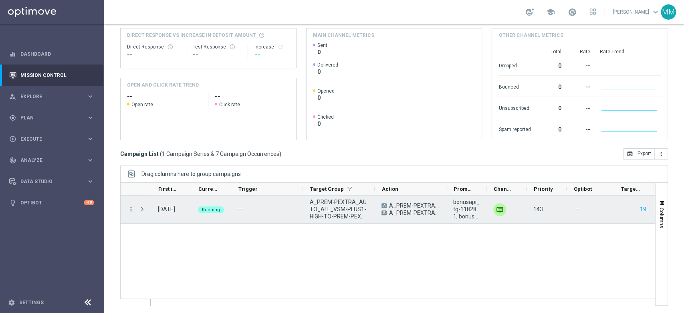
click at [468, 208] on span "bonusapi_tg-118281, bonusapi_tg-120808" at bounding box center [466, 209] width 26 height 22
click at [472, 217] on span "bonusapi_tg-118281, bonusapi_tg-120808" at bounding box center [466, 209] width 26 height 22
click at [132, 210] on icon "more_vert" at bounding box center [130, 209] width 7 height 7
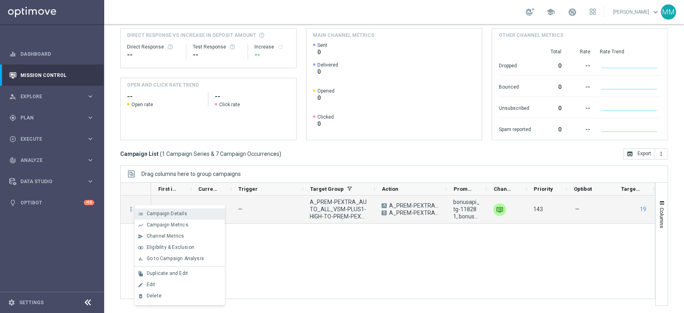
click at [154, 211] on span "Campaign Details" at bounding box center [167, 214] width 40 height 6
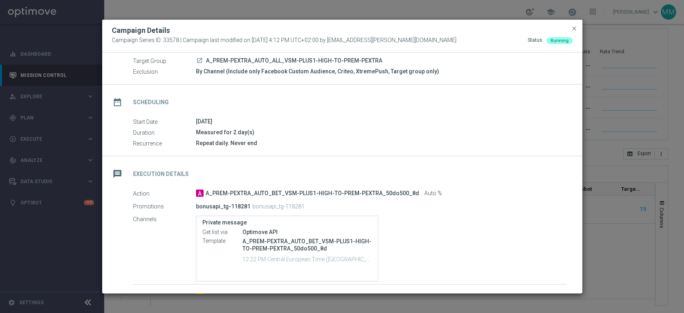
scroll to position [44, 0]
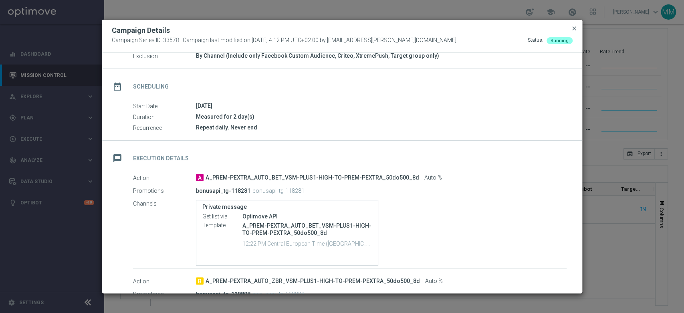
click at [571, 30] on span "close" at bounding box center [574, 28] width 6 height 6
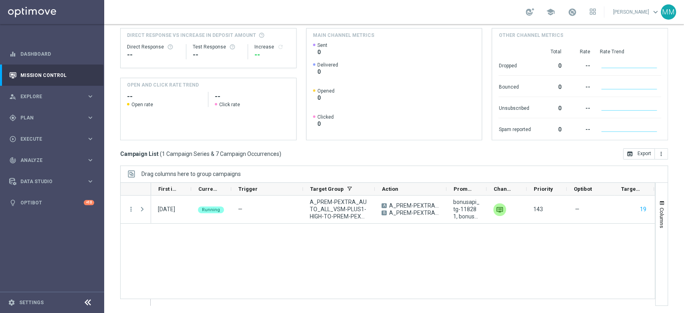
scroll to position [0, 0]
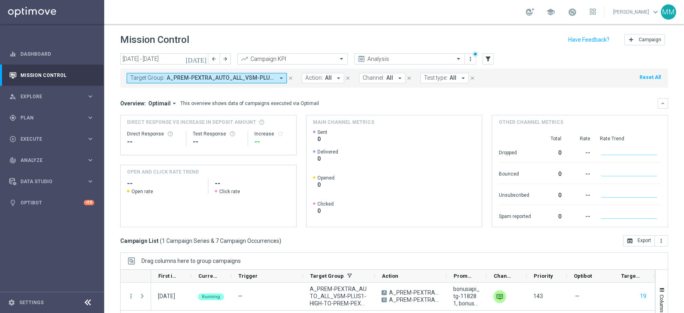
click at [224, 76] on span "A_PREM-PEXTRA_AUTO_ALL_VSM-PLUS1-HIGH-TO-PREM-PEXTRA" at bounding box center [221, 78] width 108 height 7
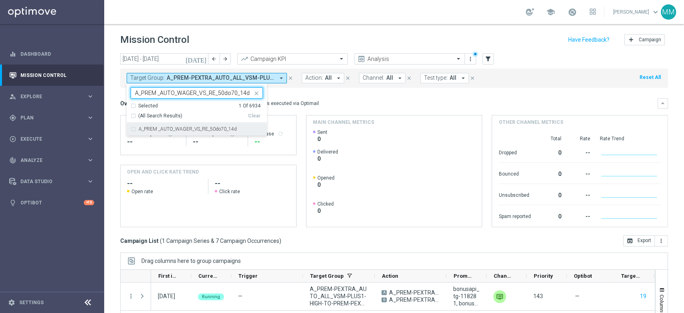
click at [201, 128] on label "A_PREM _AUTO_WAGER_VS_RE_50do70_14d" at bounding box center [188, 129] width 98 height 5
type input "A_PREM _AUTO_WAGER_VS_RE_50do70_14d"
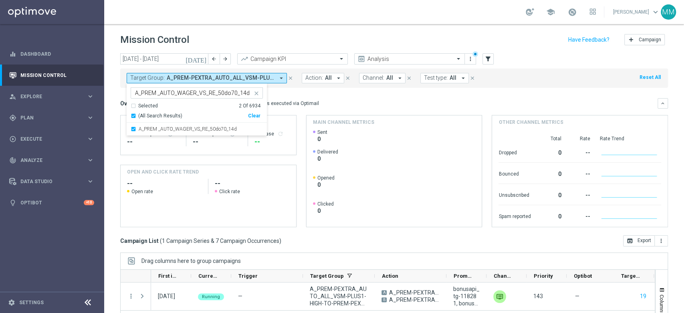
click at [301, 111] on div "Overview: Optimail arrow_drop_down This overview shows data of campaigns execut…" at bounding box center [394, 162] width 548 height 129
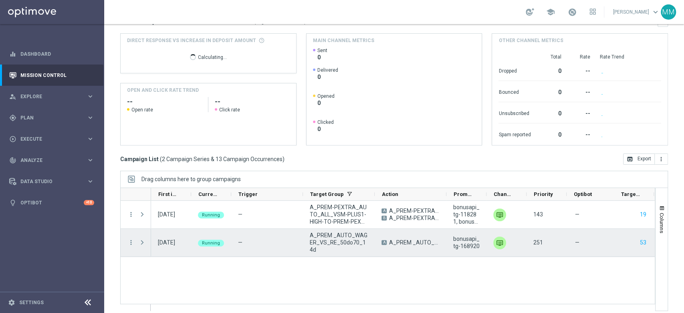
scroll to position [87, 0]
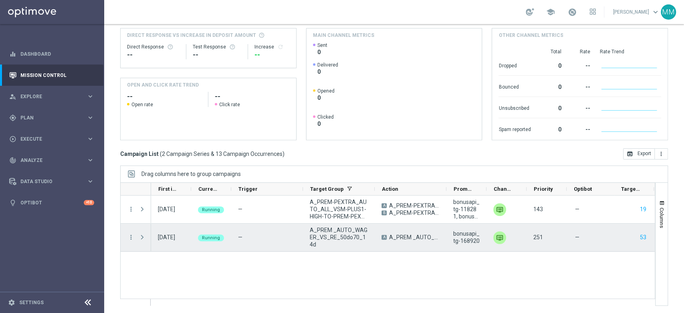
click at [333, 240] on span "A_PREM _AUTO_WAGER_VS_RE_50do70_14d" at bounding box center [339, 237] width 58 height 22
click at [410, 236] on span "A_PREM _AUTO_WAGER_VS_RE_50do70_14d" at bounding box center [414, 237] width 51 height 7
click at [129, 237] on icon "more_vert" at bounding box center [130, 237] width 7 height 7
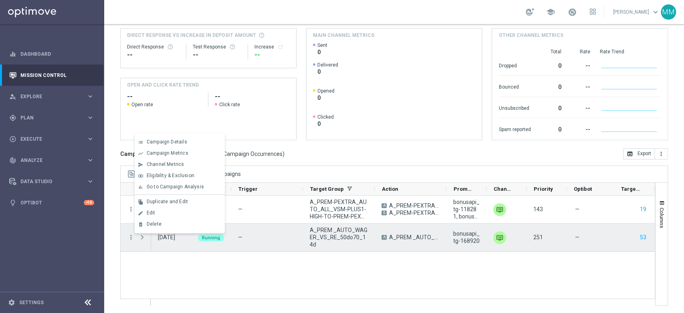
click at [396, 245] on div "A A_PREM _AUTO_WAGER_VS_RE_50do70_14d" at bounding box center [411, 238] width 72 height 28
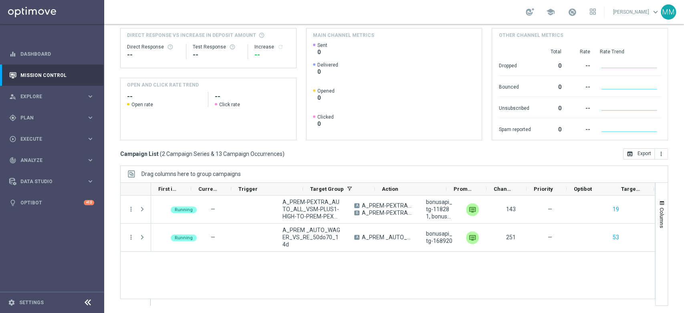
scroll to position [0, 0]
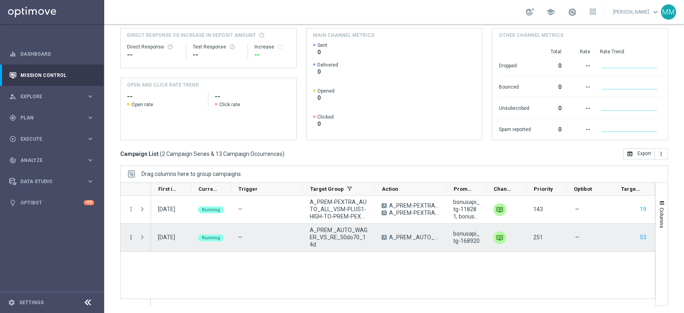
click at [131, 237] on icon "more_vert" at bounding box center [130, 237] width 7 height 7
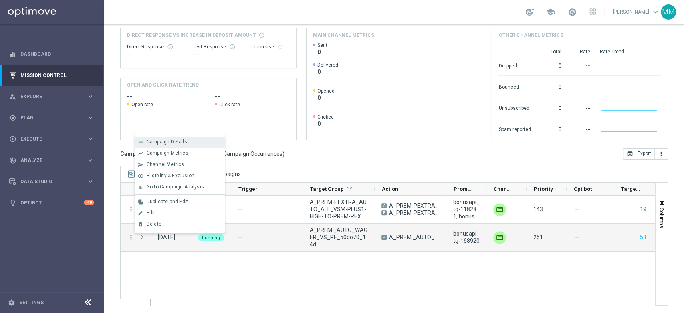
click at [180, 142] on span "Campaign Details" at bounding box center [167, 142] width 40 height 6
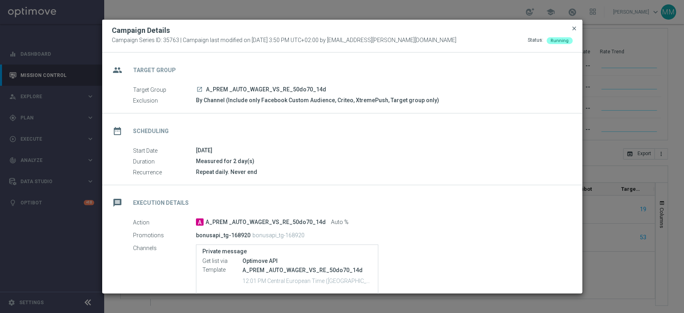
click at [575, 28] on span "close" at bounding box center [574, 28] width 6 height 6
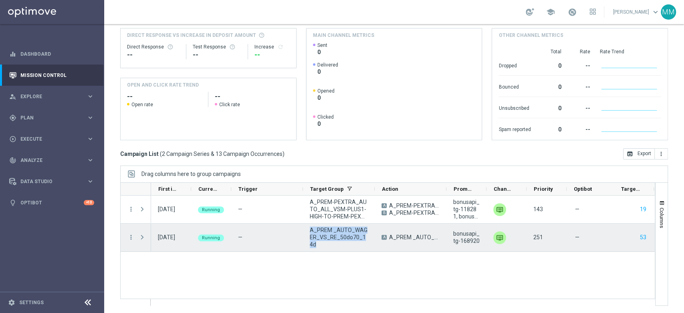
drag, startPoint x: 309, startPoint y: 233, endPoint x: 364, endPoint y: 242, distance: 54.8
click at [364, 242] on span "A_PREM _AUTO_WAGER_VS_RE_50do70_14d" at bounding box center [339, 237] width 58 height 22
drag, startPoint x: 369, startPoint y: 243, endPoint x: 311, endPoint y: 234, distance: 58.4
click at [311, 234] on div "A_PREM _AUTO_WAGER_VS_RE_50do70_14d" at bounding box center [339, 238] width 72 height 28
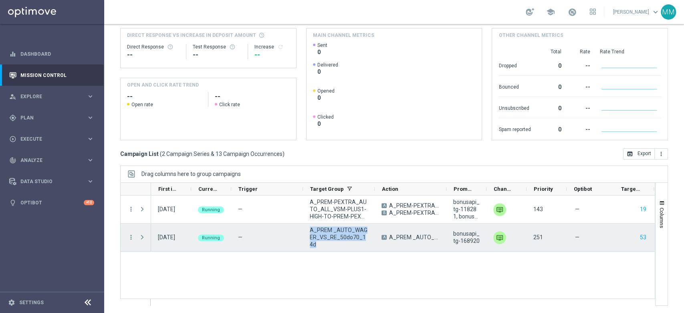
click at [311, 234] on span "A_PREM _AUTO_WAGER_VS_RE_50do70_14d" at bounding box center [339, 237] width 58 height 22
drag, startPoint x: 311, startPoint y: 234, endPoint x: 350, endPoint y: 238, distance: 39.5
click at [350, 238] on span "A_PREM _AUTO_WAGER_VS_RE_50do70_14d" at bounding box center [339, 237] width 58 height 22
click at [301, 240] on div "—" at bounding box center [267, 238] width 72 height 28
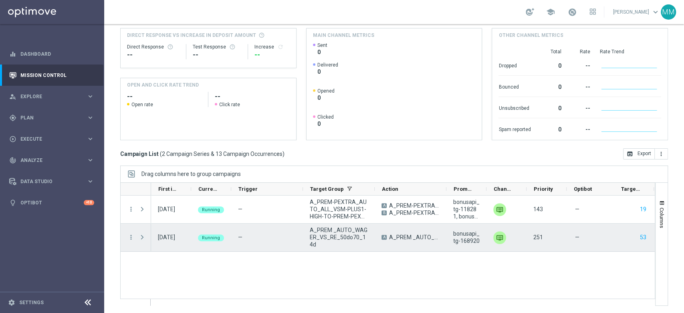
click at [143, 239] on span "Press SPACE to select this row." at bounding box center [142, 237] width 7 height 6
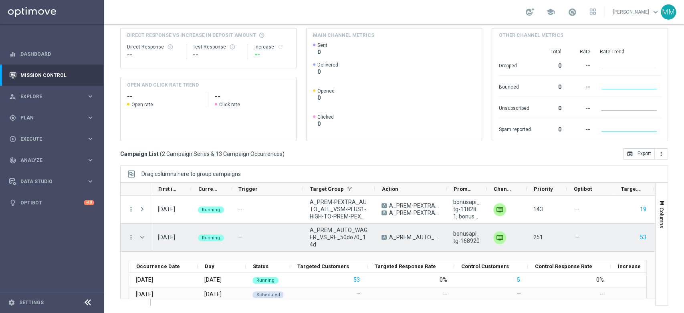
click at [326, 238] on span "A_PREM _AUTO_WAGER_VS_RE_50do70_14d" at bounding box center [339, 237] width 58 height 22
click at [127, 239] on div "more_vert" at bounding box center [128, 238] width 14 height 28
click at [128, 237] on icon "more_vert" at bounding box center [130, 237] width 7 height 7
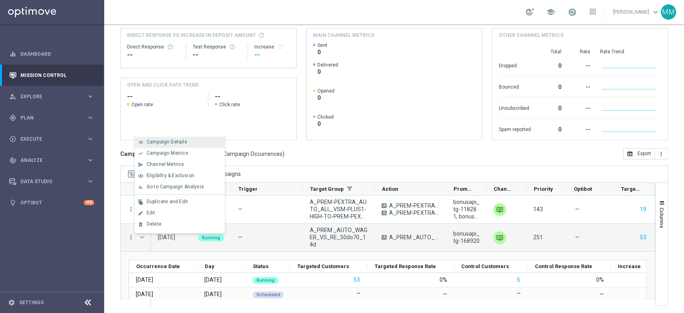
click at [186, 142] on div "Campaign Details" at bounding box center [184, 142] width 75 height 6
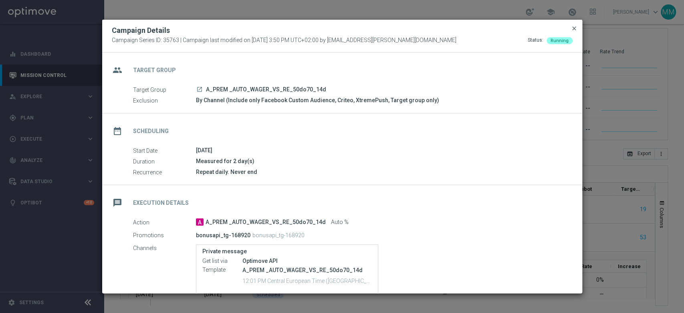
click at [574, 30] on span "close" at bounding box center [574, 28] width 6 height 6
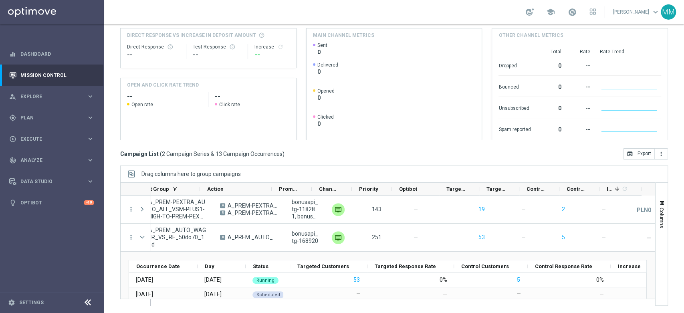
scroll to position [0, 0]
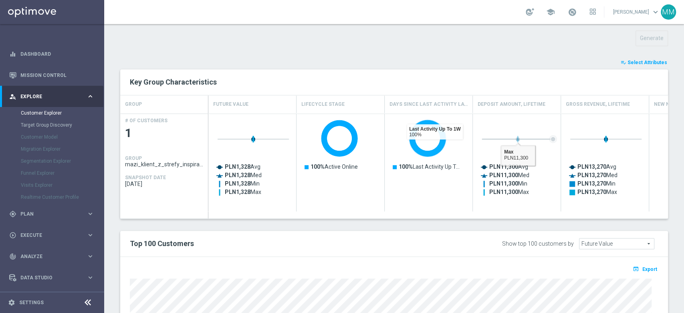
scroll to position [319, 0]
